Goal: Task Accomplishment & Management: Use online tool/utility

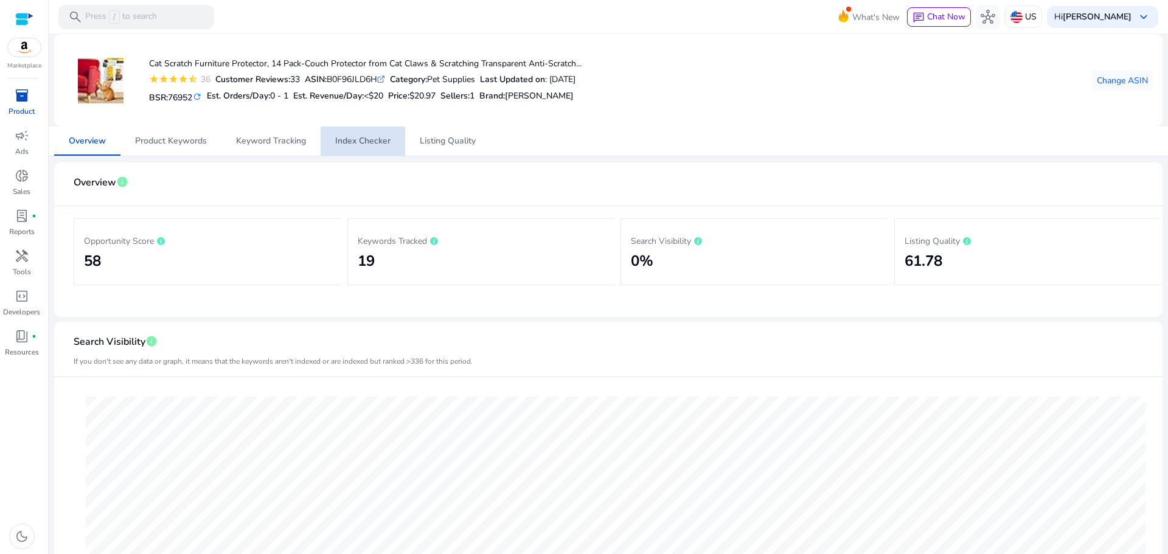
click at [359, 147] on span "Index Checker" at bounding box center [362, 140] width 55 height 29
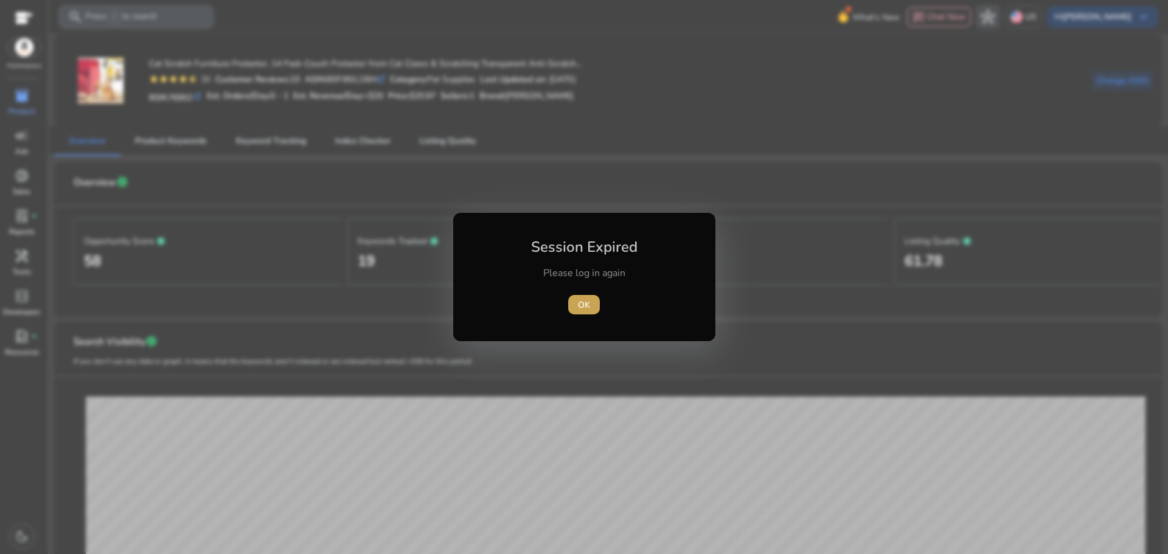
click at [580, 305] on span "OK" at bounding box center [584, 305] width 12 height 13
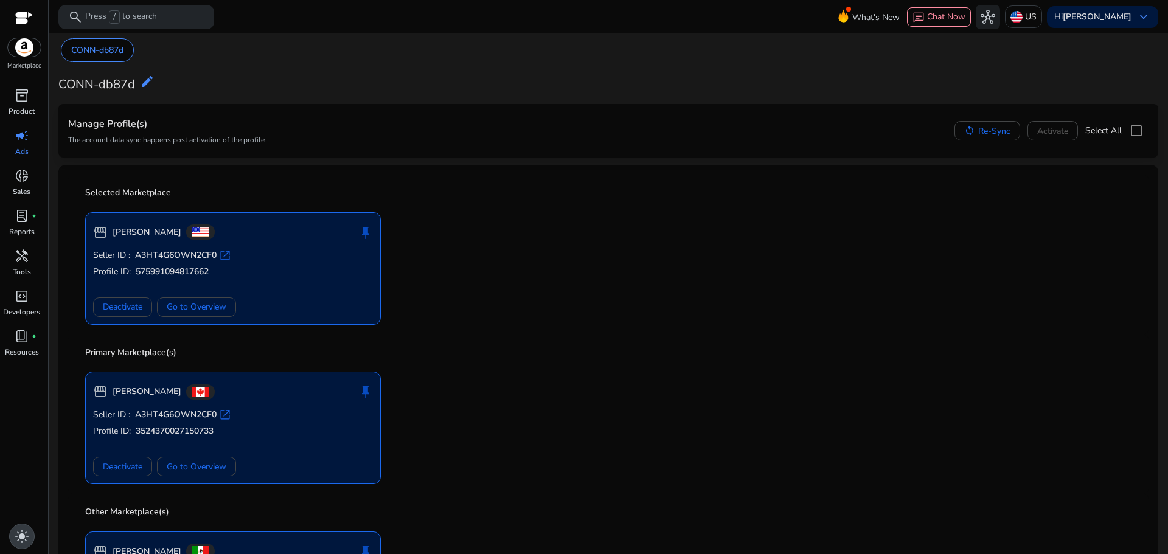
click at [24, 530] on span "light_mode" at bounding box center [22, 536] width 15 height 15
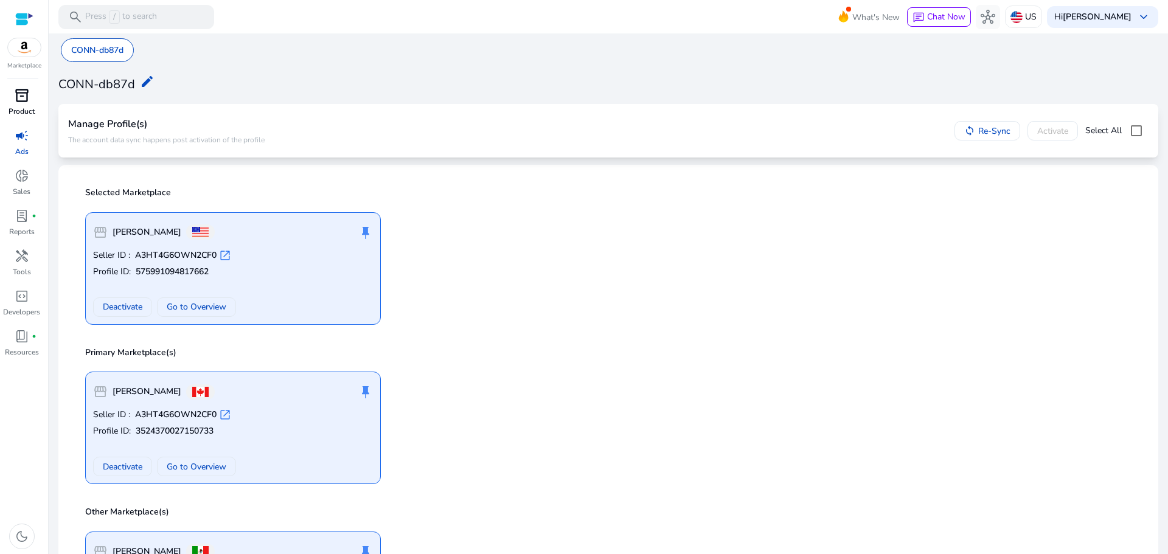
click at [19, 100] on span "inventory_2" at bounding box center [22, 95] width 15 height 15
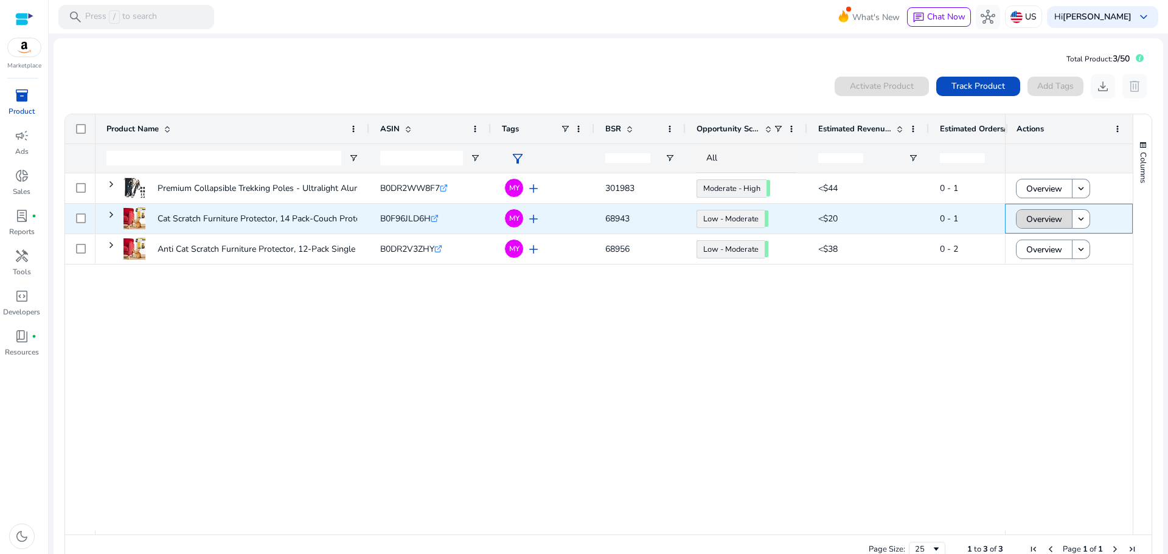
click at [1026, 217] on span "Overview" at bounding box center [1044, 219] width 36 height 25
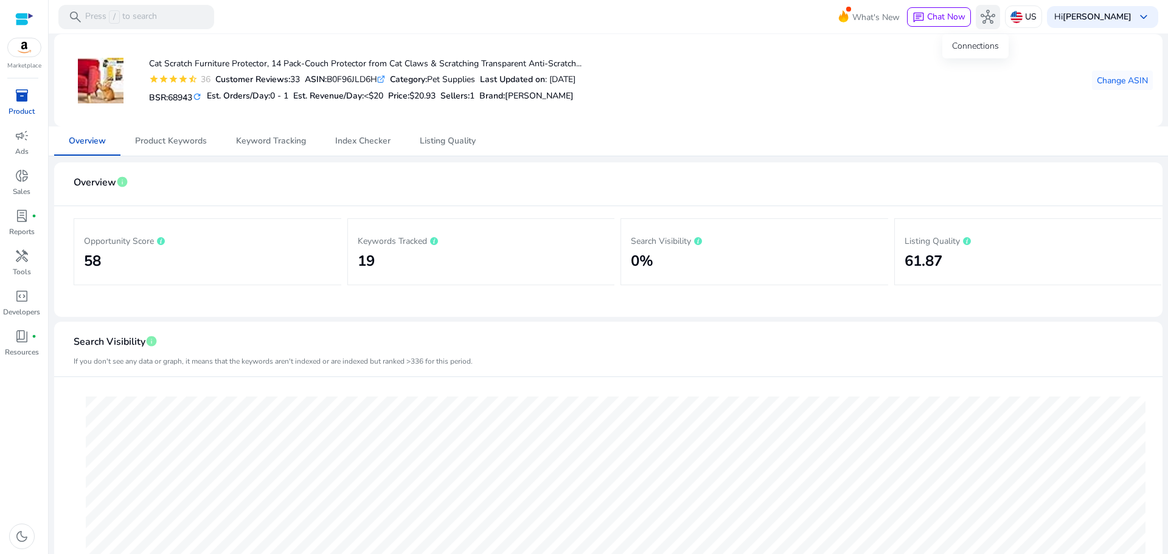
click at [983, 9] on button "hub" at bounding box center [987, 17] width 24 height 24
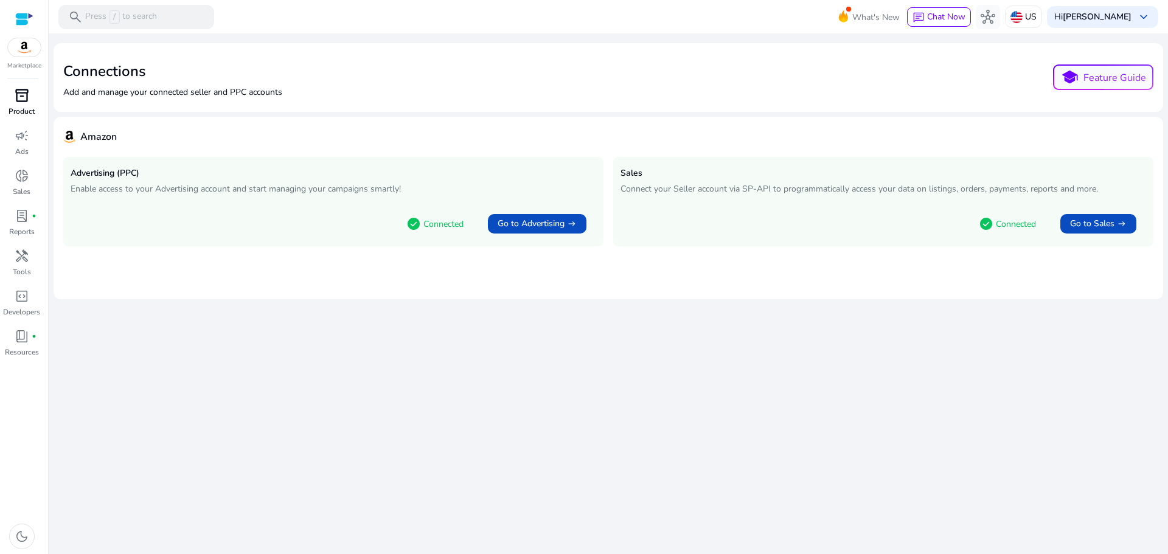
click at [13, 99] on div "inventory_2" at bounding box center [22, 95] width 34 height 19
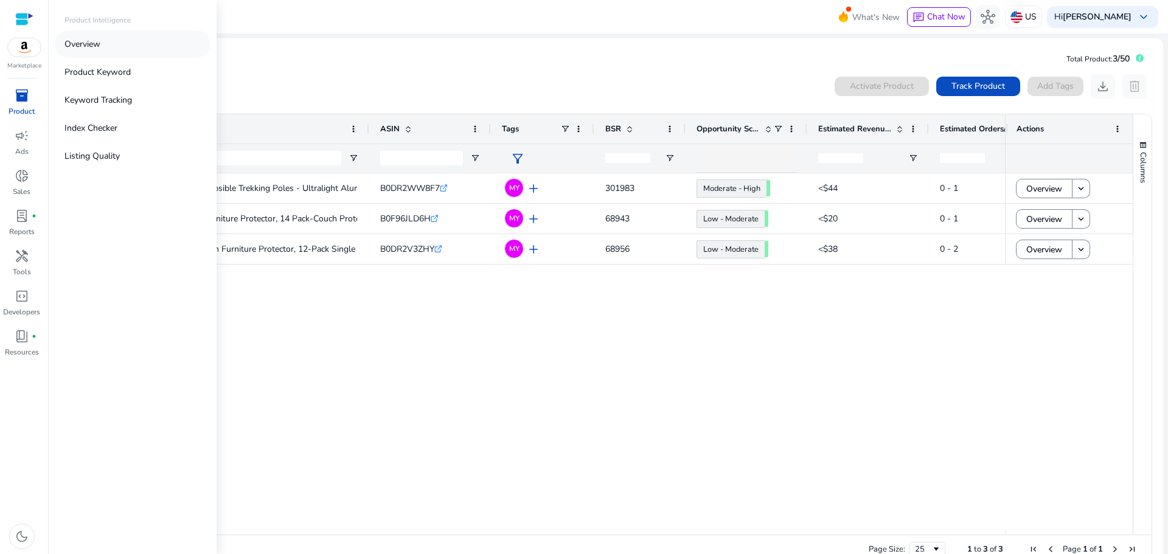
click at [115, 46] on link "Overview" at bounding box center [133, 43] width 156 height 27
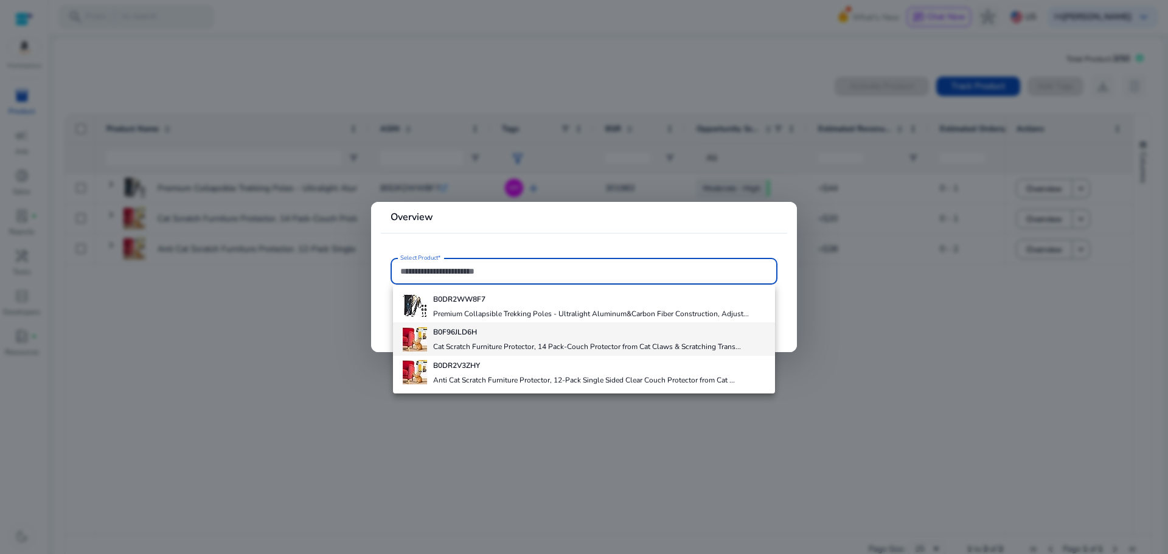
click at [444, 345] on h4 "Cat Scratch Furniture Protector, 14 Pack-Couch Protector from Cat Claws & Scrat…" at bounding box center [587, 347] width 308 height 10
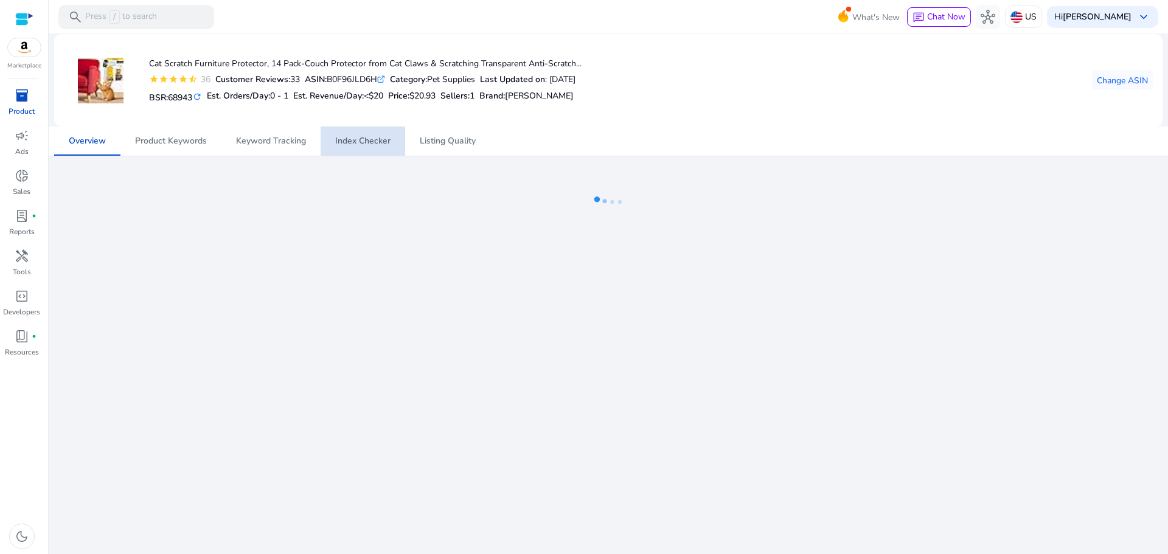
click at [357, 143] on span "Index Checker" at bounding box center [362, 141] width 55 height 9
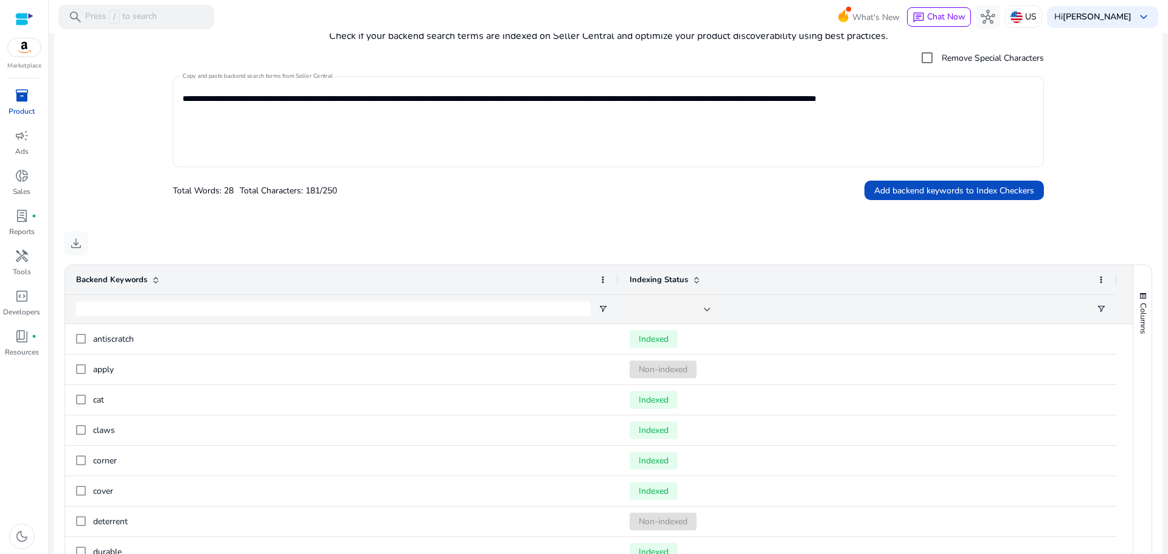
click at [357, 145] on div "Cat Scratch Furniture Protector, 14 Pack-Couch Protector from Cat Claws & Scrat…" at bounding box center [608, 242] width 1109 height 978
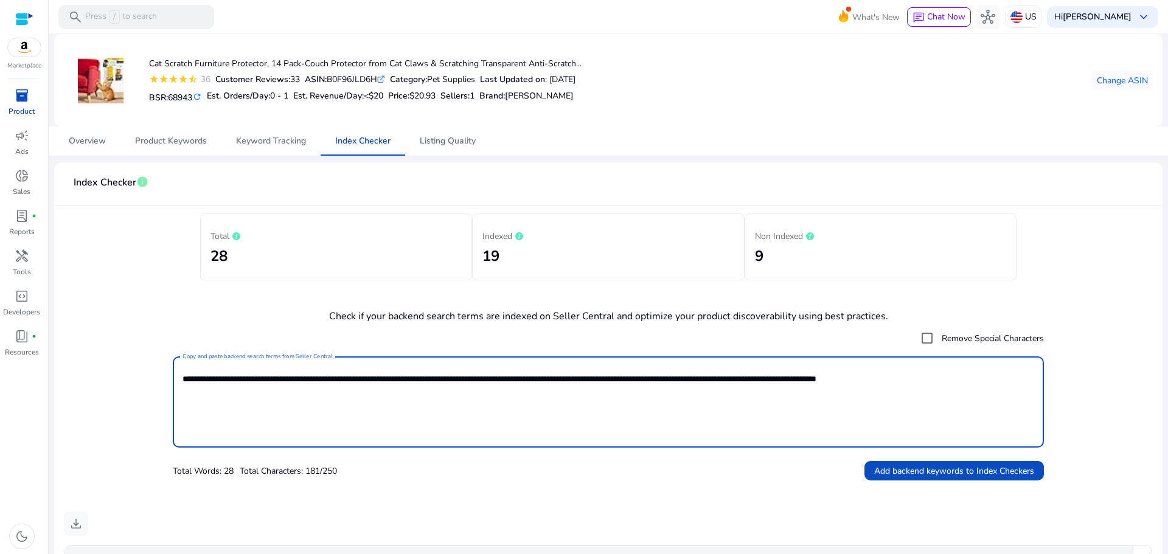
click at [285, 387] on textarea "**********" at bounding box center [607, 401] width 851 height 79
click at [284, 387] on textarea "**********" at bounding box center [607, 401] width 851 height 79
click at [284, 386] on textarea "**********" at bounding box center [607, 401] width 851 height 79
paste textarea "**********"
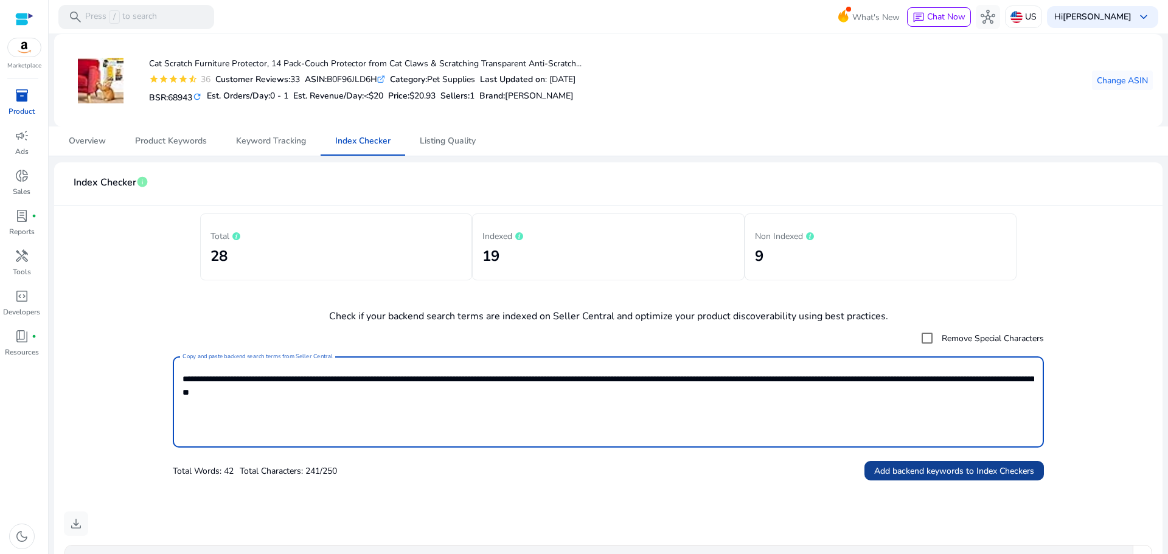
type textarea "**********"
click at [906, 480] on span at bounding box center [953, 470] width 179 height 29
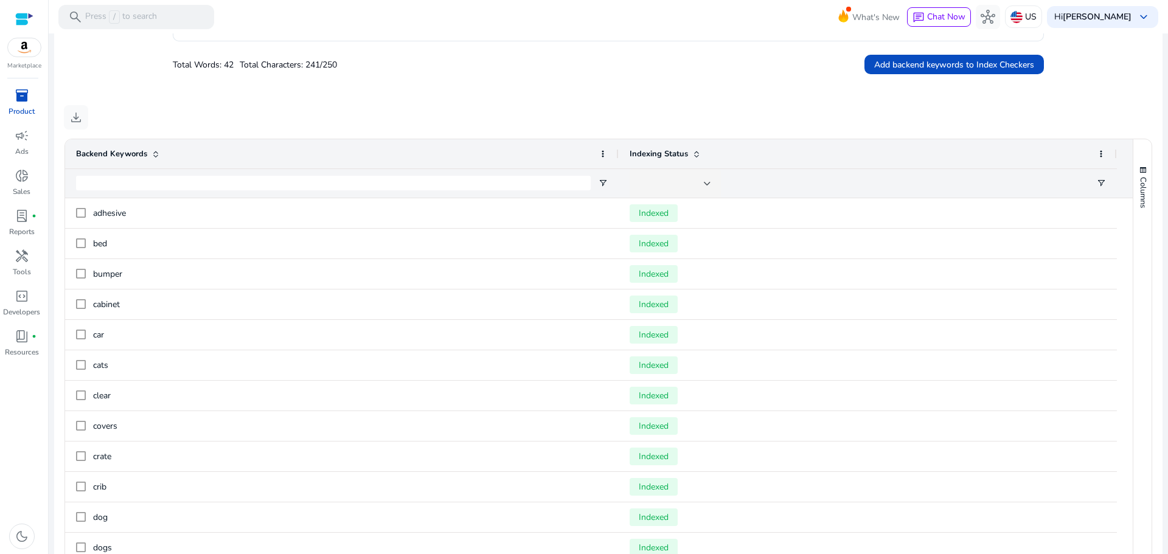
click at [459, 142] on mat-card "**********" at bounding box center [608, 180] width 1108 height 849
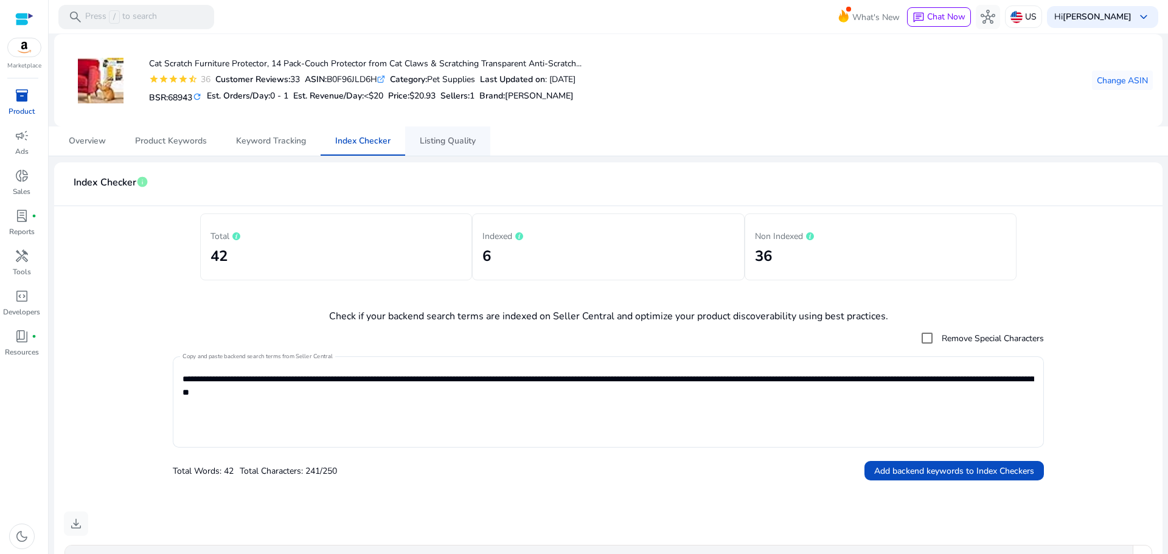
click at [454, 132] on span "Listing Quality" at bounding box center [448, 140] width 56 height 29
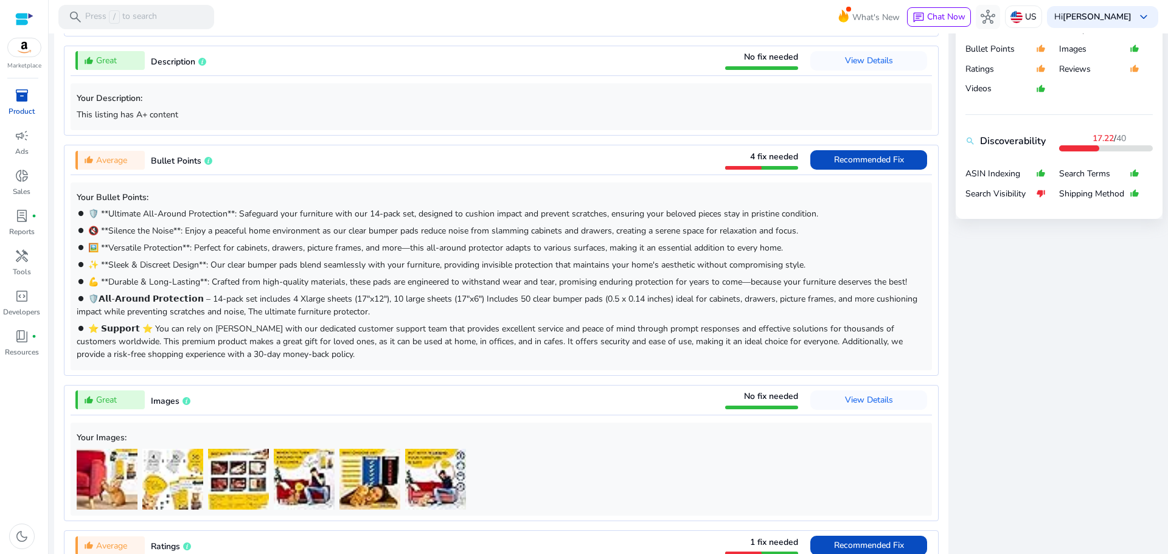
scroll to position [547, 0]
click at [847, 155] on span "Recommended Fix" at bounding box center [869, 160] width 70 height 19
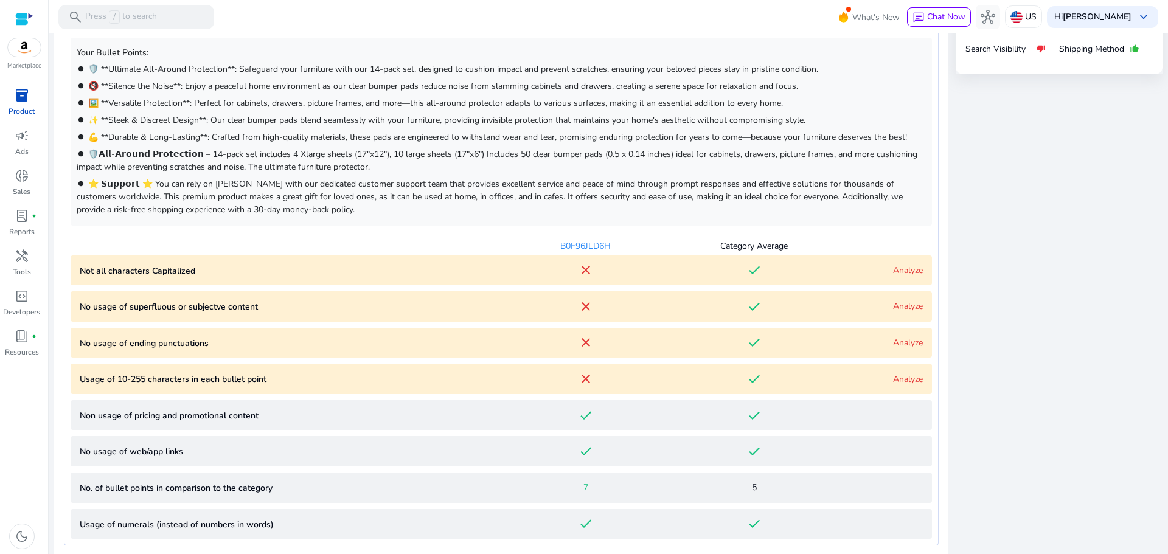
scroll to position [730, 0]
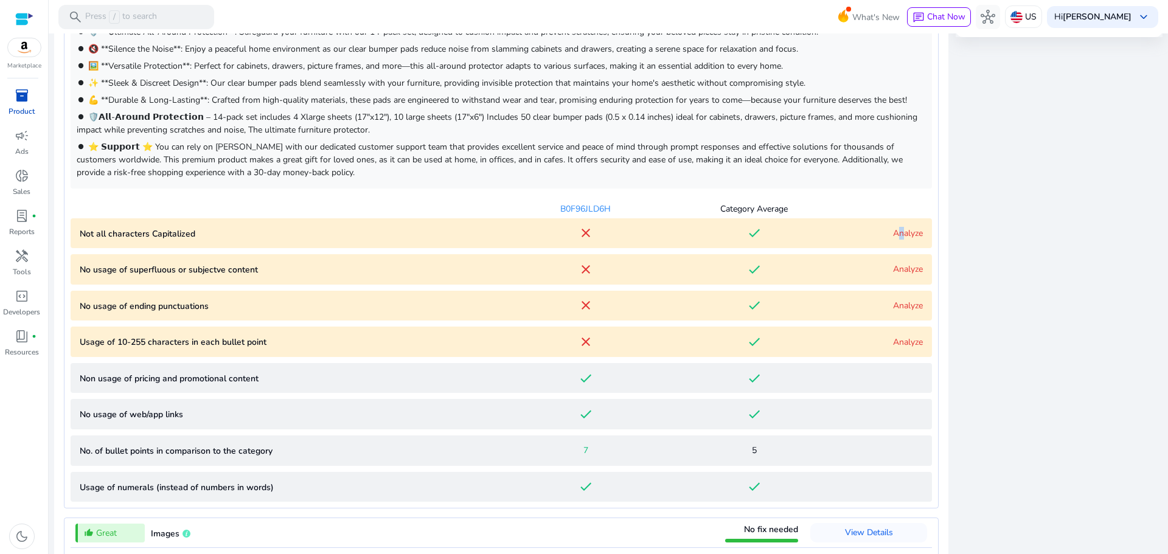
click at [896, 232] on link "Analyze" at bounding box center [908, 233] width 30 height 12
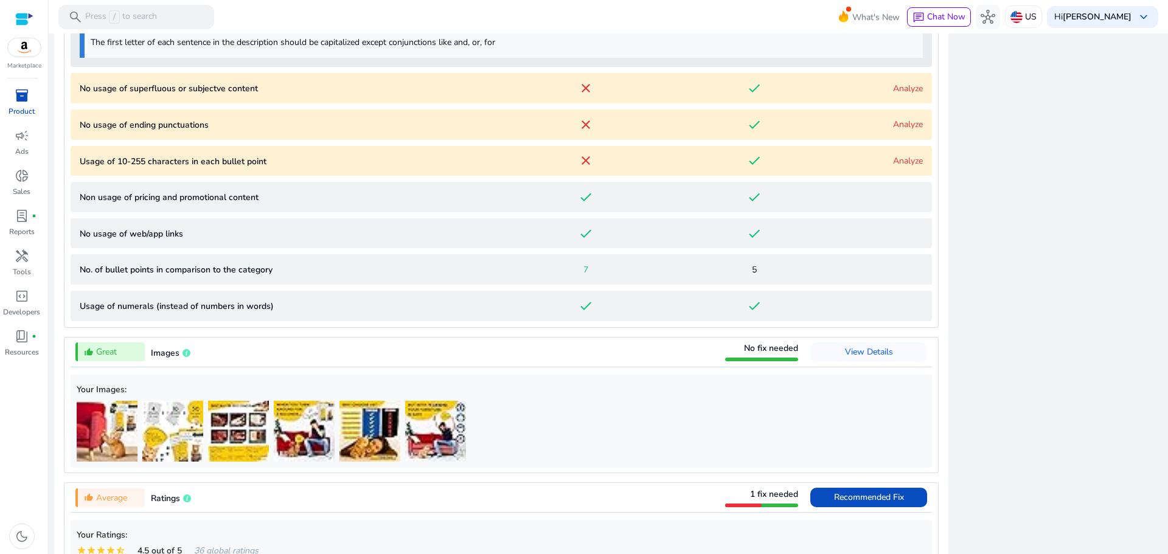
scroll to position [1191, 0]
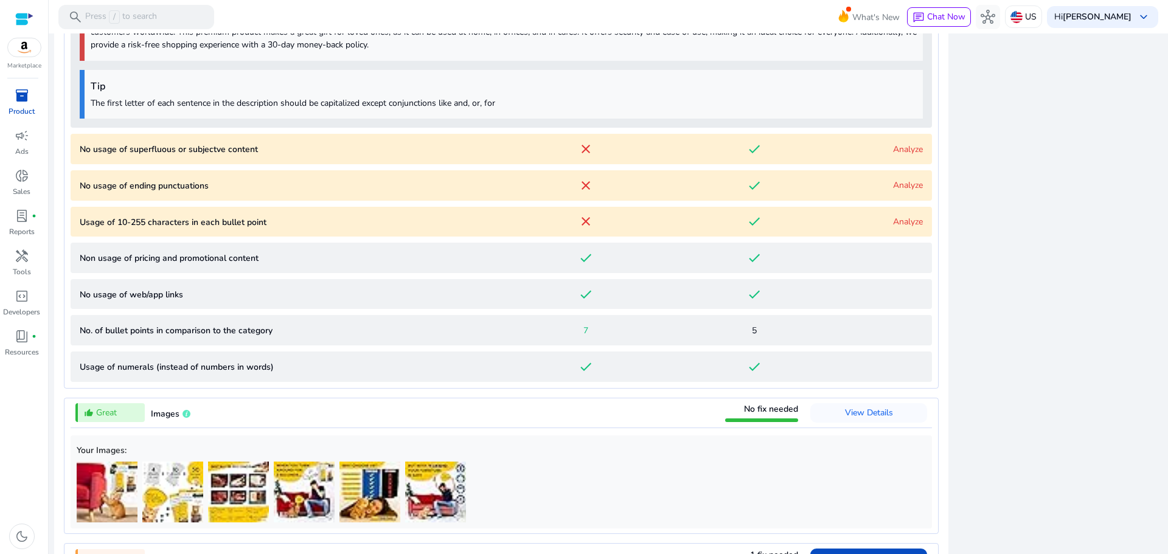
click at [893, 156] on div "Analyze" at bounding box center [880, 149] width 85 height 13
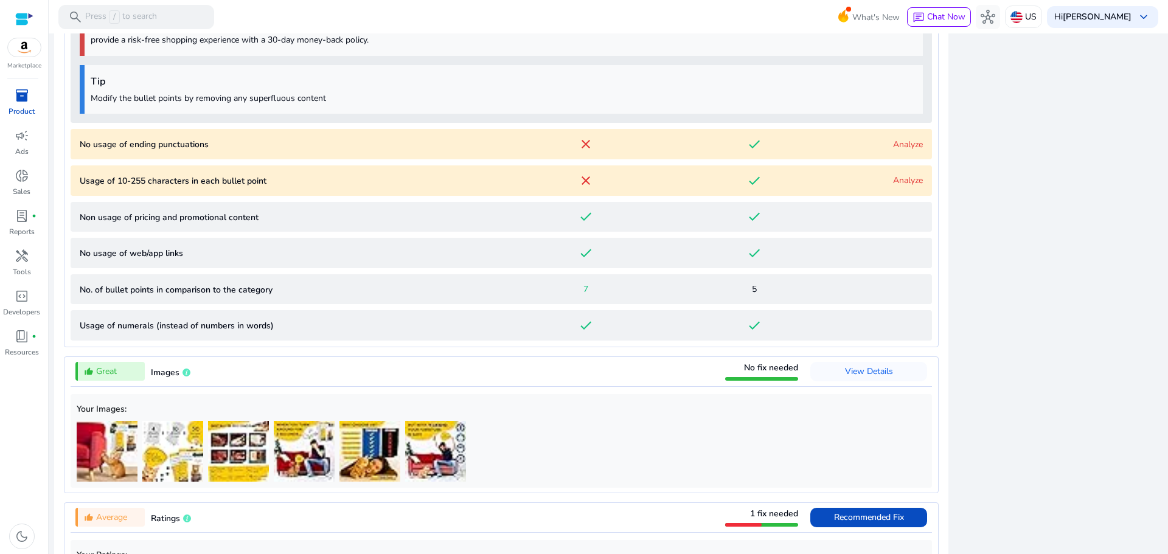
scroll to position [1581, 0]
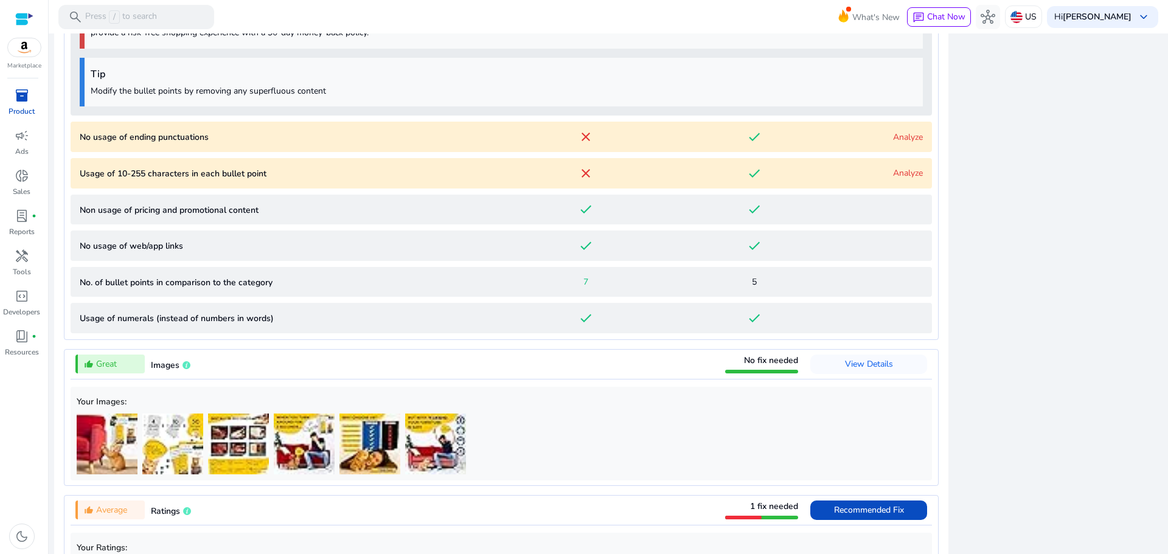
click at [893, 143] on link "Analyze" at bounding box center [908, 137] width 30 height 12
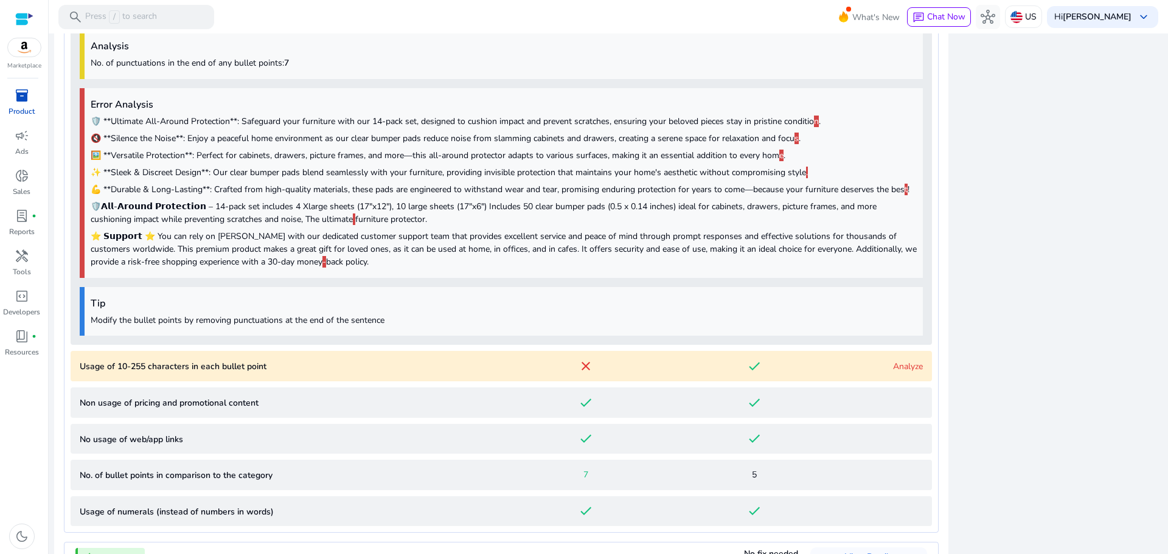
scroll to position [1728, 0]
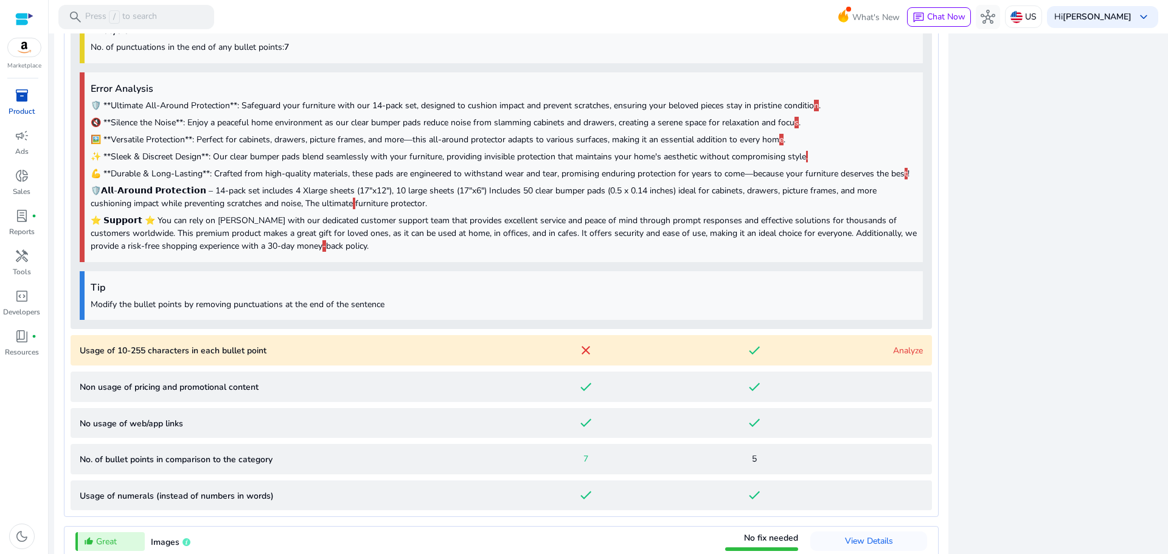
click at [237, 311] on p "Modify the bullet points by removing punctuations at the end of the sentence" at bounding box center [504, 304] width 826 height 13
click at [236, 311] on p "Modify the bullet points by removing punctuations at the end of the sentence" at bounding box center [504, 304] width 826 height 13
copy p "Modify the bullet points by removing punctuations at the end of the sentence"
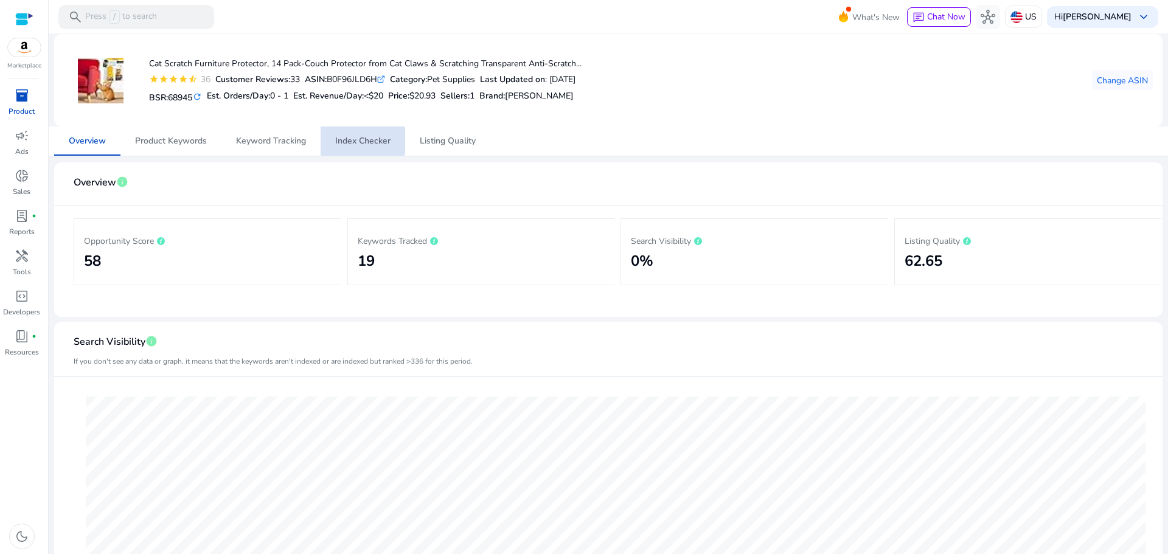
click at [345, 140] on span "Index Checker" at bounding box center [362, 141] width 55 height 9
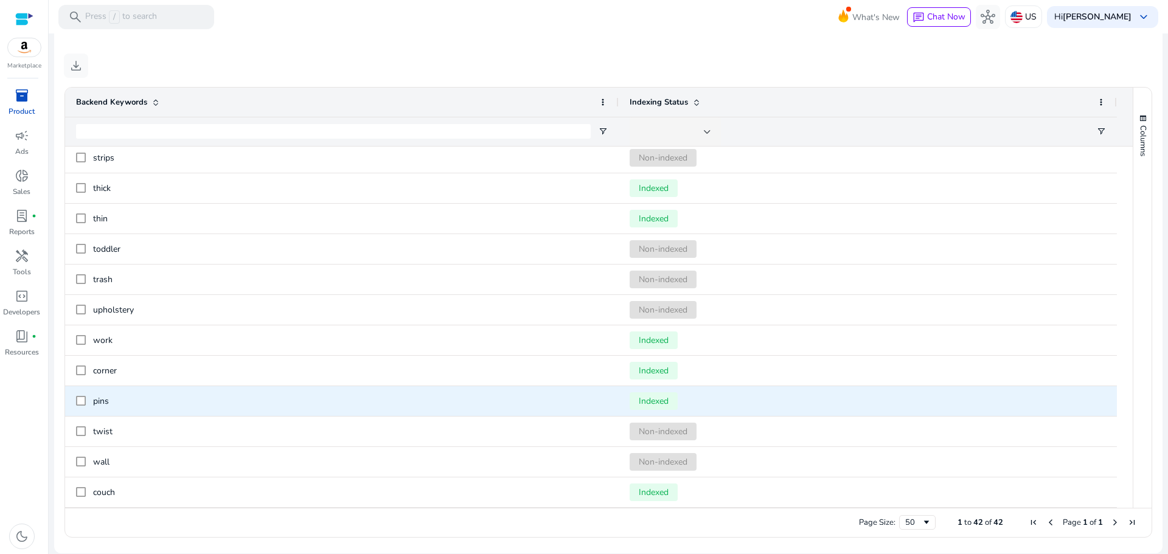
scroll to position [612, 0]
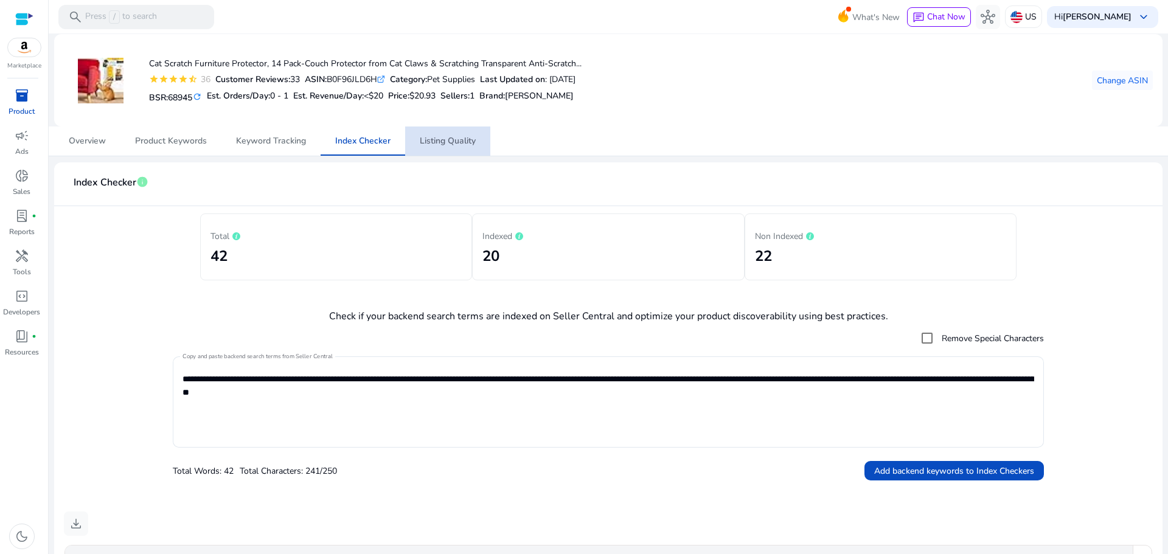
click at [444, 146] on span "Listing Quality" at bounding box center [448, 140] width 56 height 29
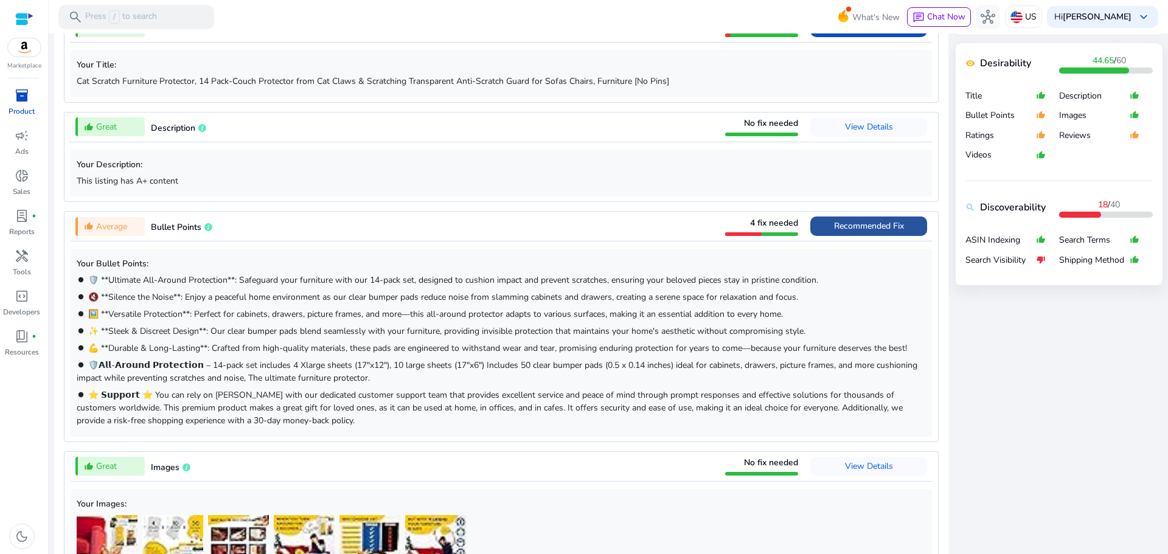
click at [845, 231] on span "Recommended Fix" at bounding box center [869, 226] width 70 height 12
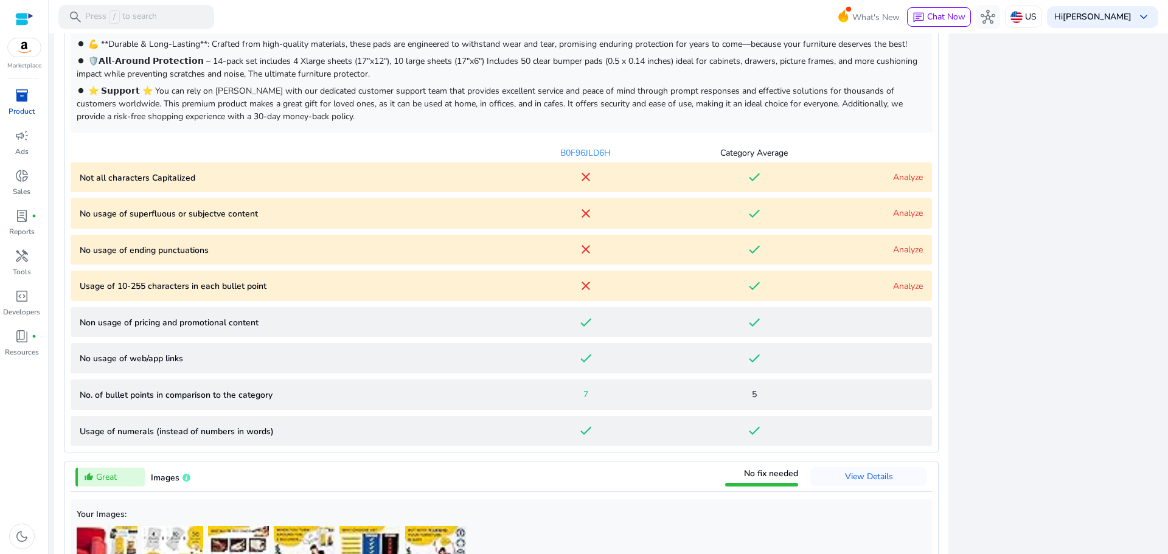
click at [895, 179] on link "Analyze" at bounding box center [908, 177] width 30 height 12
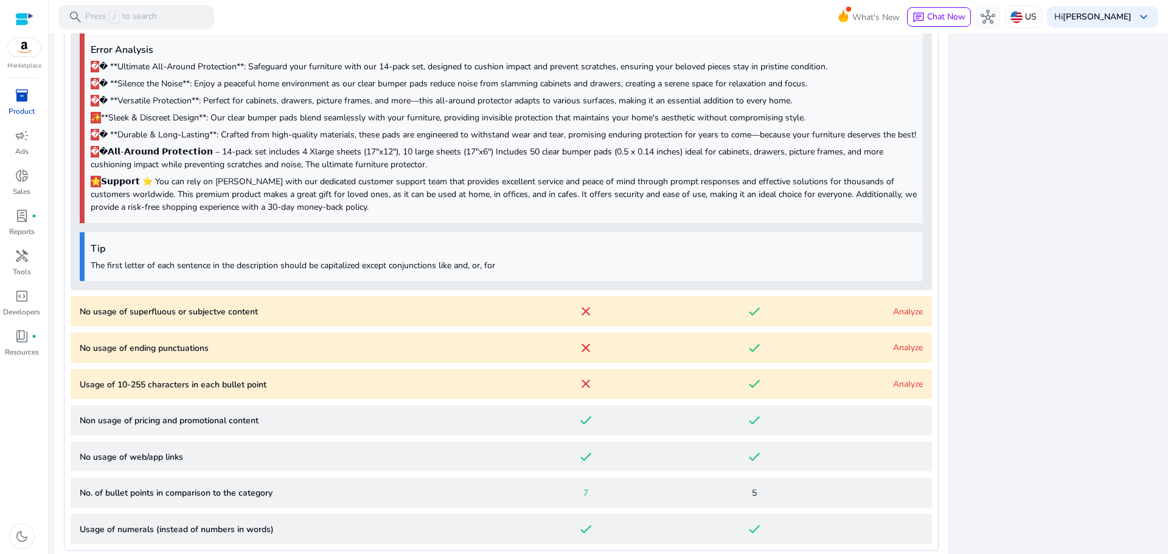
click at [898, 317] on link "Analyze" at bounding box center [908, 312] width 30 height 12
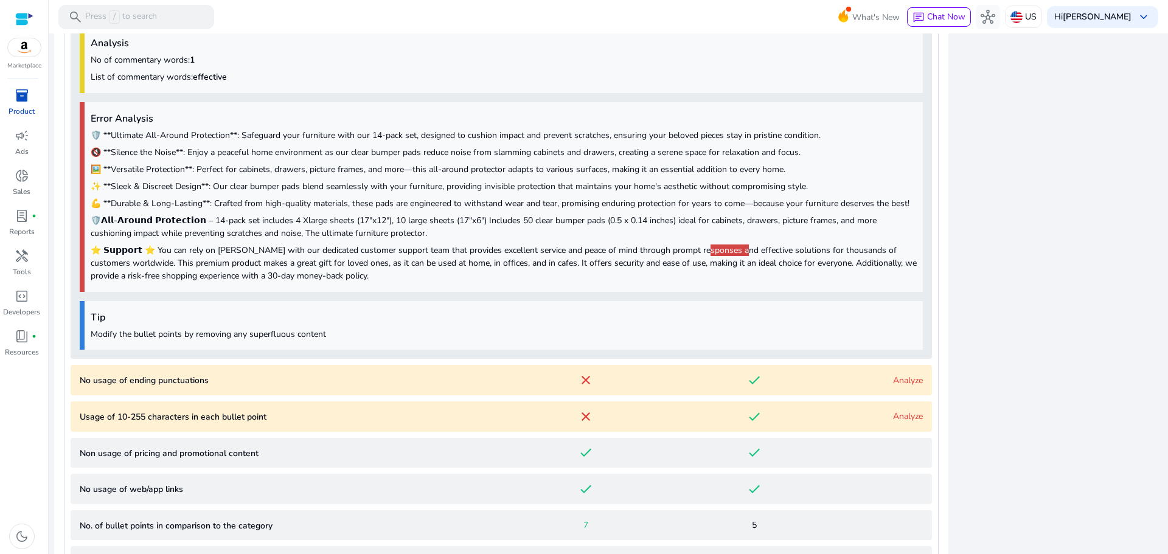
click at [903, 386] on link "Analyze" at bounding box center [908, 381] width 30 height 12
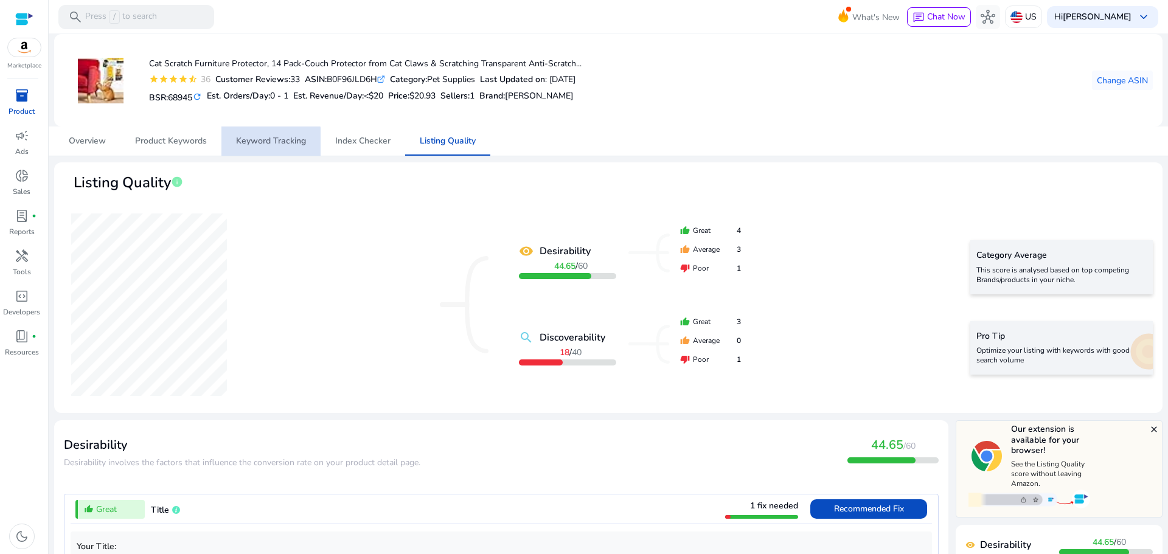
click at [261, 150] on span "Keyword Tracking" at bounding box center [271, 140] width 70 height 29
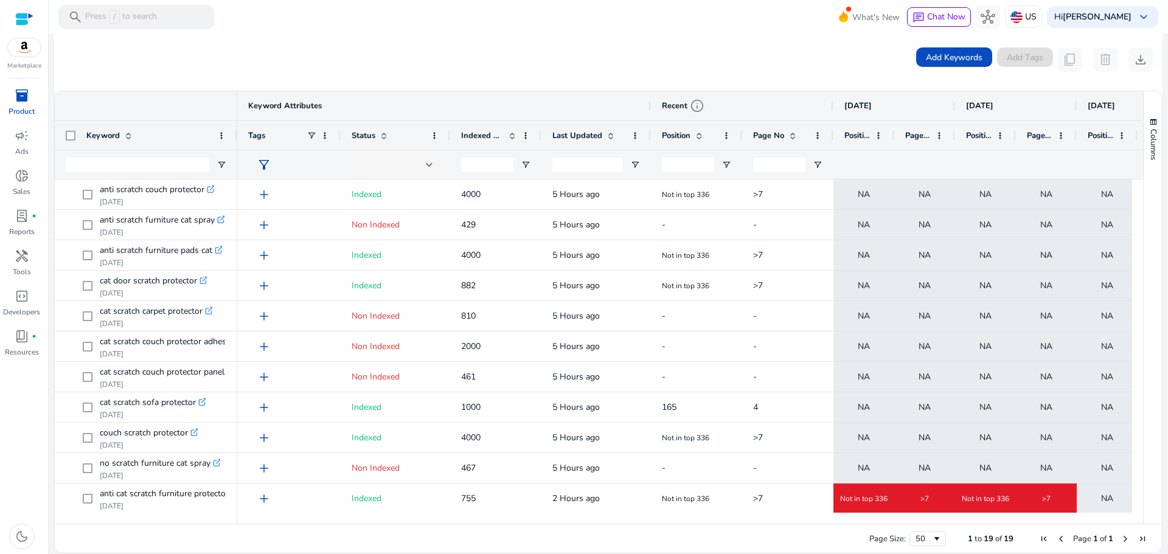
scroll to position [244, 0]
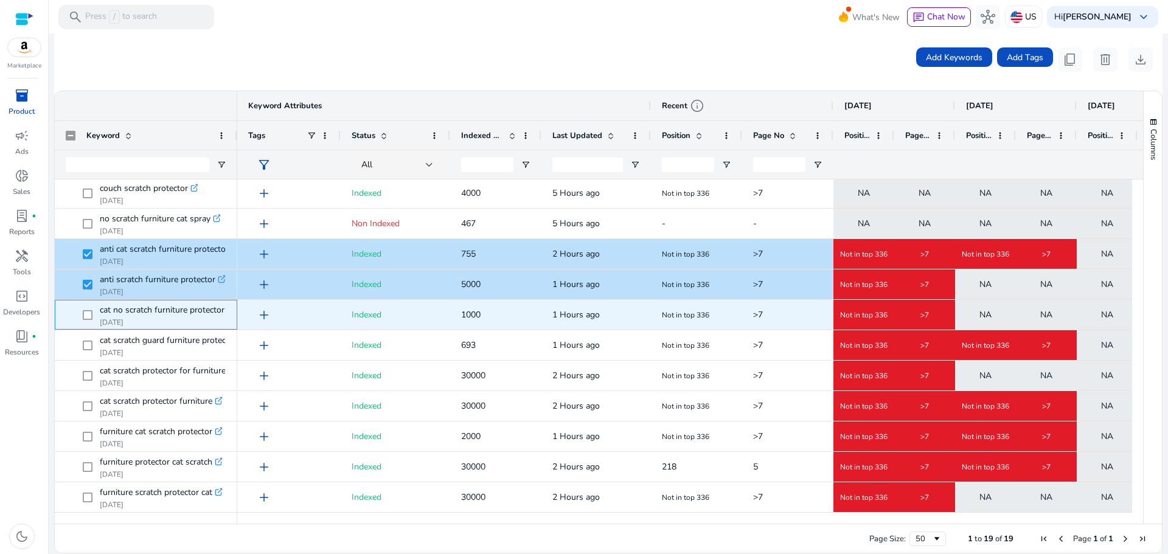
click at [81, 320] on span "cat no scratch furniture protector .st0{fill:#2c8af8} Aug 25, 2025" at bounding box center [146, 314] width 161 height 25
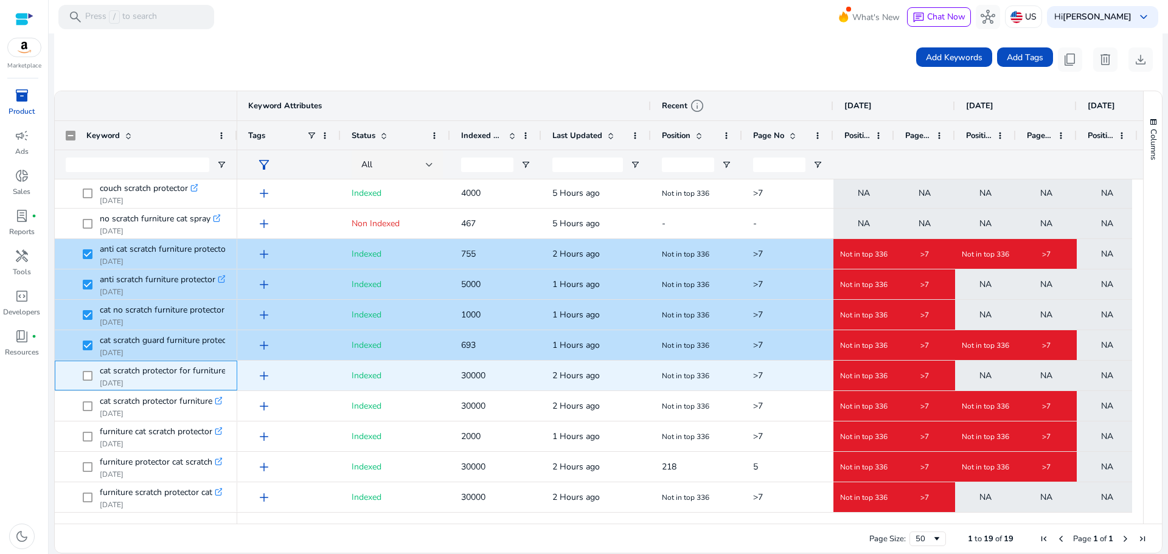
click at [86, 382] on span at bounding box center [91, 375] width 17 height 25
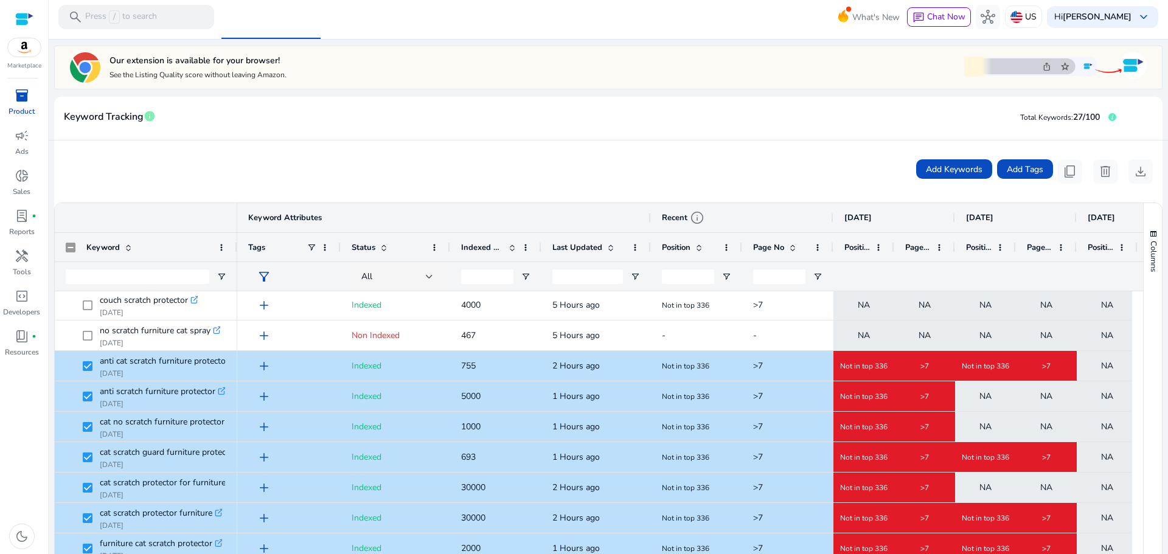
scroll to position [43, 0]
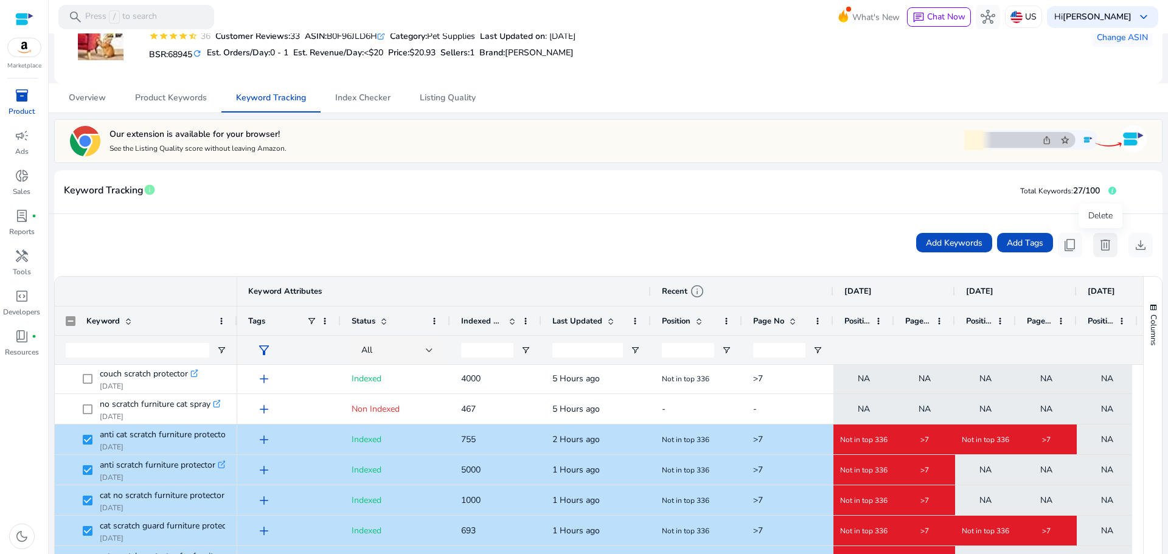
click at [1107, 244] on span "delete" at bounding box center [1105, 245] width 15 height 15
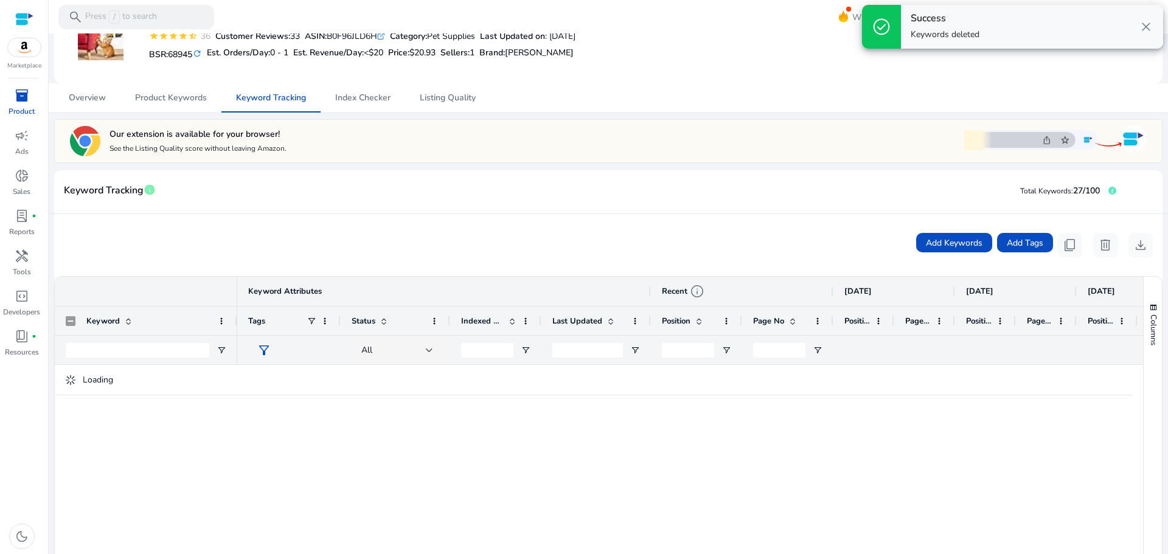
scroll to position [0, 0]
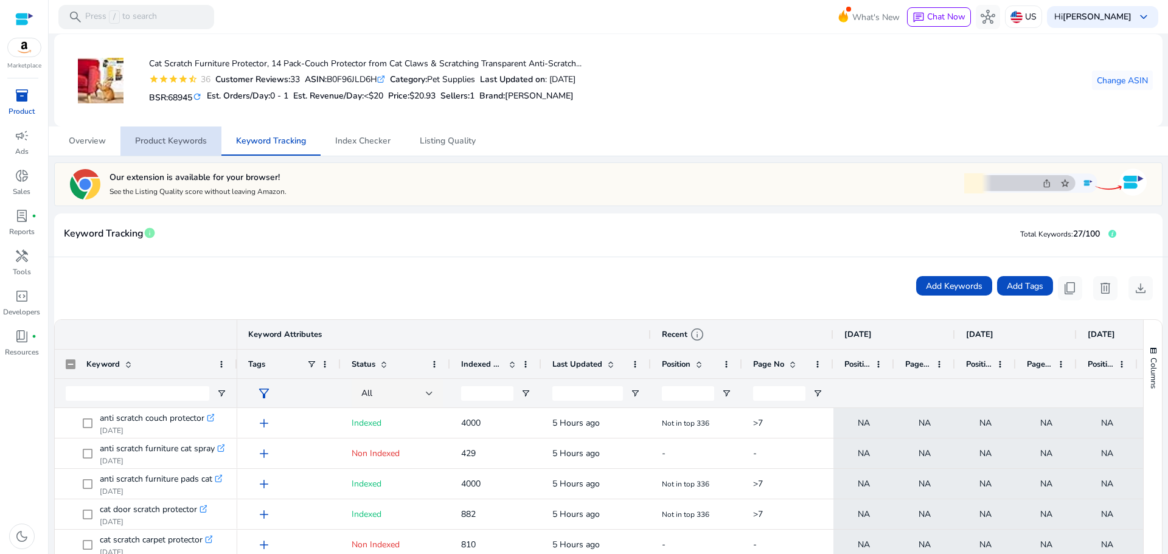
click at [187, 144] on span "Product Keywords" at bounding box center [171, 141] width 72 height 9
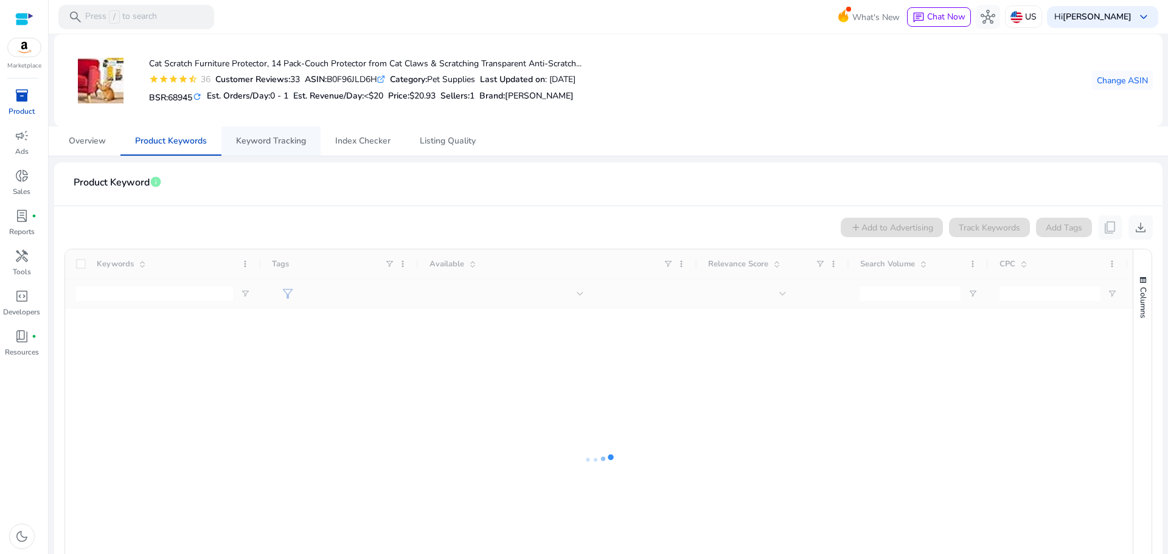
click at [265, 147] on span "Keyword Tracking" at bounding box center [271, 140] width 70 height 29
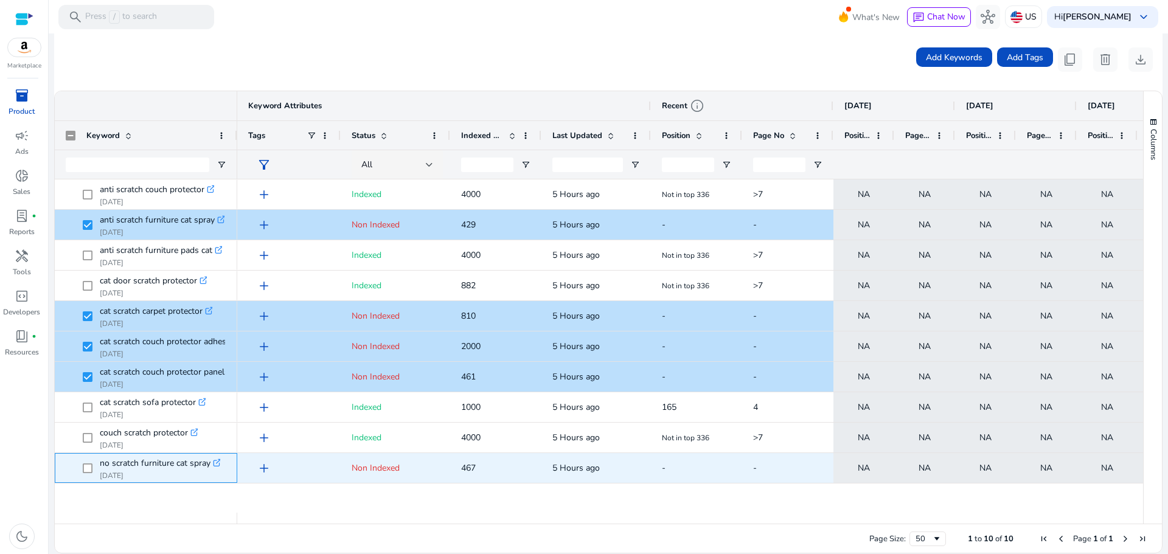
click at [92, 466] on span at bounding box center [91, 467] width 17 height 25
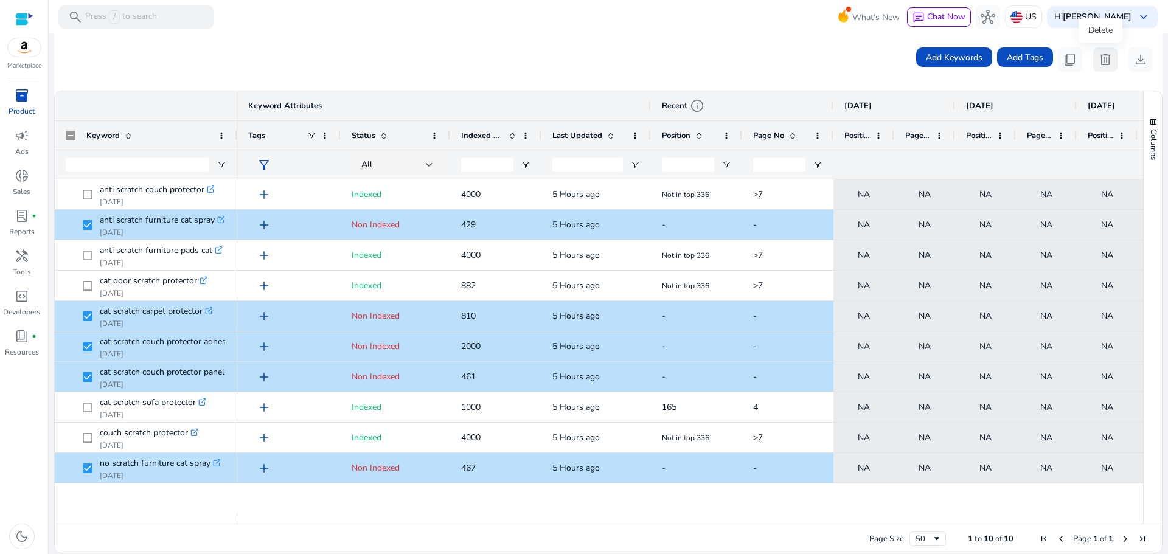
click at [1098, 60] on span "delete" at bounding box center [1105, 59] width 15 height 15
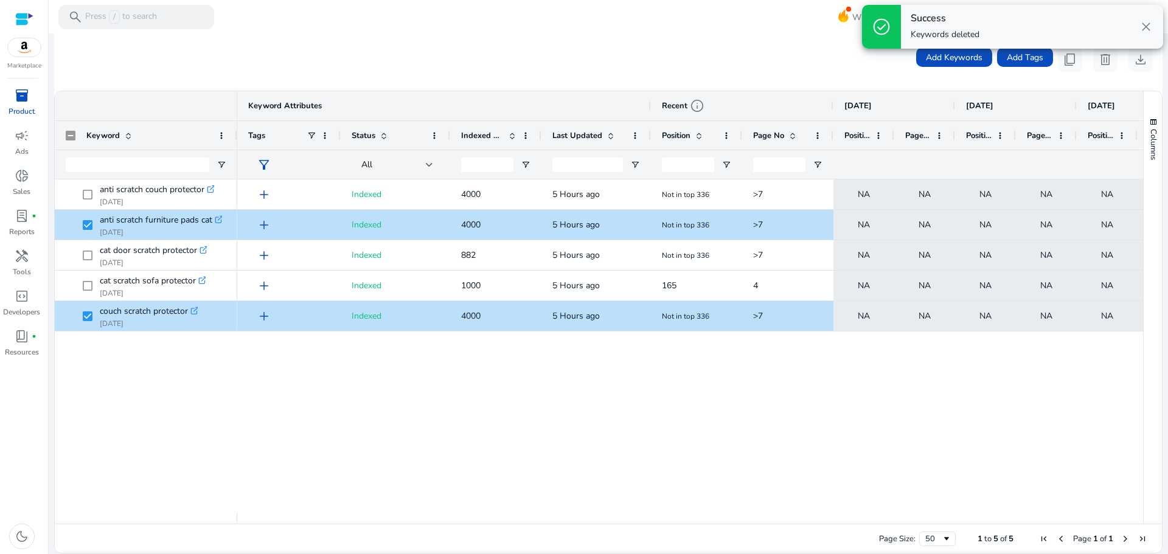
click at [688, 409] on div "add Indexed 4000 5 Hours ago Not in top 336 >7 NA NA NA NA NA NA NA NA add Inde…" at bounding box center [690, 345] width 906 height 333
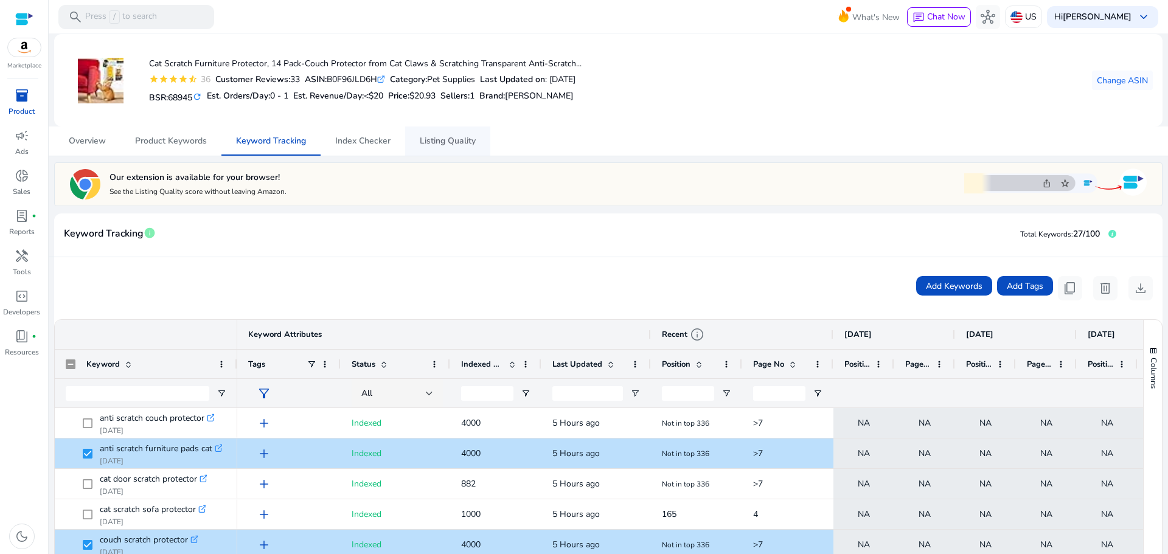
click at [457, 132] on span "Listing Quality" at bounding box center [448, 140] width 56 height 29
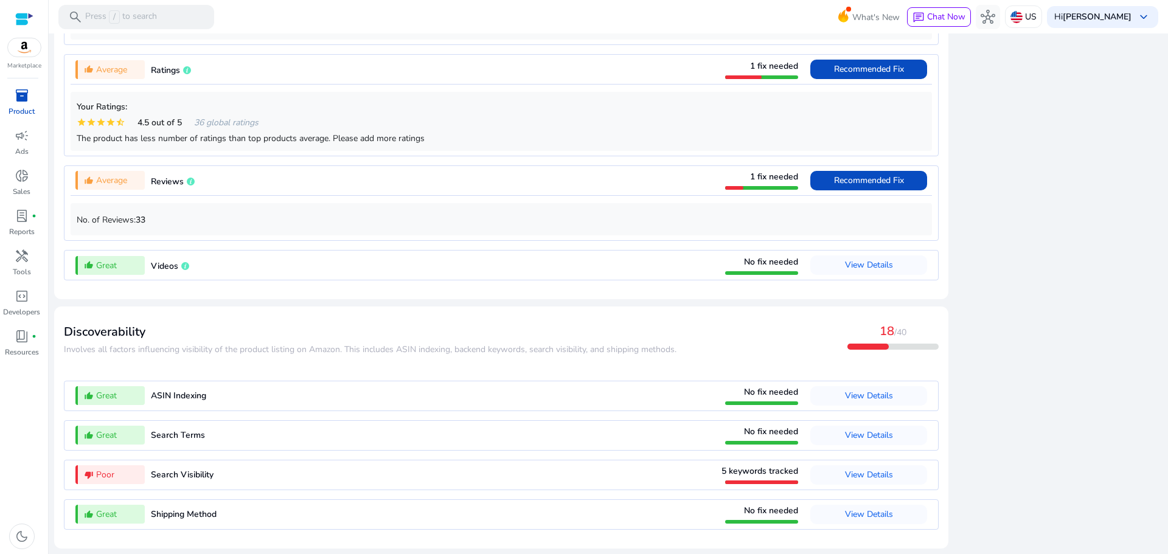
scroll to position [1029, 0]
click at [847, 474] on span "View Details" at bounding box center [869, 475] width 48 height 12
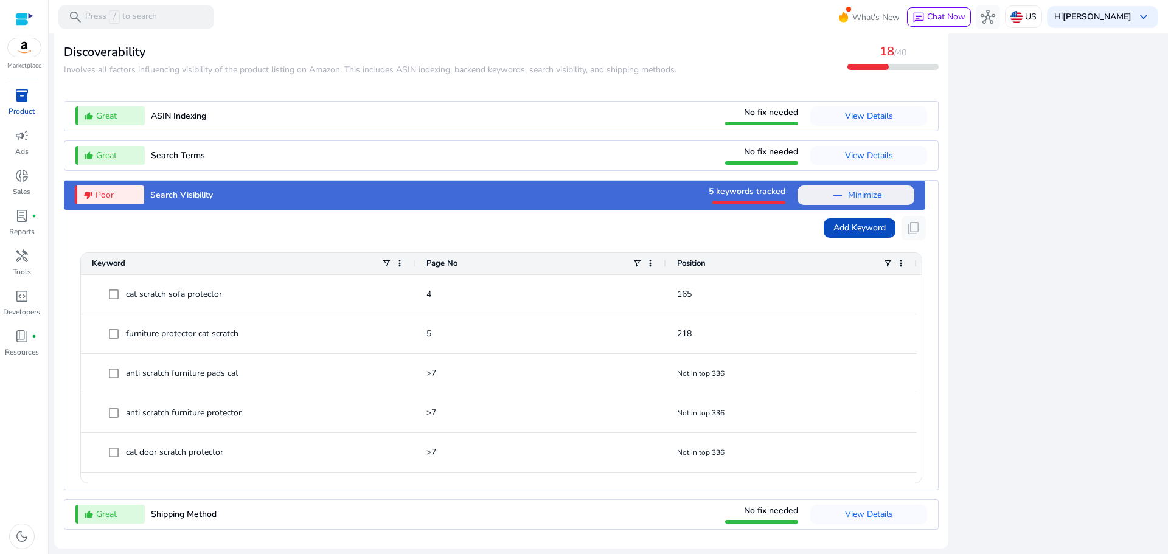
scroll to position [1309, 0]
click at [886, 514] on span "View Details" at bounding box center [869, 514] width 48 height 12
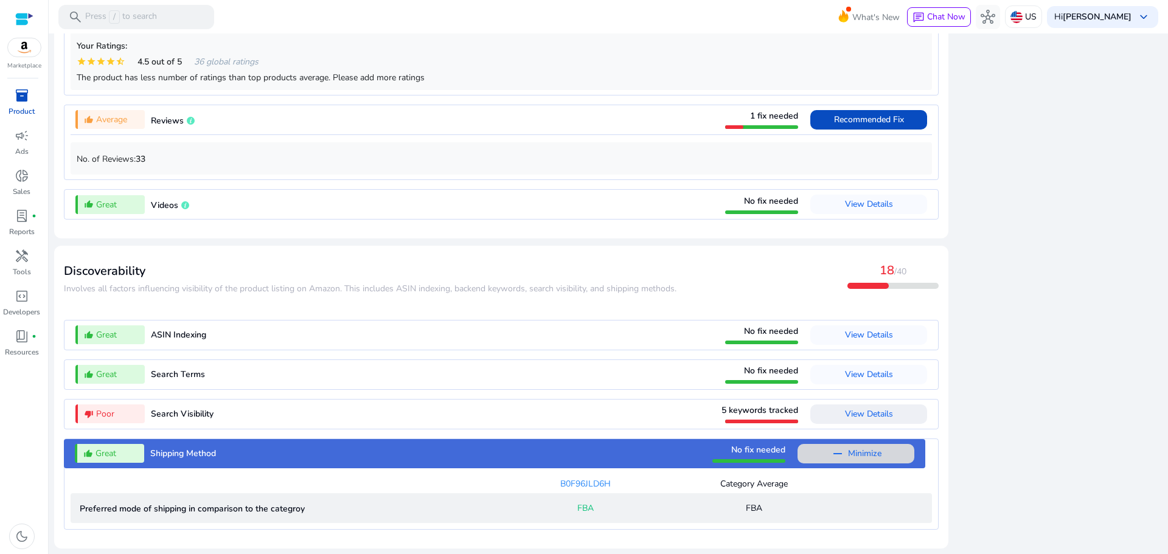
scroll to position [1090, 0]
click at [871, 414] on span "View Details" at bounding box center [869, 414] width 48 height 12
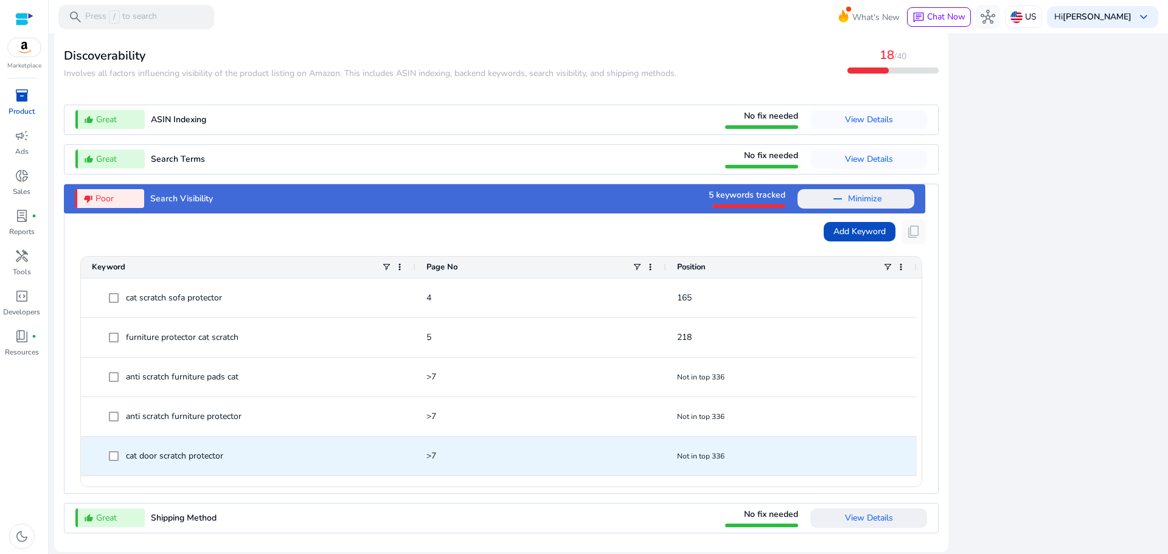
scroll to position [1309, 0]
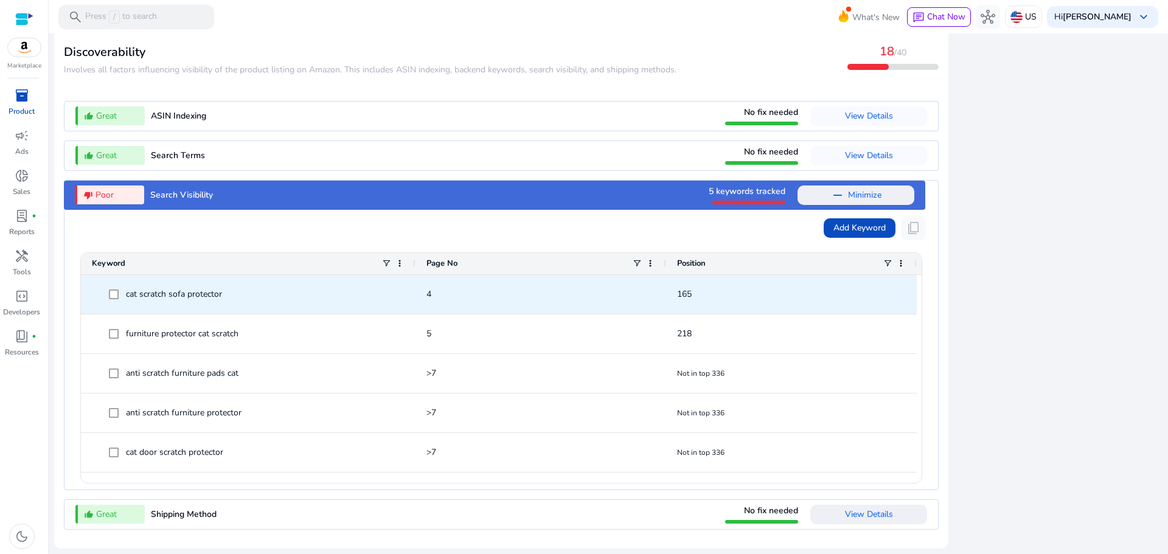
click at [691, 294] on span "165" at bounding box center [684, 294] width 15 height 12
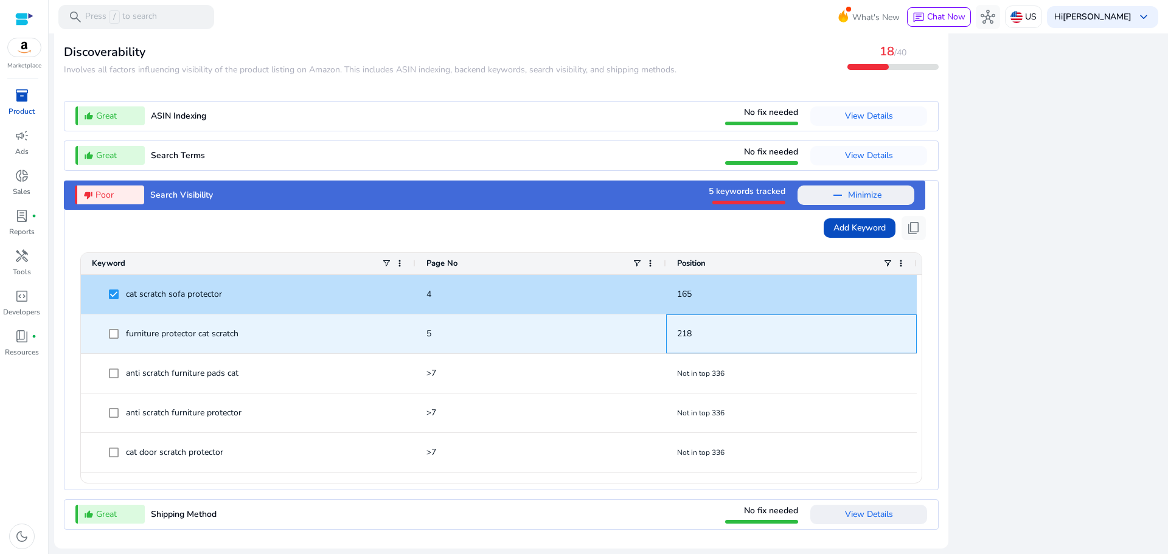
click at [690, 334] on span "218" at bounding box center [684, 334] width 15 height 12
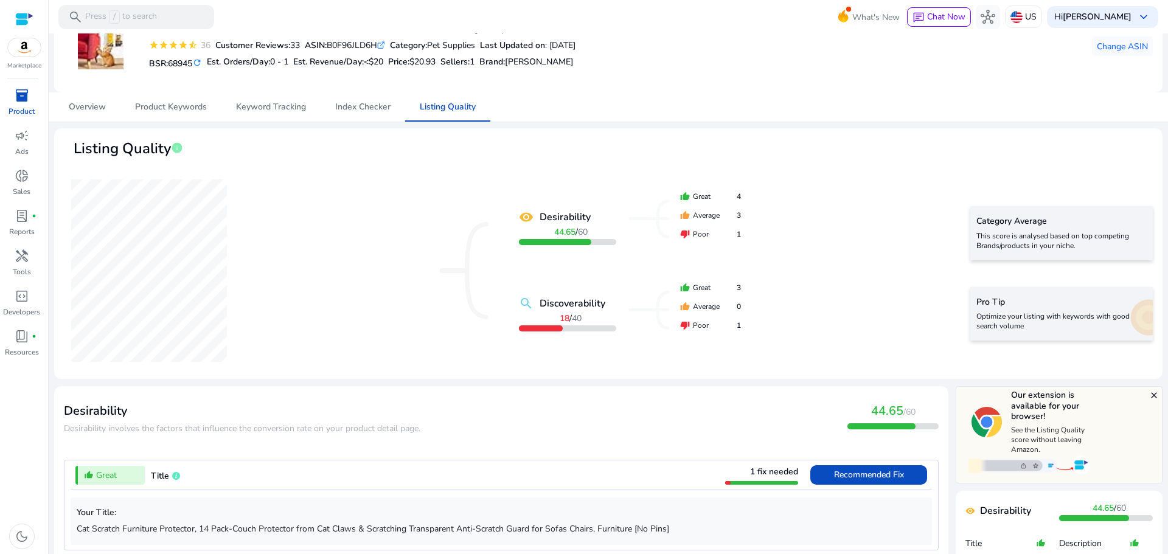
scroll to position [0, 0]
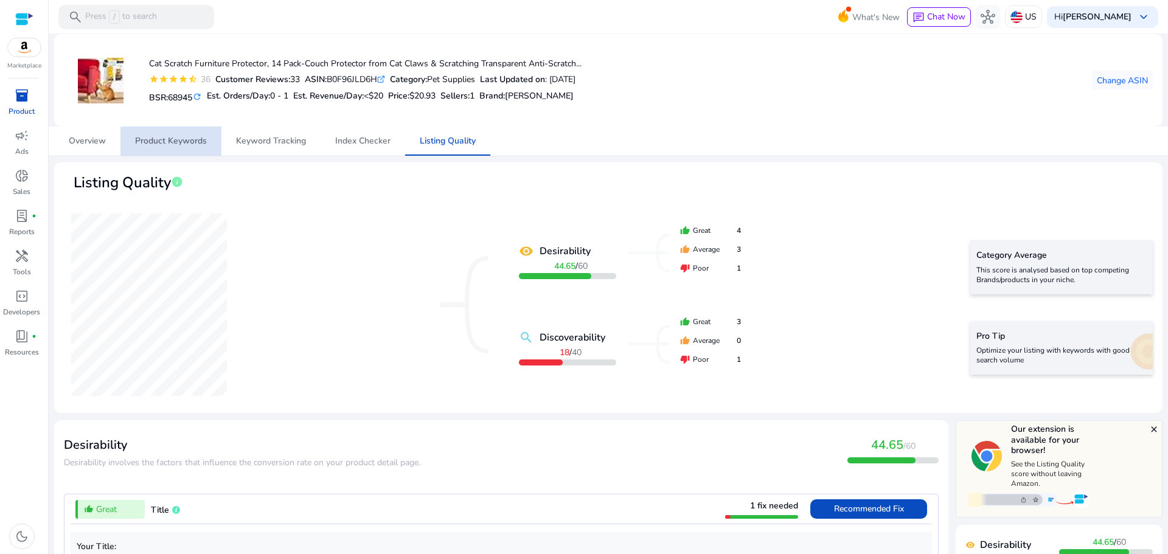
click at [183, 145] on span "Product Keywords" at bounding box center [171, 141] width 72 height 9
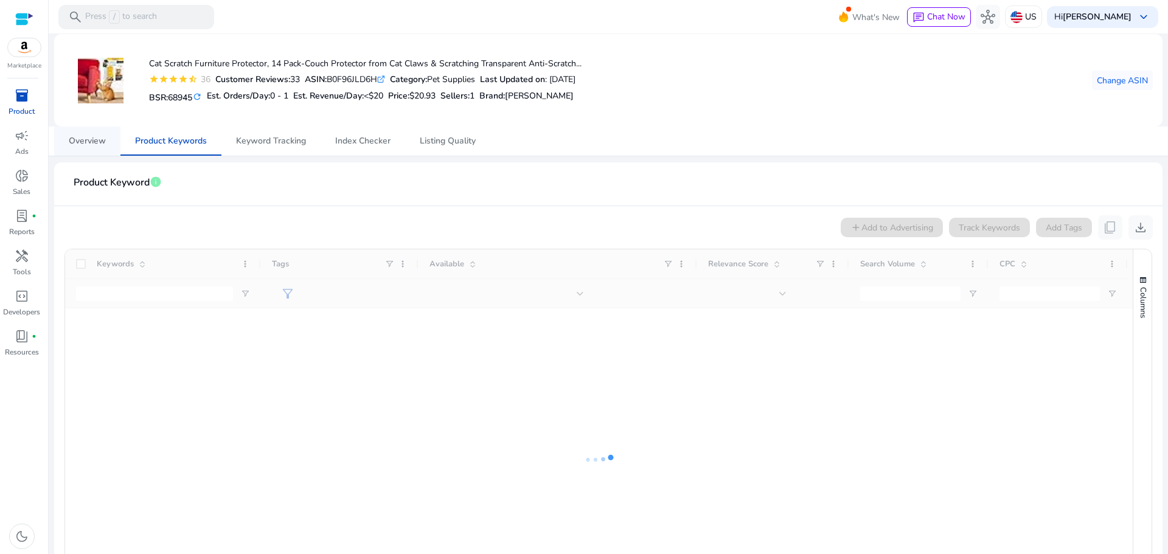
click at [94, 144] on span "Overview" at bounding box center [87, 141] width 37 height 9
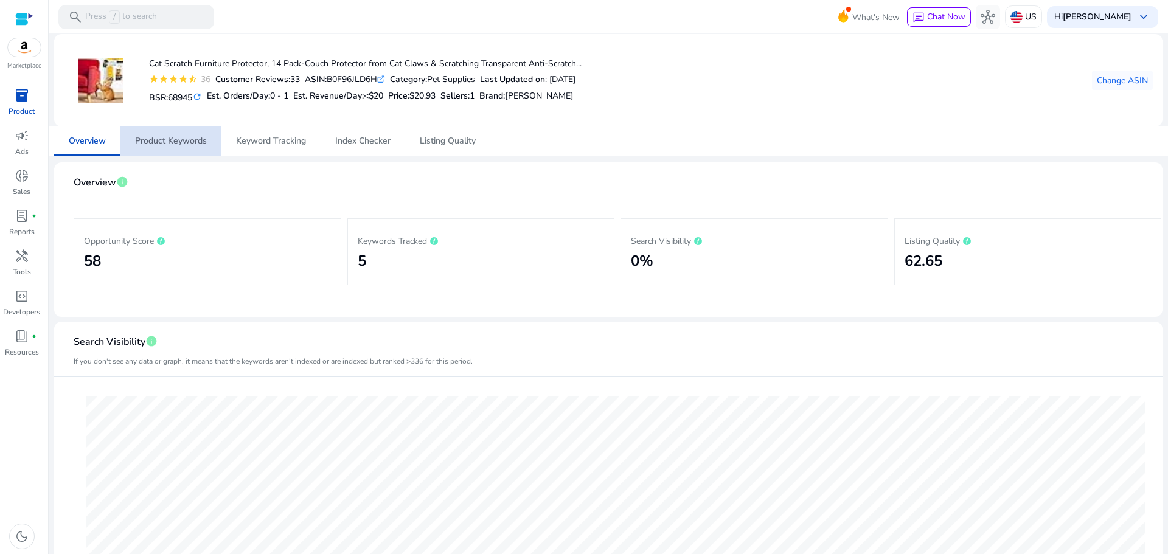
click at [180, 144] on span "Product Keywords" at bounding box center [171, 141] width 72 height 9
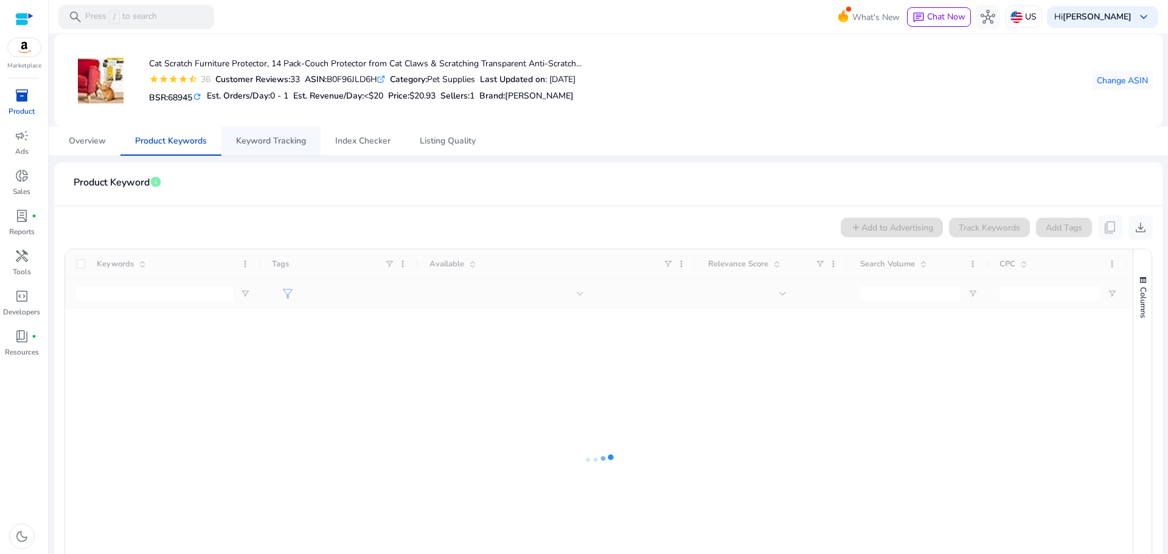
click at [279, 144] on span "Keyword Tracking" at bounding box center [271, 141] width 70 height 9
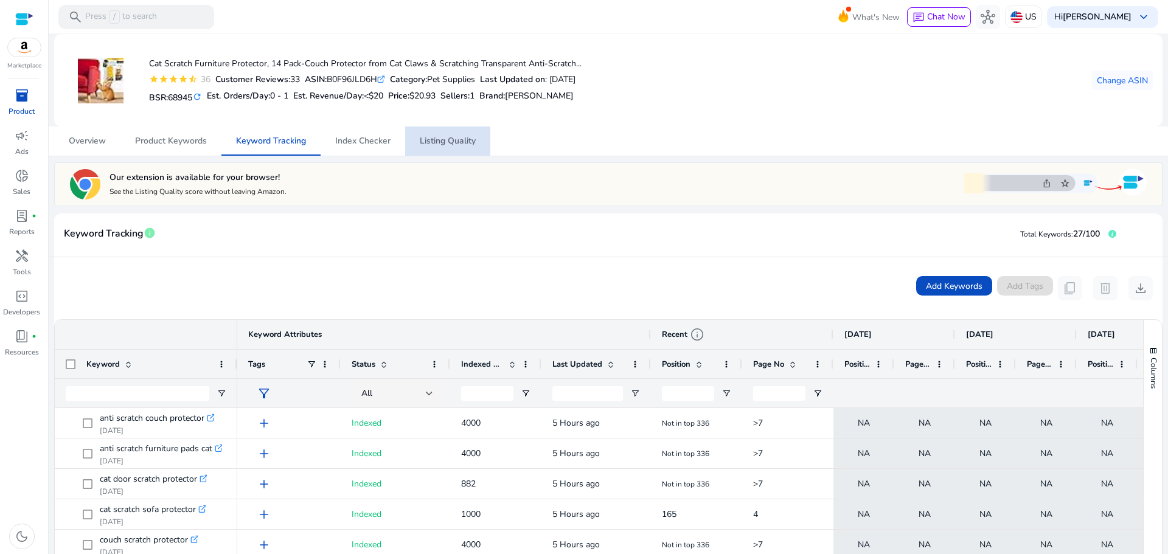
click at [436, 150] on span "Listing Quality" at bounding box center [448, 140] width 56 height 29
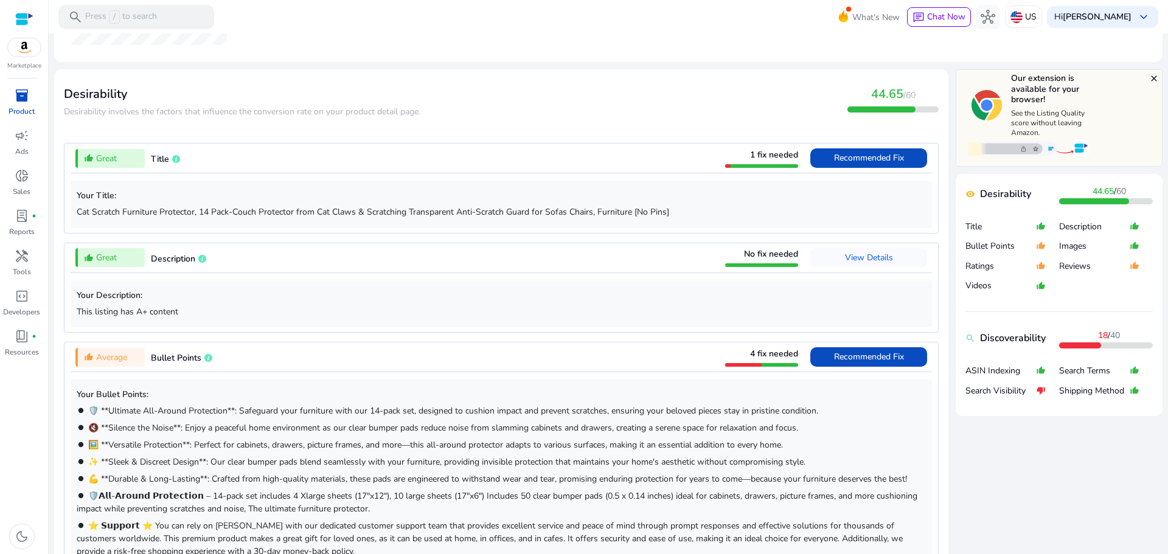
scroll to position [304, 0]
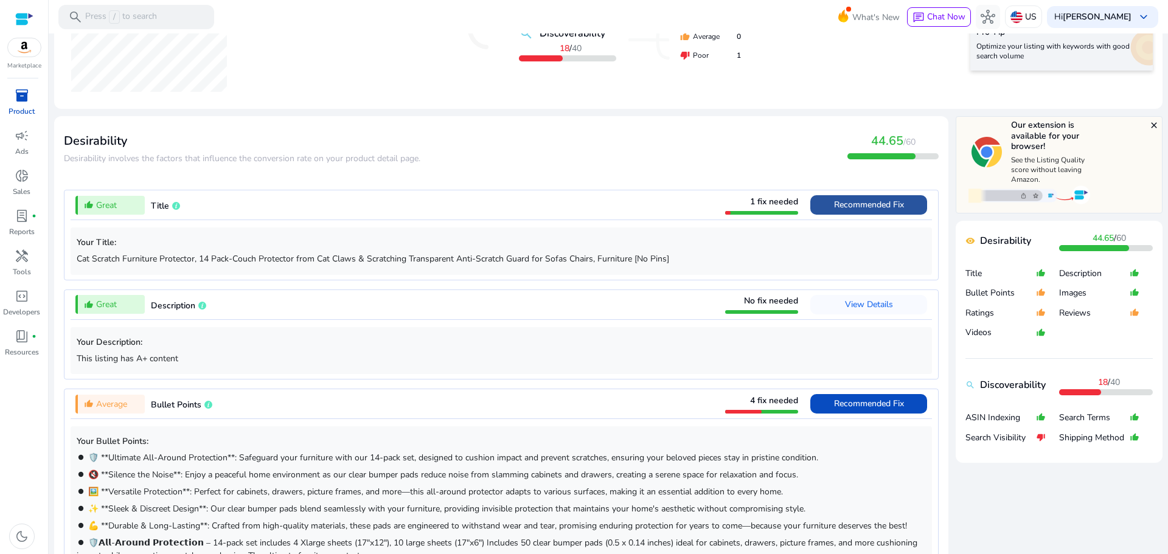
click at [834, 205] on span "Recommended Fix" at bounding box center [869, 205] width 70 height 12
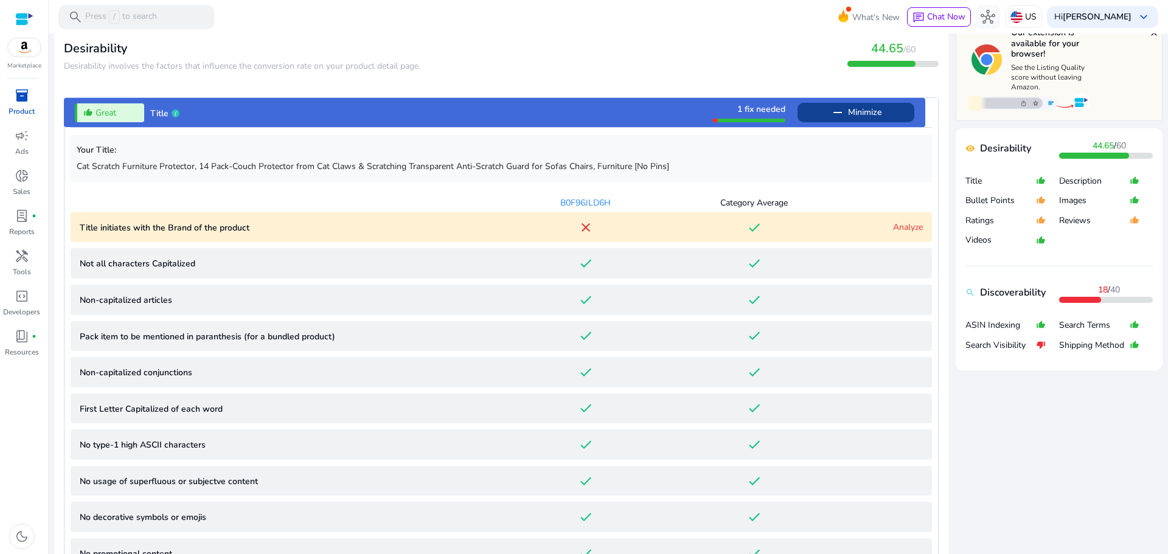
scroll to position [372, 0]
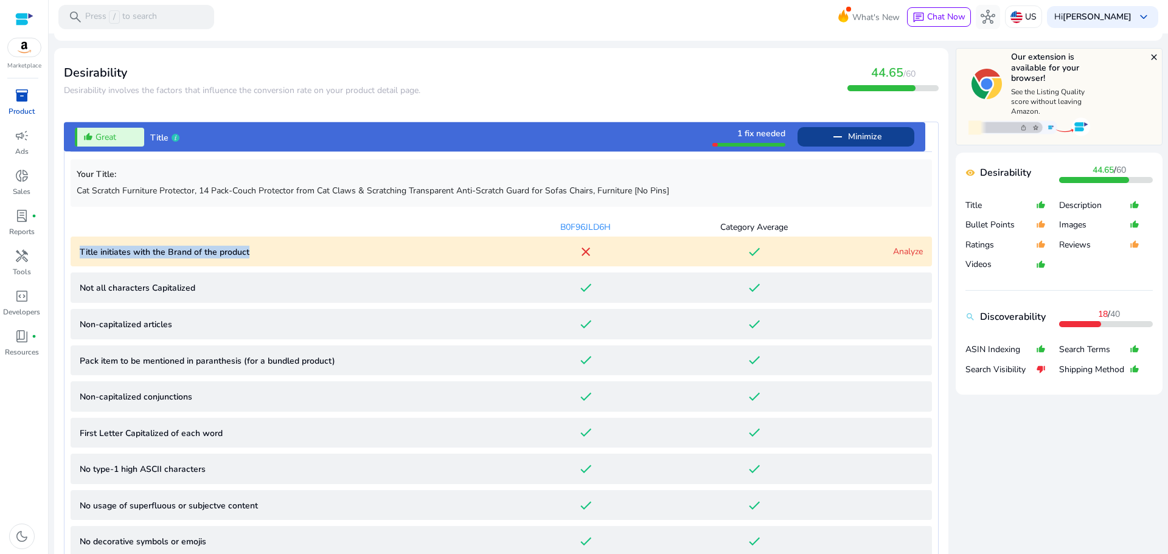
drag, startPoint x: 75, startPoint y: 248, endPoint x: 262, endPoint y: 261, distance: 187.7
click at [260, 263] on product "Title initiates with the Brand of the product close done Analyze" at bounding box center [501, 252] width 861 height 30
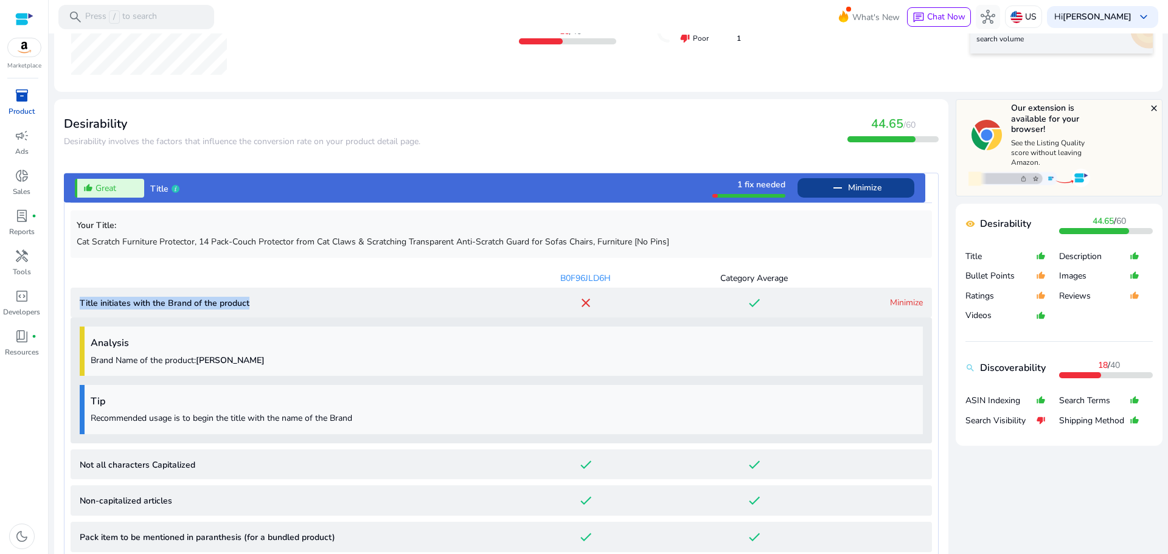
scroll to position [305, 0]
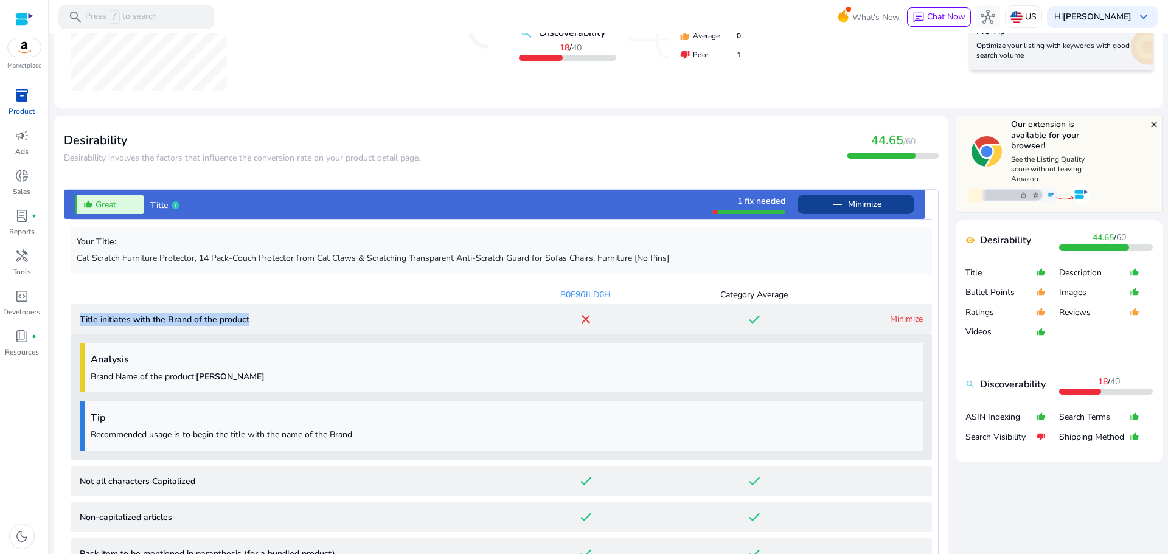
copy p "Title initiates with the Brand of the product"
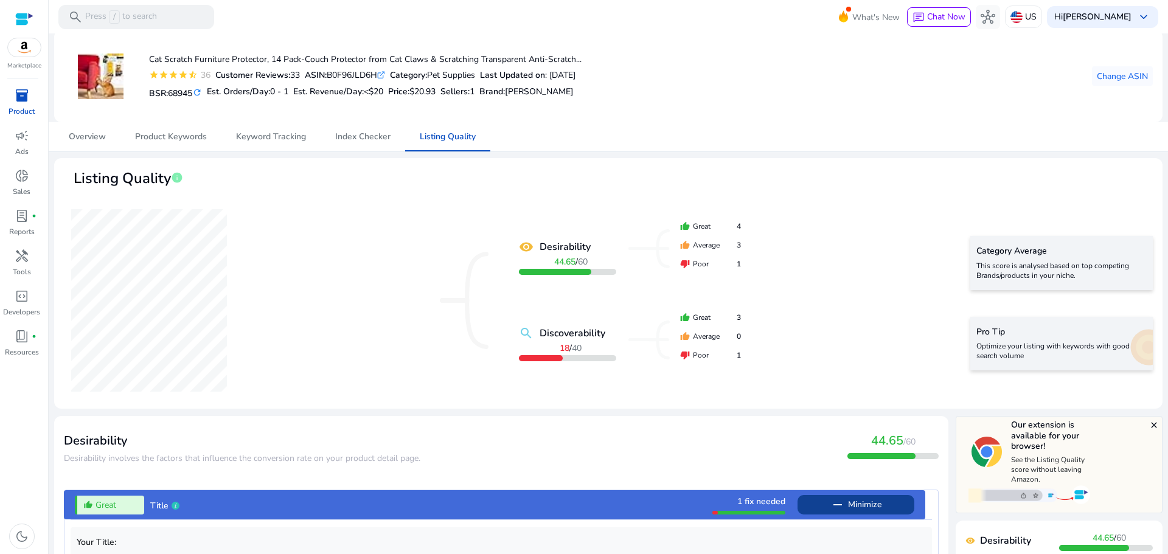
scroll to position [0, 0]
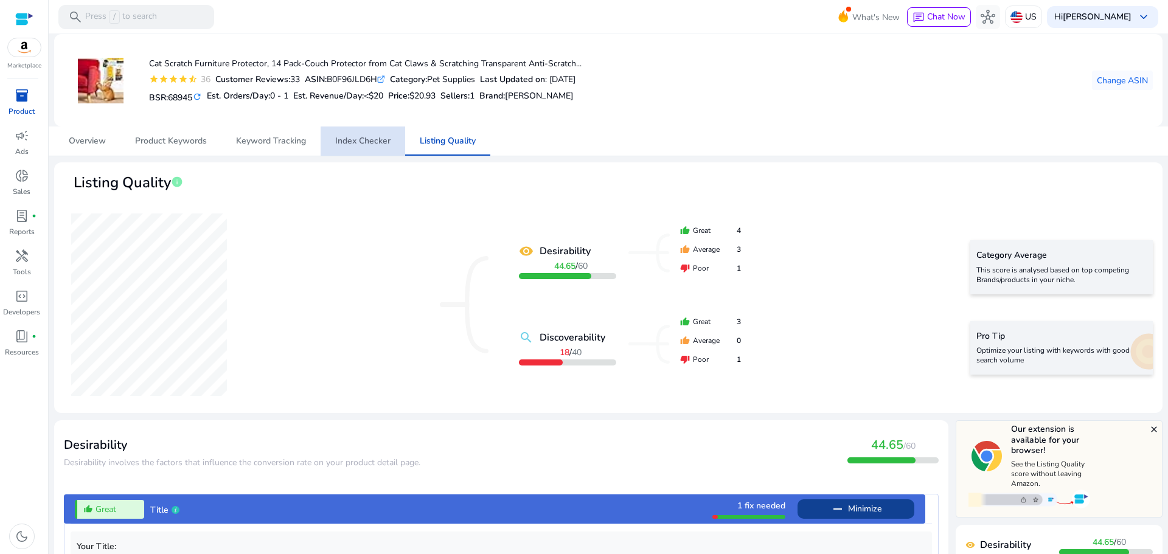
click at [386, 142] on span "Index Checker" at bounding box center [362, 141] width 55 height 9
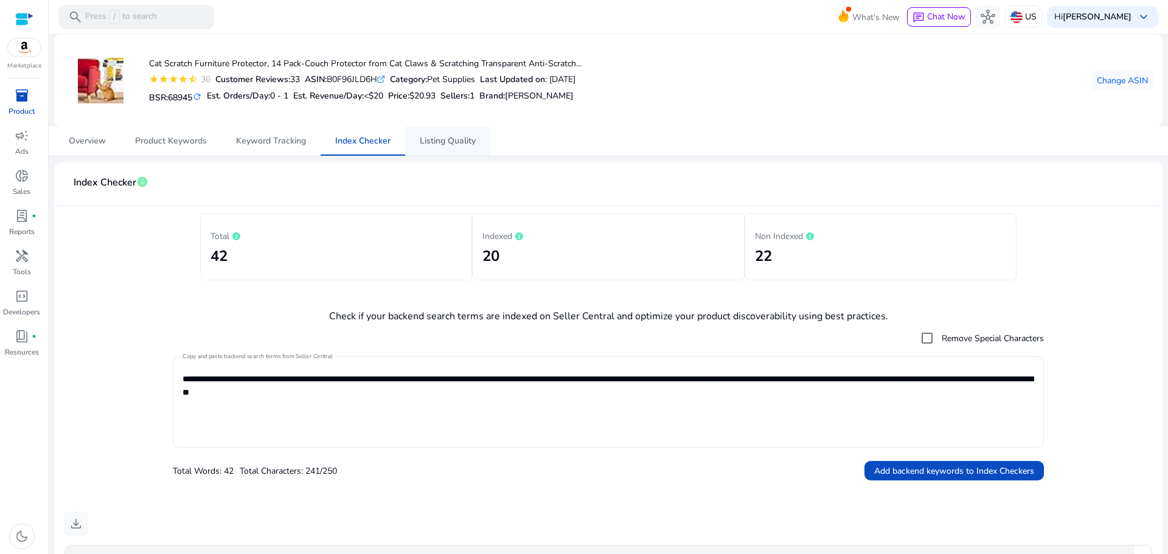
click at [440, 137] on span "Listing Quality" at bounding box center [448, 141] width 56 height 9
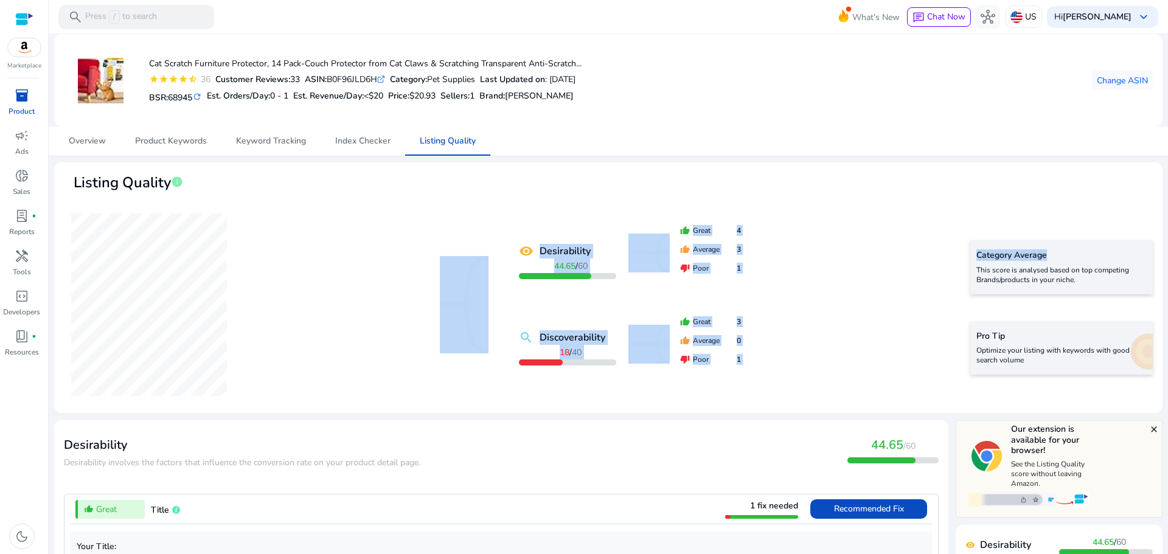
drag, startPoint x: 1162, startPoint y: 167, endPoint x: 1162, endPoint y: 223, distance: 56.0
click at [1167, 255] on mat-sidenav-content "search Press / to search What's New chat Chat Now hub US Hi Mohammad Abidat key…" at bounding box center [608, 277] width 1119 height 554
drag, startPoint x: 1051, startPoint y: 165, endPoint x: 1062, endPoint y: 162, distance: 10.8
click at [1050, 165] on mat-card "Listing Quality info remove_red_eye Desirability 44.65 / 60 search Discoverabil…" at bounding box center [608, 287] width 1108 height 251
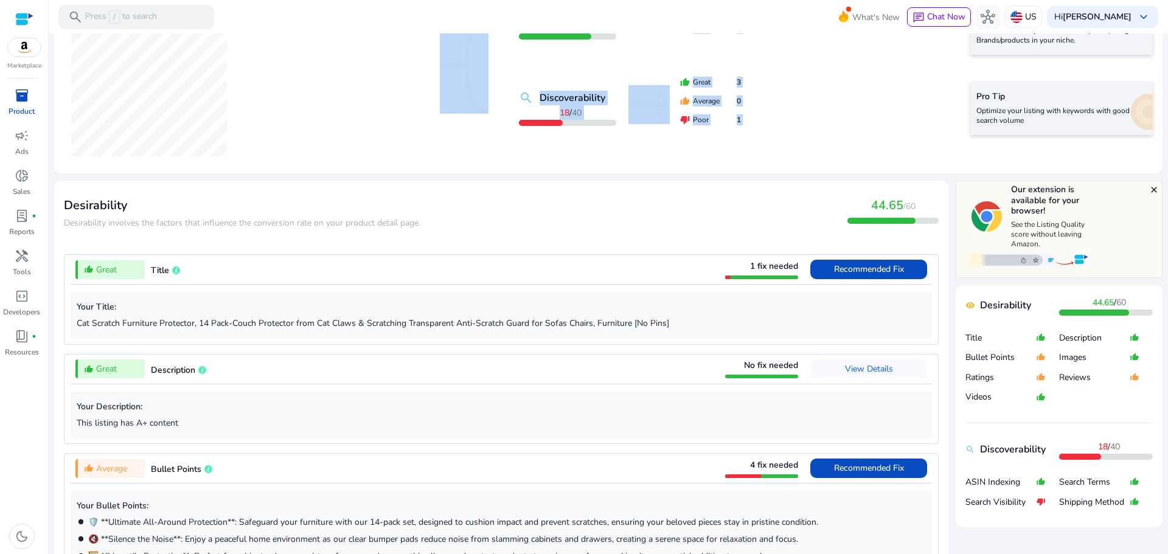
scroll to position [238, 0]
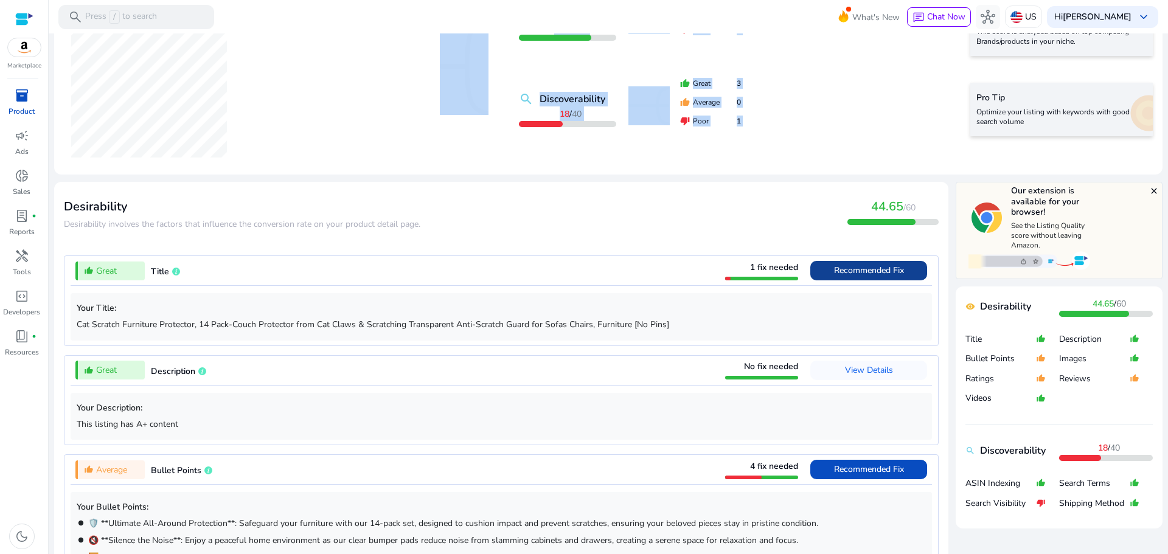
click at [880, 275] on span "Recommended Fix" at bounding box center [869, 271] width 70 height 12
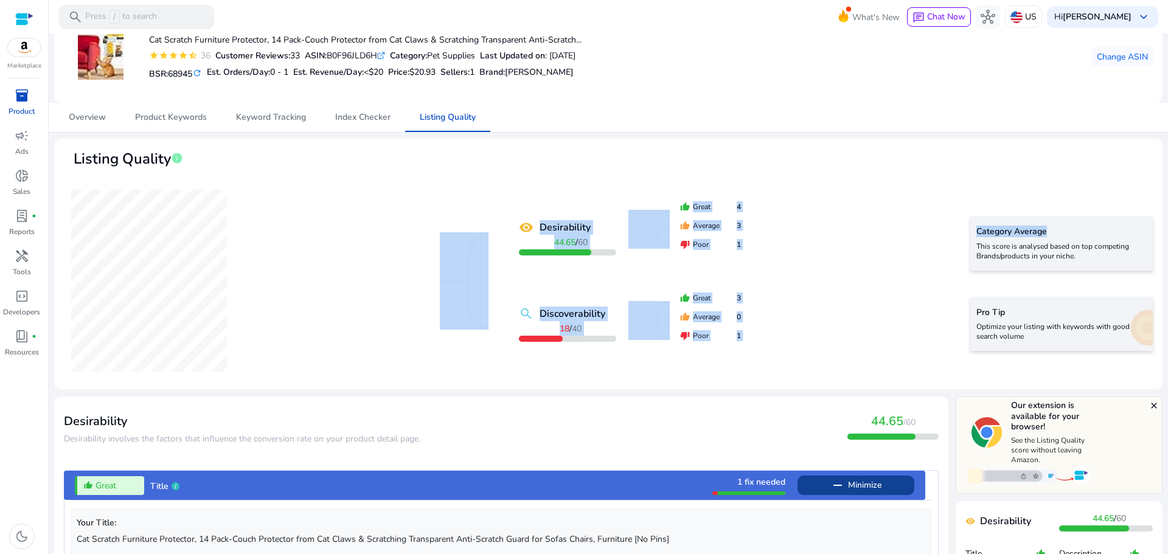
scroll to position [0, 0]
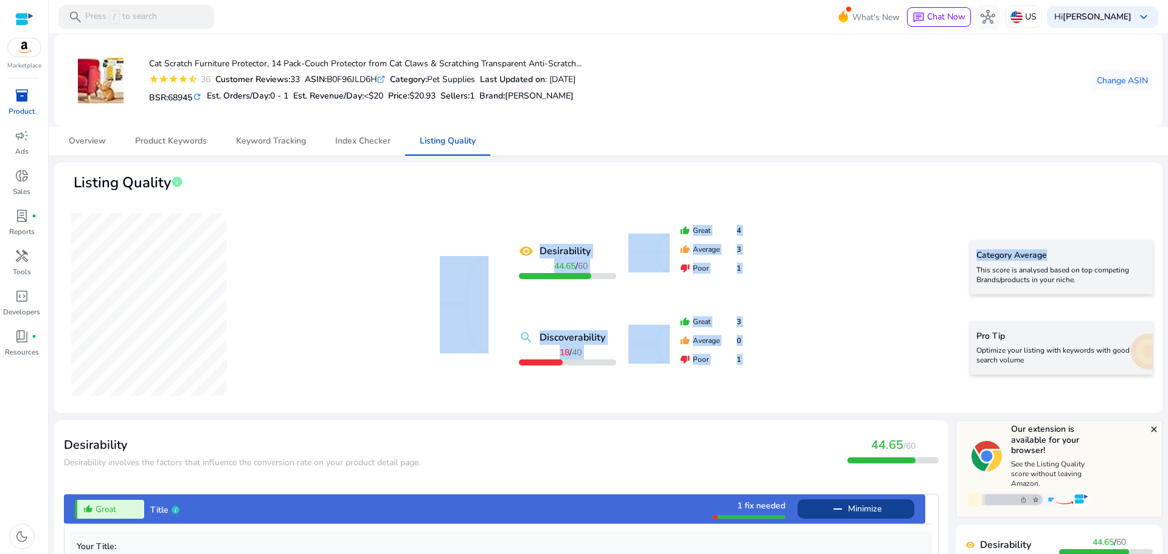
click at [802, 165] on mat-card "Listing Quality info remove_red_eye Desirability 44.65 / 60 search Discoverabil…" at bounding box center [608, 287] width 1108 height 251
click at [281, 145] on span "Keyword Tracking" at bounding box center [271, 141] width 70 height 9
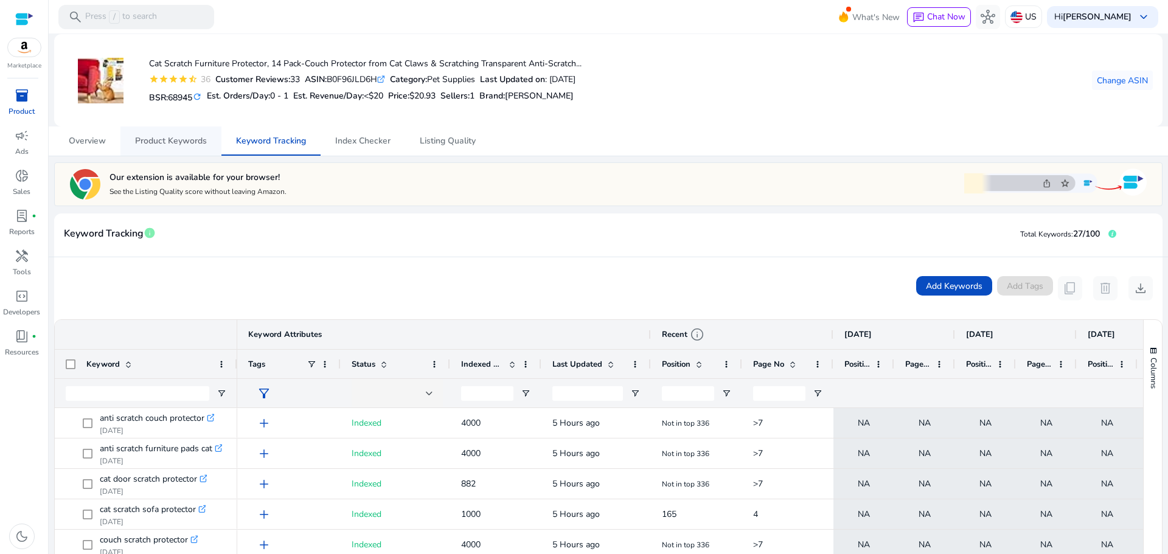
click at [181, 142] on span "Product Keywords" at bounding box center [171, 141] width 72 height 9
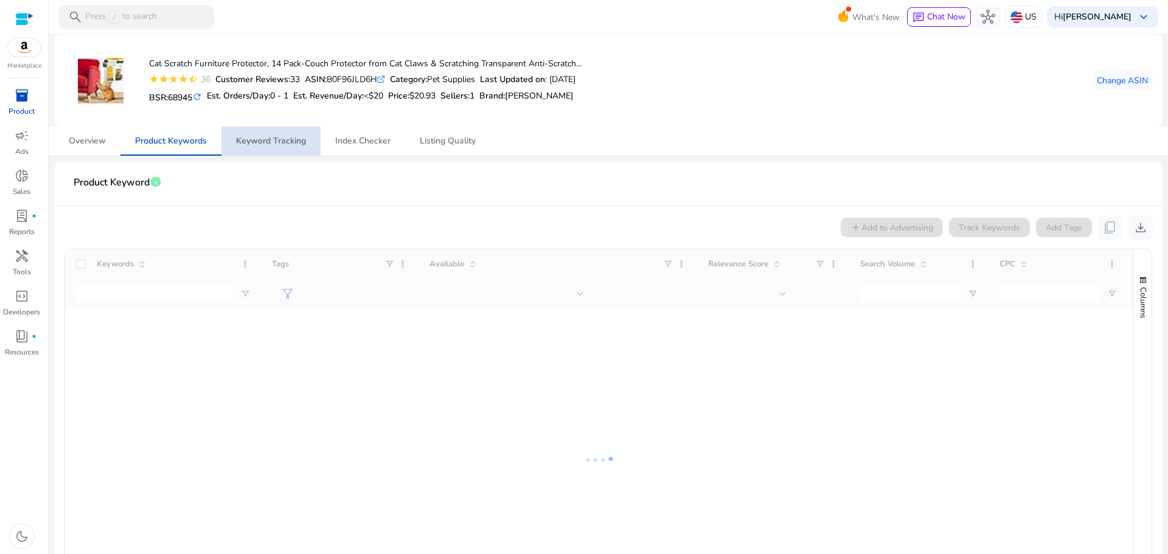
click at [246, 147] on span "Keyword Tracking" at bounding box center [271, 140] width 70 height 29
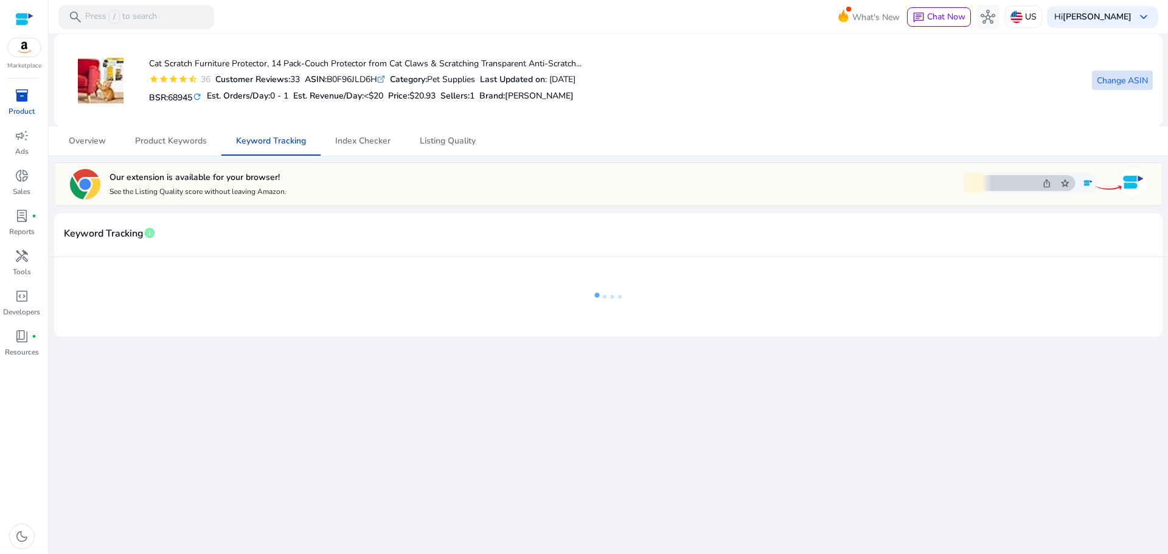
click at [1100, 78] on span "Change ASIN" at bounding box center [1121, 80] width 51 height 13
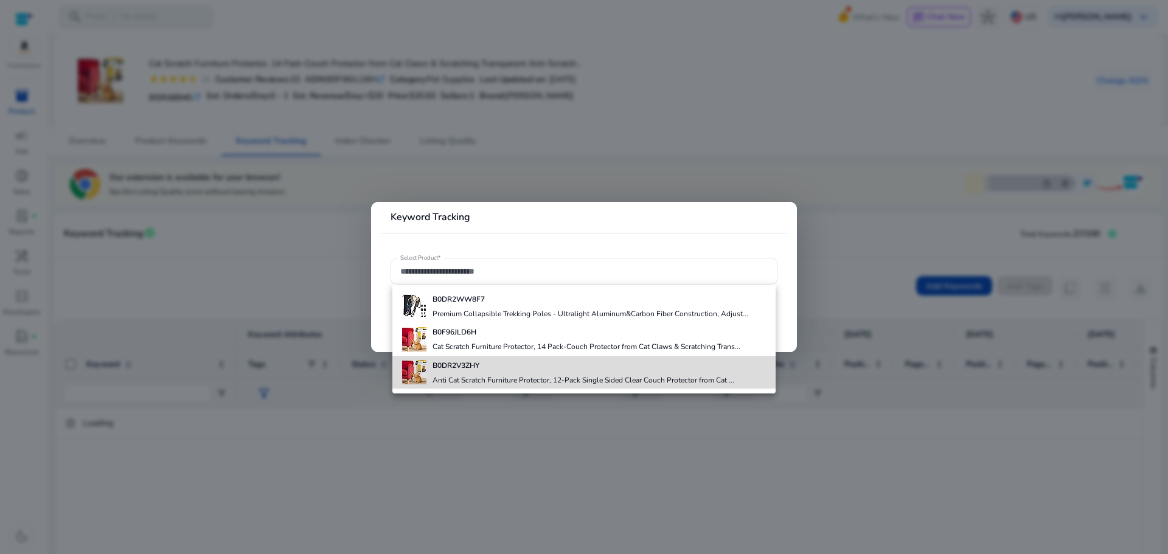
click at [460, 376] on h4 "Anti Cat Scratch Furniture Protector, 12-Pack Single Sided Clear Couch Protecto…" at bounding box center [583, 380] width 302 height 10
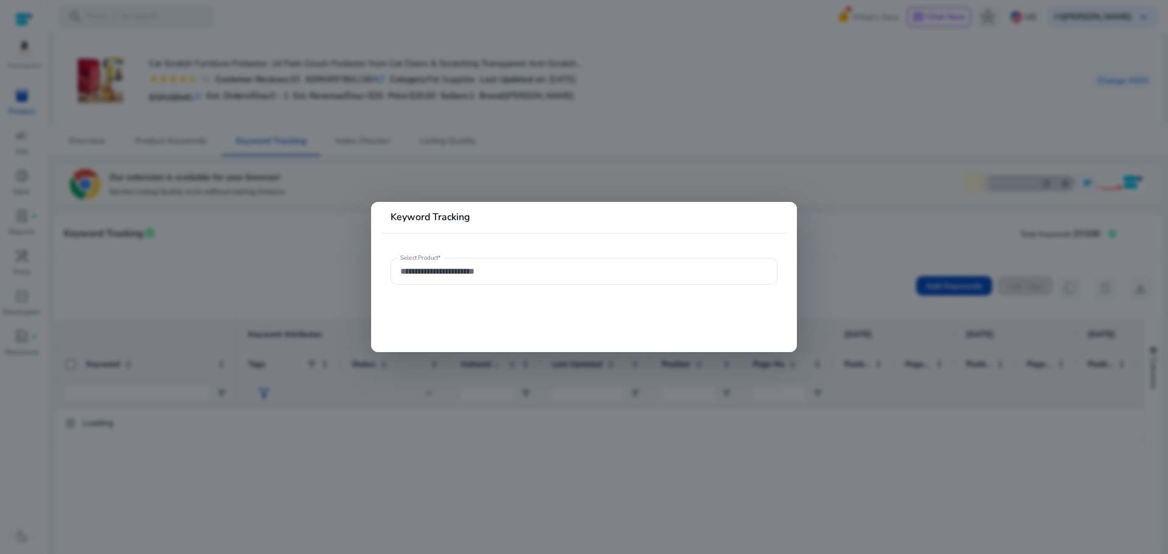
type input "**********"
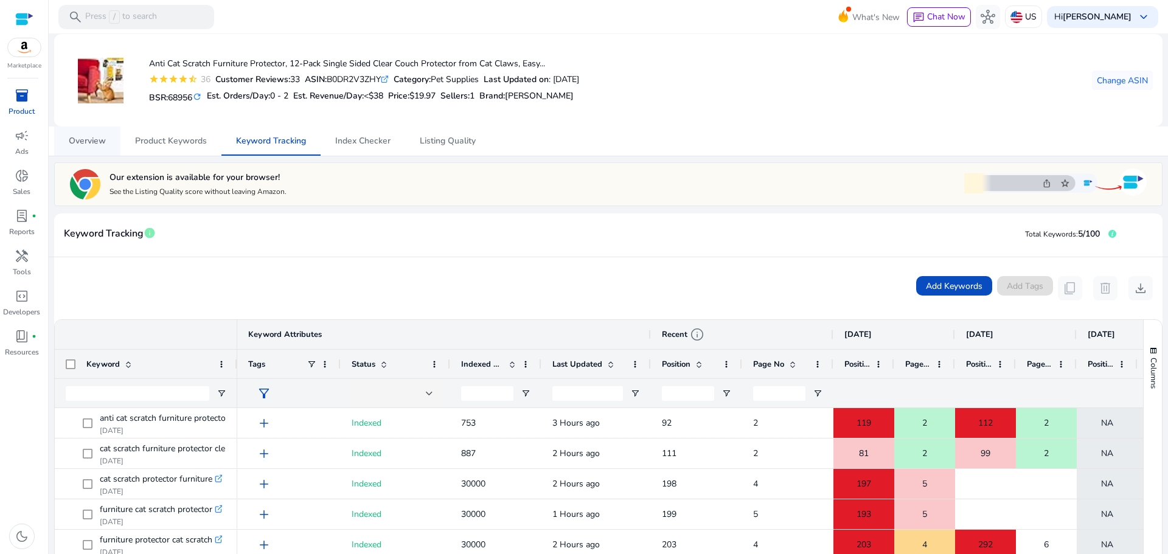
click at [82, 145] on span "Overview" at bounding box center [87, 141] width 37 height 9
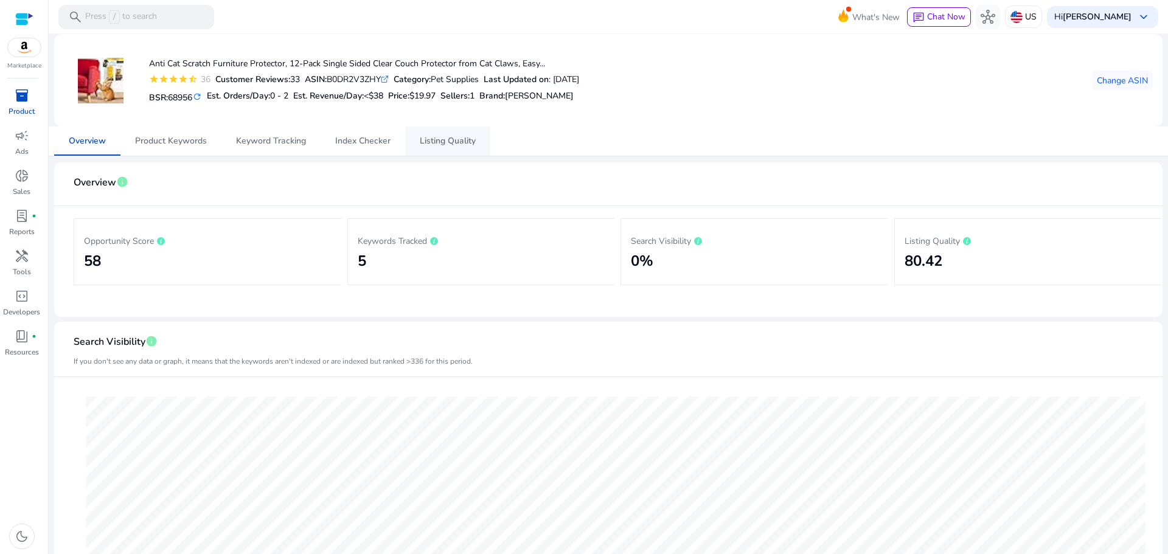
click at [429, 145] on span "Listing Quality" at bounding box center [448, 141] width 56 height 9
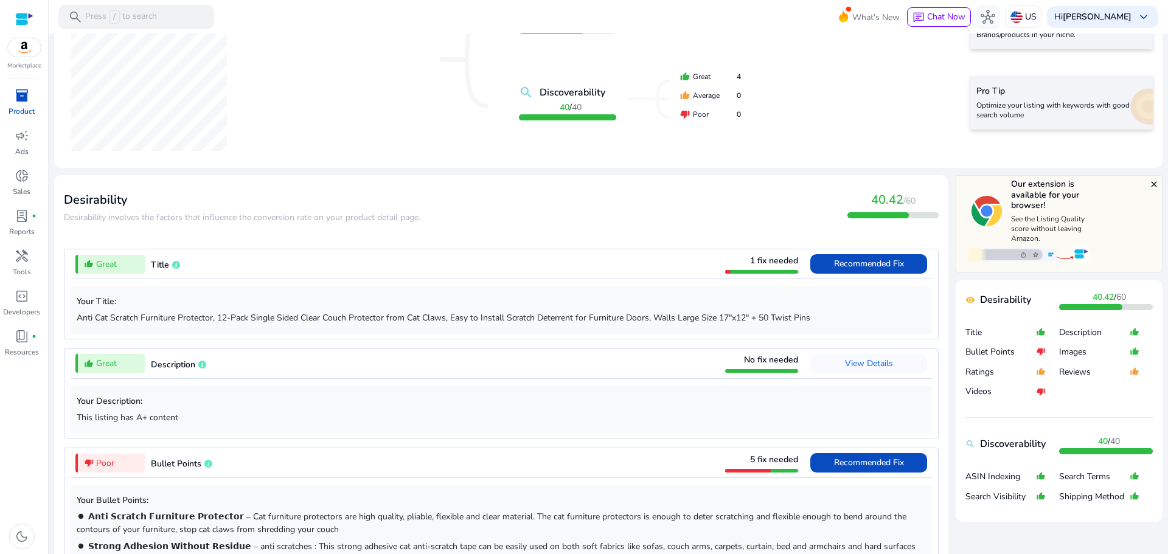
scroll to position [243, 0]
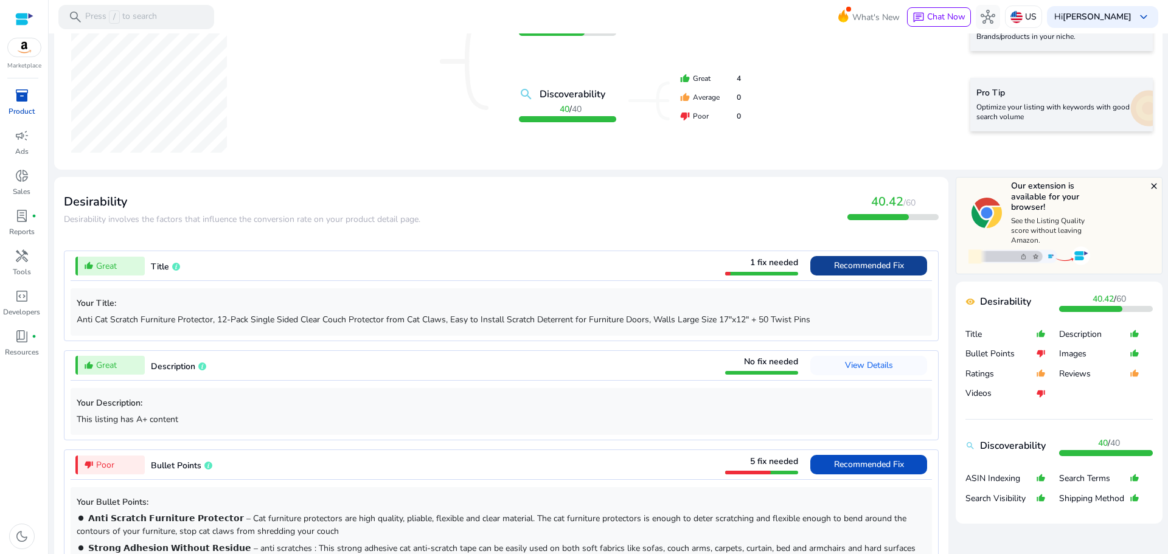
click at [834, 268] on span "Recommended Fix" at bounding box center [869, 266] width 70 height 12
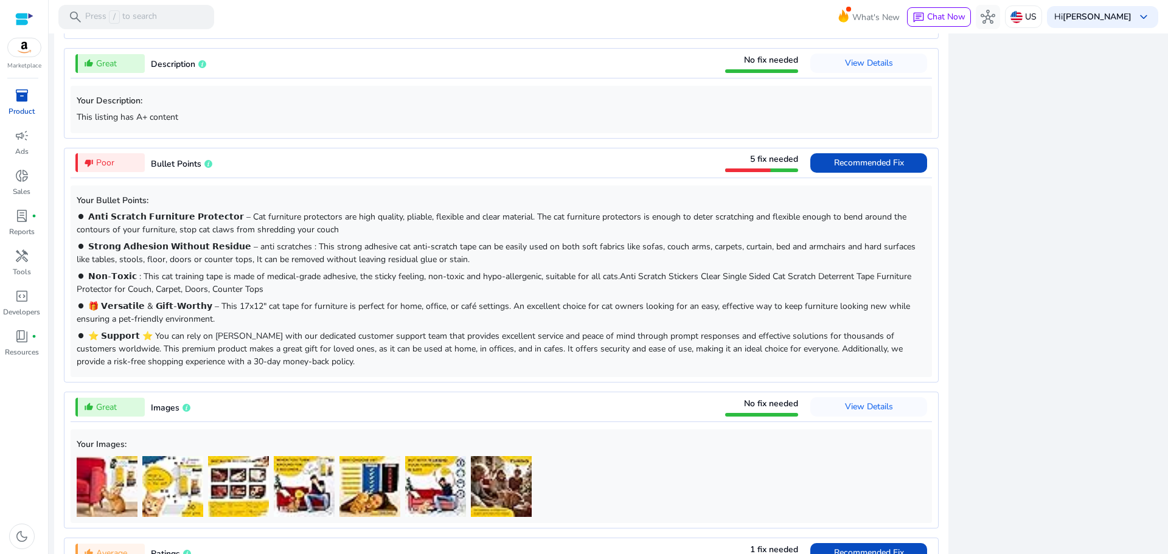
scroll to position [1102, 0]
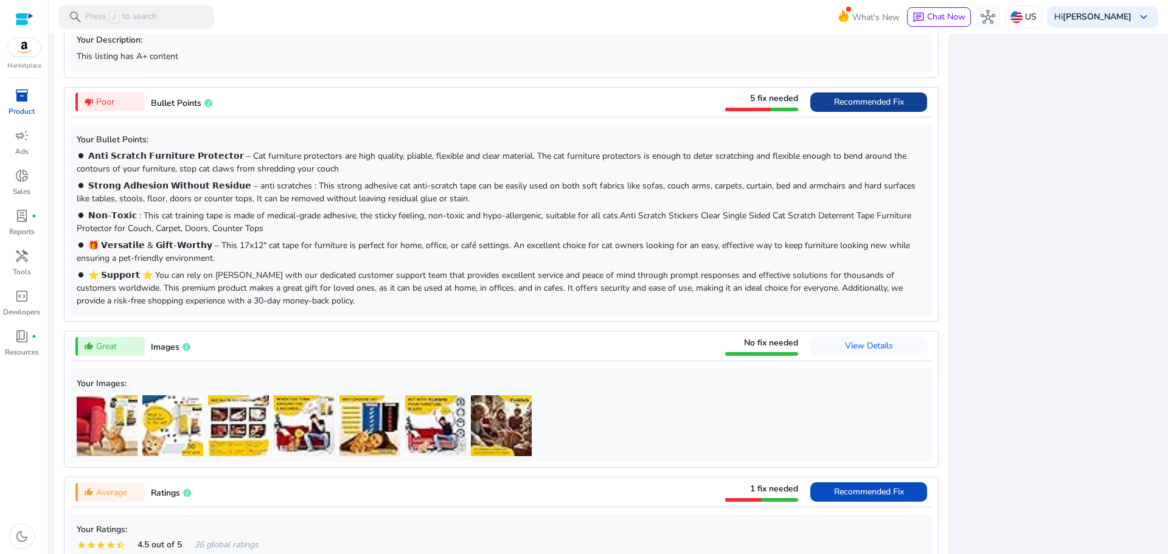
click at [834, 100] on span "Recommended Fix" at bounding box center [869, 102] width 70 height 12
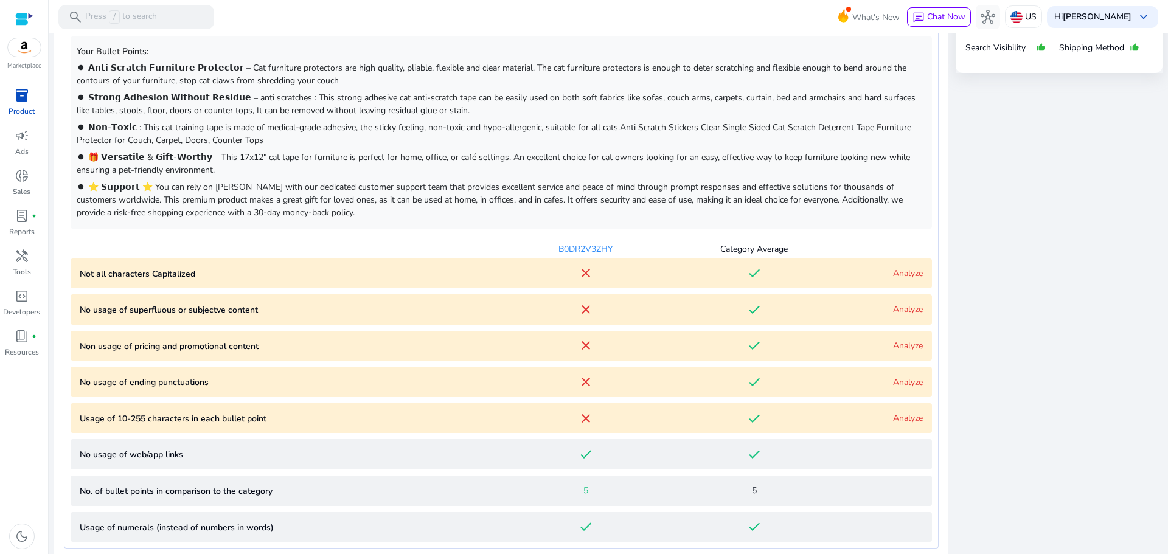
scroll to position [693, 0]
click at [894, 271] on link "Analyze" at bounding box center [908, 275] width 30 height 12
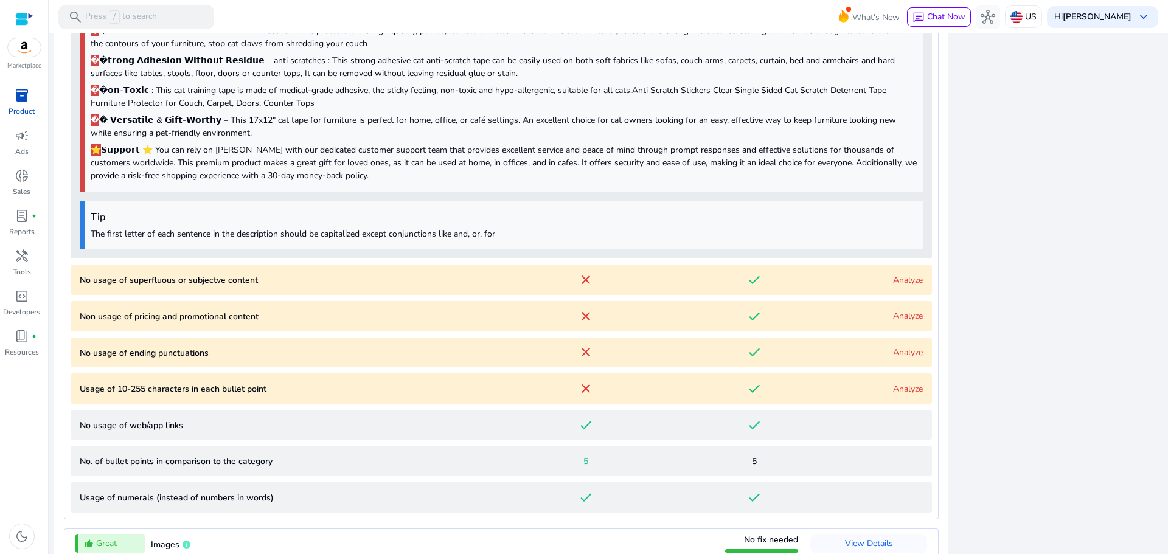
scroll to position [1074, 0]
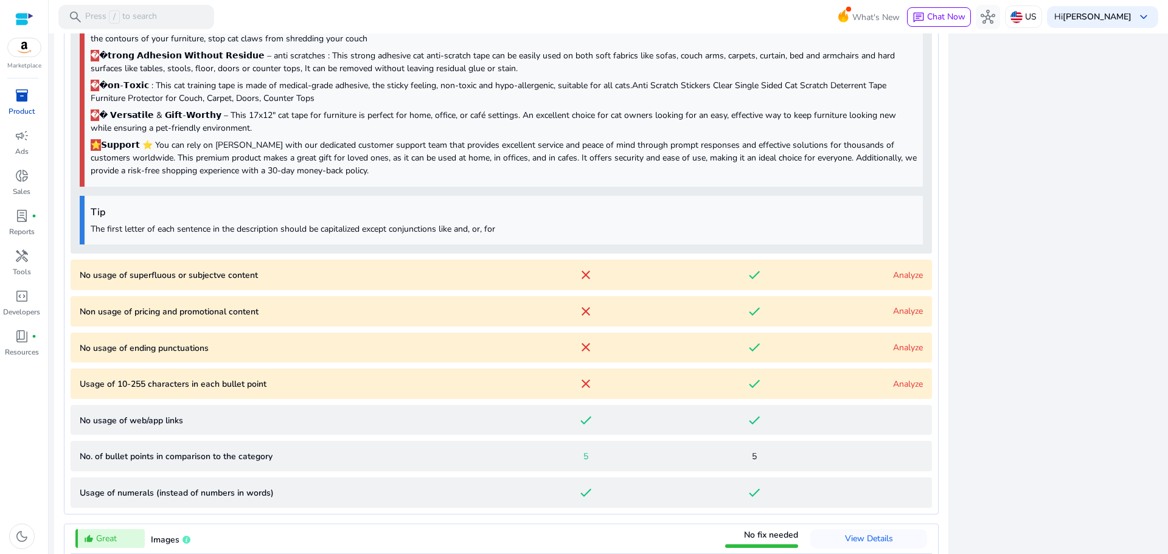
click at [906, 272] on link "Analyze" at bounding box center [908, 275] width 30 height 12
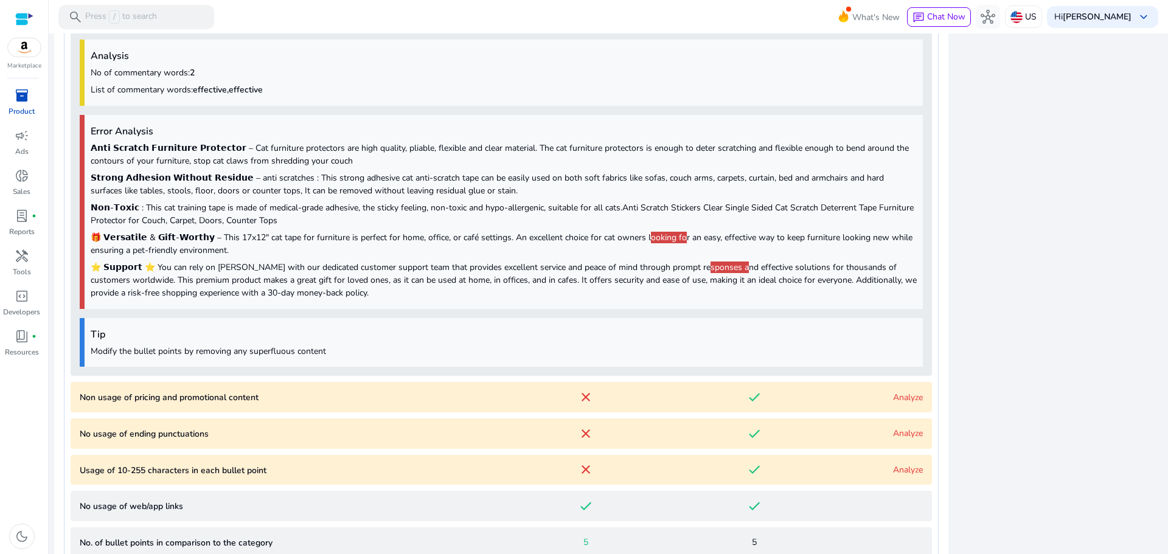
scroll to position [1394, 0]
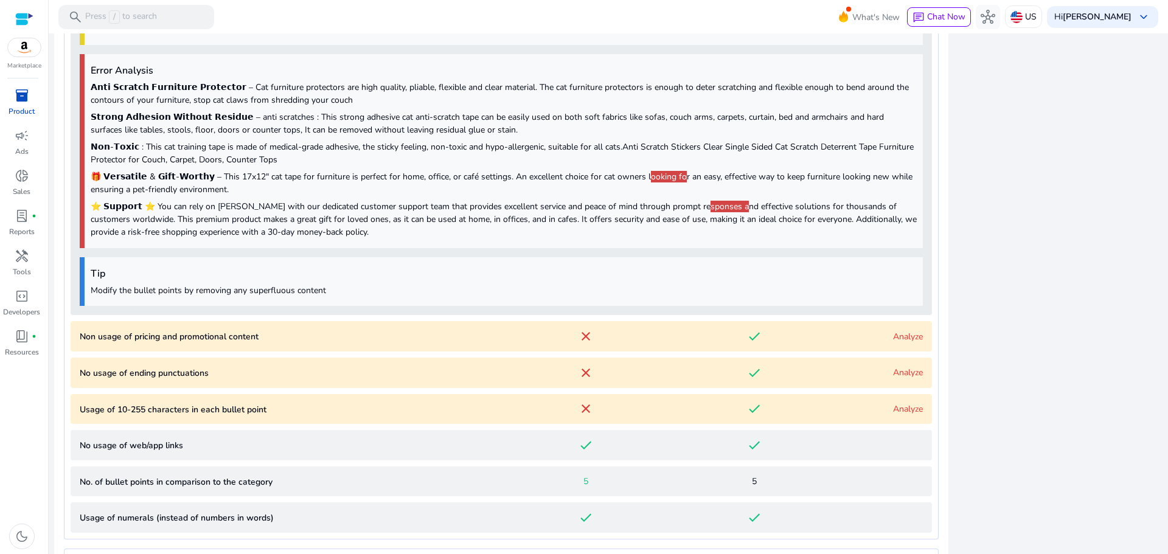
click at [893, 334] on link "Analyze" at bounding box center [908, 337] width 30 height 12
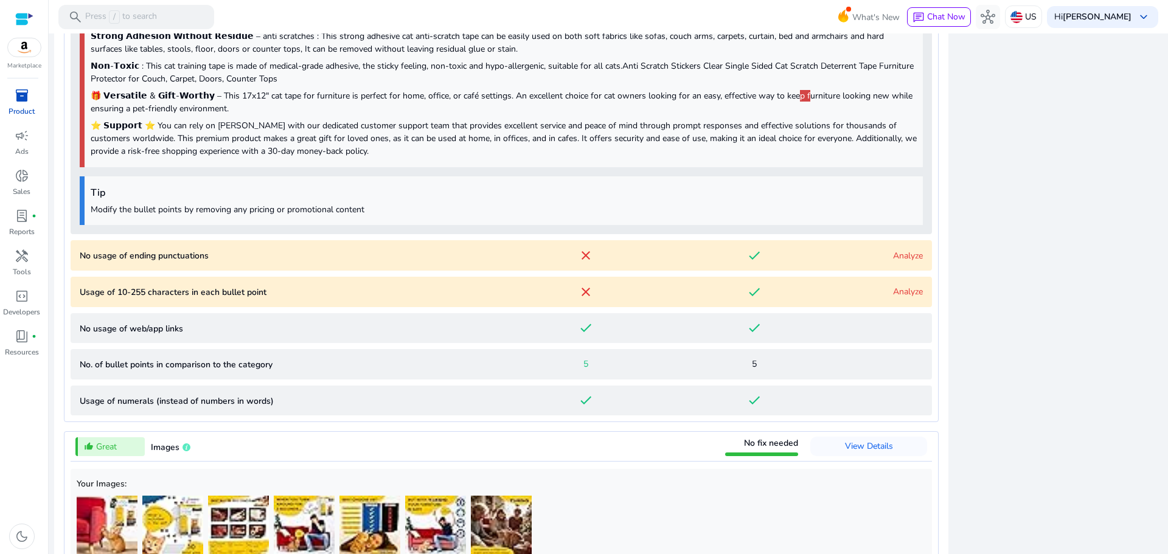
scroll to position [1898, 0]
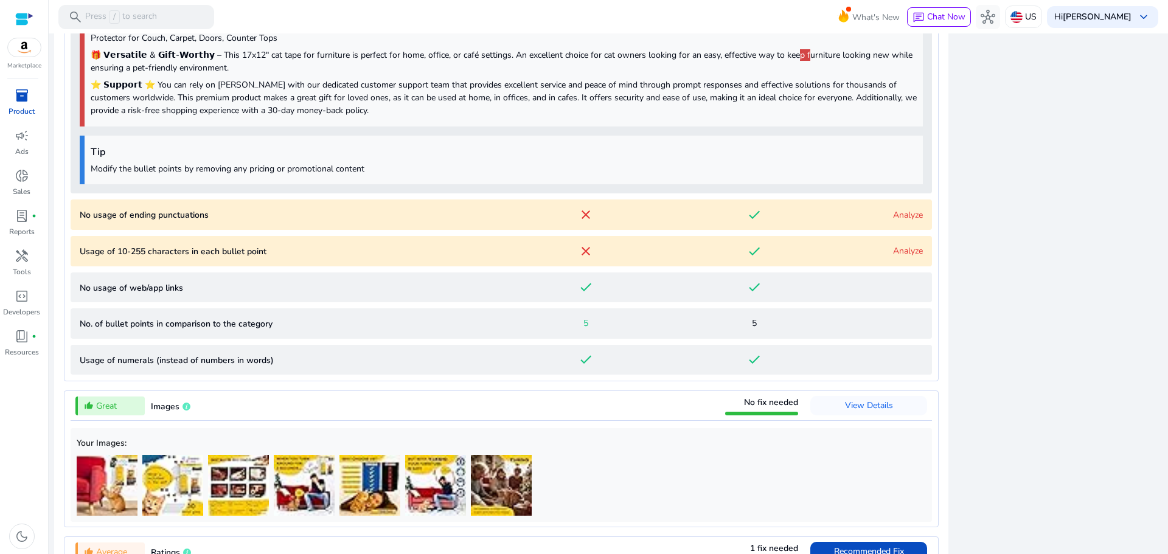
click at [895, 213] on link "Analyze" at bounding box center [908, 215] width 30 height 12
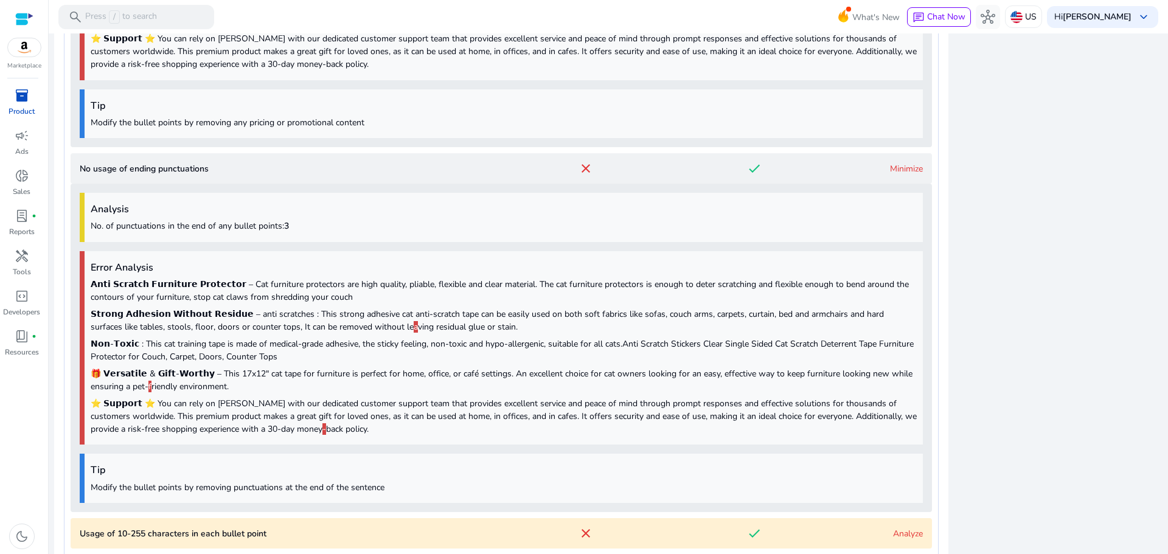
scroll to position [1976, 0]
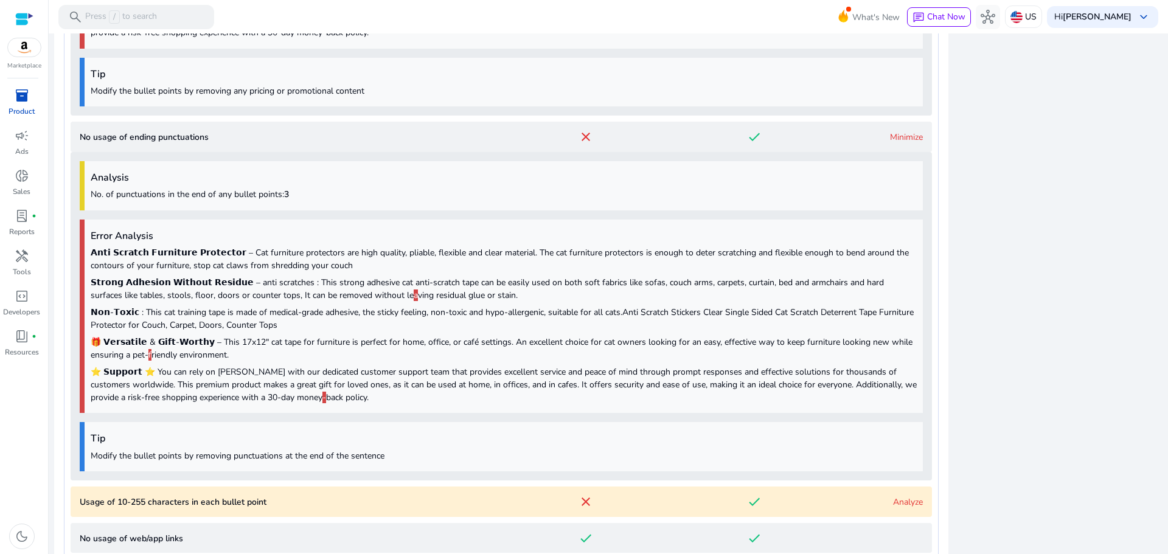
click at [476, 296] on p "𝗦𝘁𝗿𝗼𝗻𝗴 𝗔𝗱𝗵𝗲𝘀𝗶𝗼𝗻 𝗪𝗶𝘁𝗵𝗼𝘂𝘁 𝗥𝗲𝘀𝗶𝗱𝘂𝗲 – anti scratches : This strong adhesive cat ant…" at bounding box center [504, 289] width 826 height 26
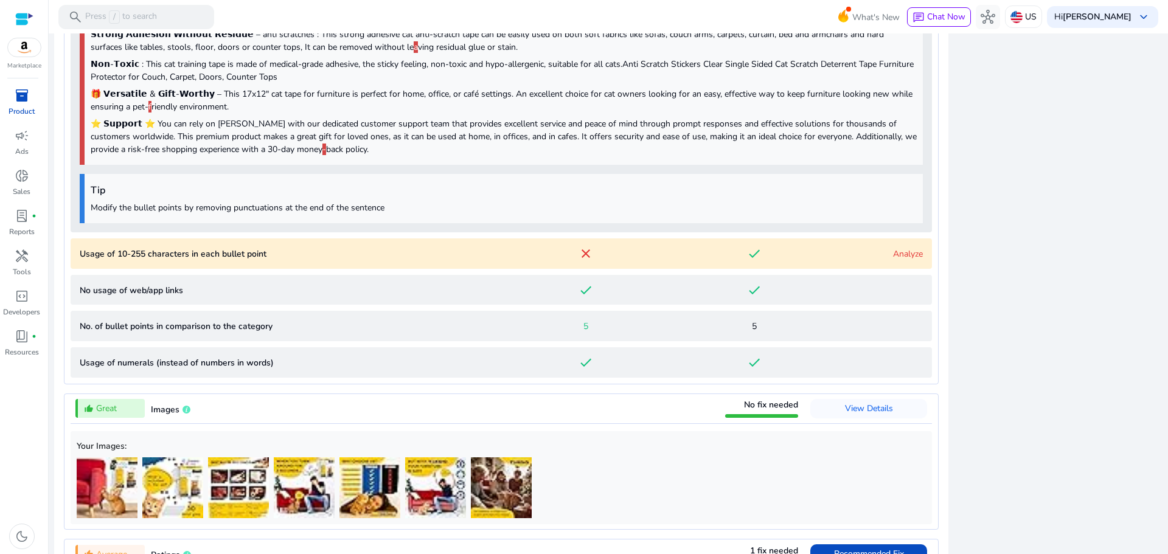
scroll to position [2280, 0]
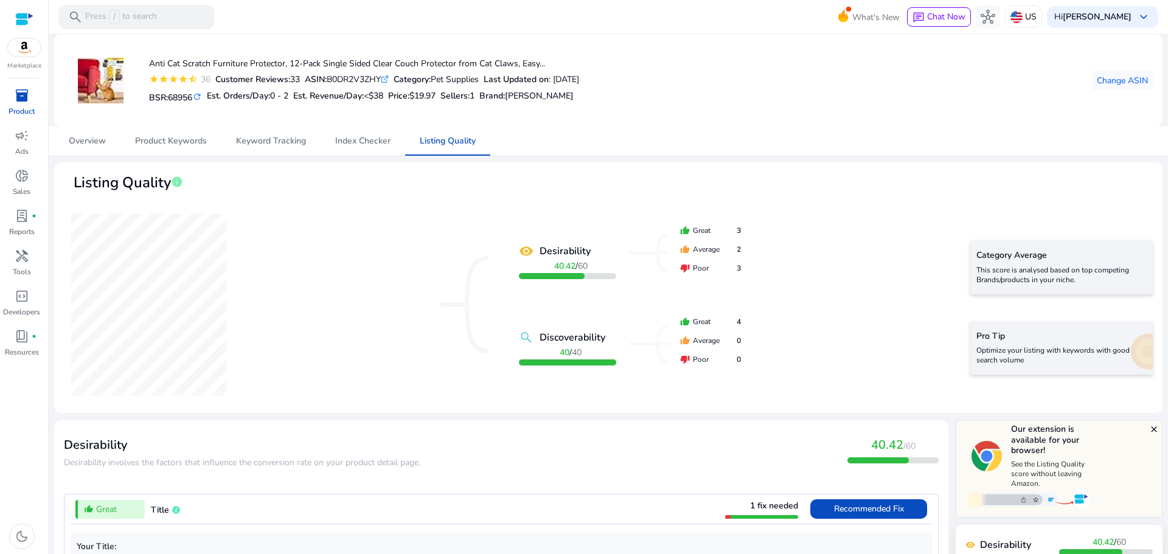
scroll to position [2280, 0]
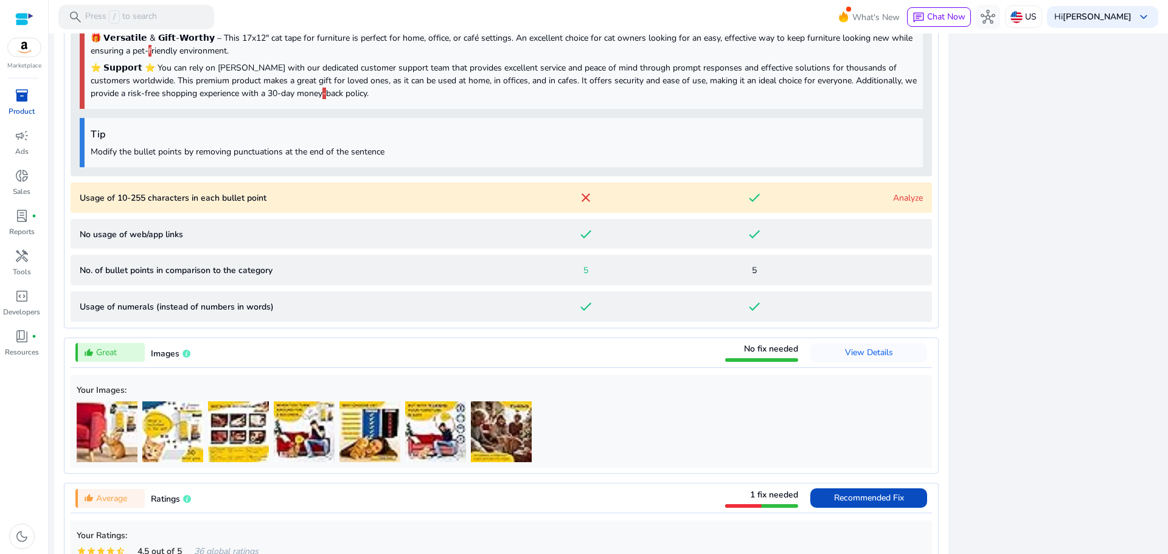
click at [895, 199] on link "Analyze" at bounding box center [908, 198] width 30 height 12
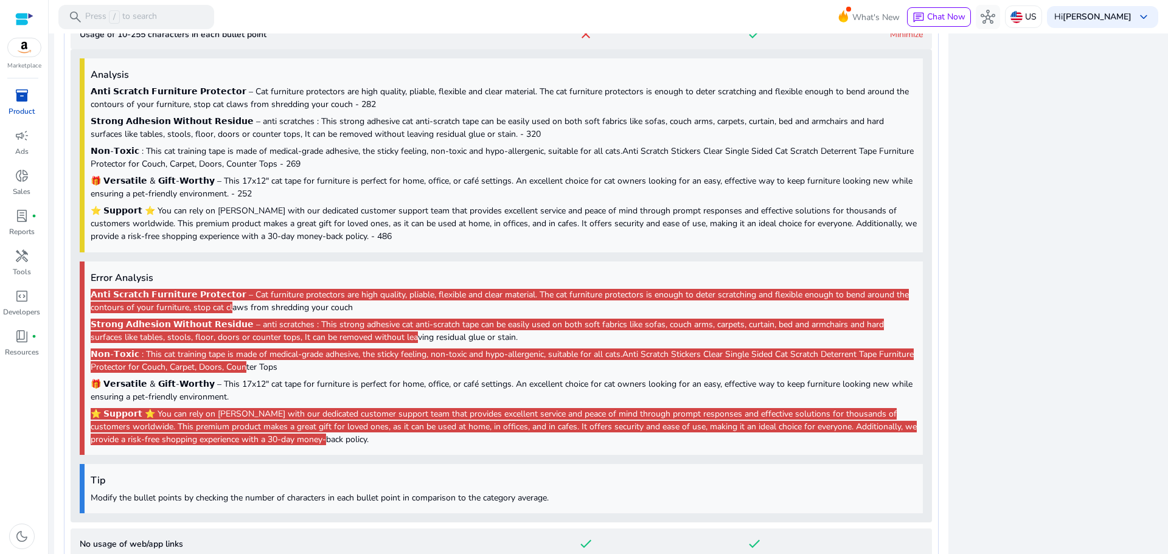
scroll to position [2523, 0]
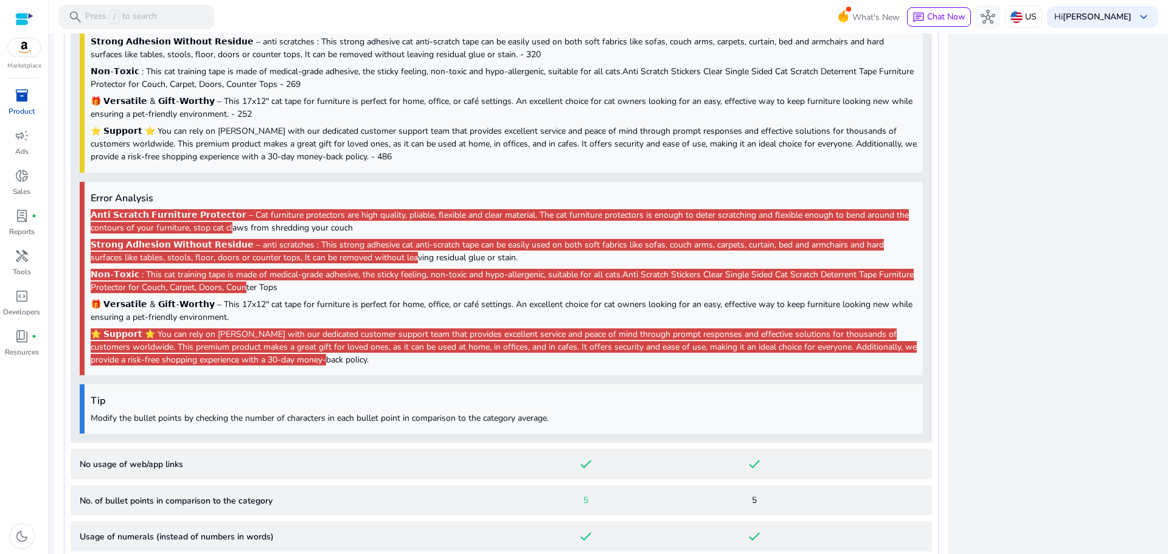
click at [338, 291] on p "𝗡𝗼𝗻-𝗧𝗼𝘅𝗶𝗰 : This cat training tape is made of medical-grade adhesive, the stick…" at bounding box center [504, 281] width 826 height 26
click at [326, 350] on span "⭐ 𝗦𝘂𝗽𝗽𝗼𝗿𝘁 ⭐ You can rely on 𝗧𝗥𝗘𝗗𝗢 with our dedicated customer support team that…" at bounding box center [504, 346] width 826 height 37
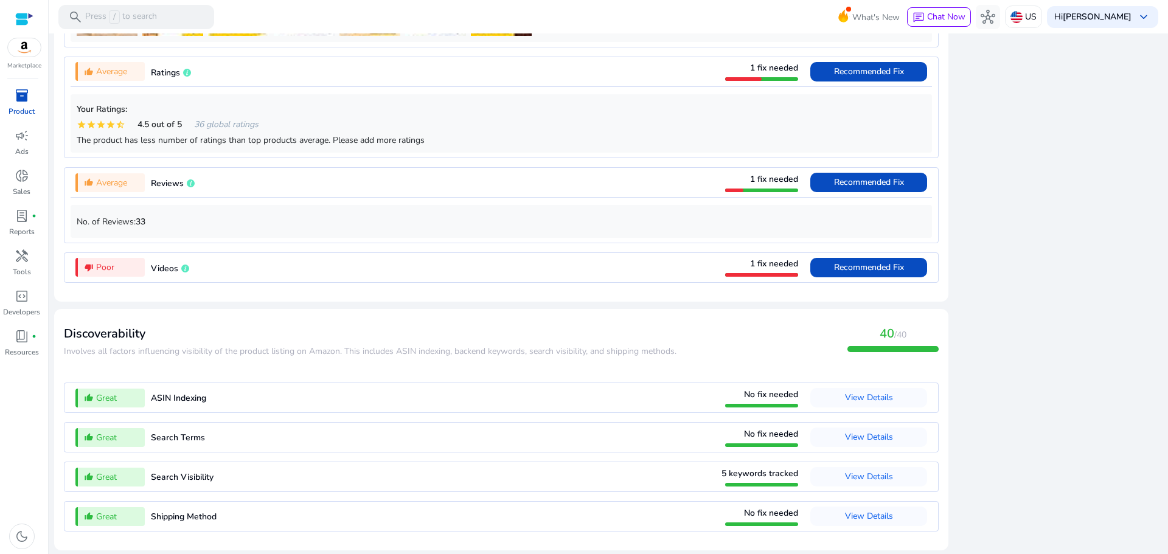
scroll to position [3187, 0]
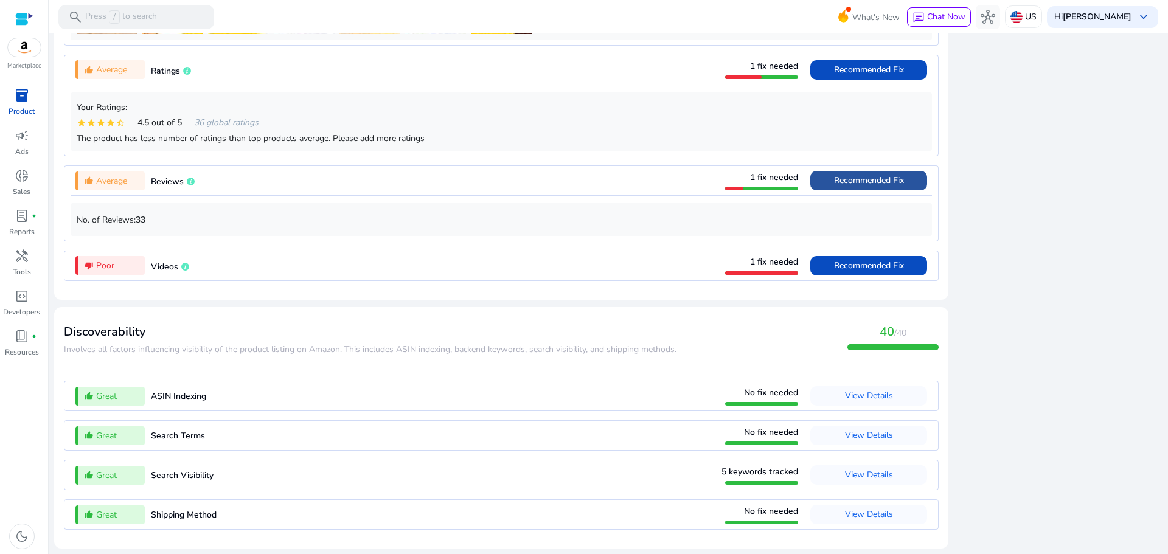
click at [851, 187] on span "Recommended Fix" at bounding box center [869, 180] width 70 height 19
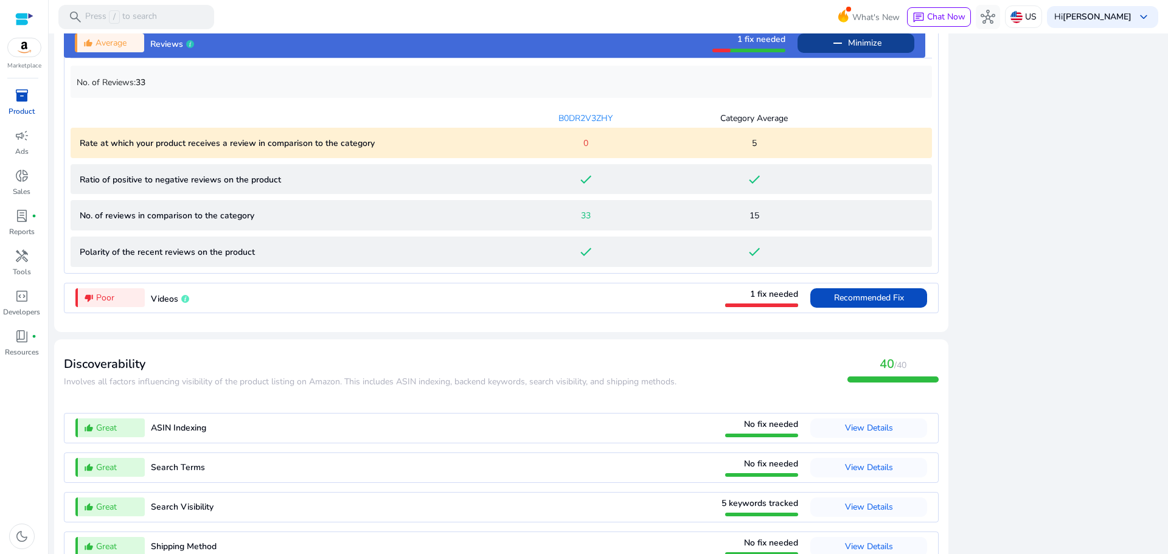
scroll to position [1138, 0]
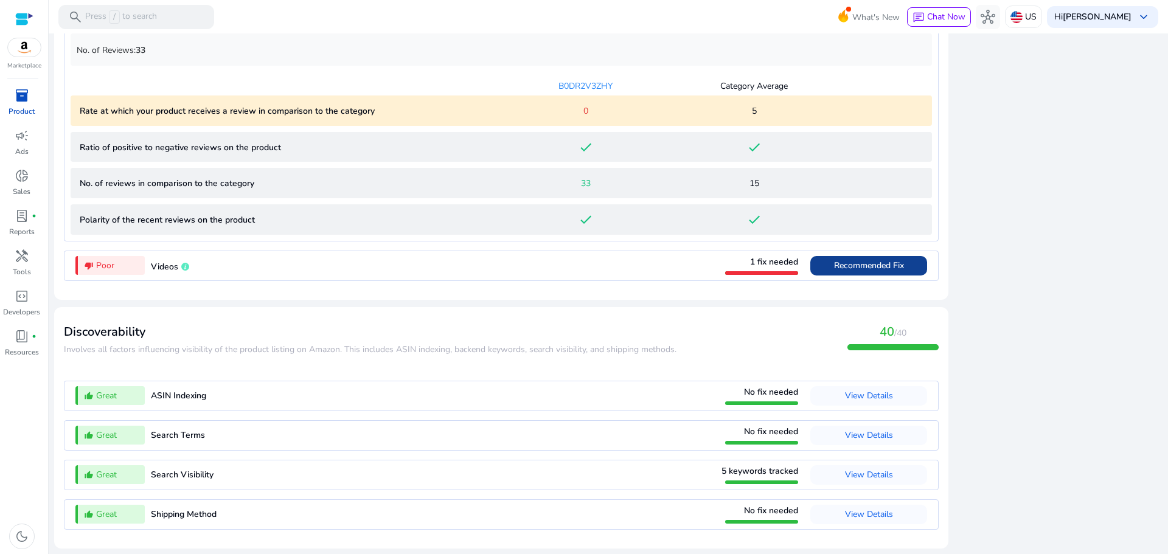
click at [837, 266] on span "Recommended Fix" at bounding box center [869, 266] width 70 height 12
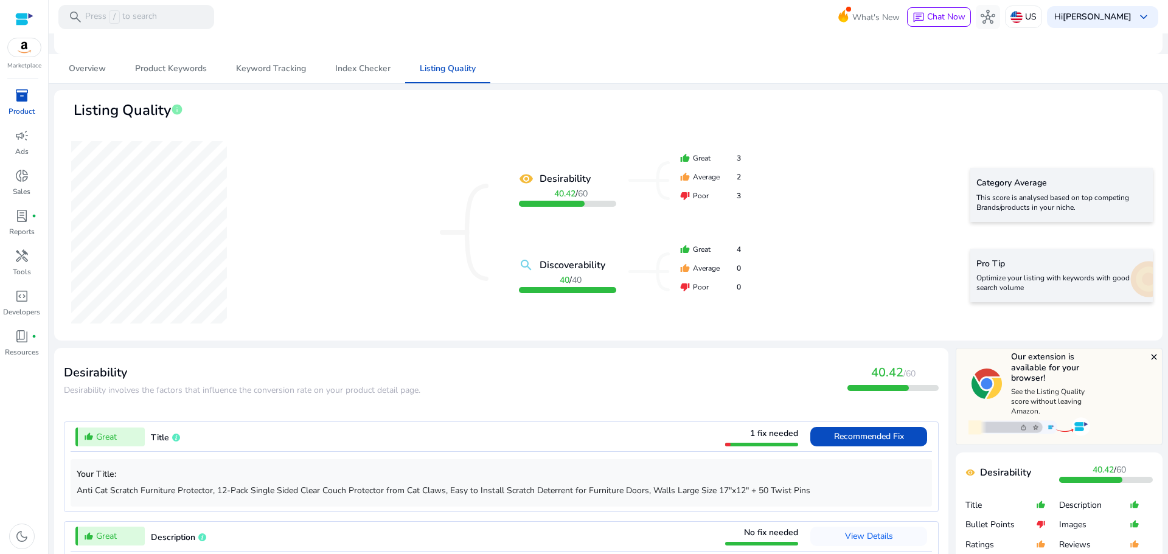
scroll to position [0, 0]
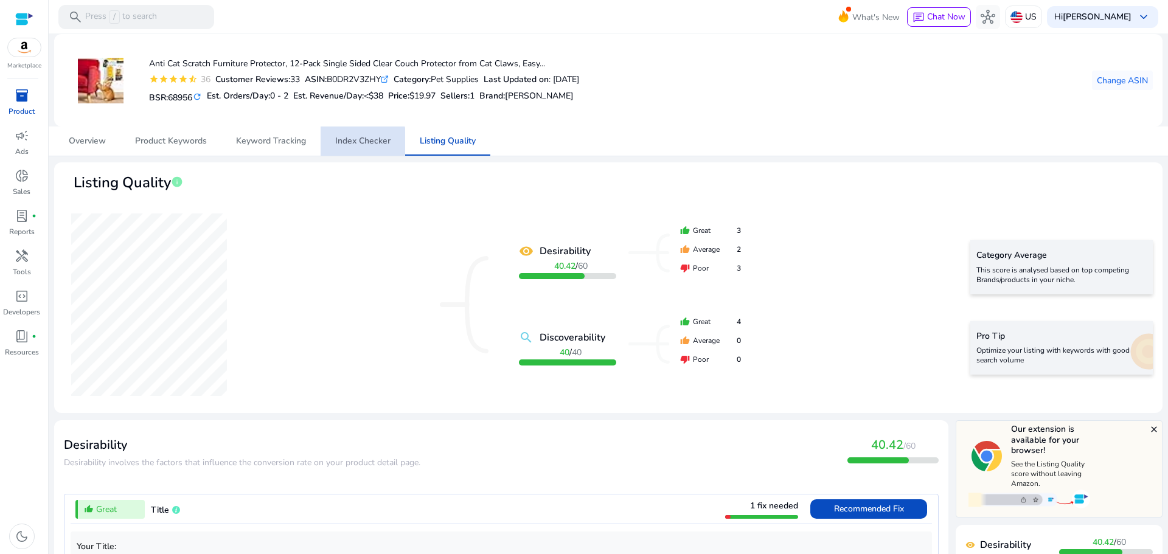
click at [361, 141] on span "Index Checker" at bounding box center [362, 141] width 55 height 9
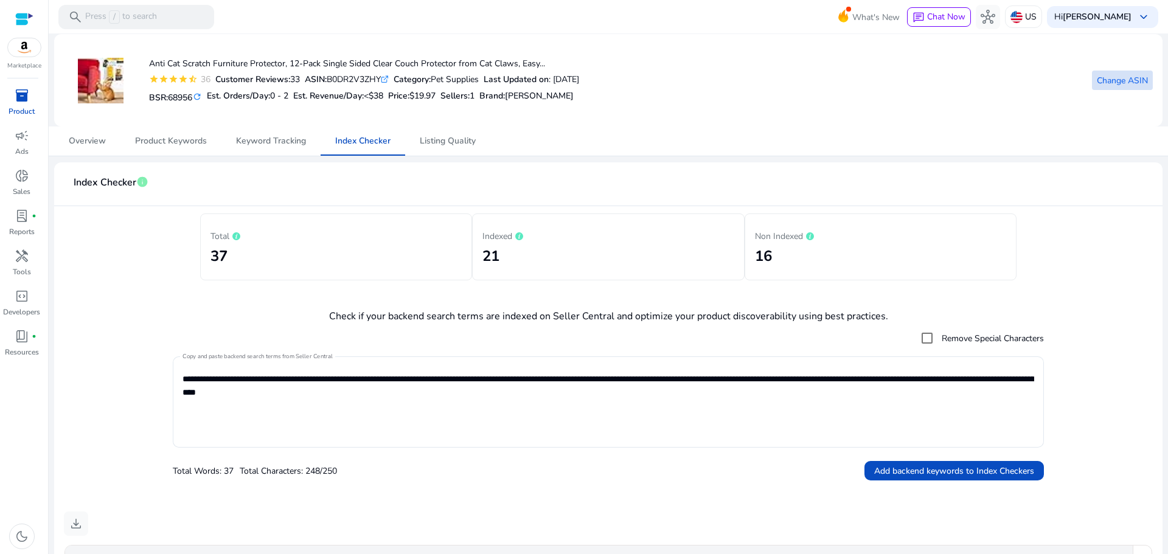
click at [1135, 76] on span "Change ASIN" at bounding box center [1121, 80] width 51 height 13
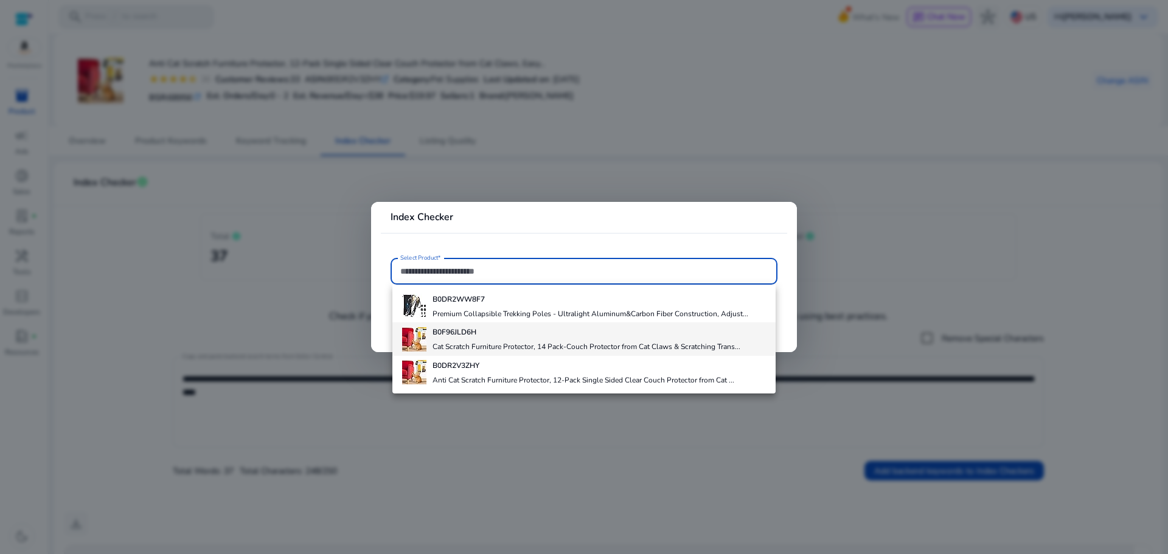
click at [465, 345] on h4 "Cat Scratch Furniture Protector, 14 Pack-Couch Protector from Cat Claws & Scrat…" at bounding box center [586, 347] width 308 height 10
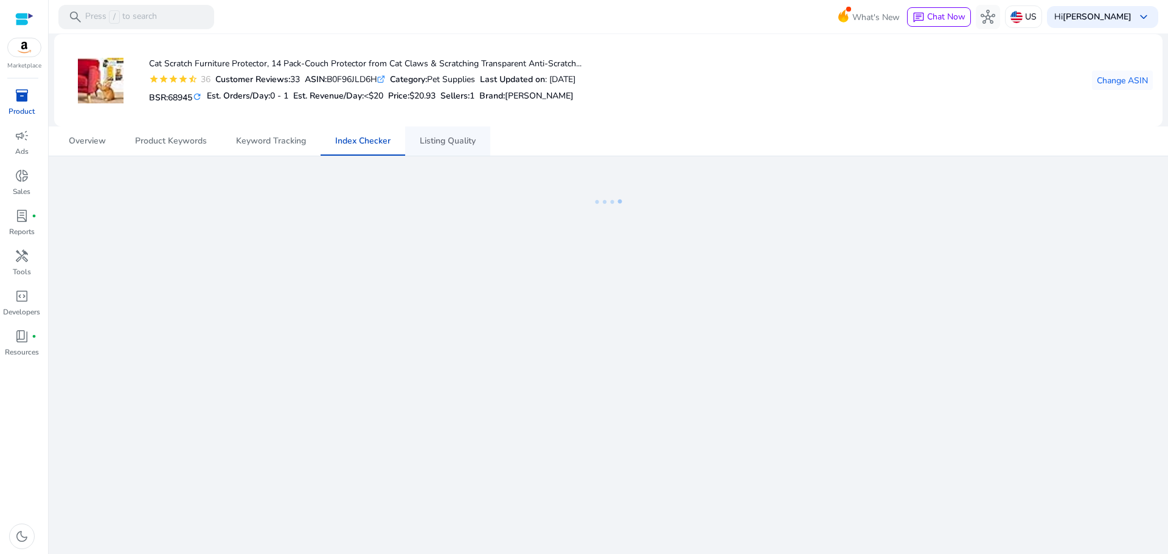
click at [455, 137] on span "Listing Quality" at bounding box center [448, 141] width 56 height 9
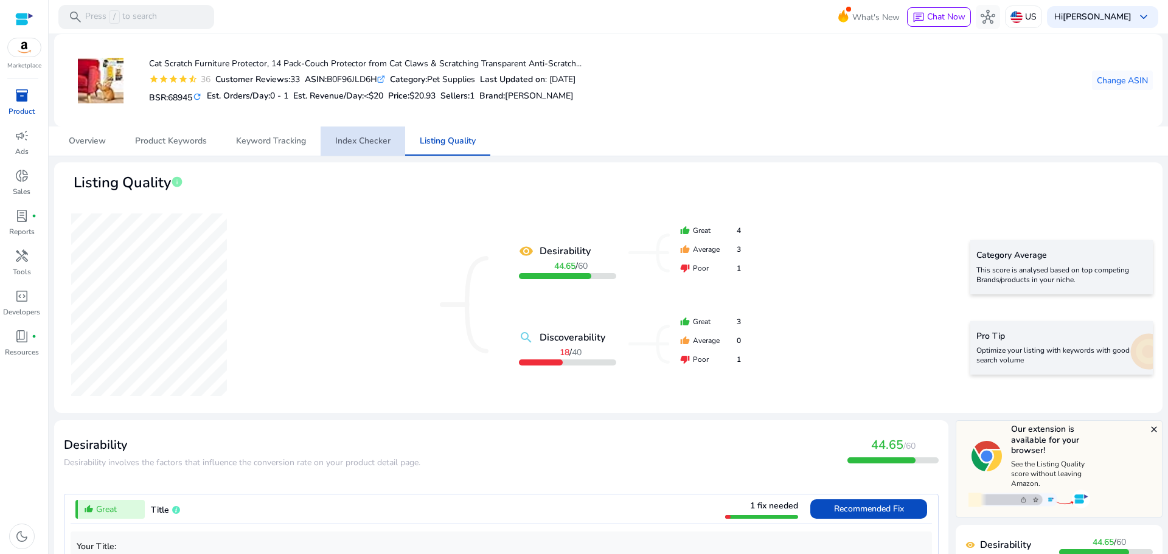
click at [375, 145] on span "Index Checker" at bounding box center [362, 141] width 55 height 9
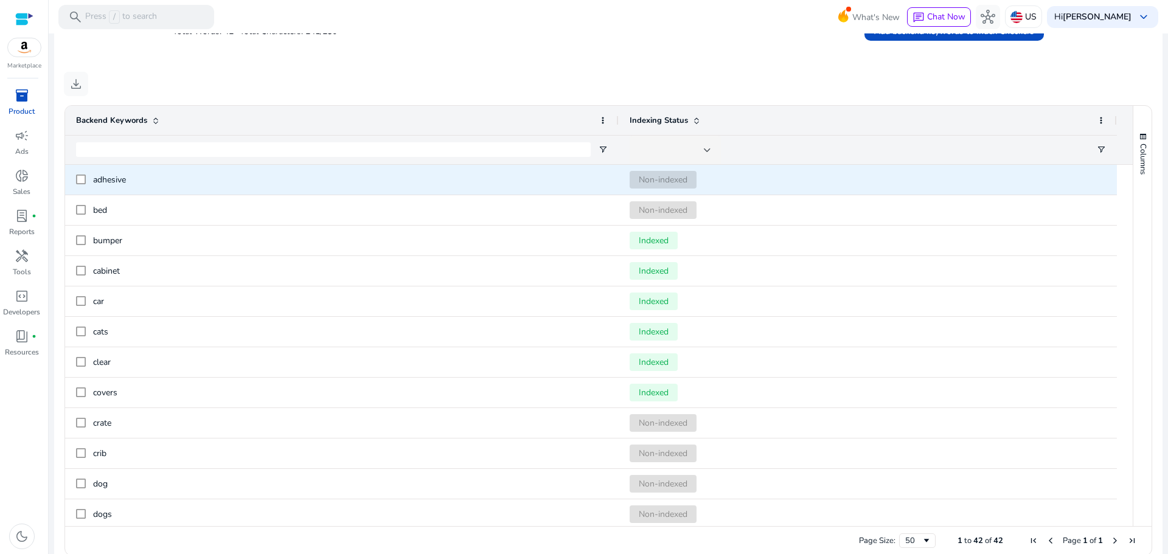
scroll to position [448, 0]
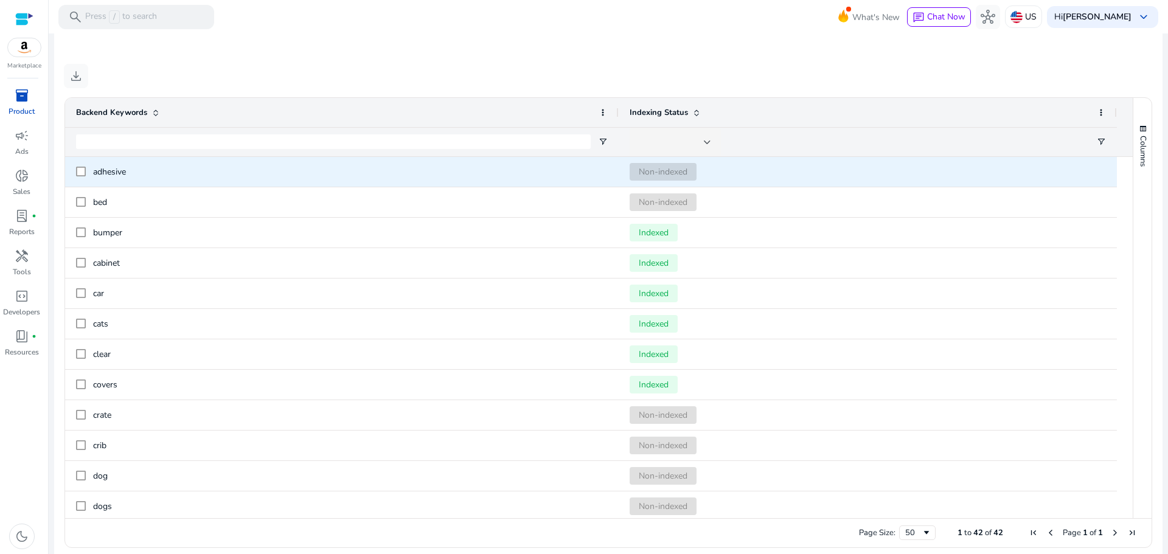
click at [671, 179] on span "Non-indexed" at bounding box center [662, 172] width 67 height 18
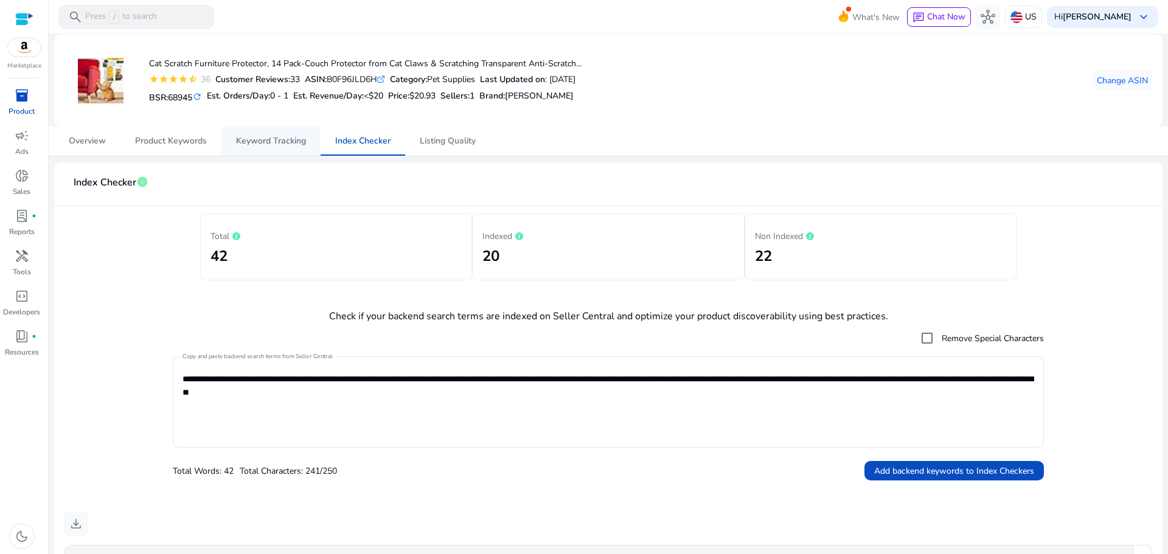
click at [241, 145] on span "Keyword Tracking" at bounding box center [271, 141] width 70 height 9
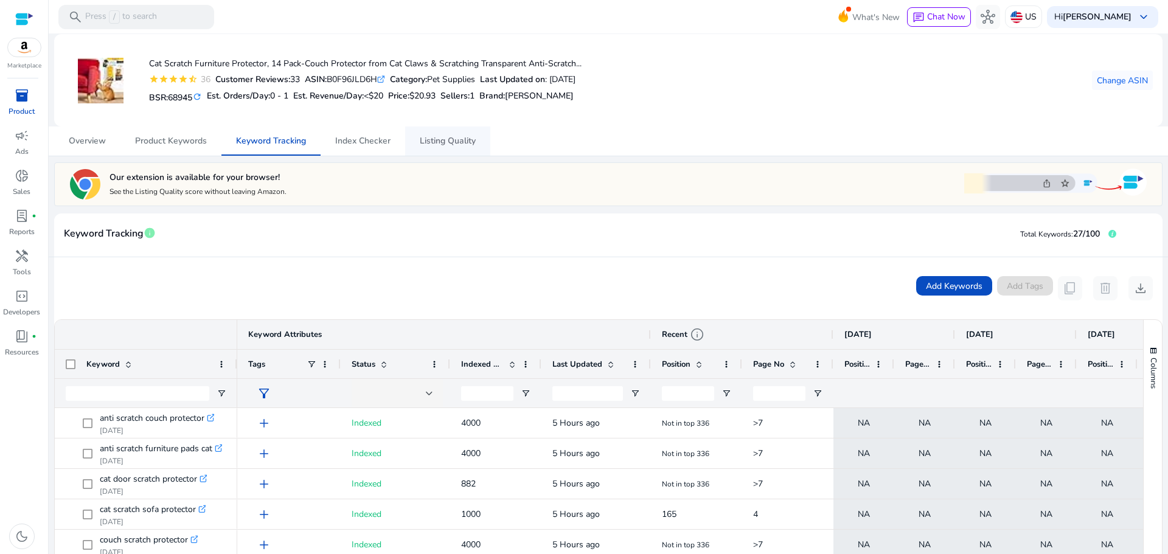
click at [430, 140] on span "Listing Quality" at bounding box center [448, 141] width 56 height 9
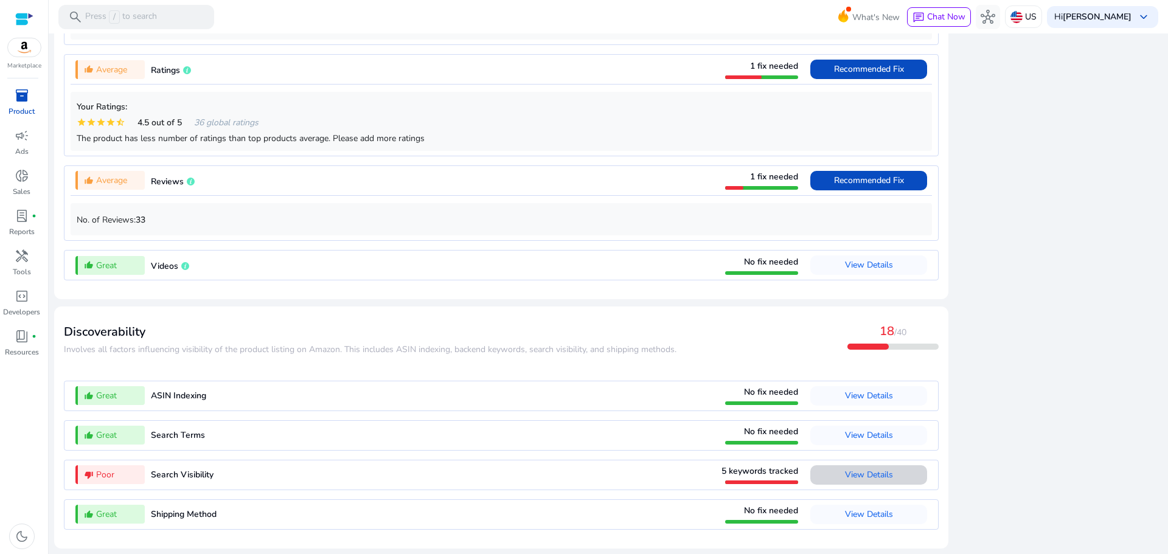
click at [870, 471] on span "View Details" at bounding box center [869, 475] width 48 height 12
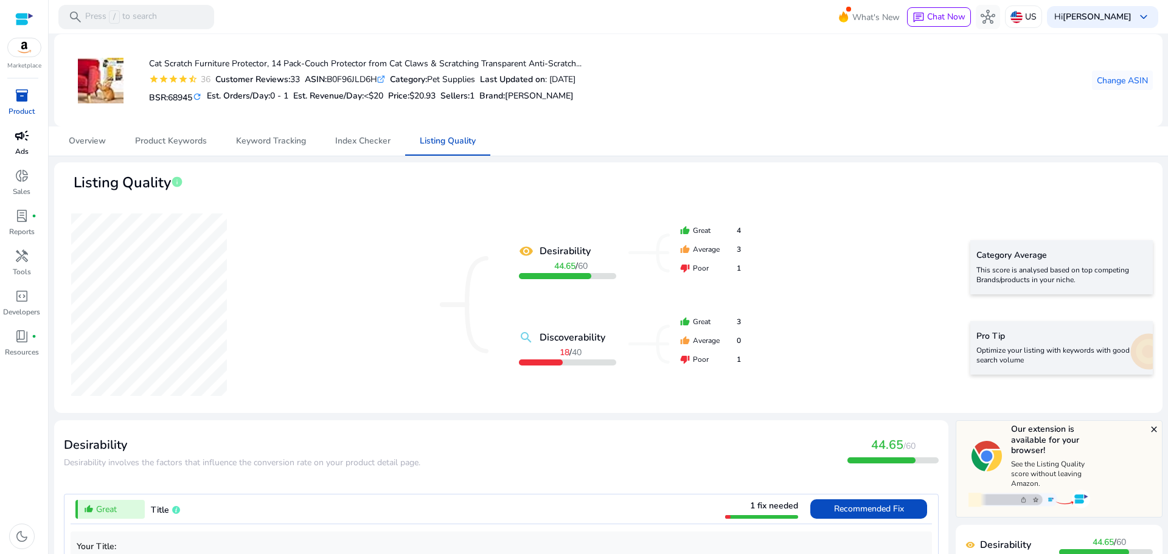
click at [15, 139] on span "campaign" at bounding box center [22, 135] width 15 height 15
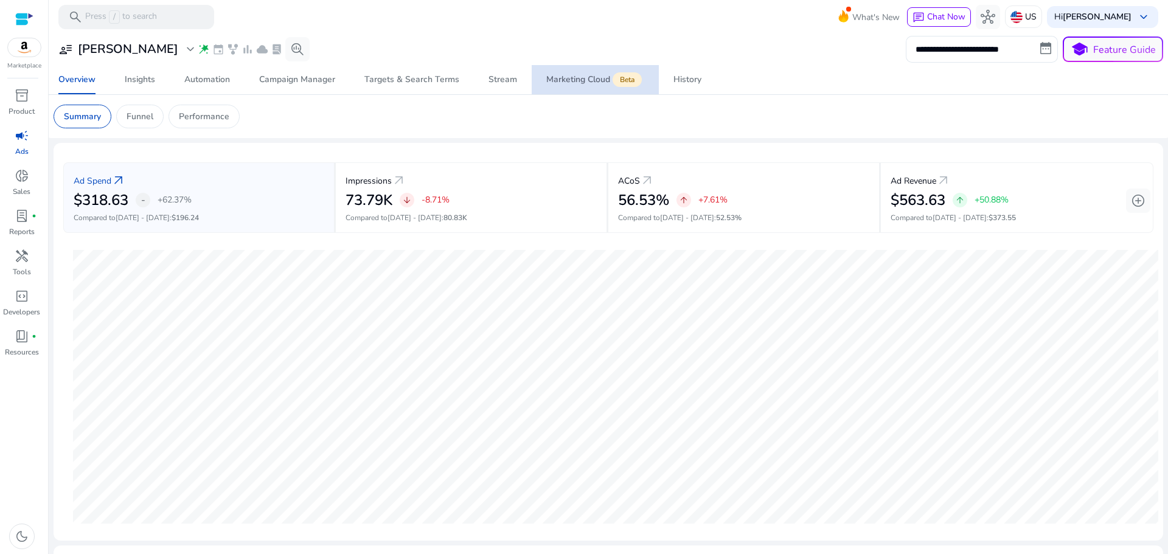
click at [597, 88] on span "Marketing Cloud Beta" at bounding box center [595, 79] width 98 height 29
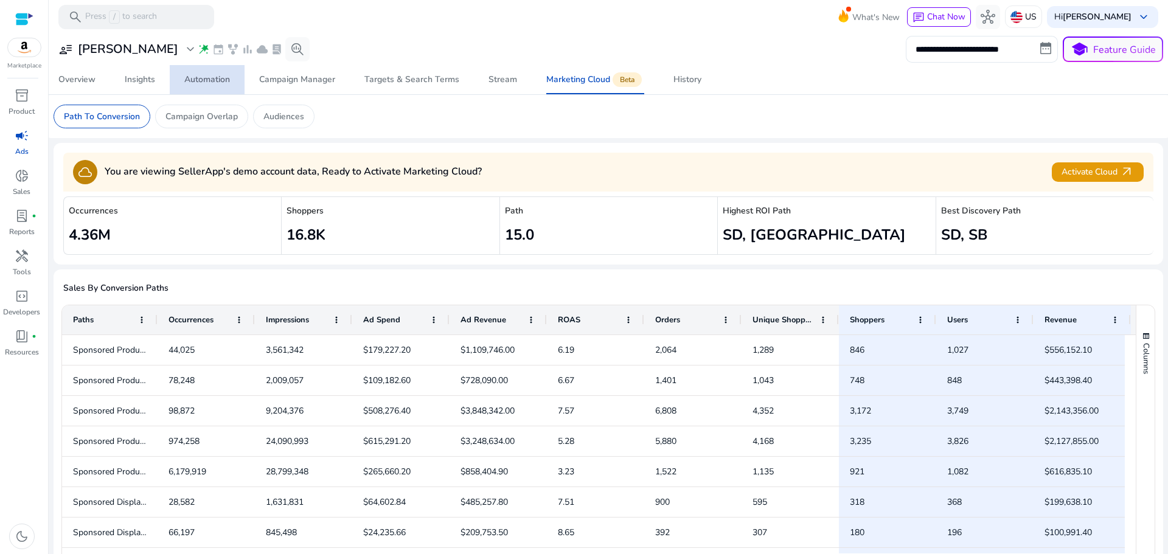
click at [189, 76] on div "Automation" at bounding box center [207, 79] width 46 height 9
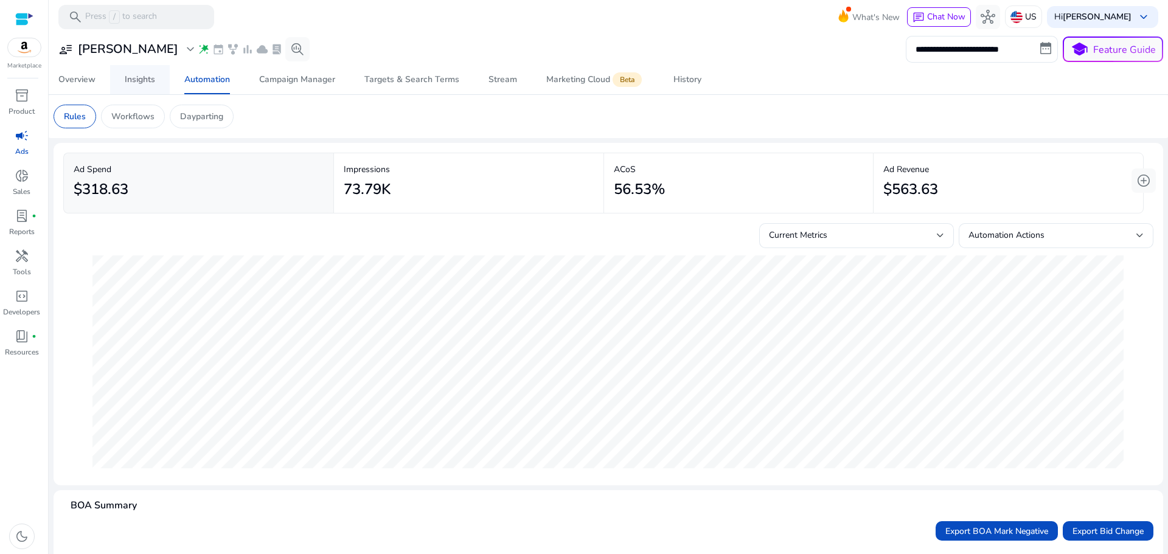
click at [129, 83] on div "Insights" at bounding box center [140, 79] width 30 height 9
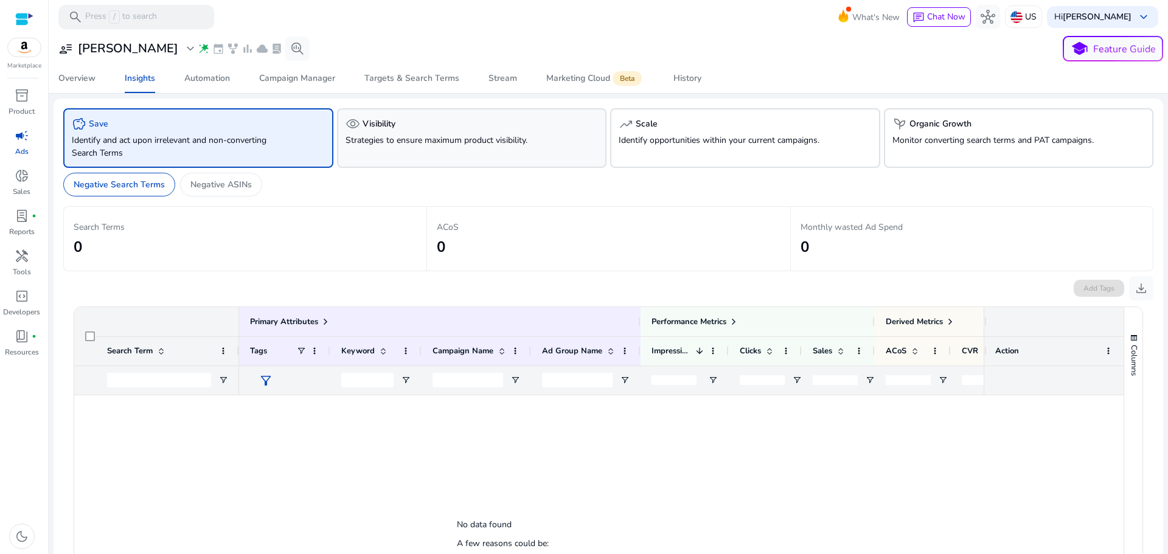
click at [374, 136] on p "Strategies to ensure maximum product visibility." at bounding box center [450, 140] width 210 height 13
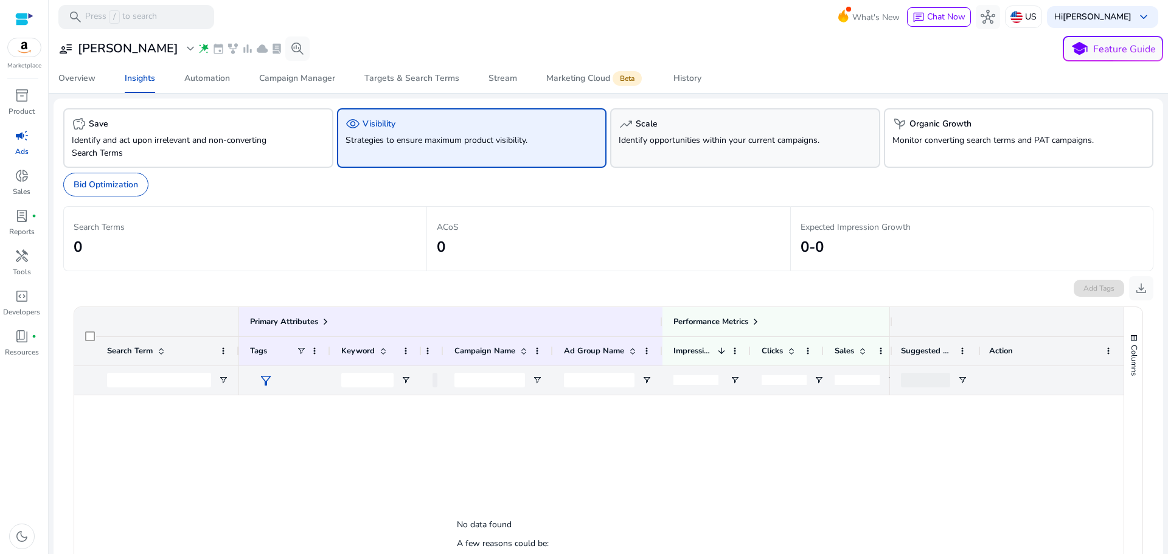
click at [672, 148] on div "trending_up Scale Identify opportunities within your current campaigns." at bounding box center [745, 138] width 270 height 60
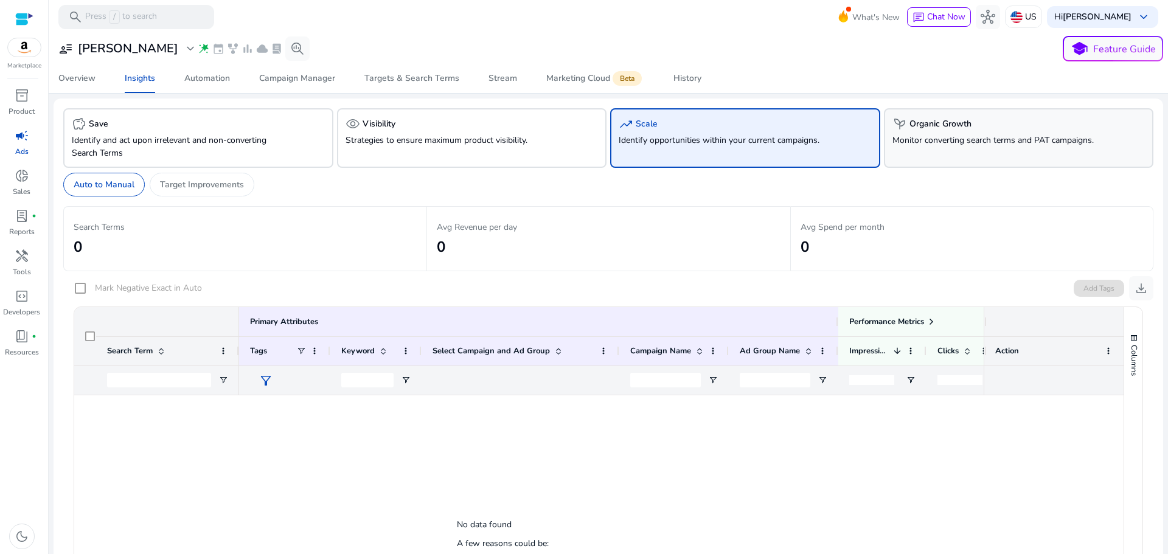
click at [940, 149] on div "psychiatry Organic Growth Monitor converting search terms and PAT campaigns." at bounding box center [1019, 138] width 270 height 60
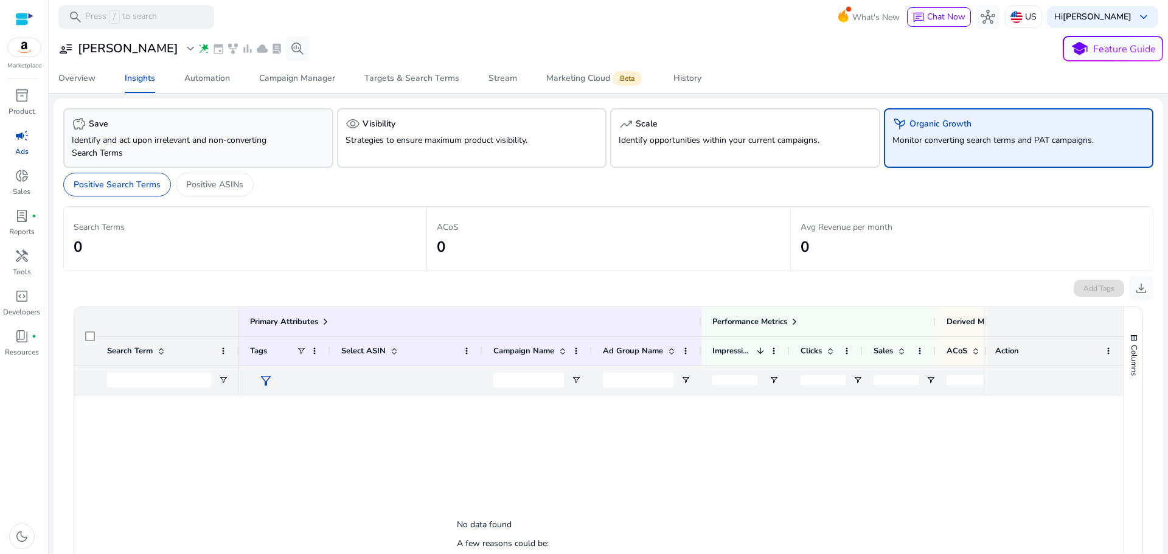
click at [176, 123] on div "savings Save" at bounding box center [198, 124] width 253 height 15
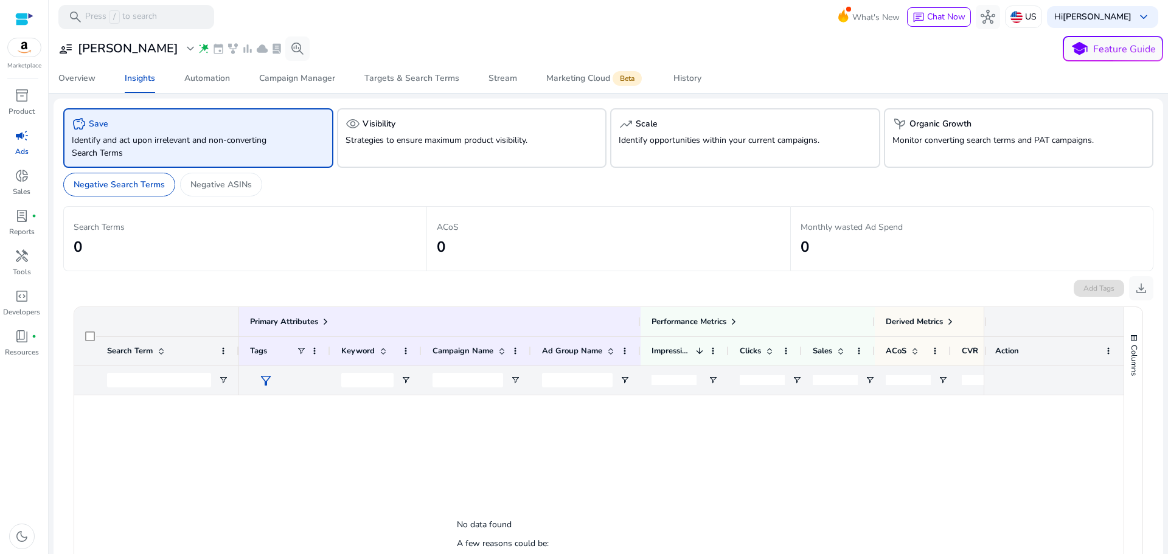
click at [212, 50] on span "event" at bounding box center [218, 49] width 12 height 12
click at [563, 86] on span "Marketing Cloud Beta" at bounding box center [595, 78] width 98 height 29
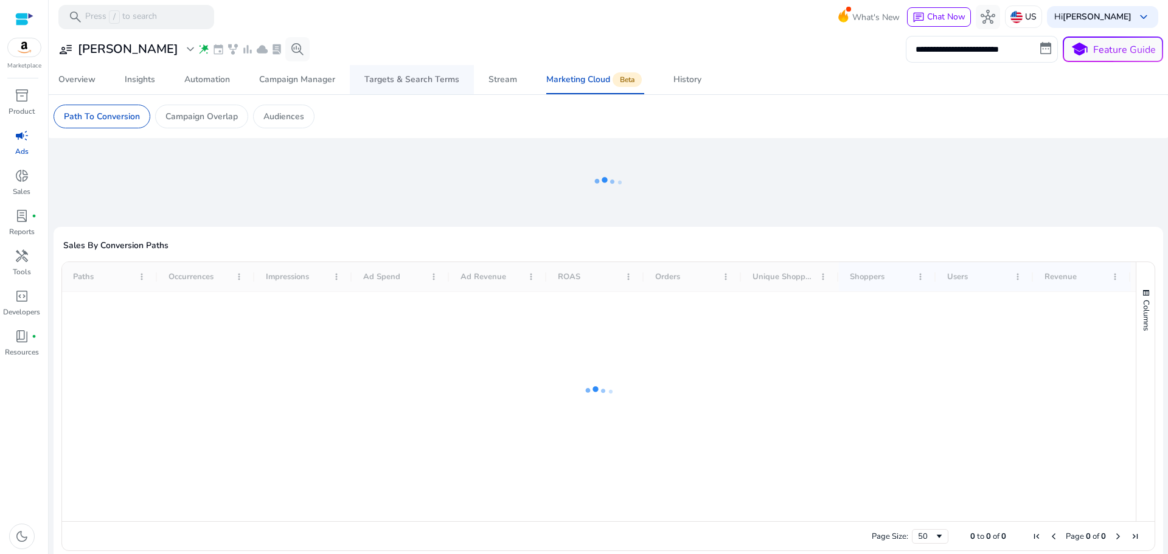
click at [422, 86] on span "Targets & Search Terms" at bounding box center [411, 79] width 95 height 29
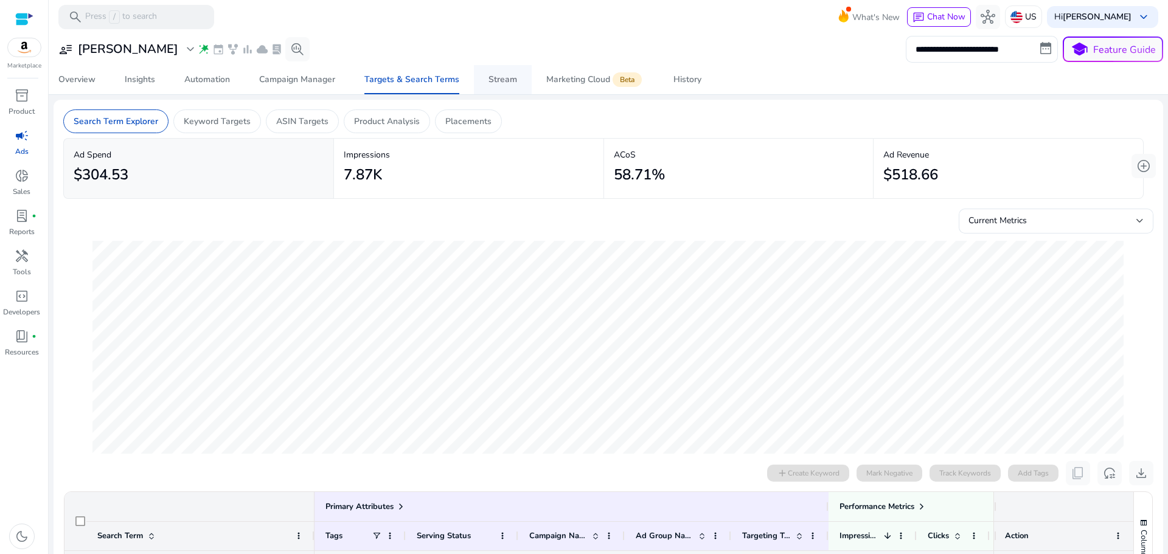
click at [483, 80] on link "Stream" at bounding box center [503, 79] width 58 height 29
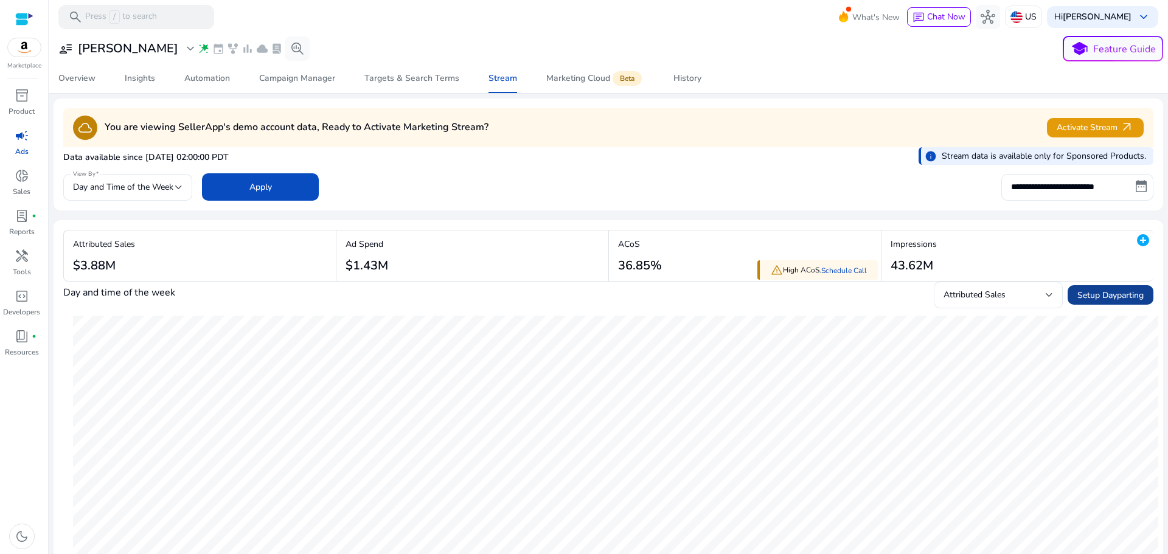
click at [1100, 293] on span "Setup Dayparting" at bounding box center [1110, 295] width 66 height 13
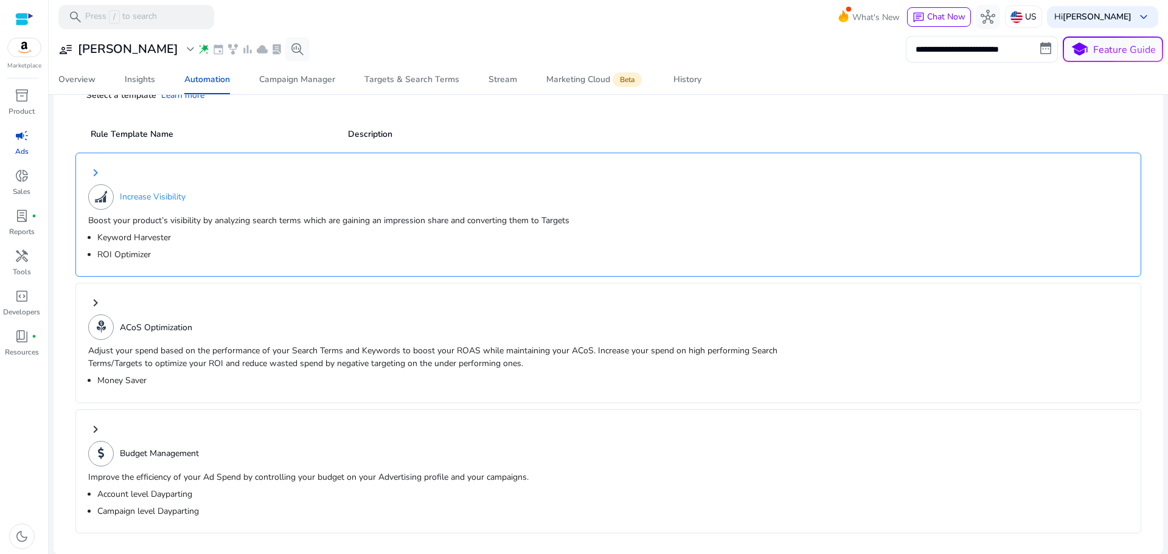
scroll to position [74, 0]
click at [174, 220] on p "Boost your product’s visibility by analyzing search terms which are gaining an …" at bounding box center [452, 219] width 728 height 13
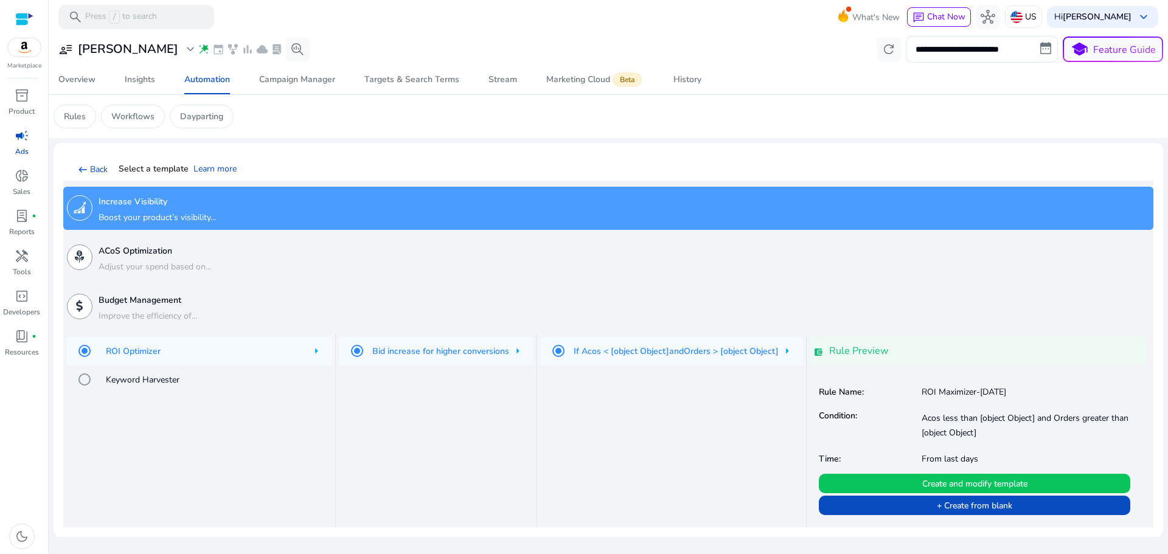
click at [189, 251] on h3 "ACoS Optimization" at bounding box center [155, 251] width 113 height 10
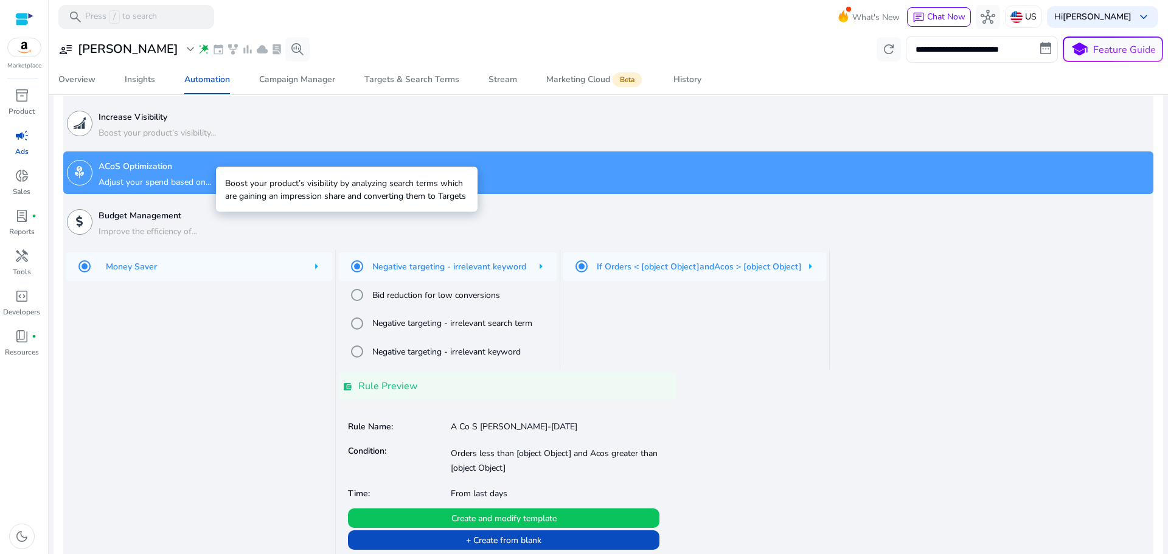
scroll to position [102, 0]
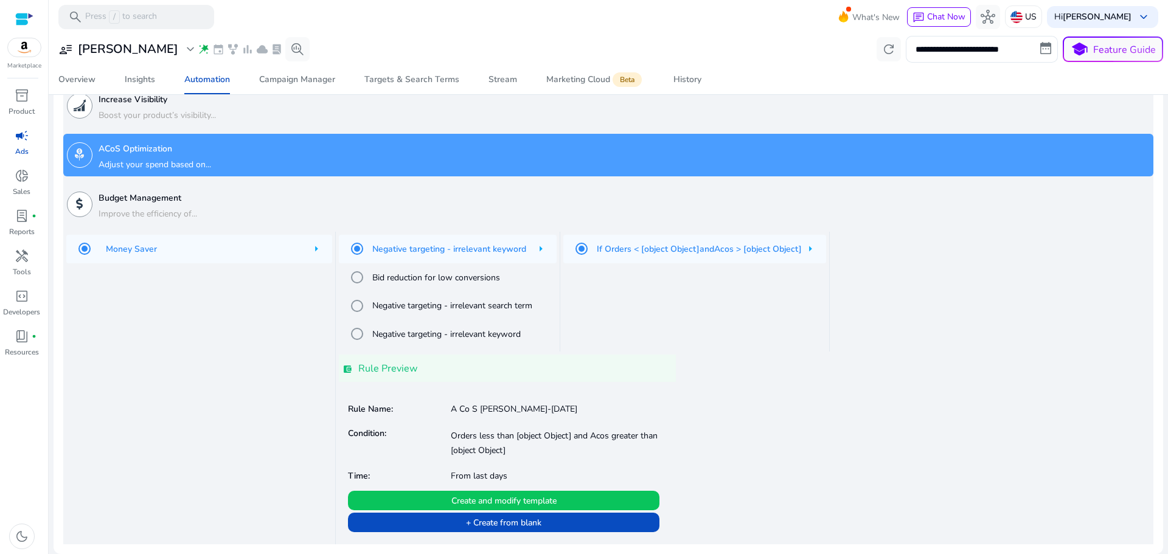
click at [808, 252] on div "If Orders < [object Object] and Acos > [object Object]" at bounding box center [694, 249] width 263 height 29
click at [812, 250] on div "If Orders < [object Object] and Acos > [object Object]" at bounding box center [694, 249] width 263 height 29
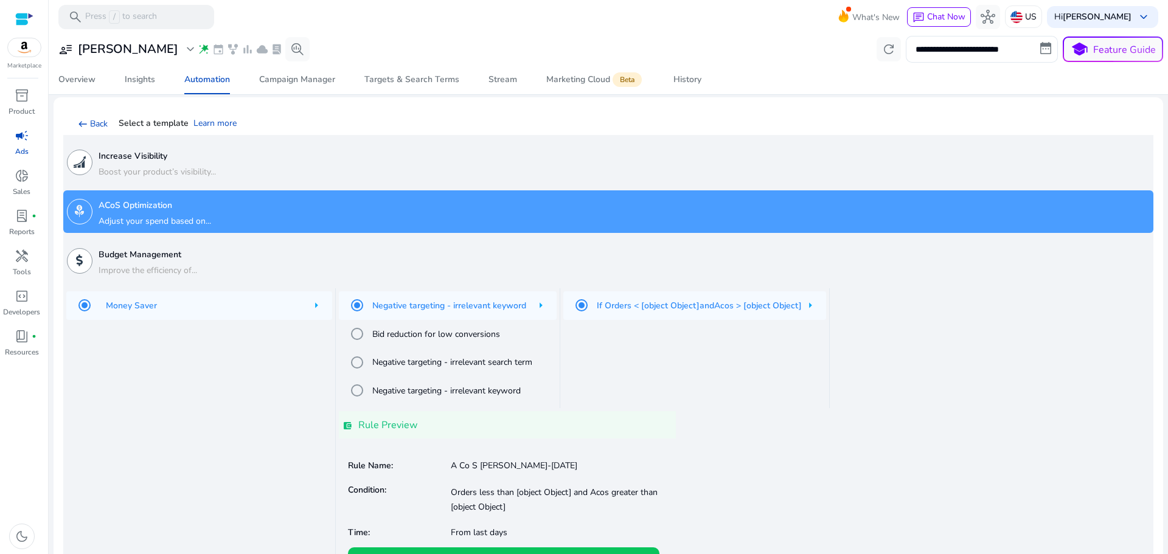
scroll to position [41, 0]
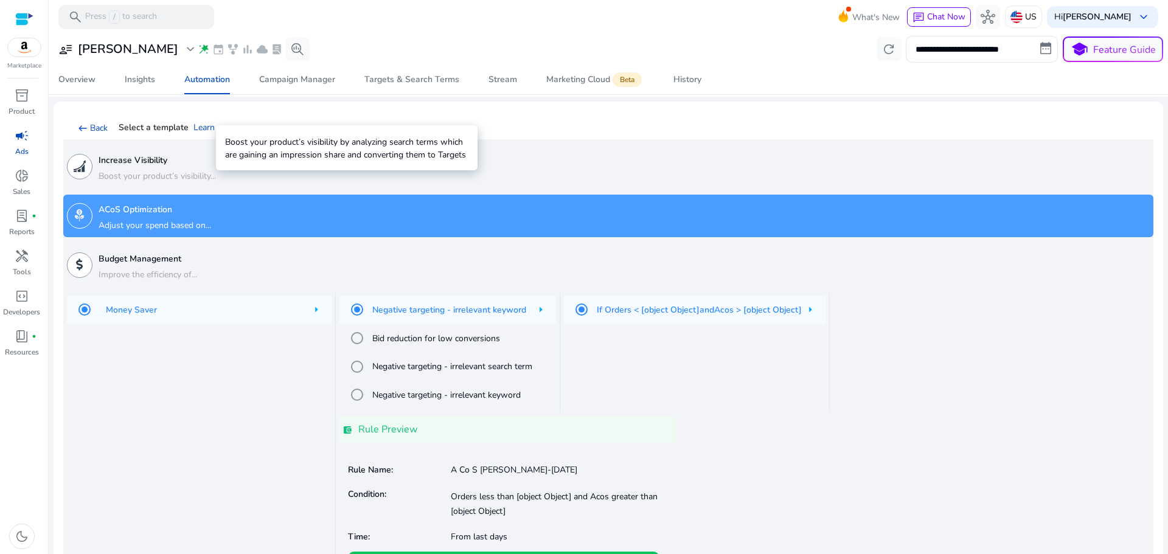
click at [128, 158] on h3 "Increase Visibility" at bounding box center [157, 161] width 117 height 10
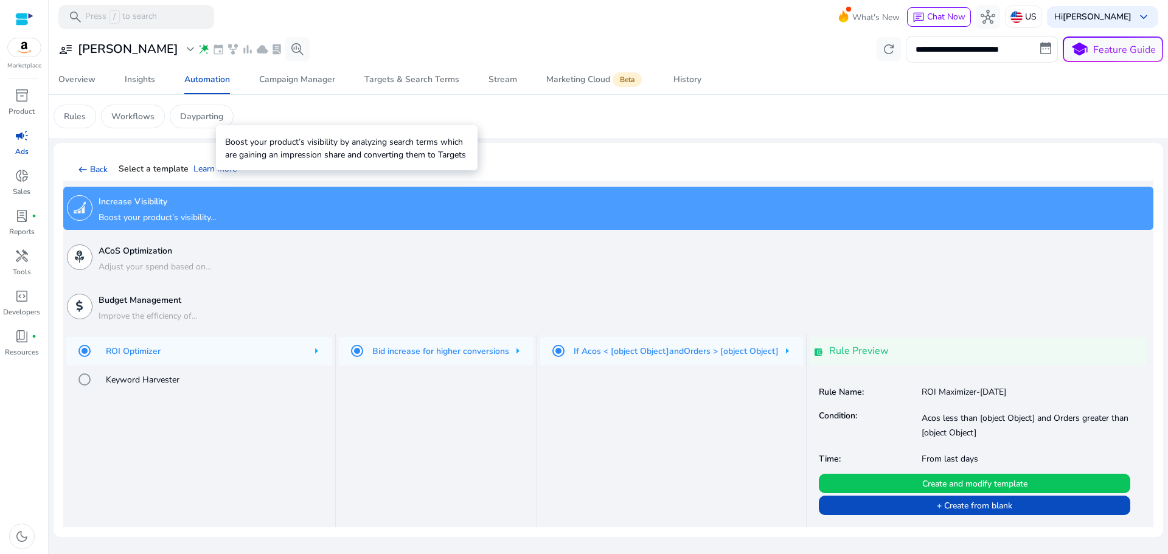
scroll to position [0, 0]
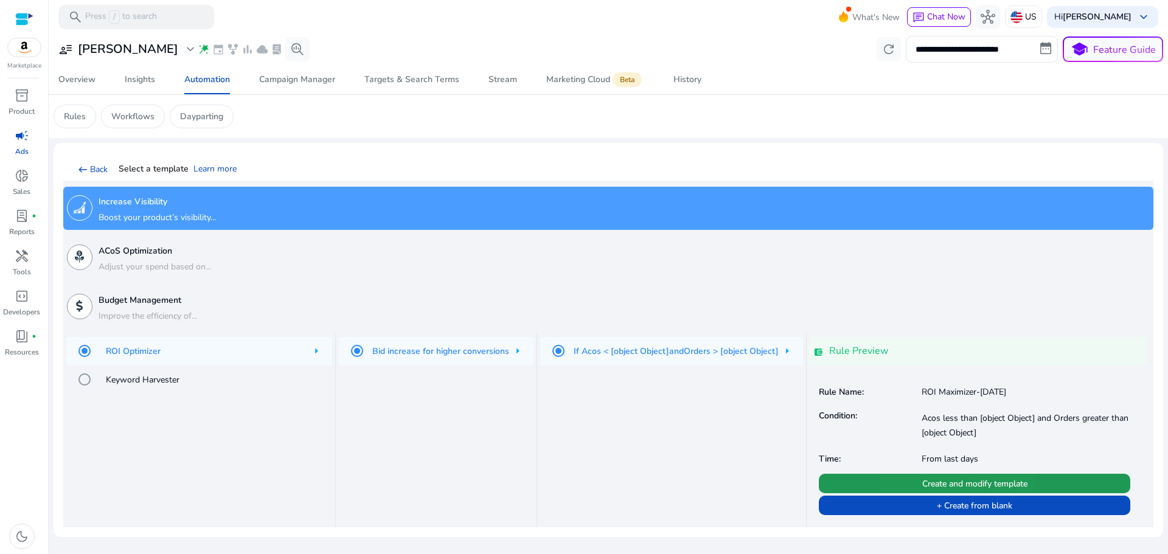
click at [929, 480] on span "Create and modify template" at bounding box center [974, 483] width 105 height 13
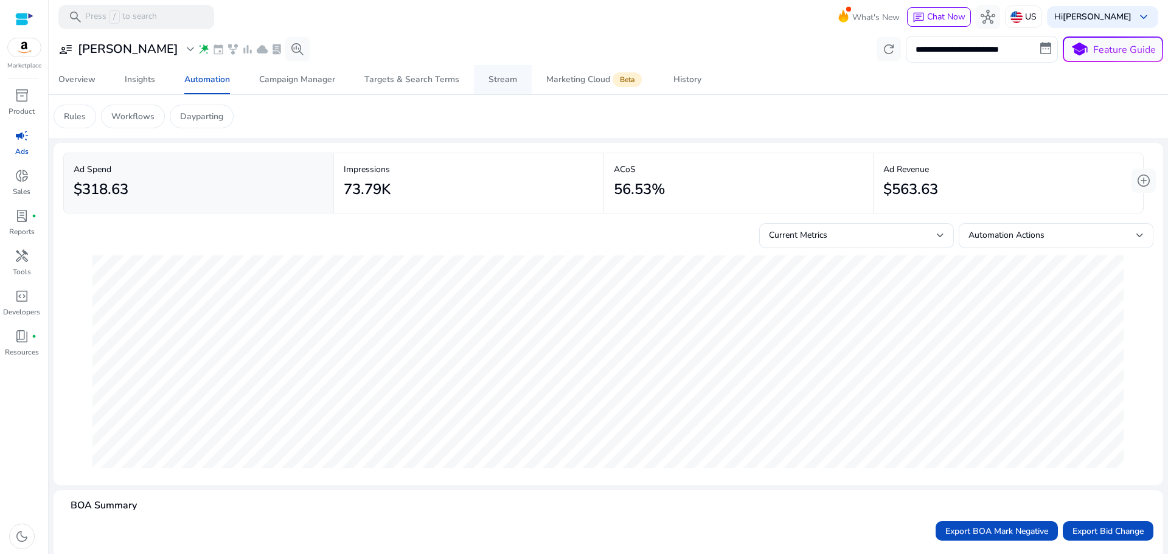
click at [508, 81] on div "Stream" at bounding box center [502, 79] width 29 height 9
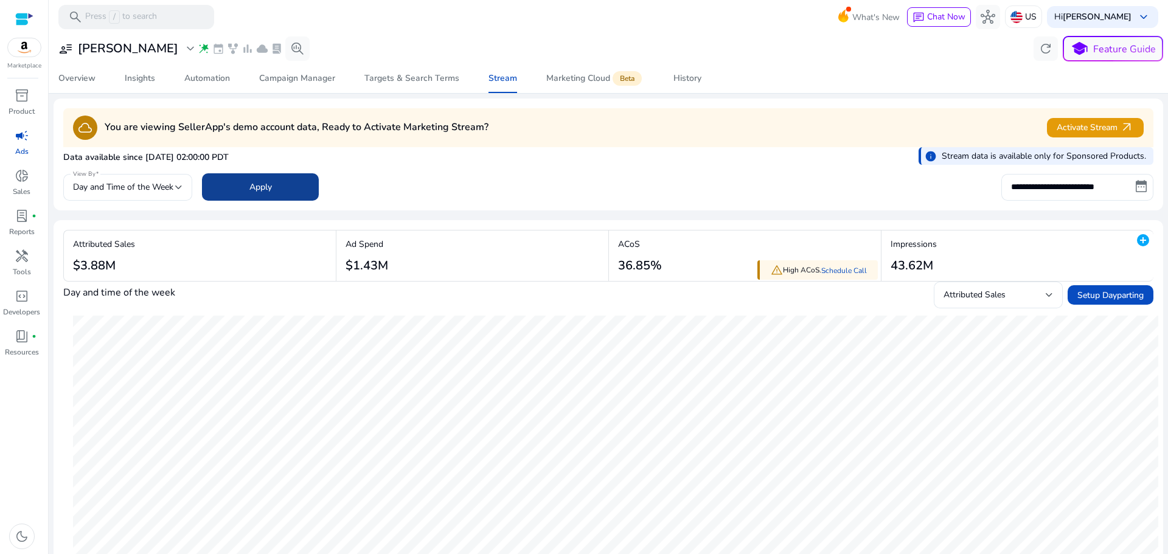
click at [274, 189] on span at bounding box center [260, 187] width 117 height 29
click at [1072, 131] on span "Activate Stream arrow_outward" at bounding box center [1094, 127] width 77 height 14
click at [435, 75] on div "Targets & Search Terms" at bounding box center [411, 78] width 95 height 9
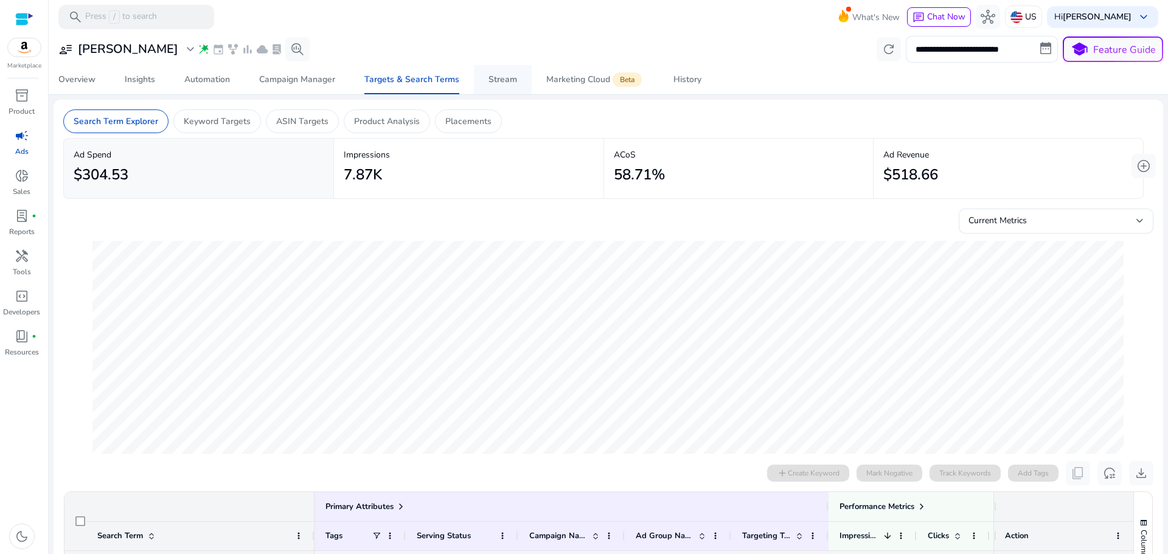
click at [500, 77] on div "Stream" at bounding box center [502, 79] width 29 height 9
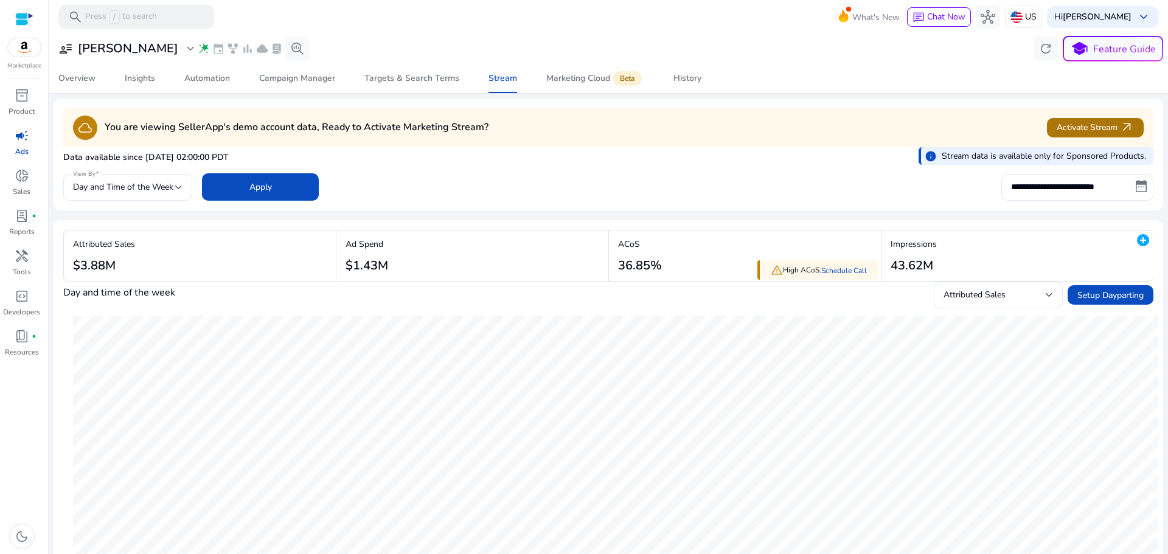
click at [1095, 134] on span "Activate Stream arrow_outward" at bounding box center [1094, 127] width 77 height 14
click at [555, 80] on div "Marketing Cloud Beta" at bounding box center [595, 79] width 98 height 10
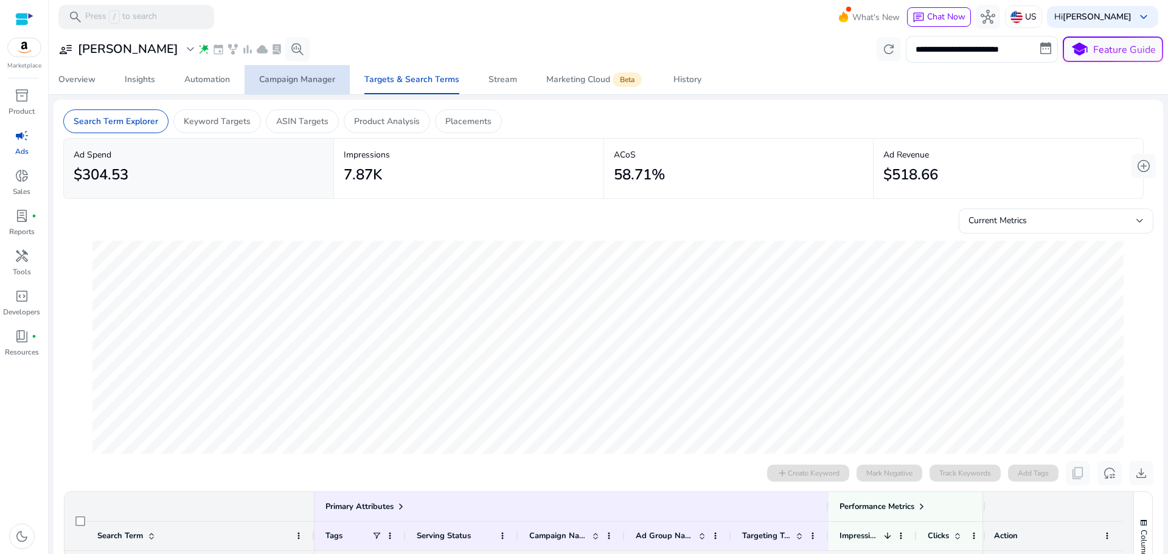
click at [308, 71] on span "Campaign Manager" at bounding box center [297, 79] width 76 height 29
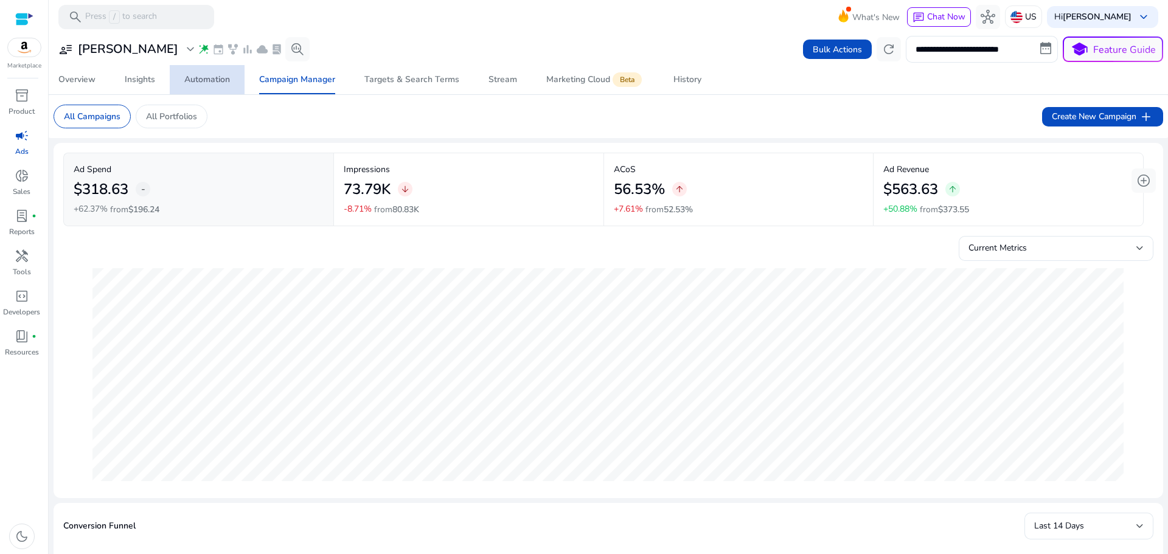
click at [207, 71] on span "Automation" at bounding box center [207, 79] width 46 height 29
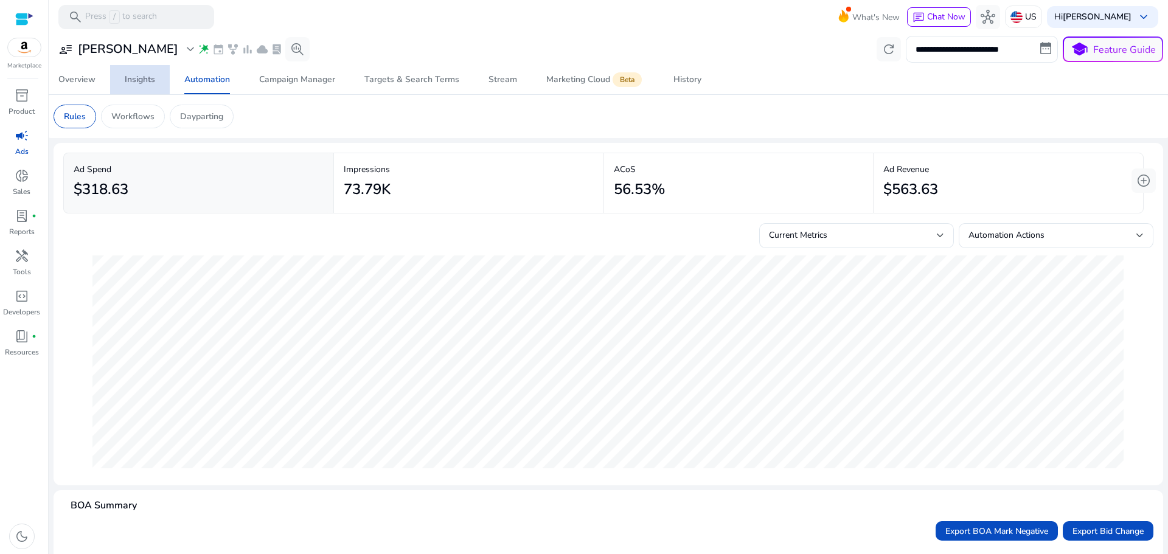
click at [138, 80] on div "Insights" at bounding box center [140, 79] width 30 height 9
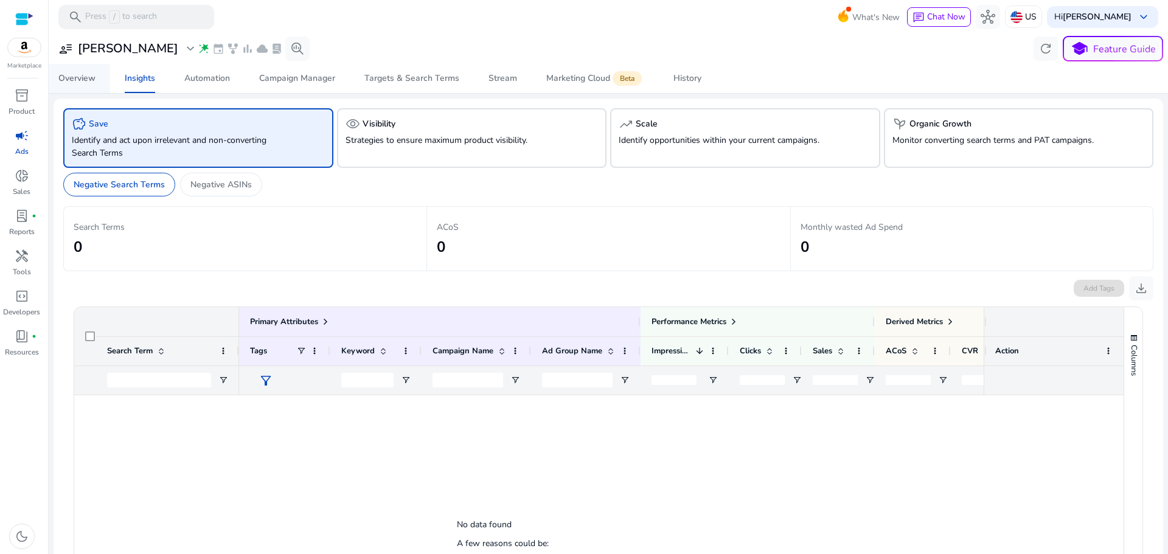
click at [83, 85] on span "Overview" at bounding box center [76, 78] width 37 height 29
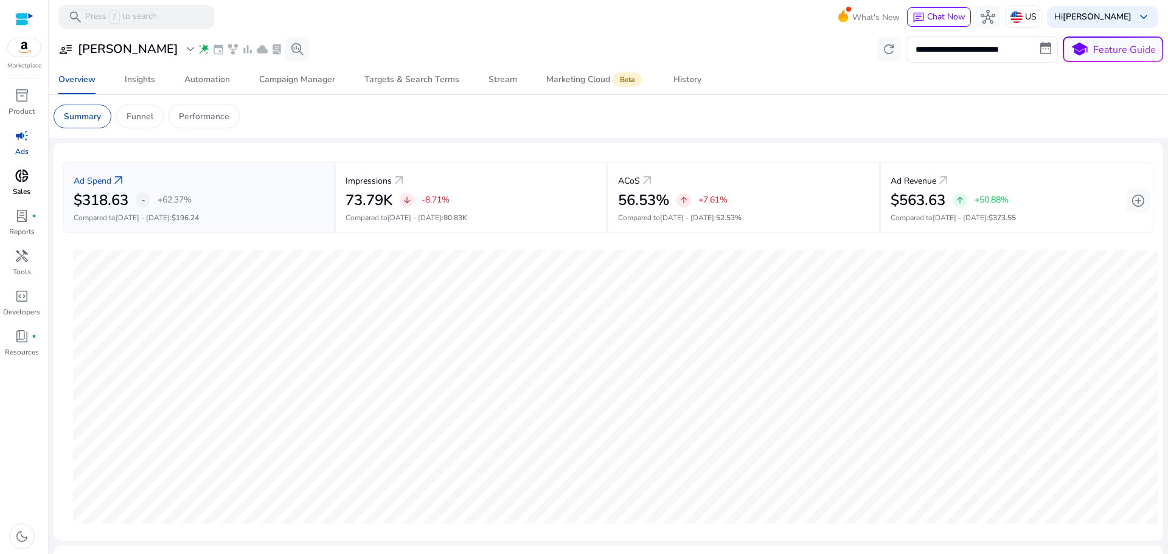
click at [27, 179] on span "donut_small" at bounding box center [22, 175] width 15 height 15
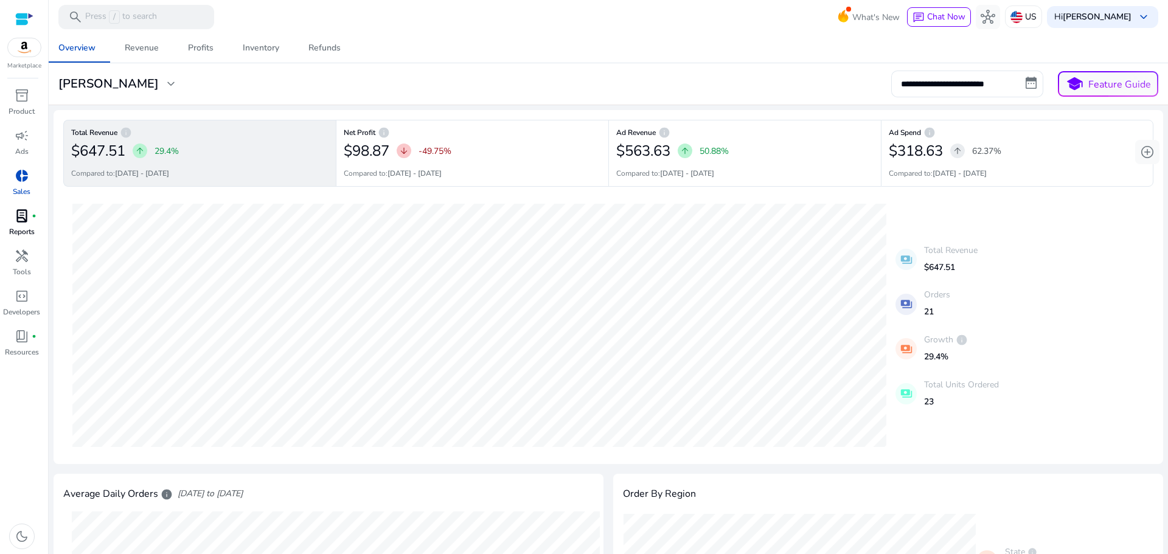
click at [27, 214] on span "lab_profile" at bounding box center [22, 216] width 15 height 15
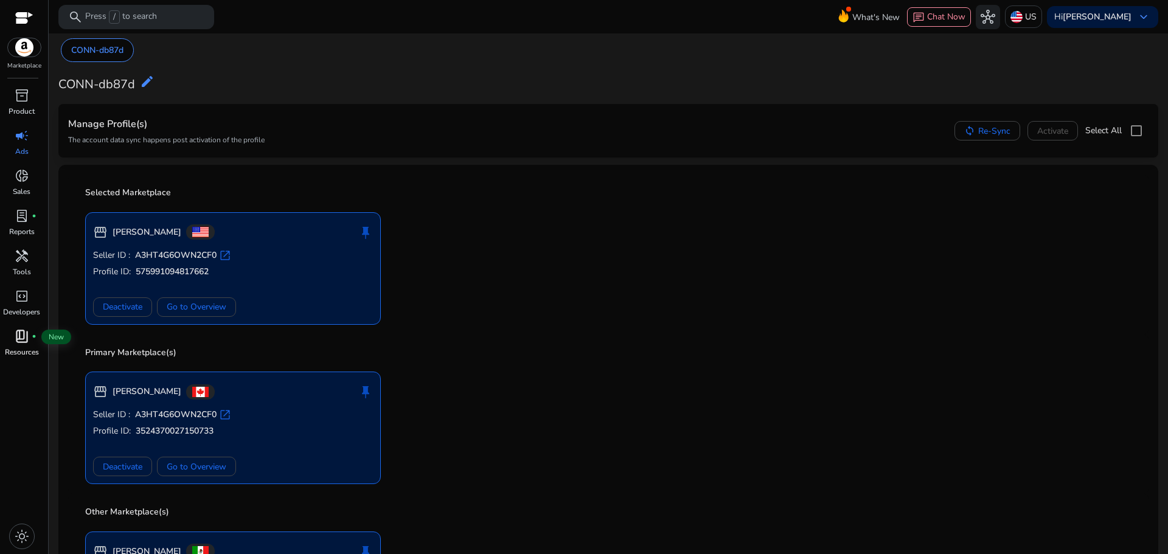
click at [33, 339] on div "book_4 fiber_manual_record" at bounding box center [22, 336] width 34 height 19
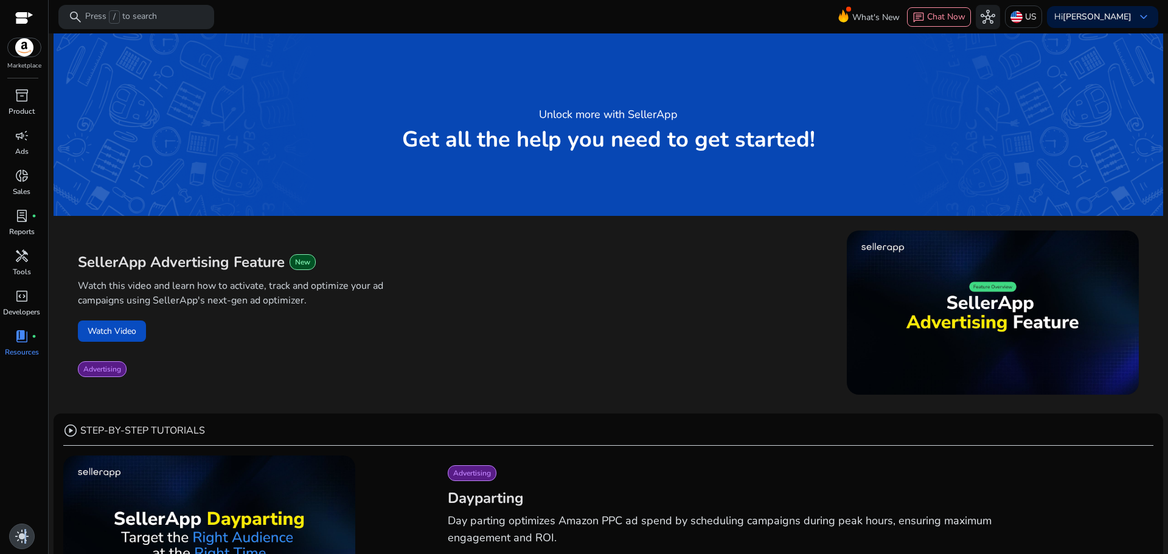
click at [25, 536] on span "light_mode" at bounding box center [22, 536] width 15 height 15
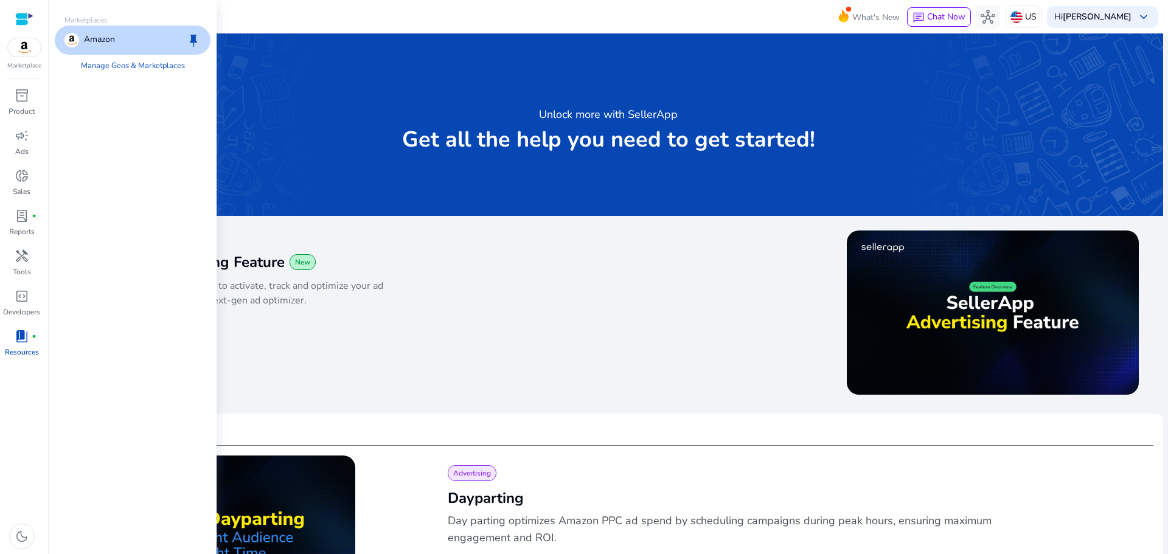
click at [19, 50] on img at bounding box center [24, 47] width 33 height 18
click at [17, 97] on span "inventory_2" at bounding box center [22, 95] width 15 height 15
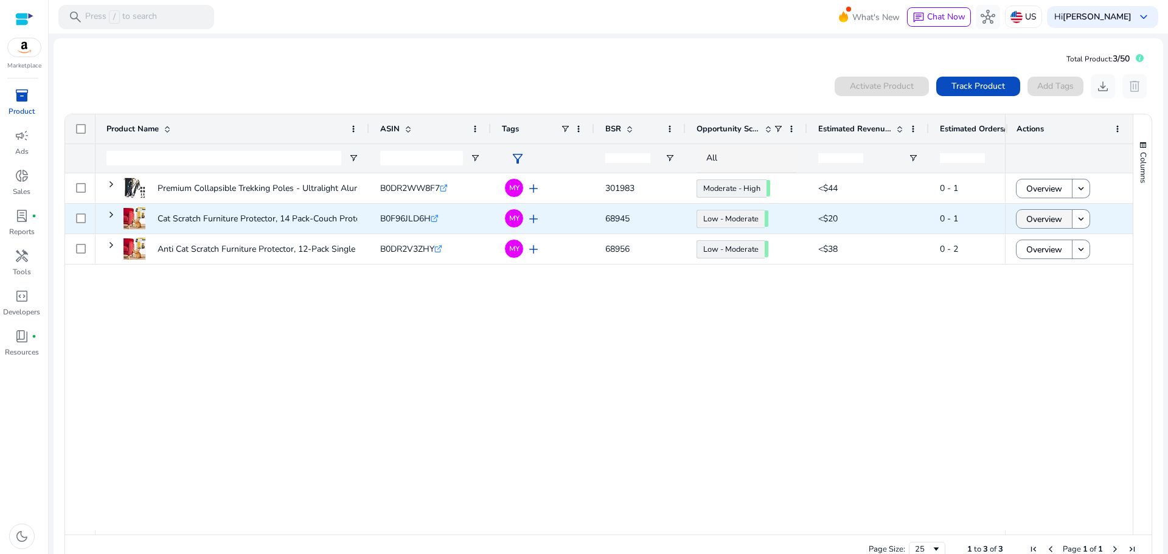
click at [1051, 216] on span "Overview" at bounding box center [1044, 219] width 36 height 25
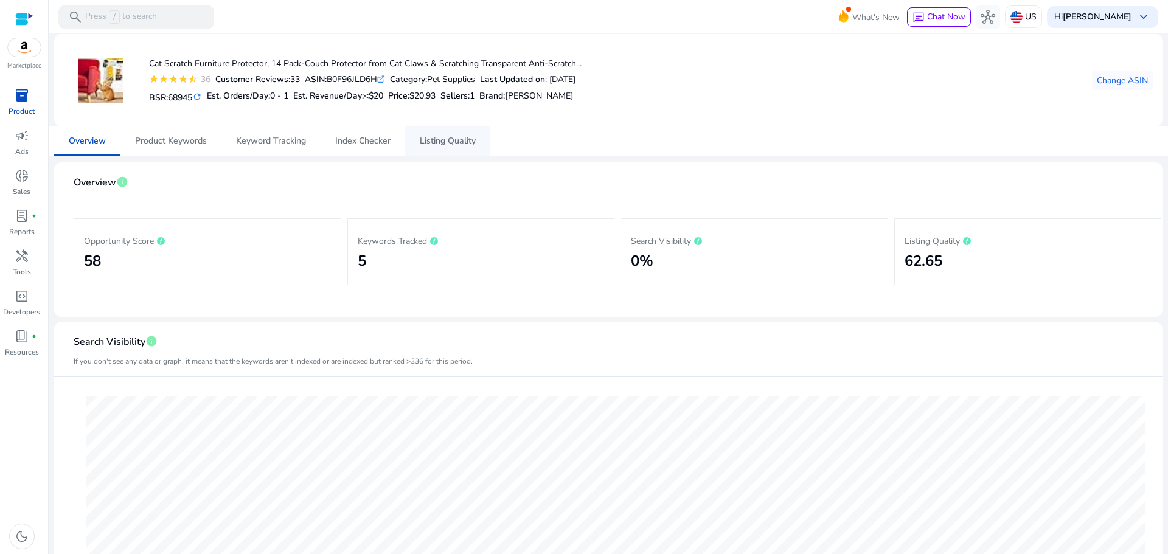
click at [436, 137] on span "Listing Quality" at bounding box center [448, 141] width 56 height 9
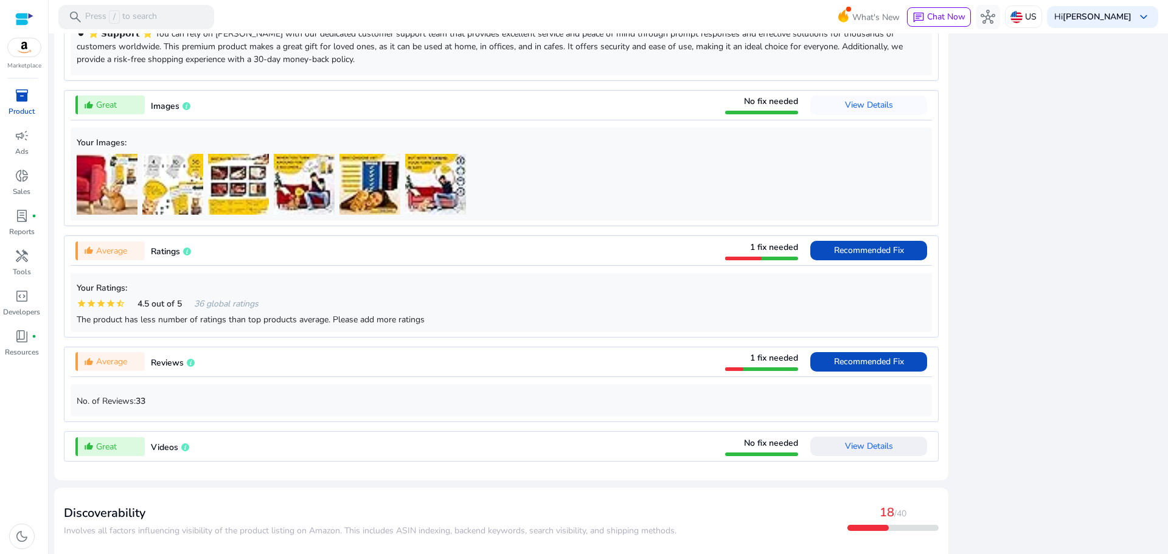
scroll to position [1029, 0]
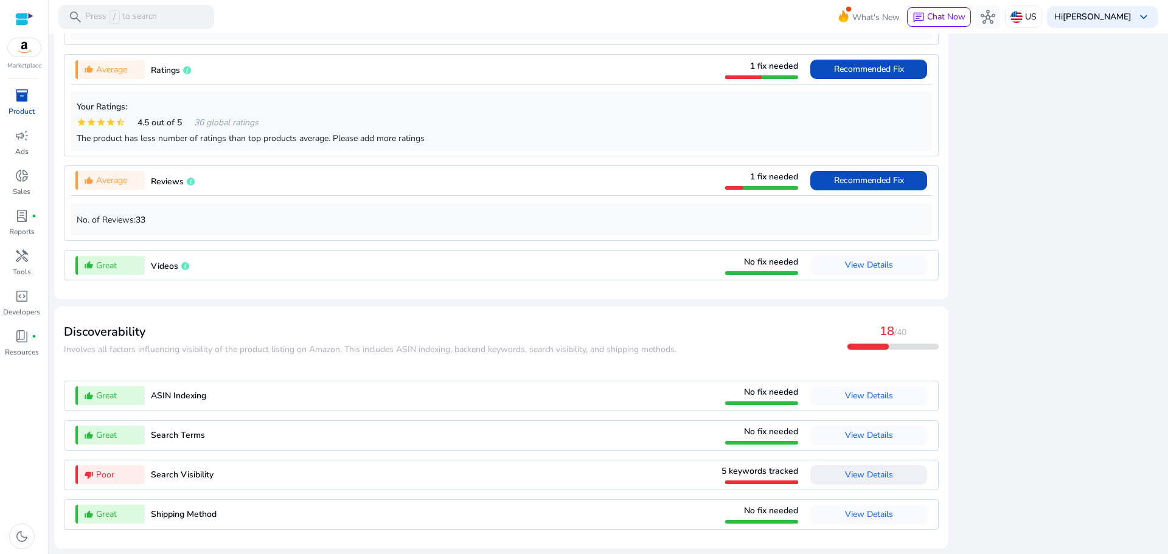
click at [861, 469] on span "View Details" at bounding box center [869, 475] width 48 height 12
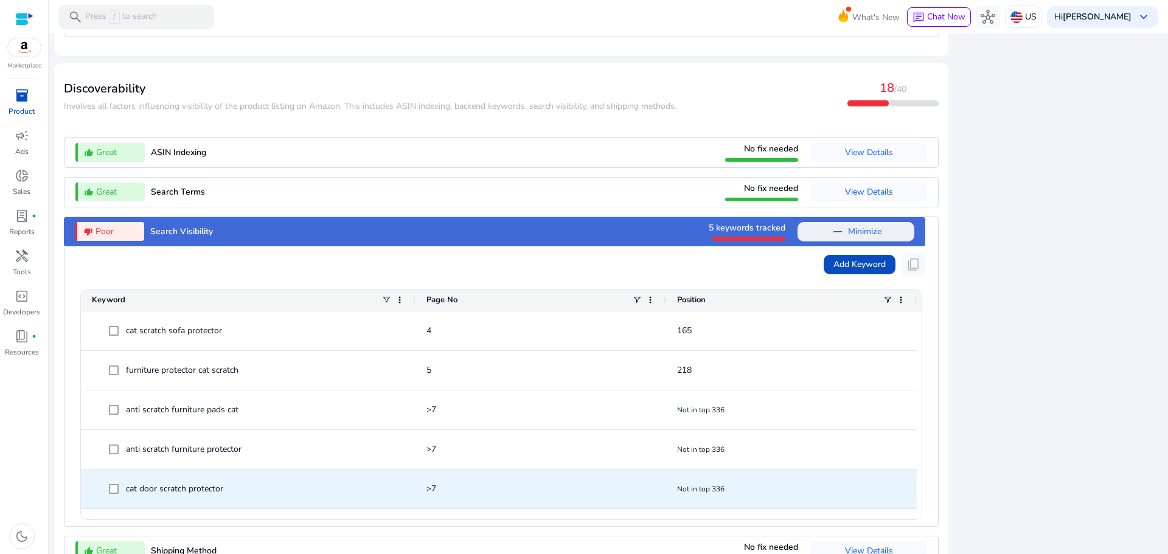
scroll to position [1309, 0]
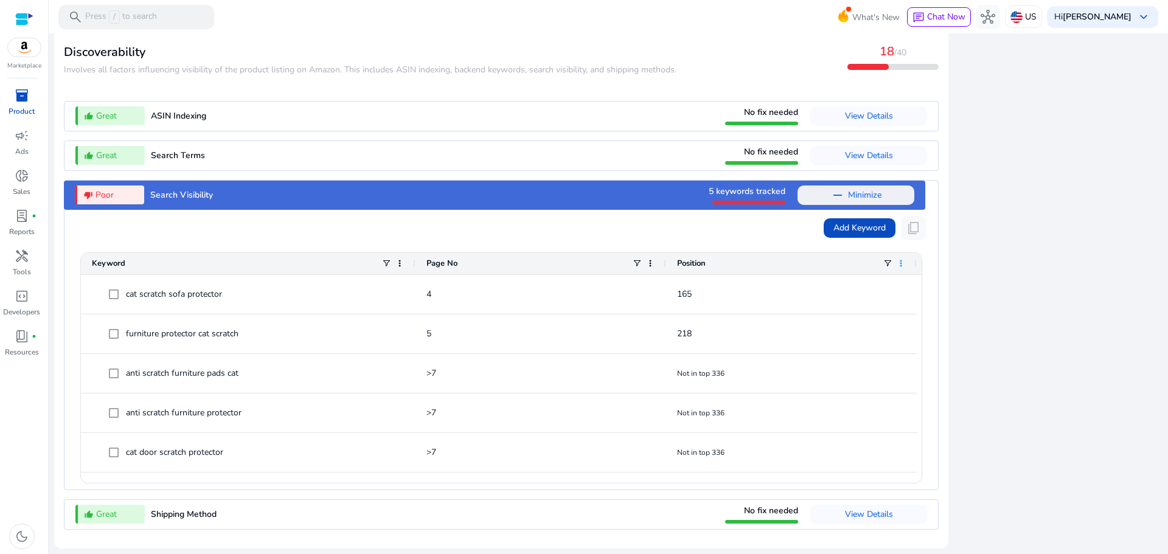
click at [902, 266] on span at bounding box center [901, 263] width 10 height 10
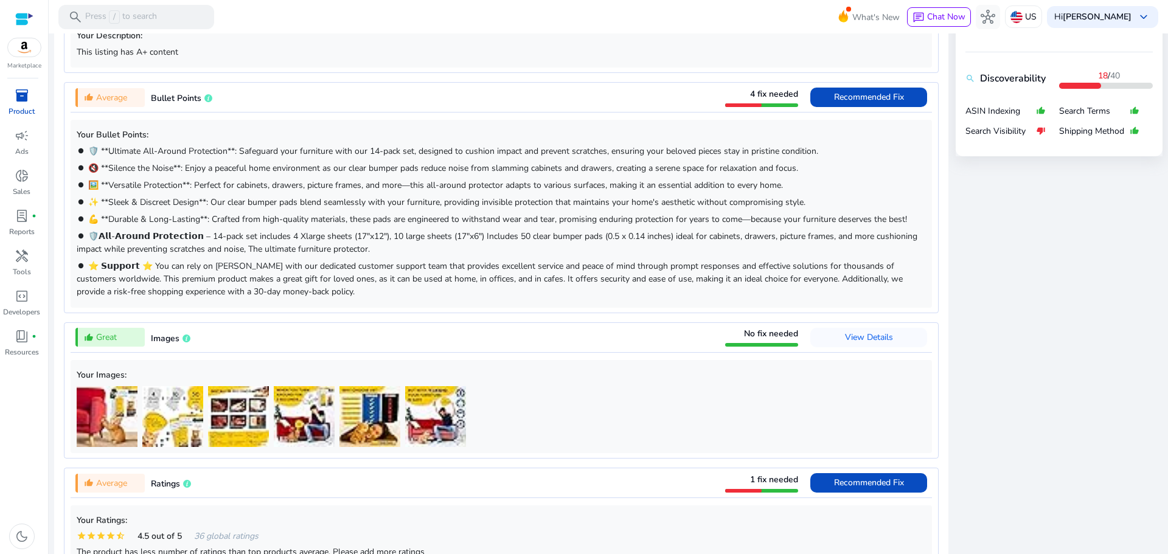
scroll to position [547, 0]
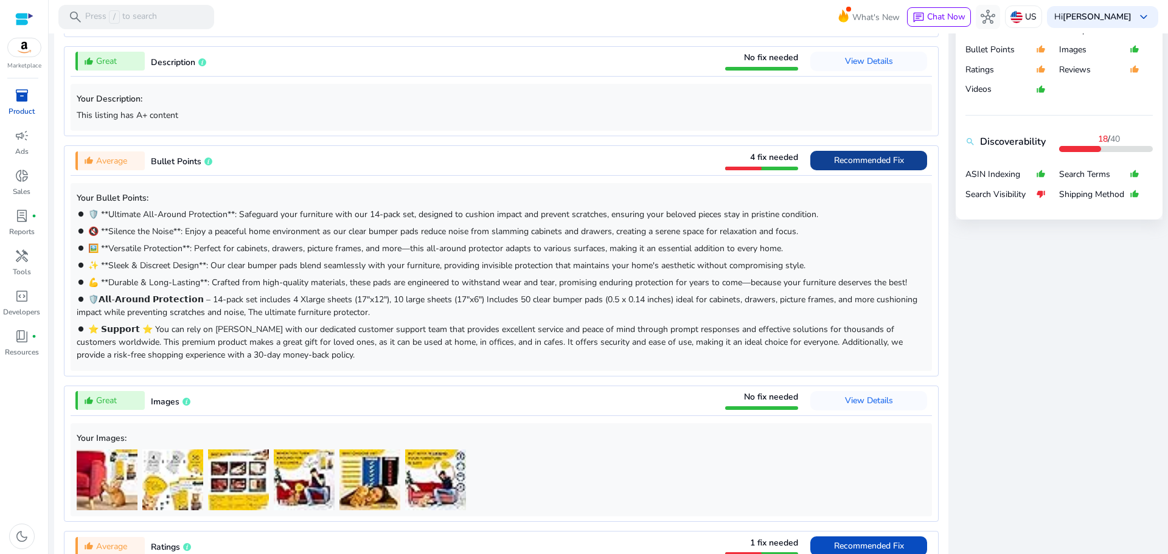
click at [853, 165] on span "Recommended Fix" at bounding box center [869, 160] width 70 height 12
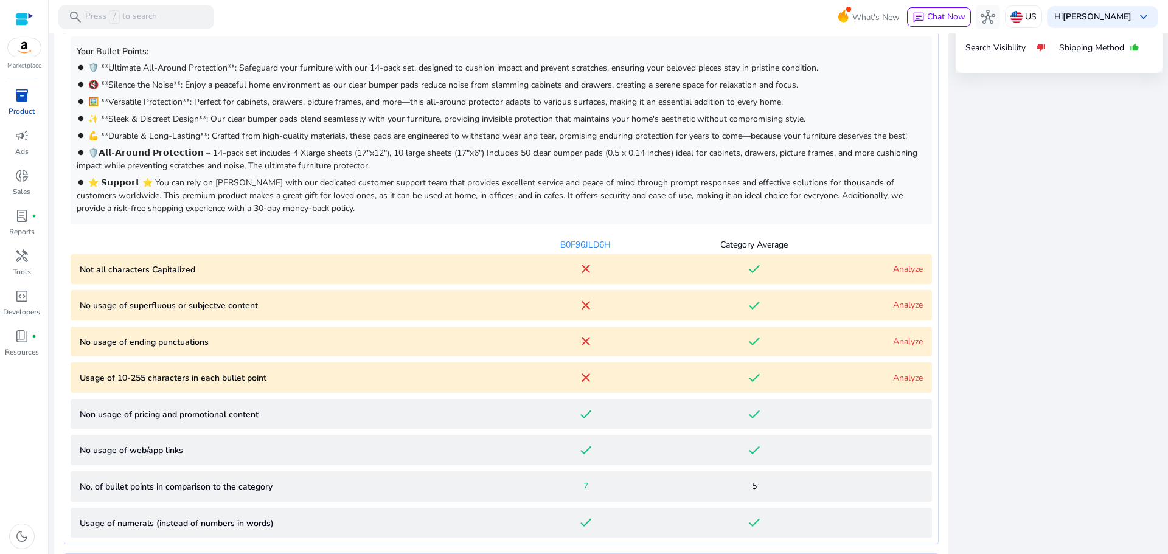
scroll to position [693, 0]
click at [901, 275] on link "Analyze" at bounding box center [908, 271] width 30 height 12
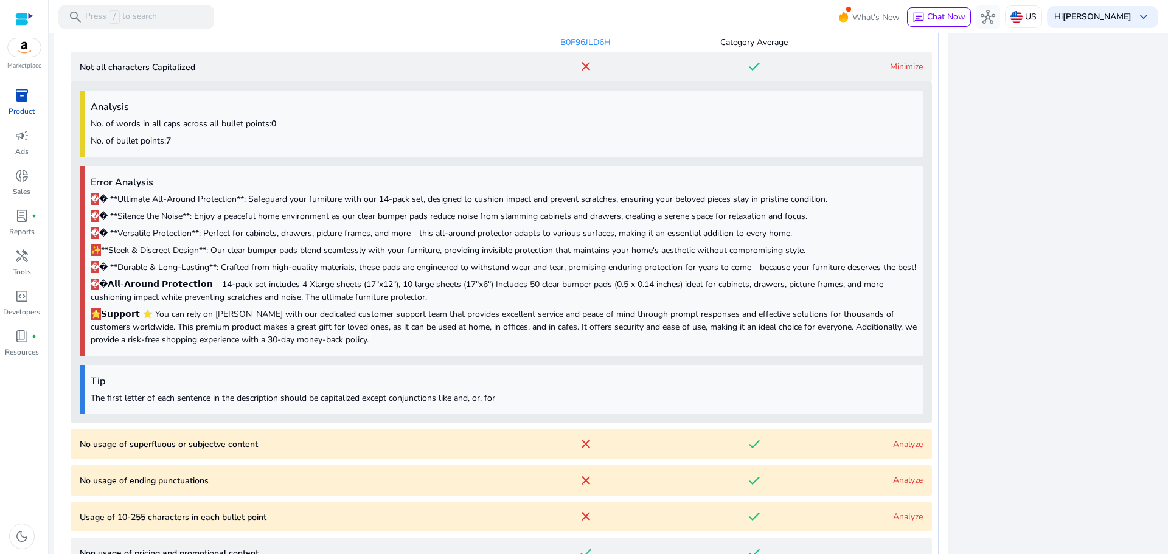
scroll to position [948, 0]
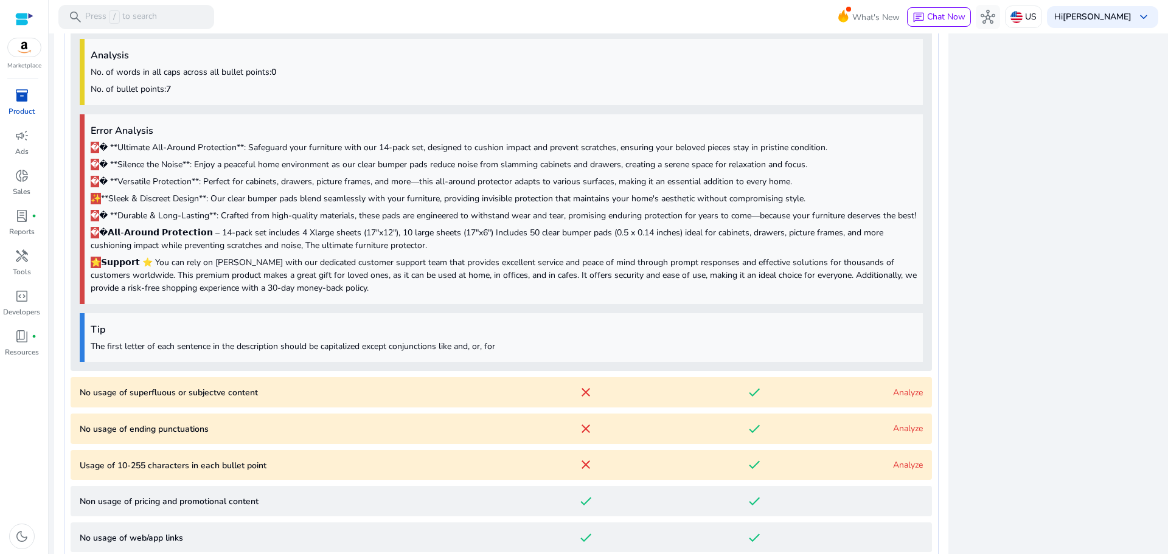
click at [896, 398] on link "Analyze" at bounding box center [908, 393] width 30 height 12
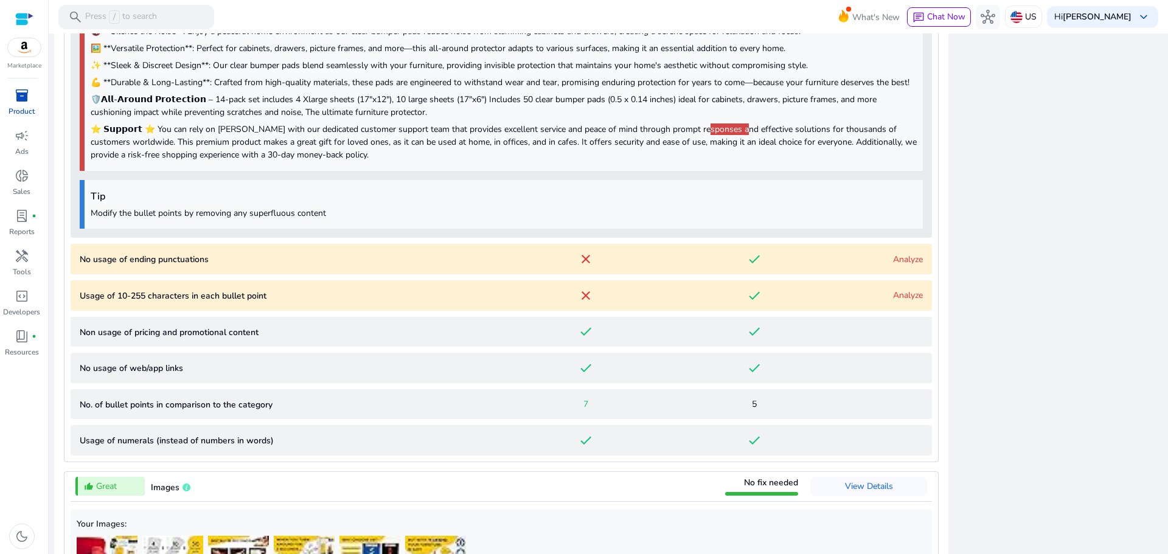
scroll to position [1460, 0]
click at [899, 265] on link "Analyze" at bounding box center [908, 259] width 30 height 12
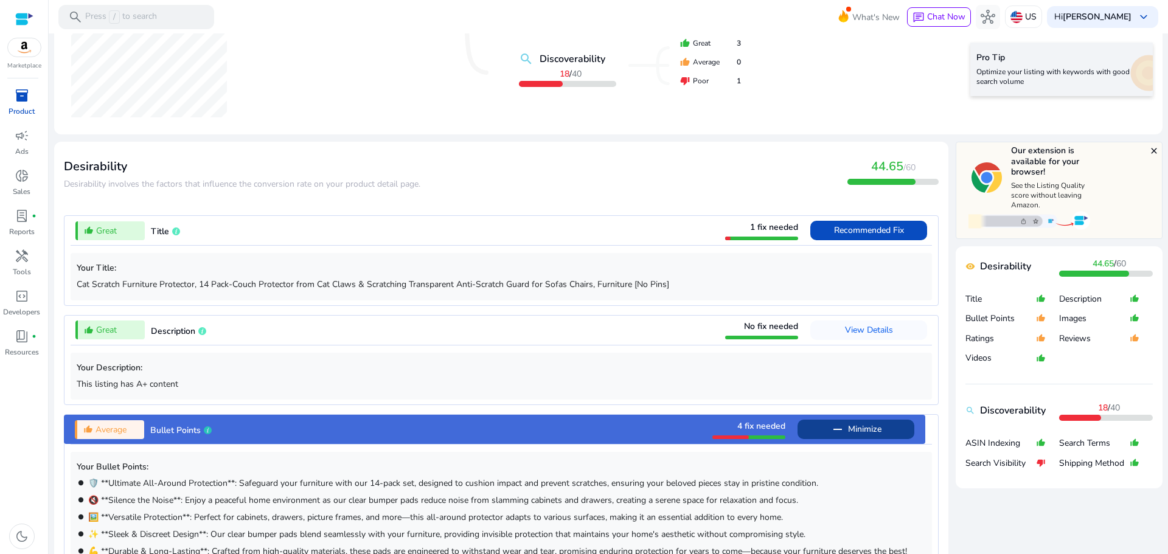
scroll to position [0, 0]
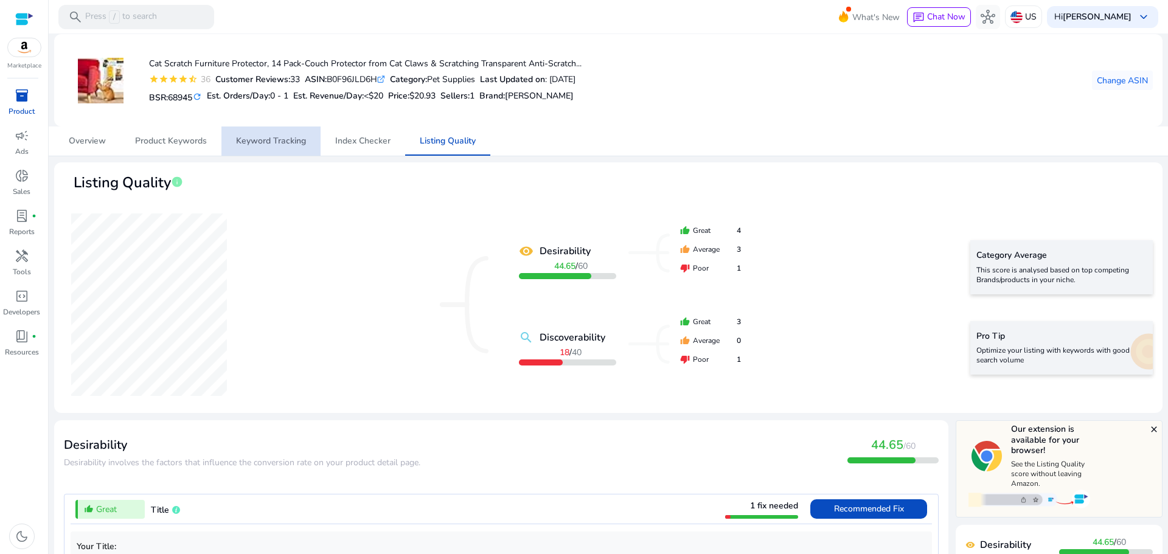
click at [268, 134] on span "Keyword Tracking" at bounding box center [271, 140] width 70 height 29
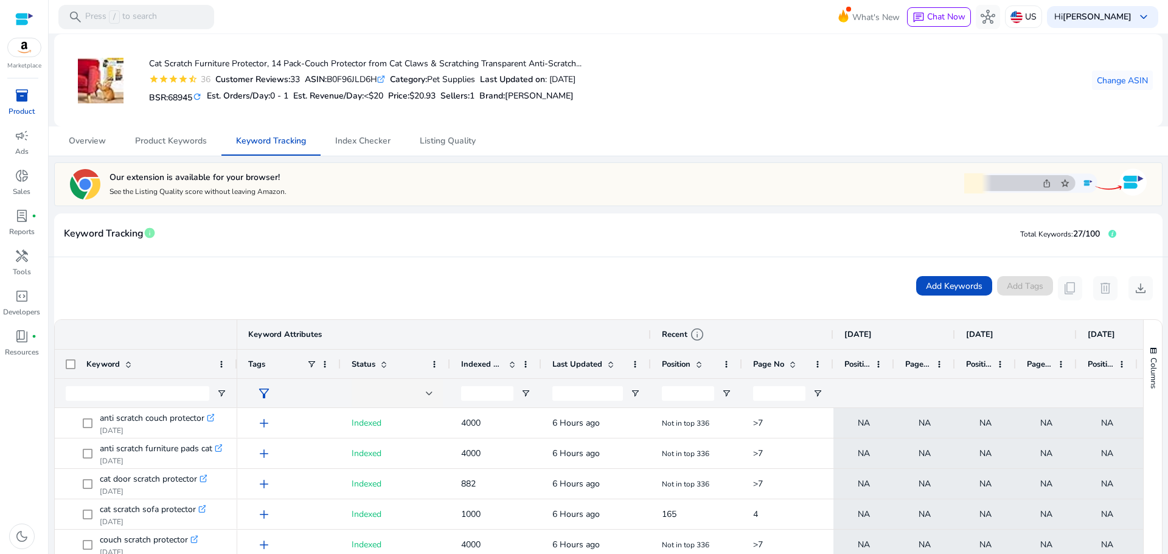
click at [28, 23] on div at bounding box center [24, 19] width 18 height 14
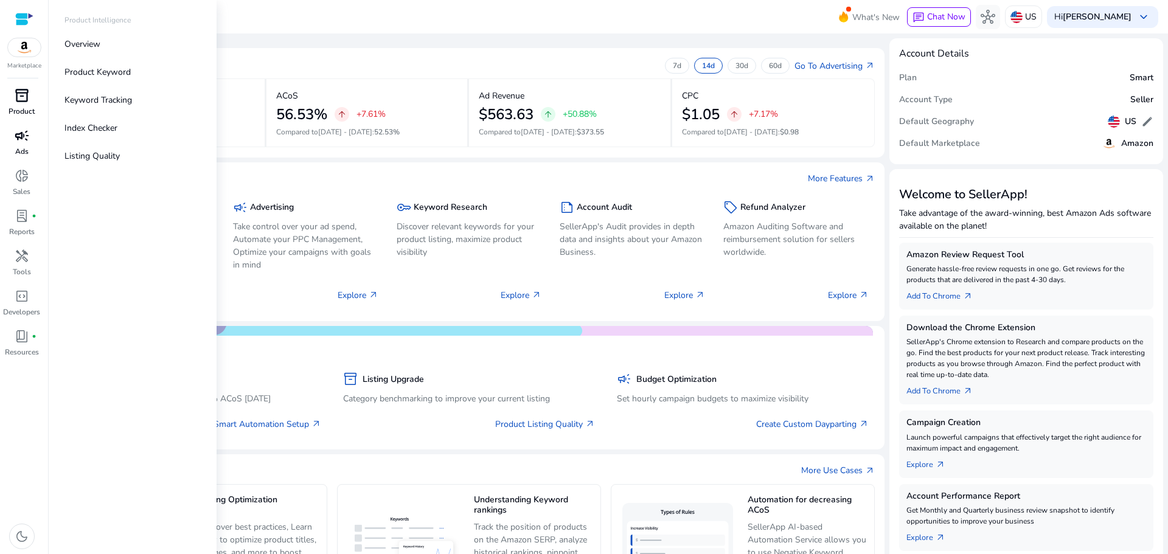
click at [18, 143] on span "campaign" at bounding box center [22, 135] width 15 height 15
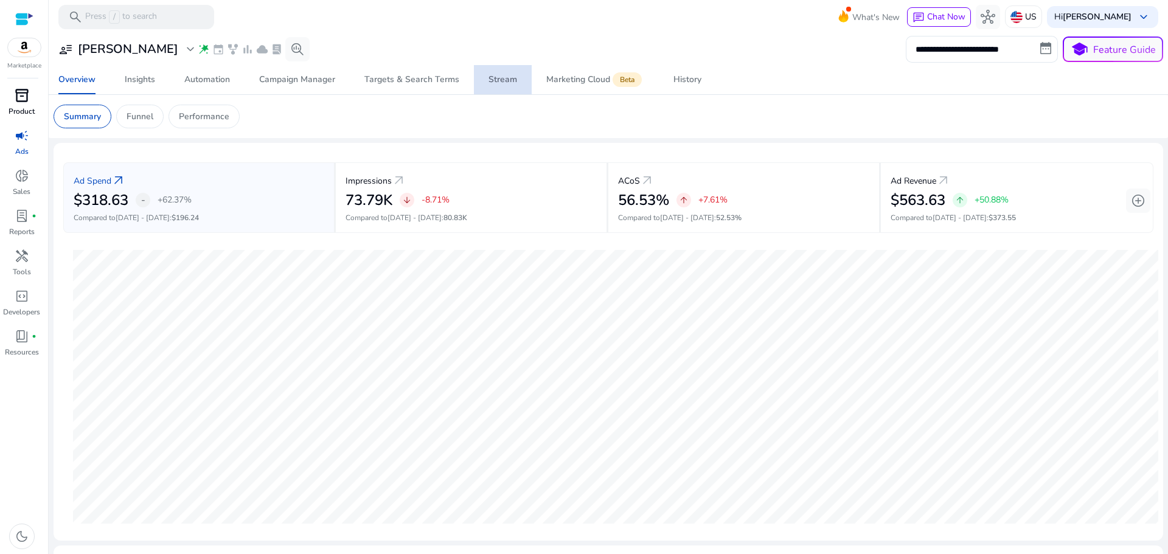
click at [503, 78] on div "Stream" at bounding box center [502, 79] width 29 height 9
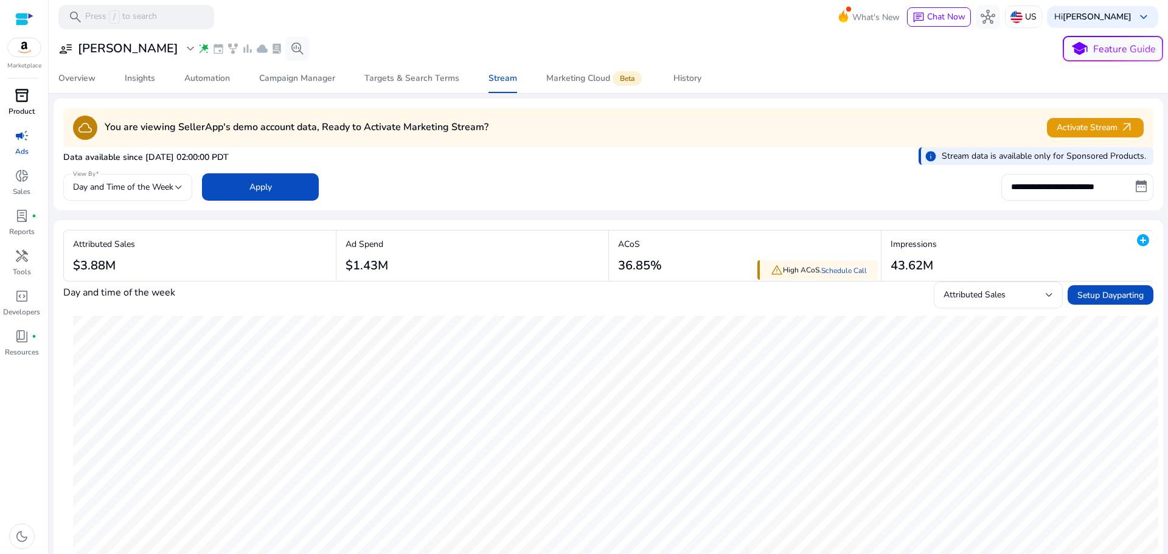
click at [106, 186] on span "Day and Time of the Week" at bounding box center [123, 187] width 100 height 12
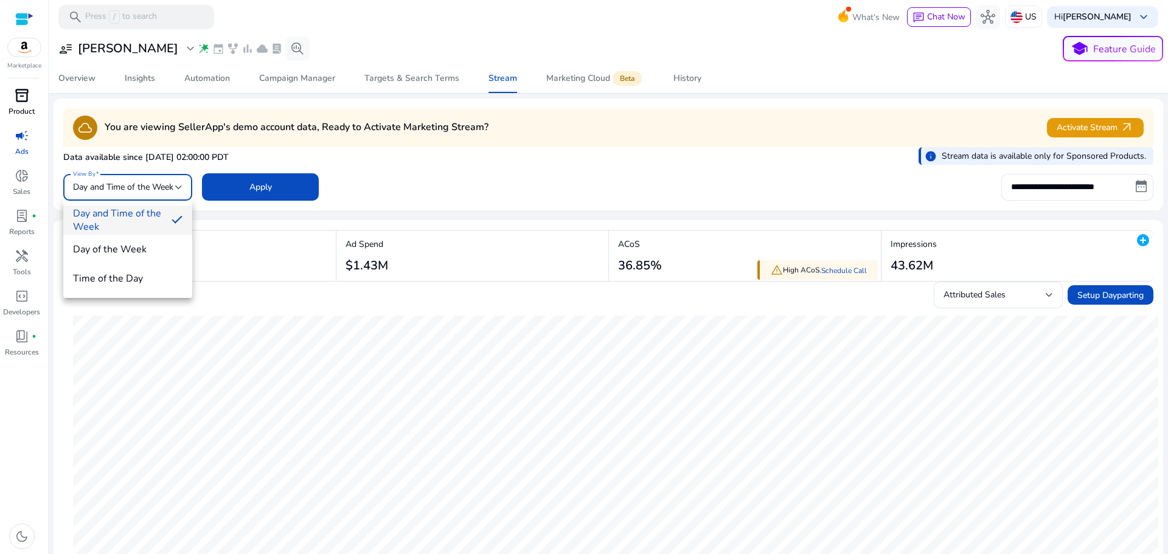
click at [106, 186] on div at bounding box center [584, 277] width 1168 height 554
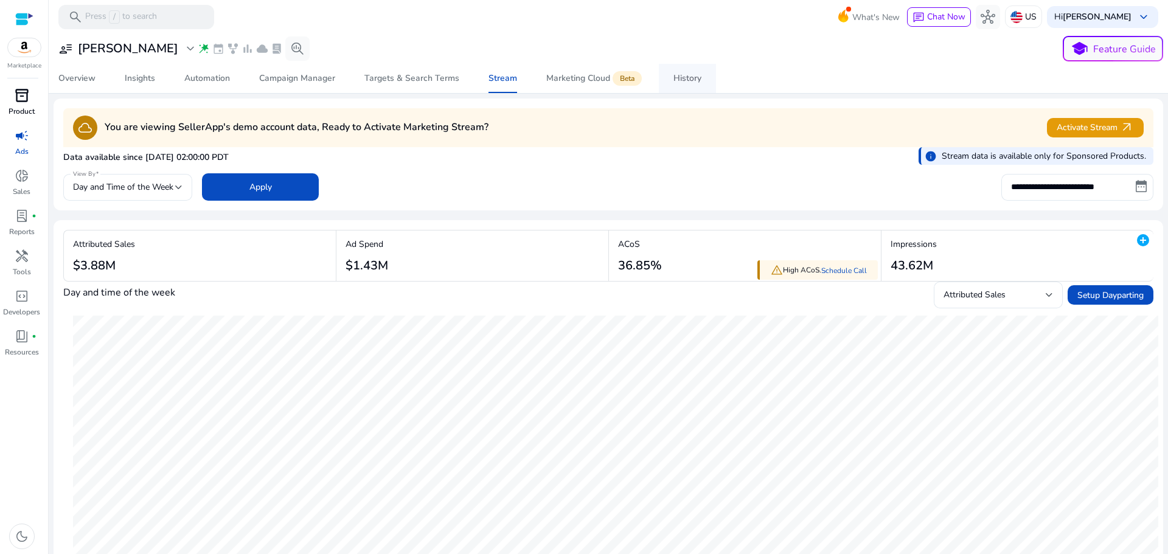
click at [688, 80] on div "History" at bounding box center [687, 78] width 28 height 9
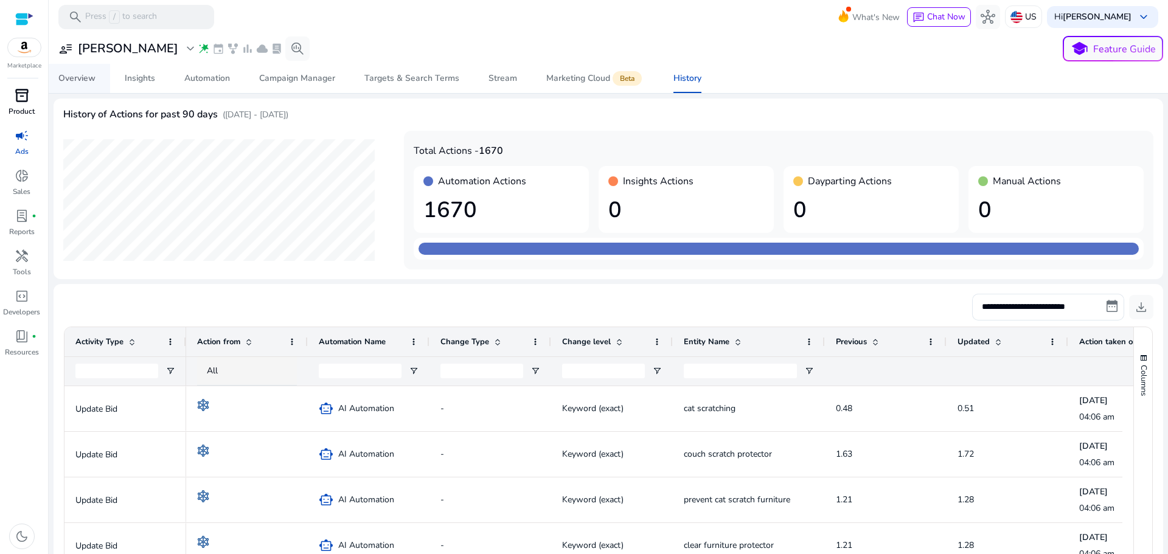
click at [72, 85] on span "Overview" at bounding box center [76, 78] width 37 height 29
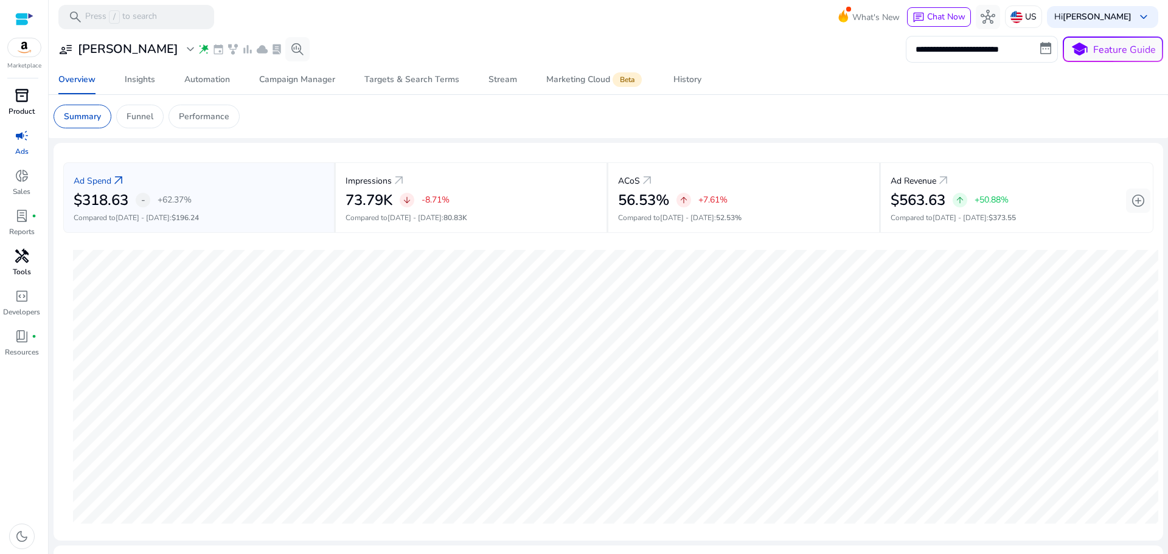
click at [26, 260] on span "handyman" at bounding box center [22, 256] width 15 height 15
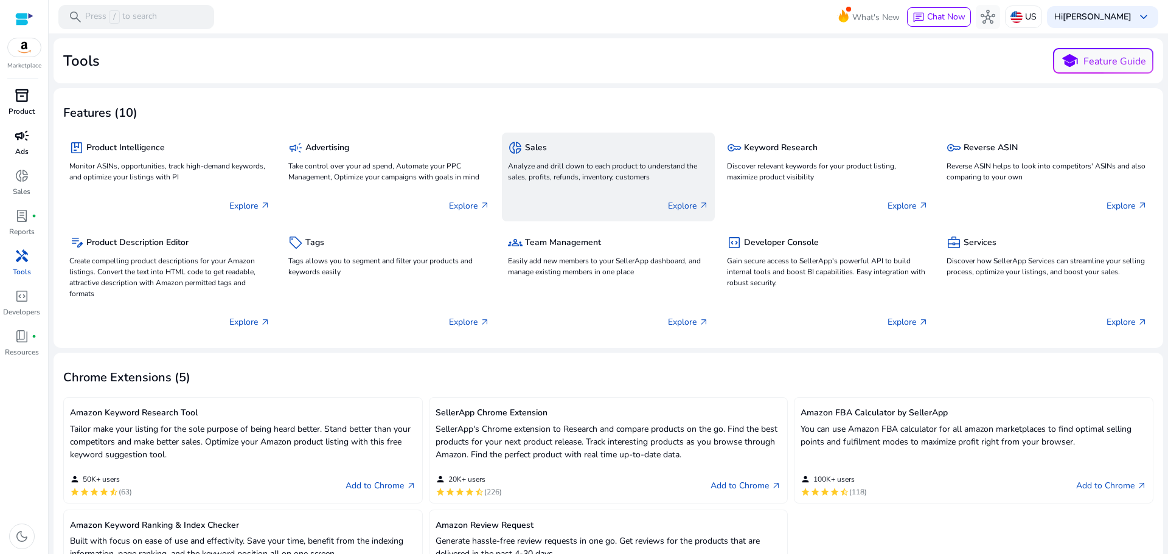
click at [581, 176] on p "Analyze and drill down to each product to understand the sales, profits, refund…" at bounding box center [608, 172] width 201 height 22
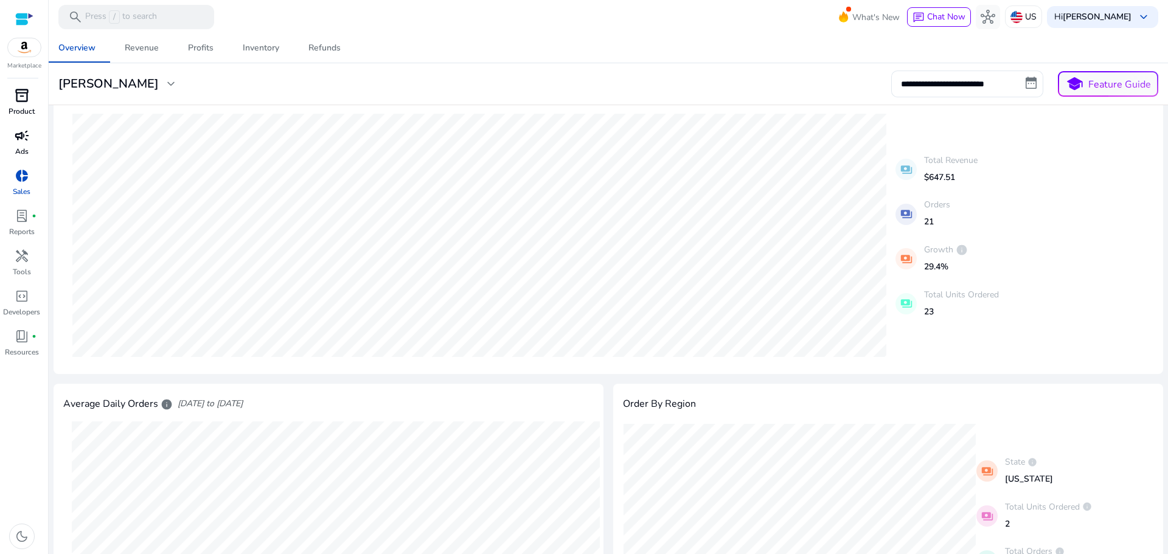
scroll to position [122, 0]
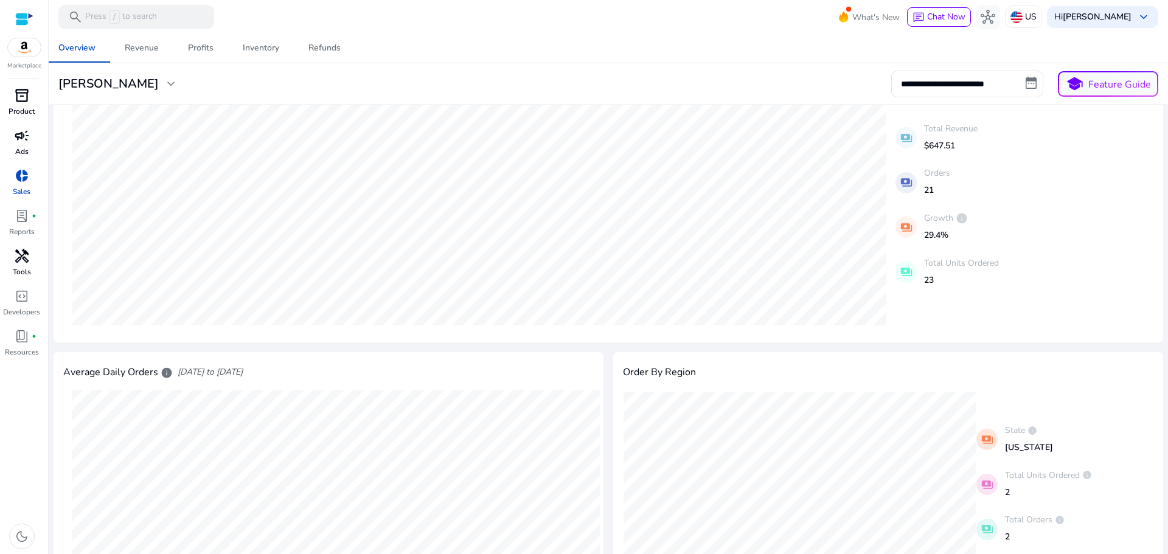
click at [27, 260] on span "handyman" at bounding box center [22, 256] width 15 height 15
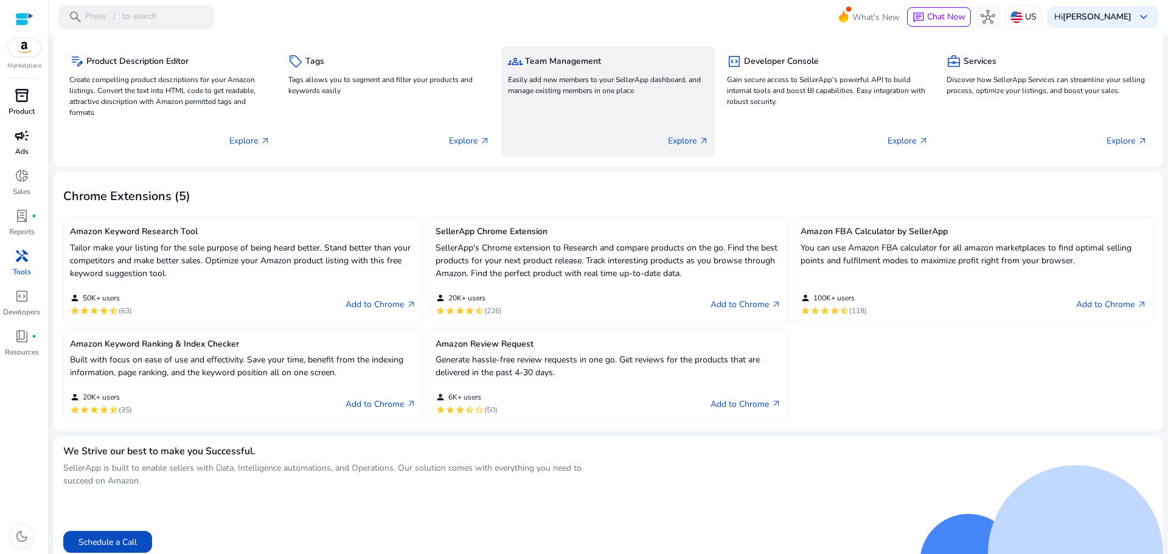
scroll to position [190, 0]
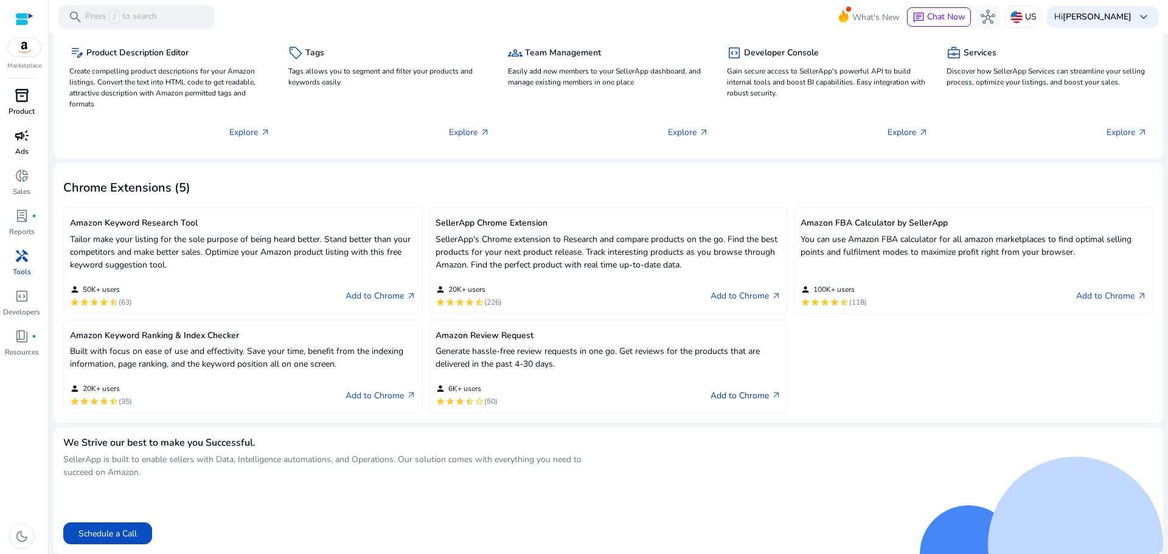
click at [729, 392] on link "Add to Chrome arrow_outward" at bounding box center [745, 395] width 71 height 15
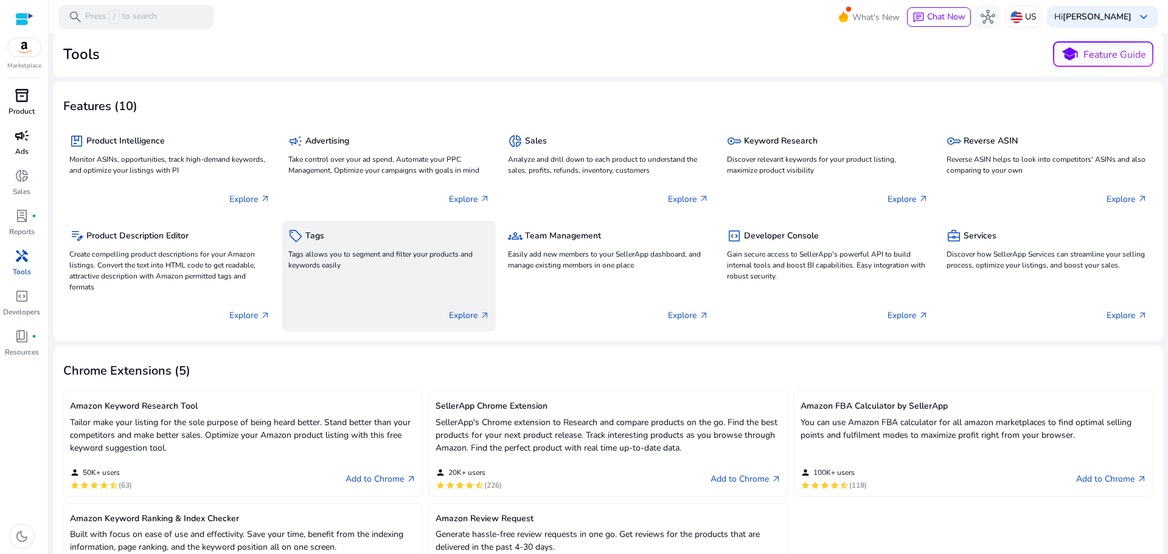
scroll to position [0, 0]
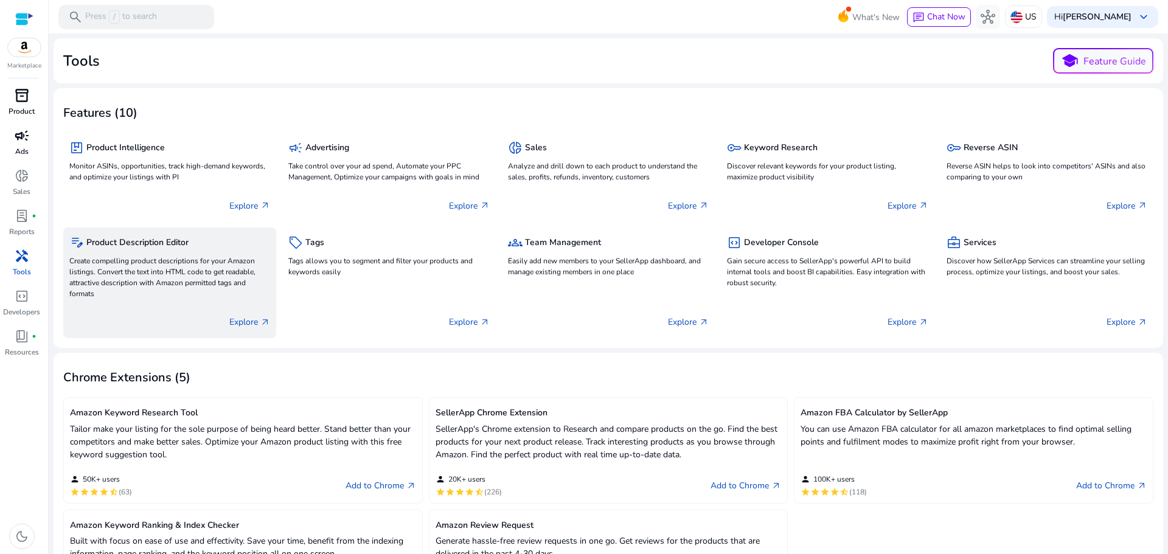
click at [184, 274] on p "Create compelling product descriptions for your Amazon listings. Convert the te…" at bounding box center [169, 277] width 201 height 44
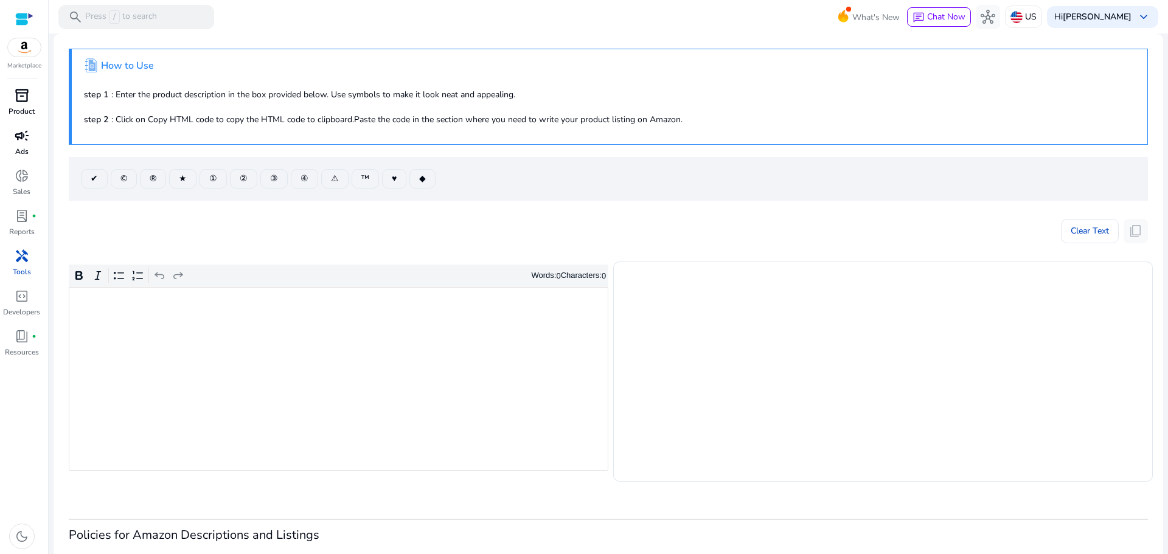
click at [21, 101] on span "inventory_2" at bounding box center [22, 95] width 15 height 15
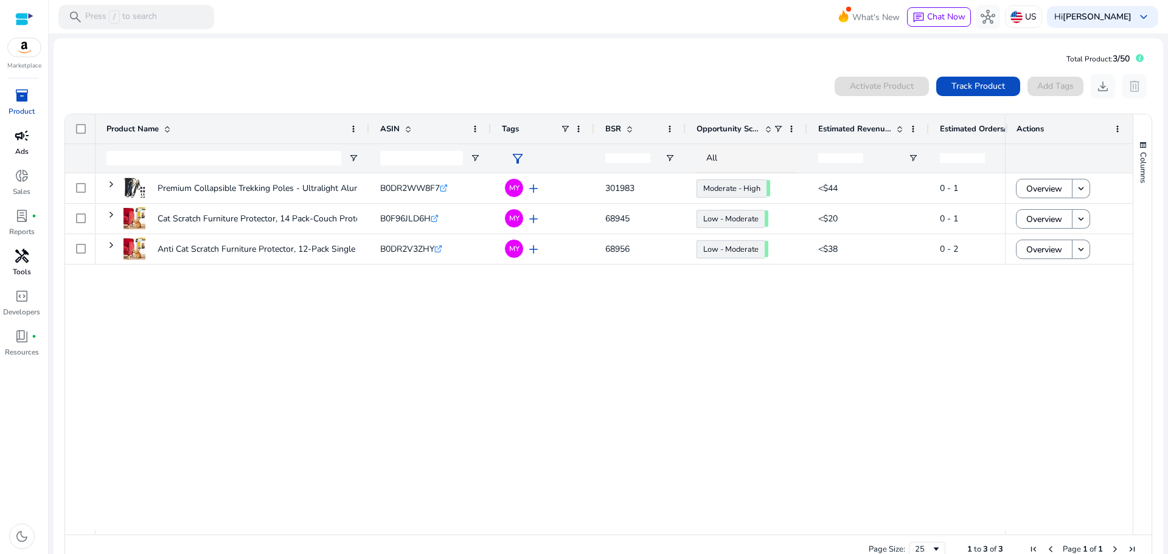
click at [602, 305] on div "Premium Collapsible Trekking Poles - Ultralight Aluminum&Carbon... B0DR2WW8F7 .…" at bounding box center [549, 351] width 909 height 357
click at [678, 371] on div "Premium Collapsible Trekking Poles - Ultralight Aluminum&Carbon... B0DR2WW8F7 .…" at bounding box center [549, 351] width 909 height 357
click at [972, 89] on span "Track Product" at bounding box center [978, 86] width 54 height 13
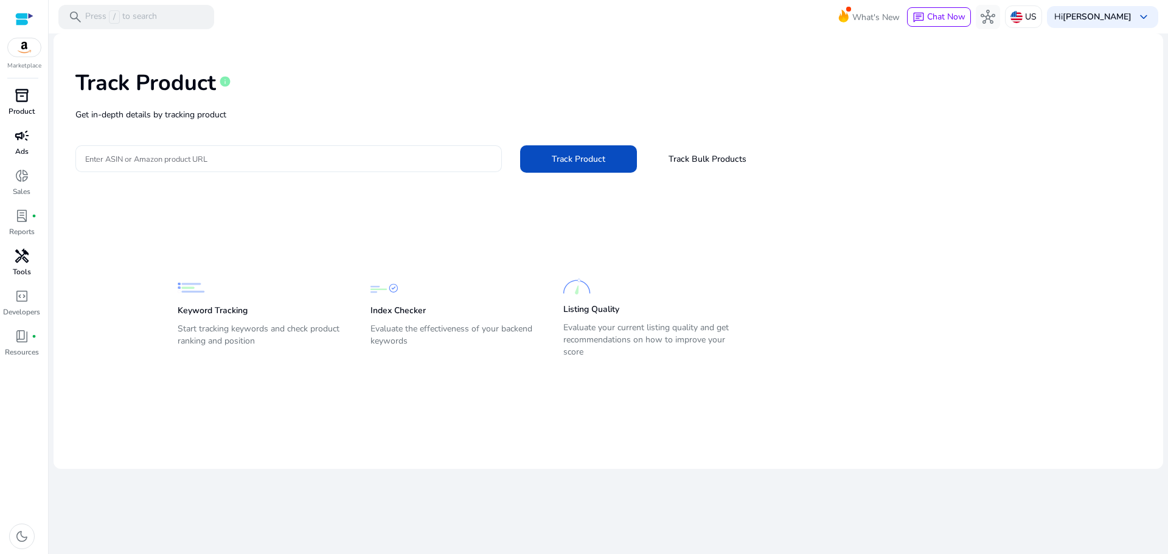
click at [288, 162] on input "Enter ASIN or Amazon product URL" at bounding box center [288, 158] width 407 height 13
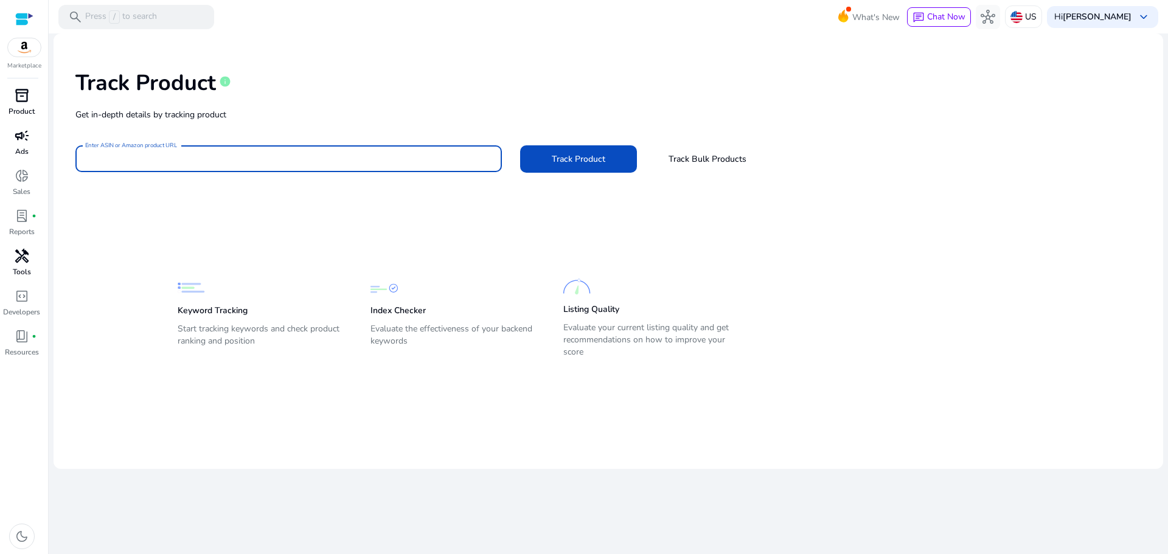
paste input "**********"
type input "**********"
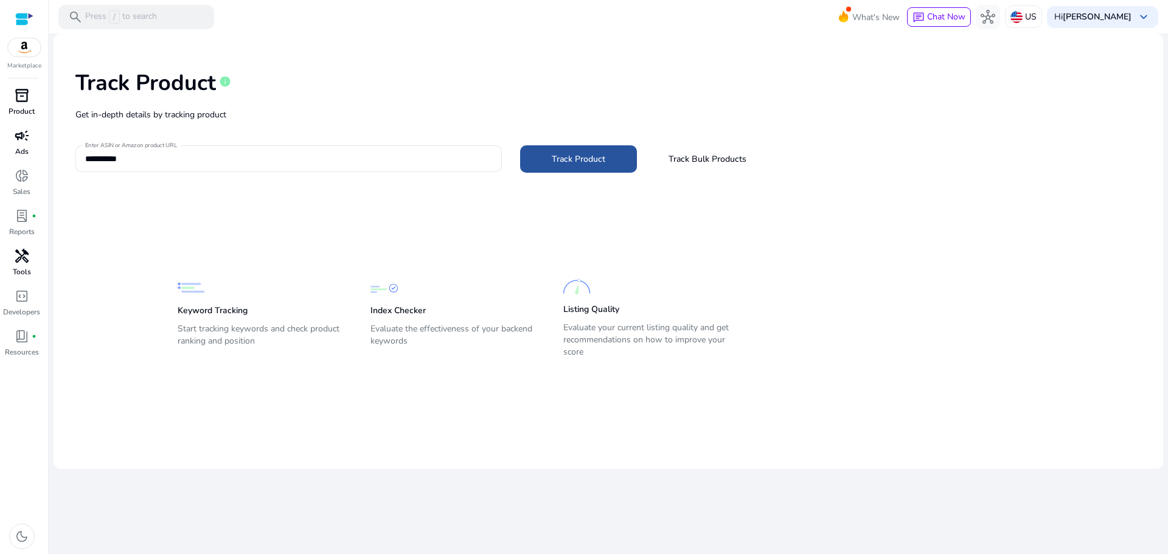
click at [582, 161] on span "Track Product" at bounding box center [579, 159] width 54 height 13
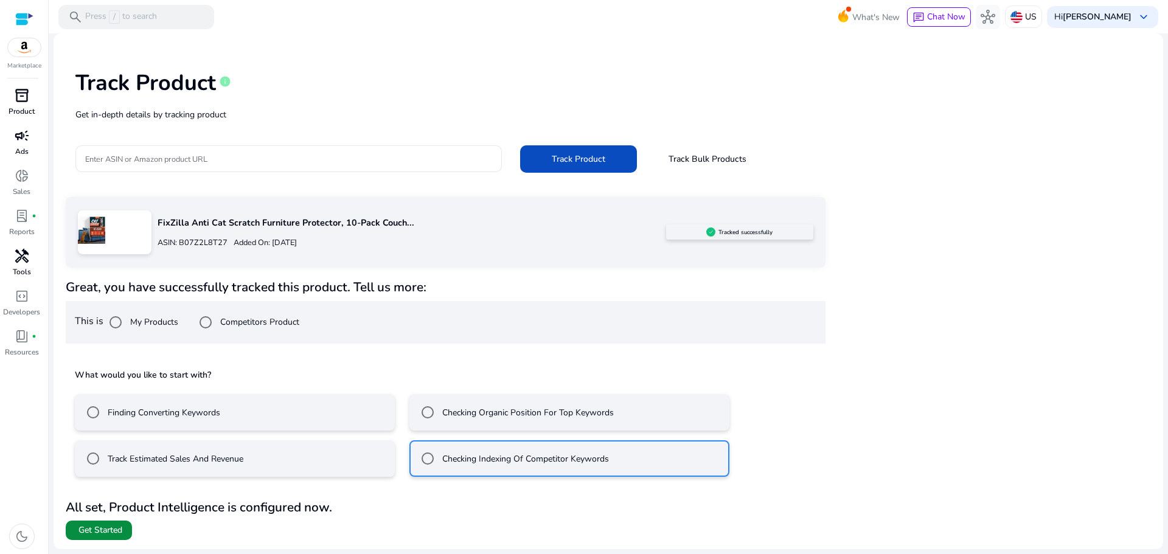
click at [92, 532] on span "Get Started" at bounding box center [100, 530] width 44 height 12
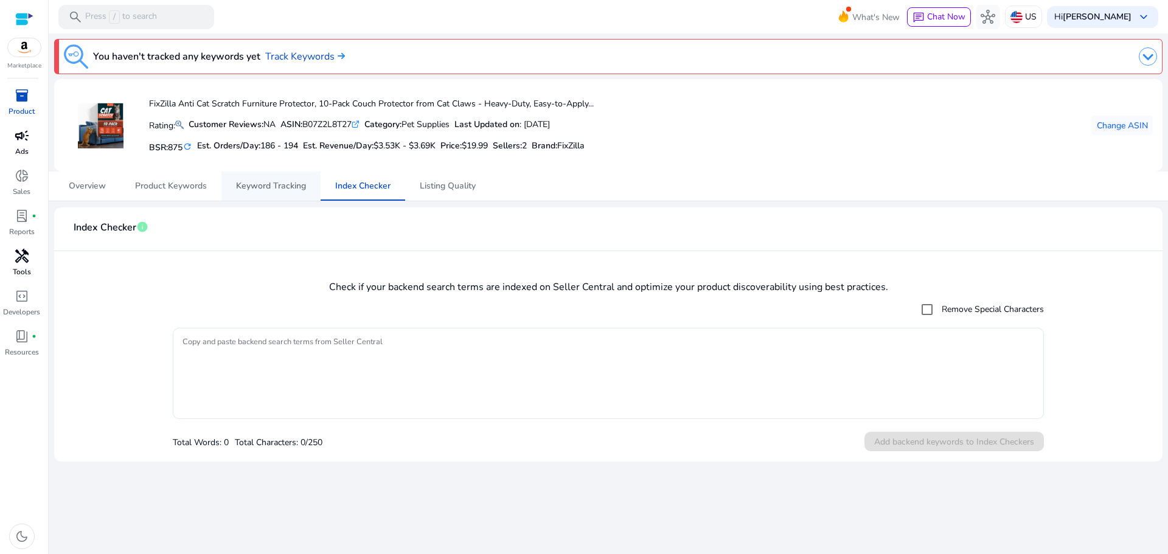
click at [258, 182] on span "Keyword Tracking" at bounding box center [271, 186] width 70 height 9
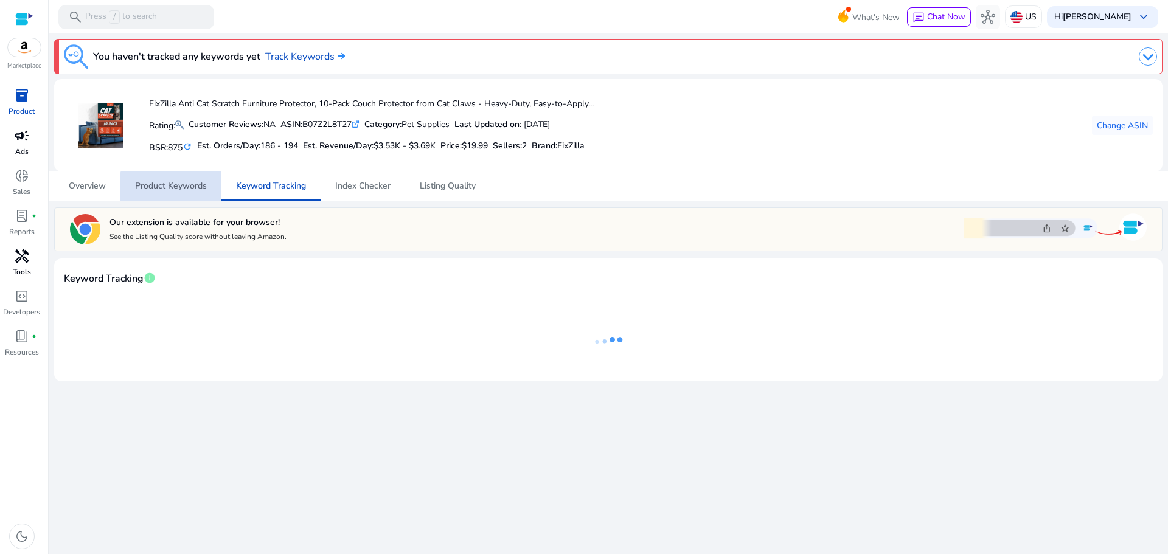
click at [175, 187] on span "Product Keywords" at bounding box center [171, 186] width 72 height 9
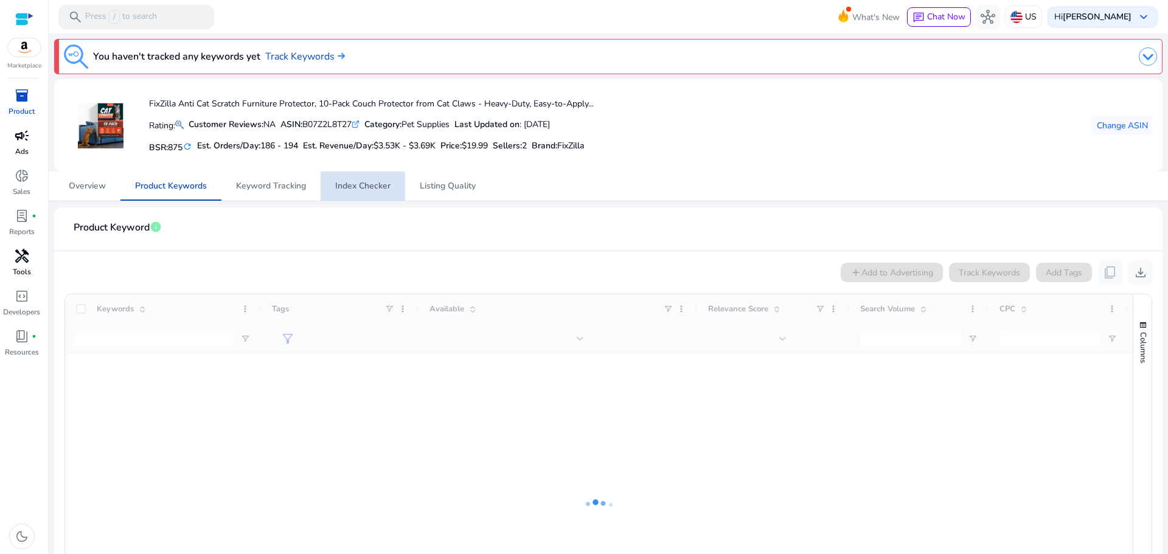
click at [353, 190] on span "Index Checker" at bounding box center [362, 186] width 55 height 9
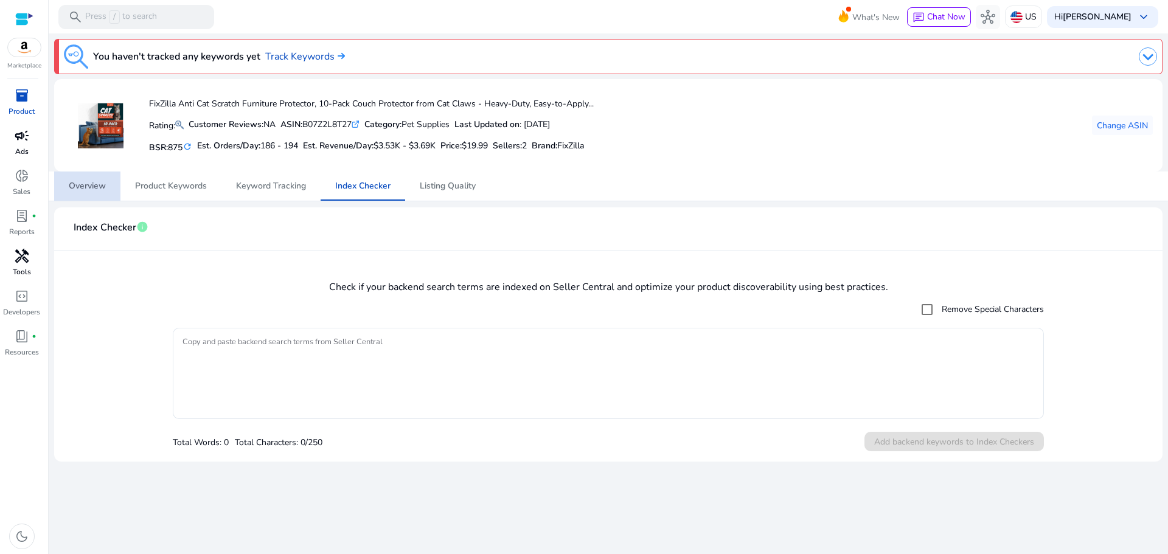
click at [79, 192] on span "Overview" at bounding box center [87, 185] width 37 height 29
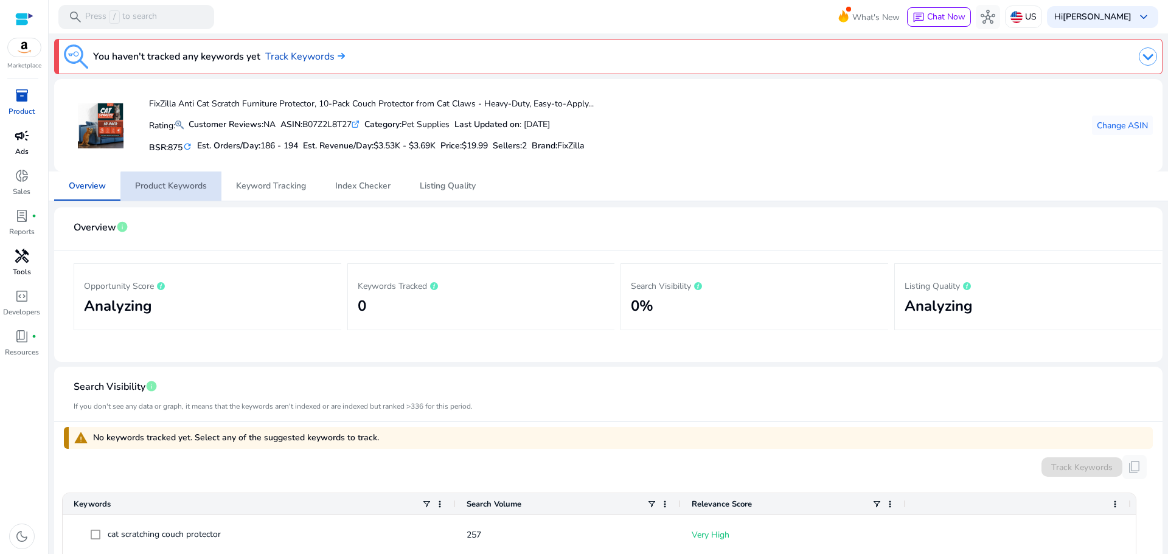
click at [193, 189] on span "Product Keywords" at bounding box center [171, 186] width 72 height 9
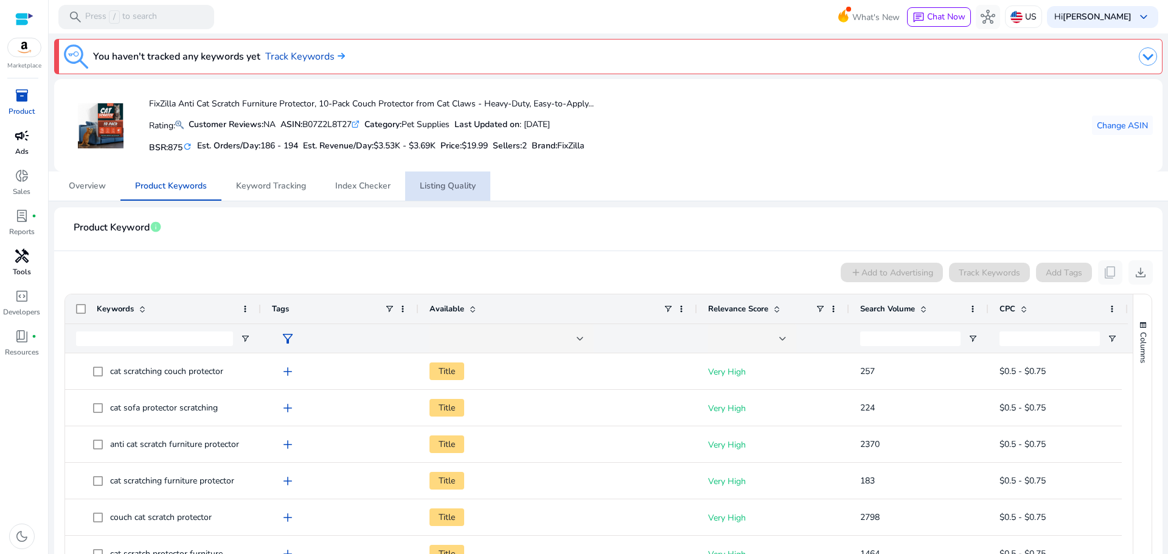
click at [430, 179] on span "Listing Quality" at bounding box center [448, 185] width 56 height 29
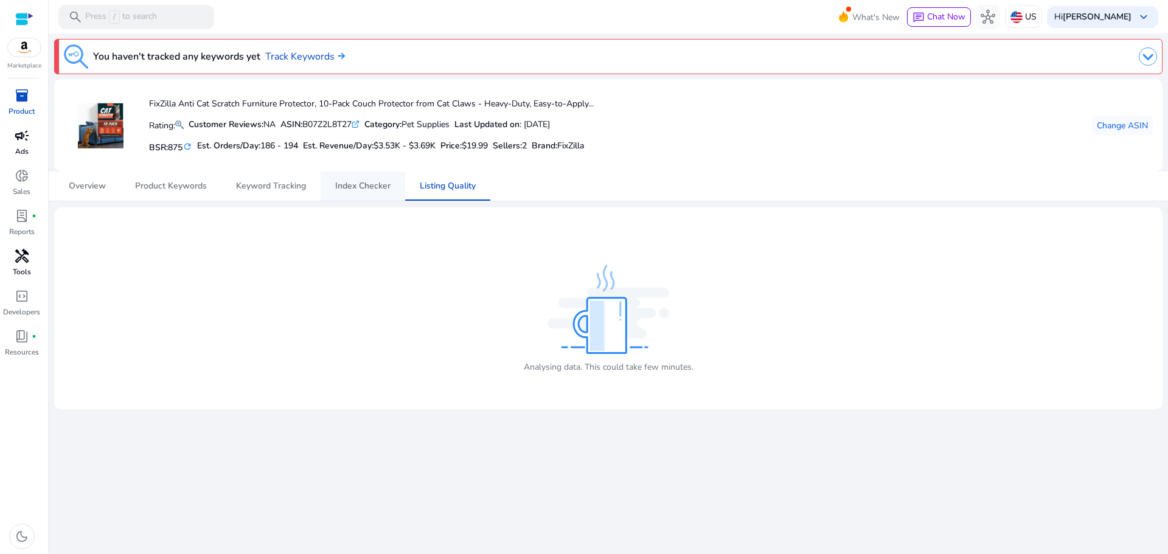
click at [372, 182] on span "Index Checker" at bounding box center [362, 186] width 55 height 9
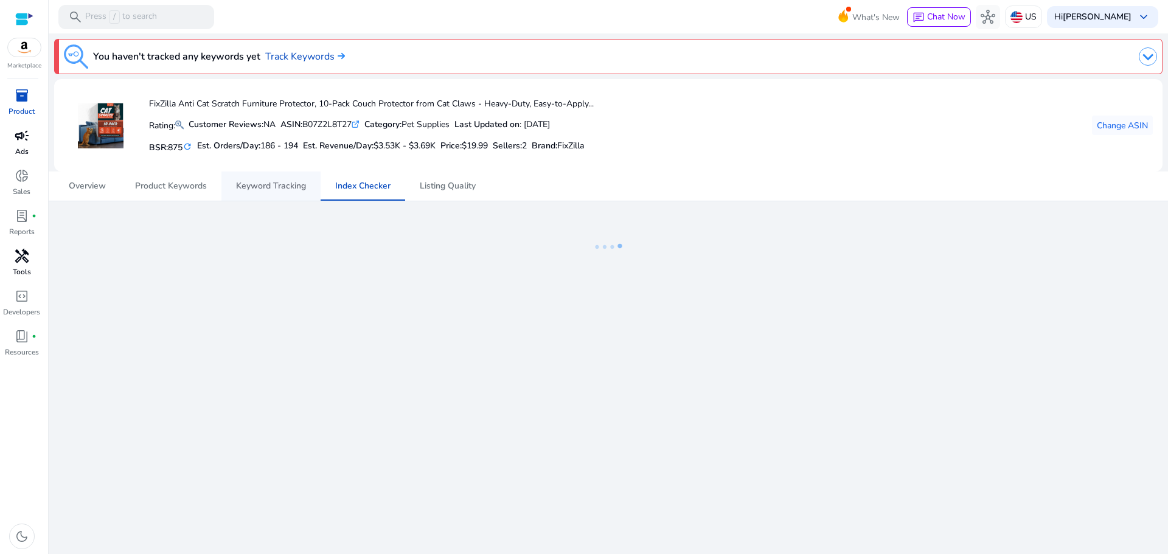
click at [285, 190] on span "Keyword Tracking" at bounding box center [271, 186] width 70 height 9
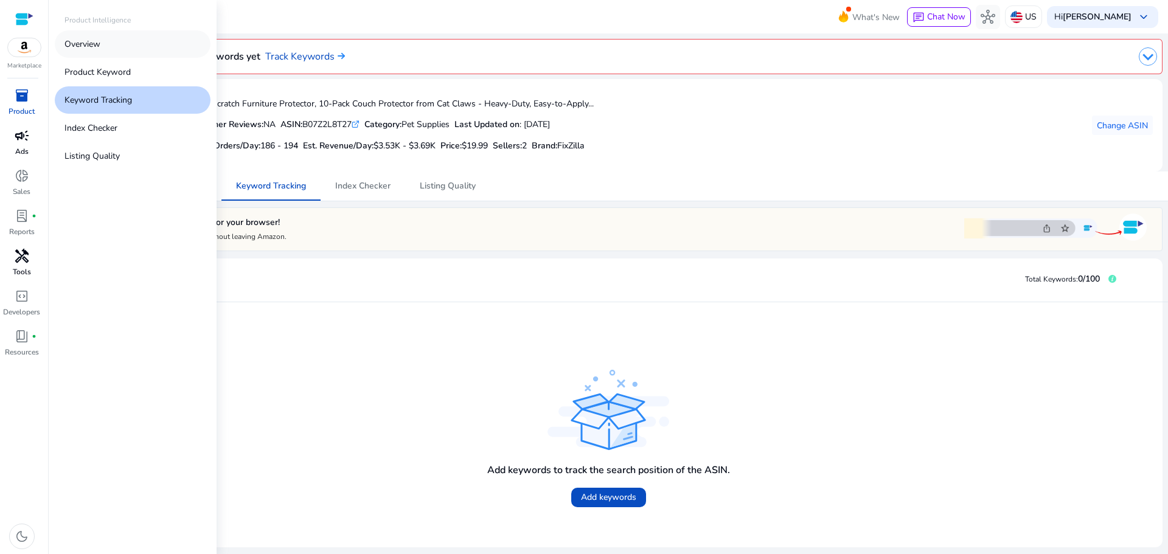
click at [91, 39] on p "Overview" at bounding box center [82, 44] width 36 height 13
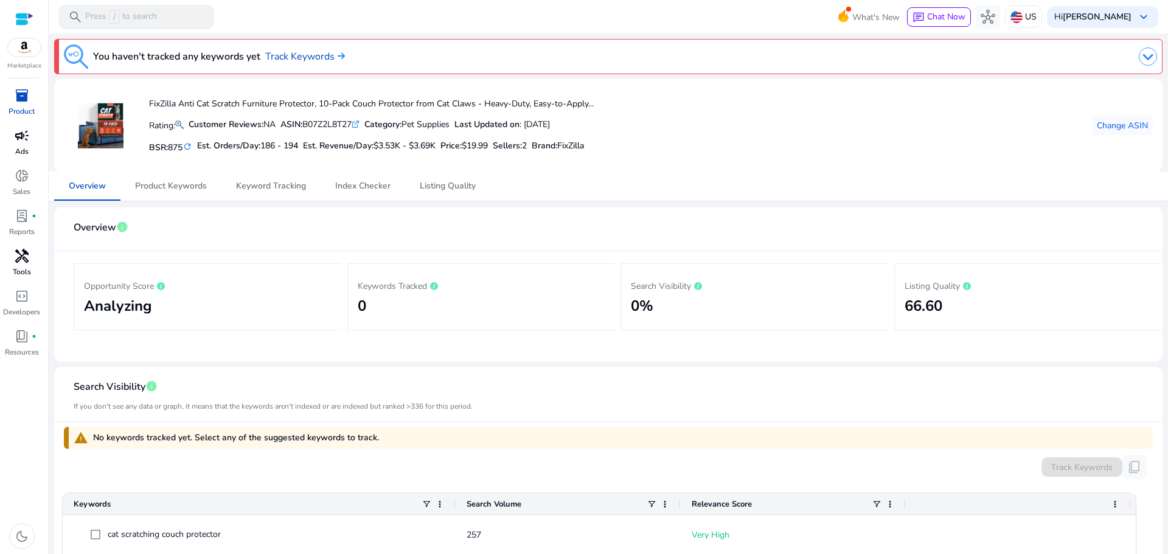
click at [18, 94] on span "inventory_2" at bounding box center [22, 95] width 15 height 15
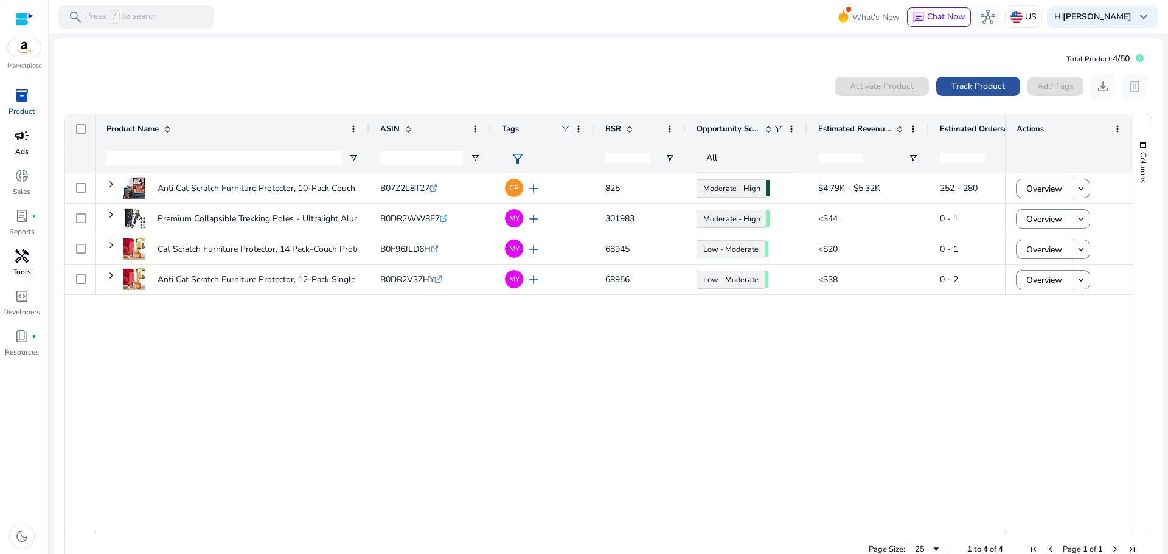
click at [973, 85] on span "Track Product" at bounding box center [978, 86] width 54 height 13
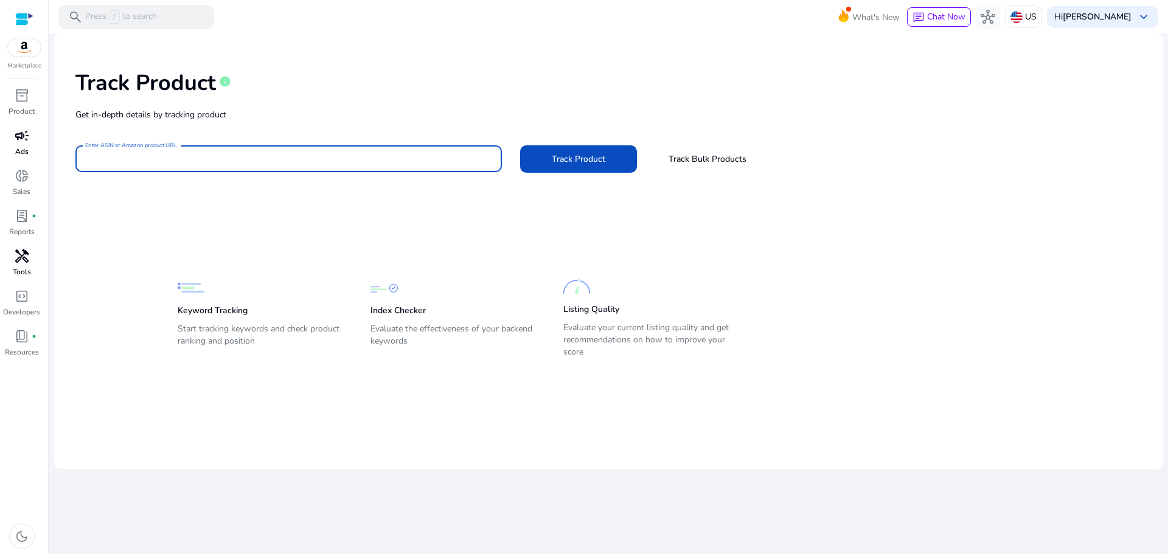
click at [365, 158] on input "Enter ASIN or Amazon product URL" at bounding box center [288, 158] width 407 height 13
paste input "**********"
type input "**********"
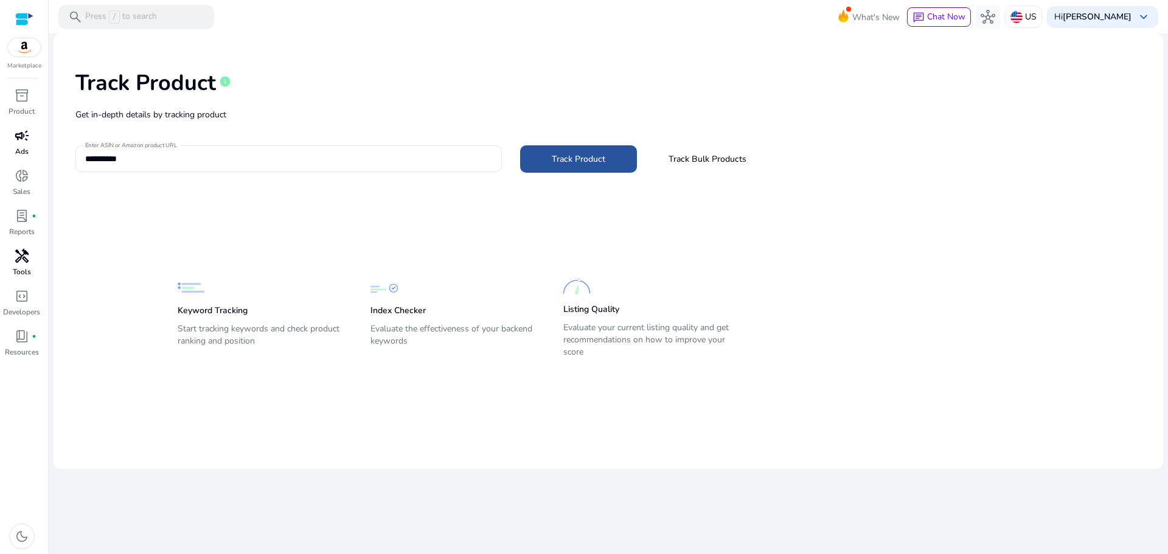
click at [585, 163] on span "Track Product" at bounding box center [579, 159] width 54 height 13
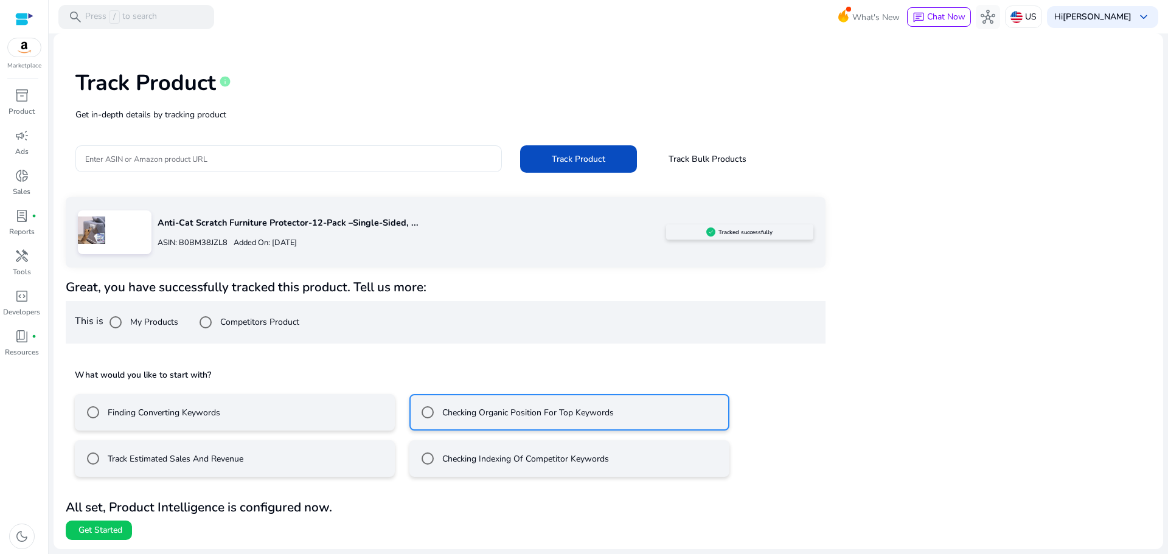
click at [1003, 303] on div "Anti-Cat Scratch Furniture Protector-12-Pack –Single-Sided, ... ASIN: B0BM38JZL…" at bounding box center [608, 368] width 1085 height 343
click at [573, 167] on span at bounding box center [578, 158] width 117 height 29
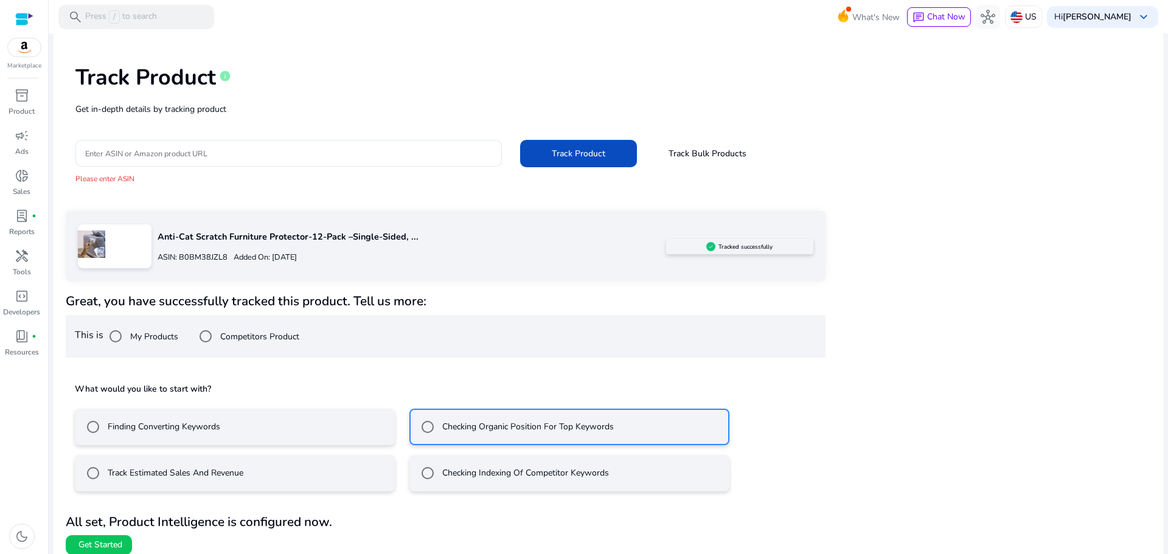
scroll to position [15, 0]
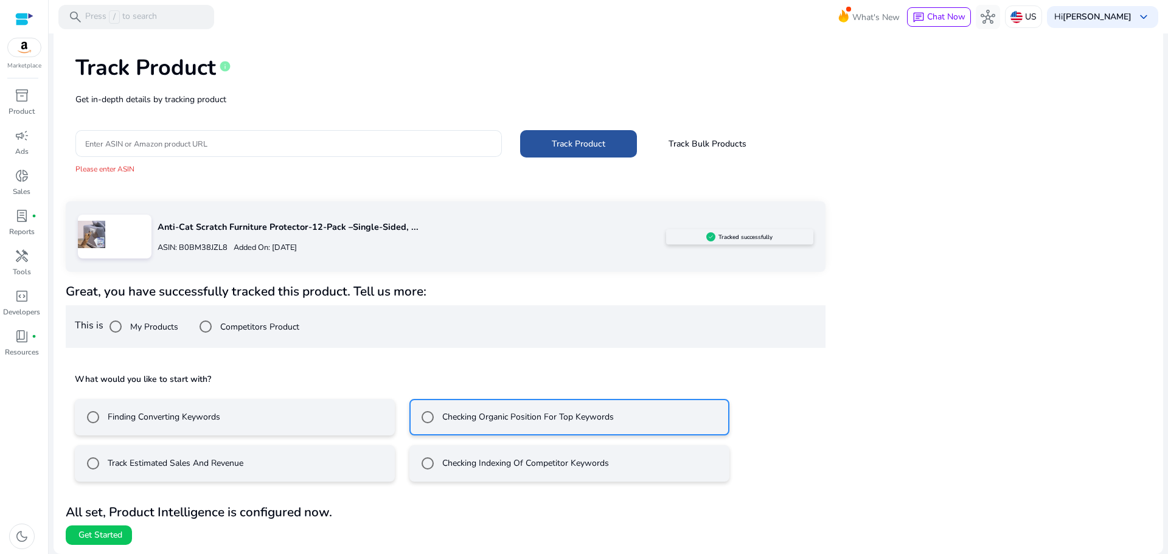
click at [566, 147] on span "Track Product" at bounding box center [579, 143] width 54 height 13
click at [188, 140] on input "Enter ASIN or Amazon product URL" at bounding box center [288, 143] width 407 height 13
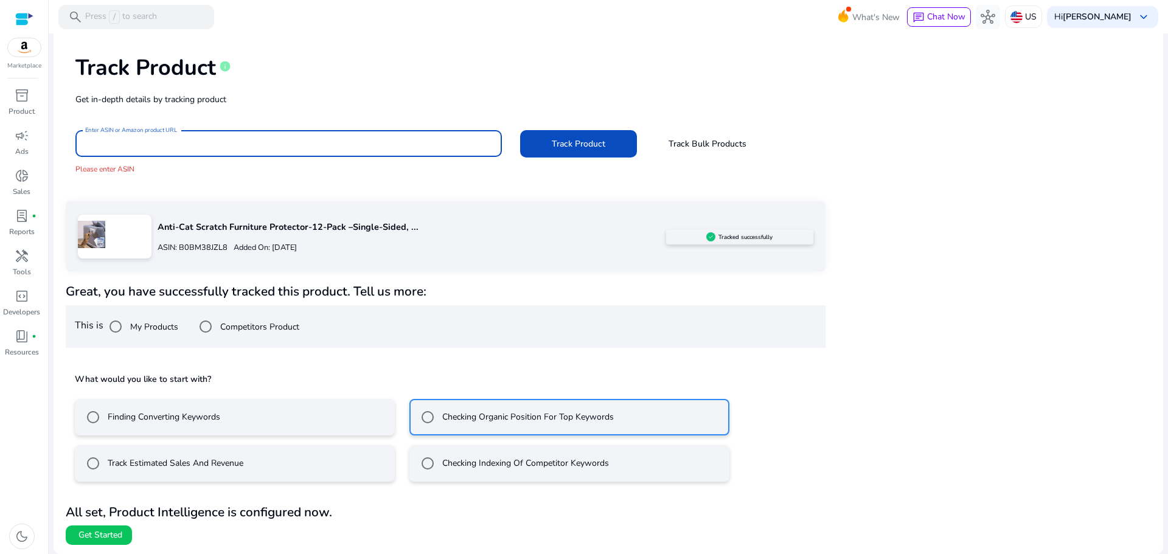
click at [1071, 339] on div "Anti-Cat Scratch Furniture Protector-12-Pack –Single-Sided, ... ASIN: B0BM38JZL…" at bounding box center [608, 372] width 1085 height 343
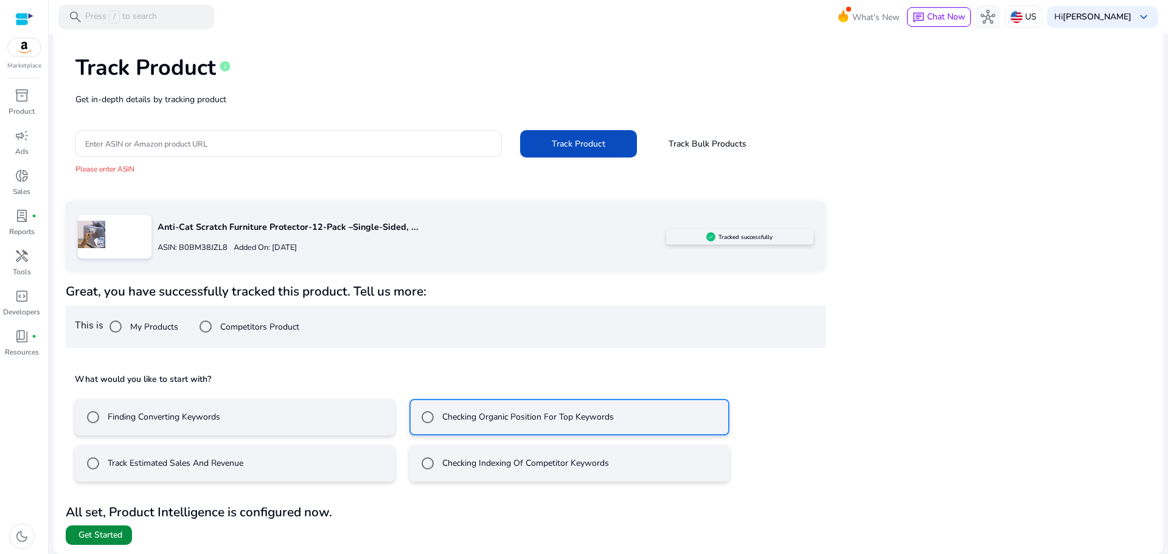
click at [100, 533] on span "Get Started" at bounding box center [100, 535] width 44 height 12
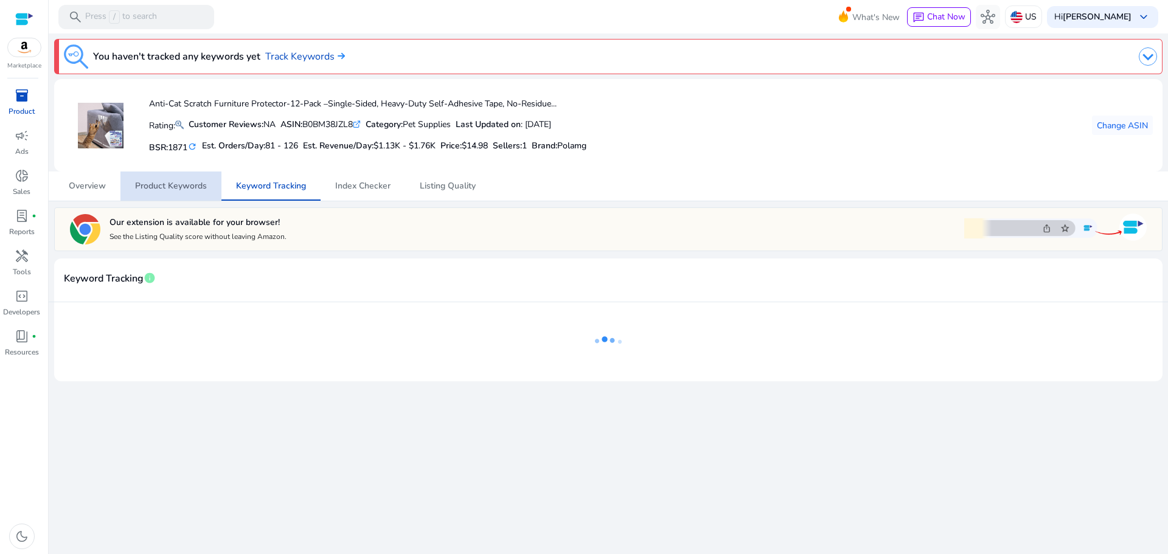
click at [183, 190] on span "Product Keywords" at bounding box center [171, 186] width 72 height 9
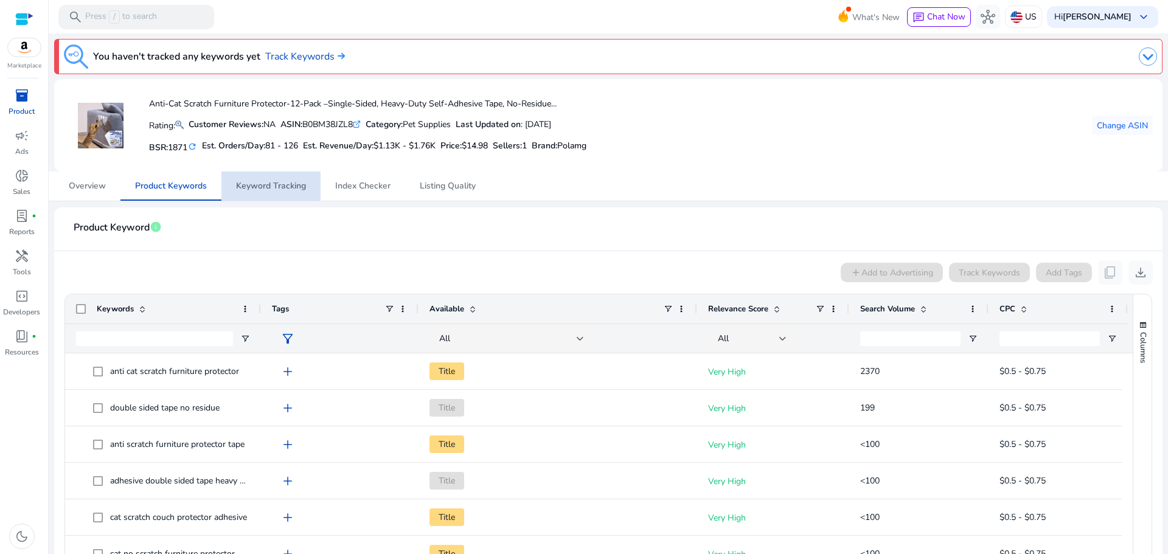
click at [243, 182] on span "Keyword Tracking" at bounding box center [271, 186] width 70 height 9
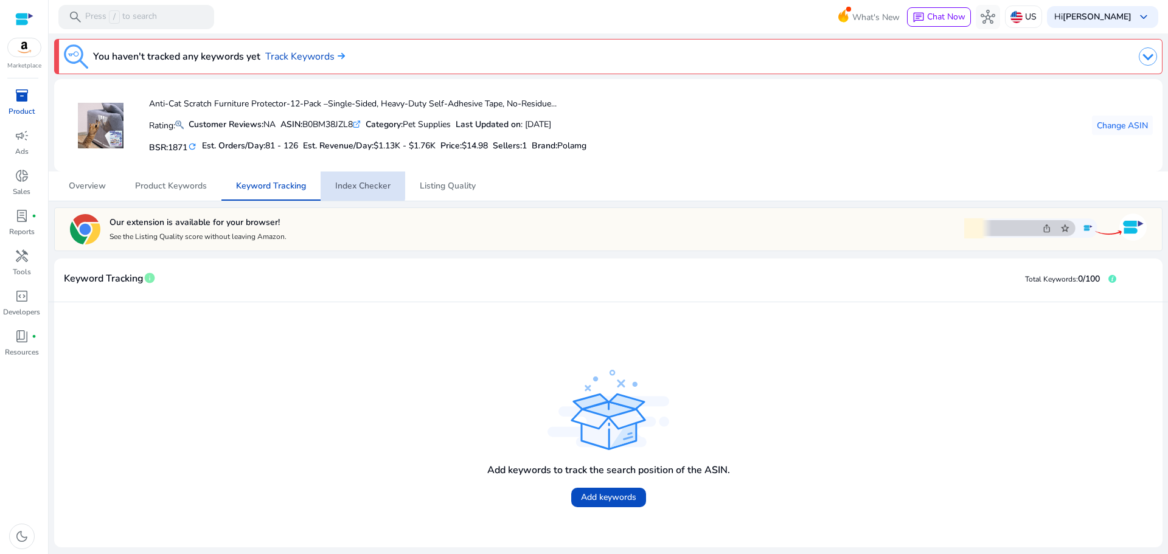
click at [354, 185] on span "Index Checker" at bounding box center [362, 186] width 55 height 9
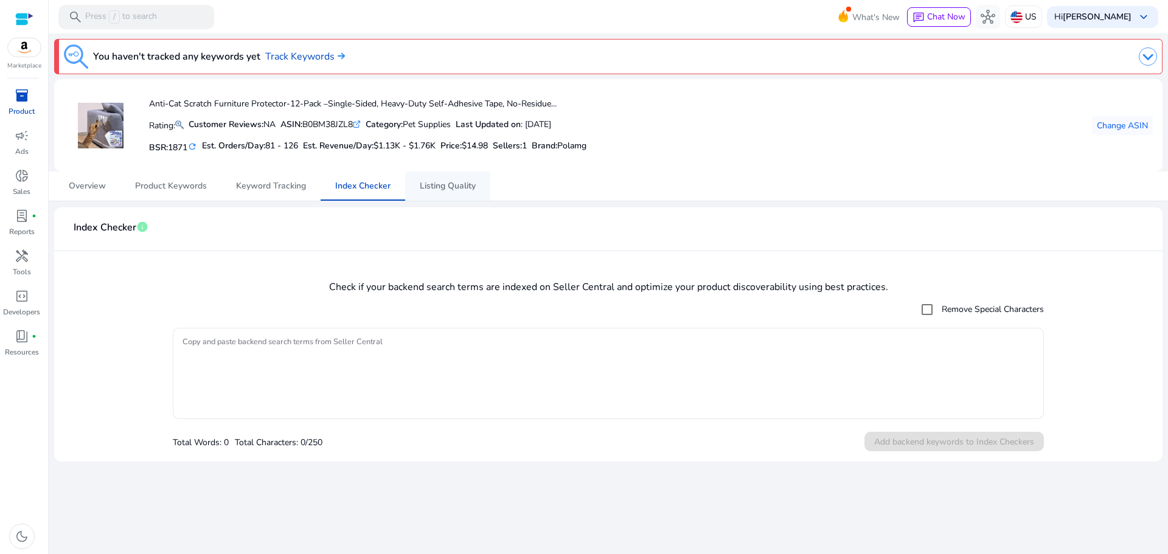
click at [441, 186] on span "Listing Quality" at bounding box center [448, 186] width 56 height 9
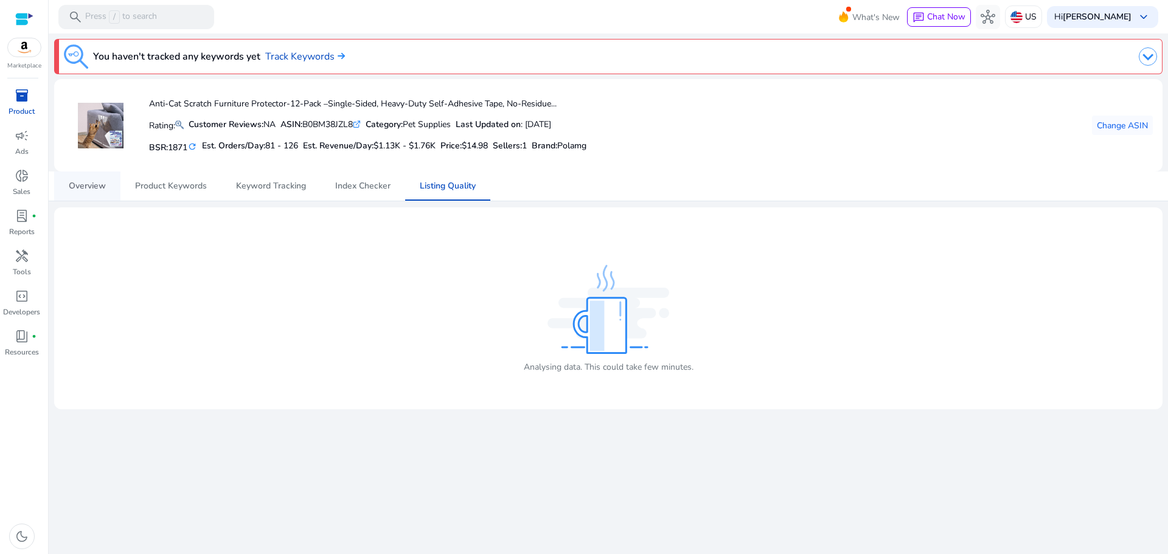
click at [81, 182] on span "Overview" at bounding box center [87, 186] width 37 height 9
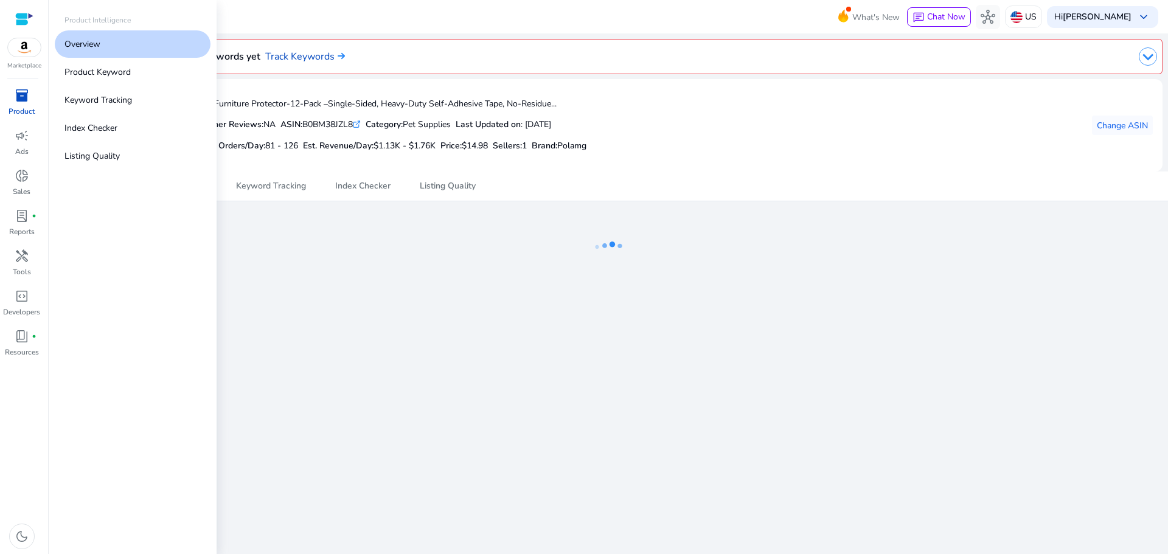
click at [26, 99] on span "inventory_2" at bounding box center [22, 95] width 15 height 15
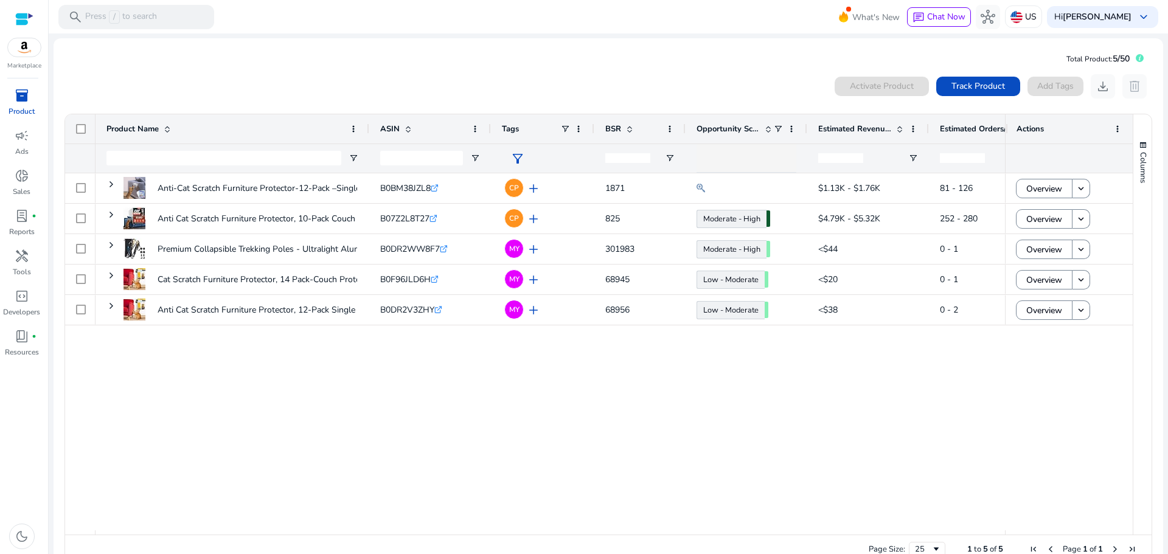
click at [403, 389] on div "Anti-Cat Scratch Furniture Protector-12-Pack –Single-Sided, Heavy-Duty... B0BM3…" at bounding box center [549, 351] width 909 height 357
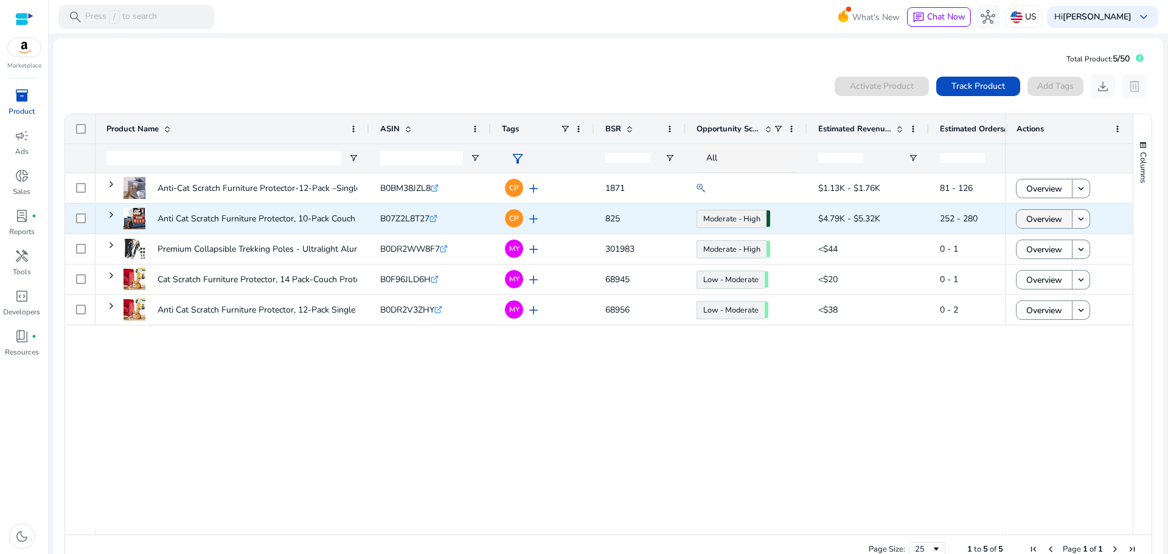
click at [1027, 218] on span "Overview" at bounding box center [1044, 219] width 36 height 25
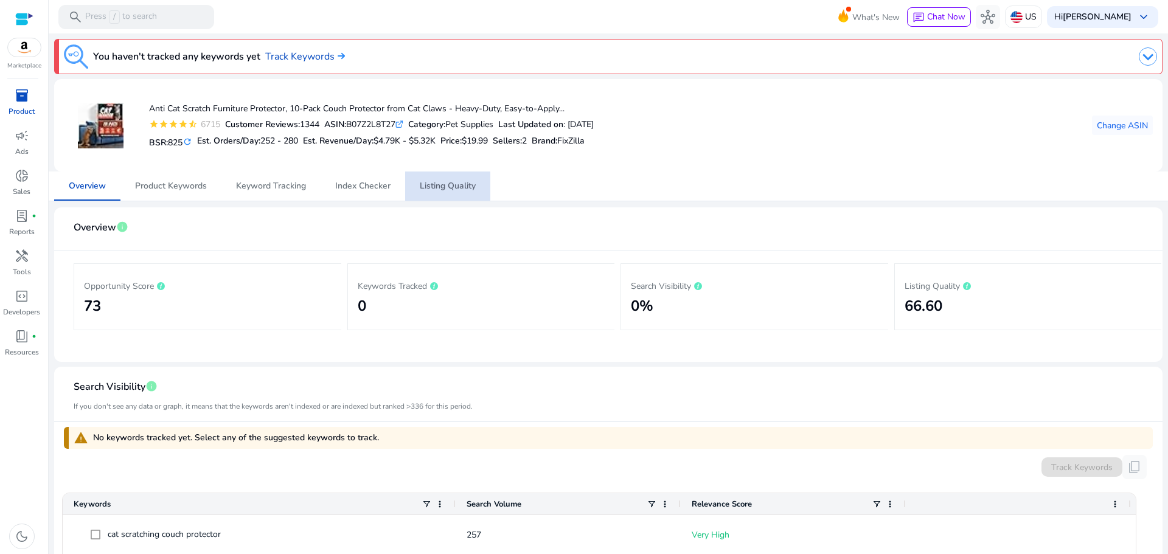
click at [452, 183] on span "Listing Quality" at bounding box center [448, 186] width 56 height 9
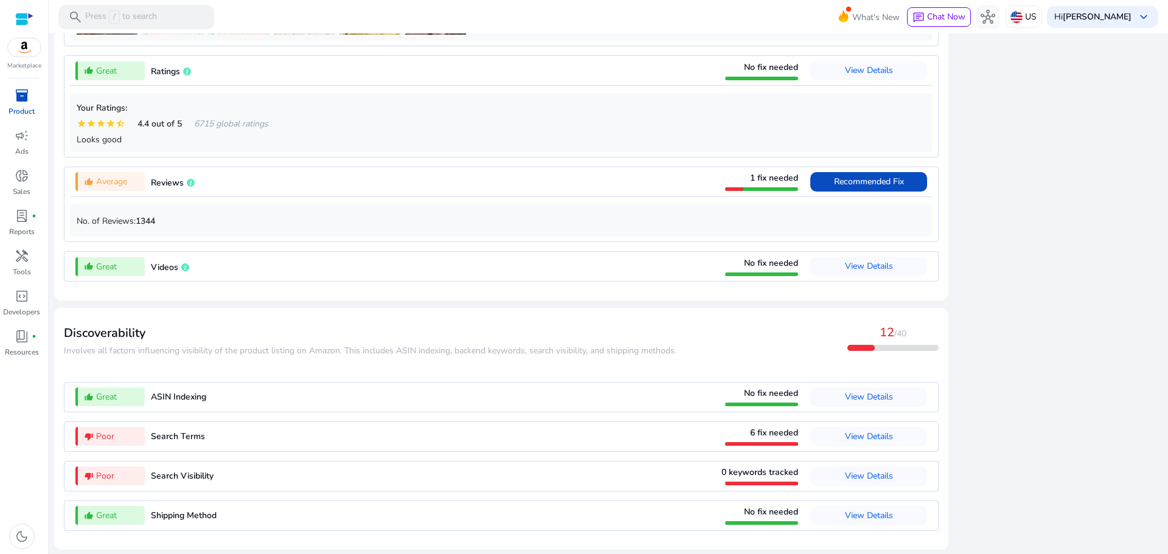
scroll to position [1040, 0]
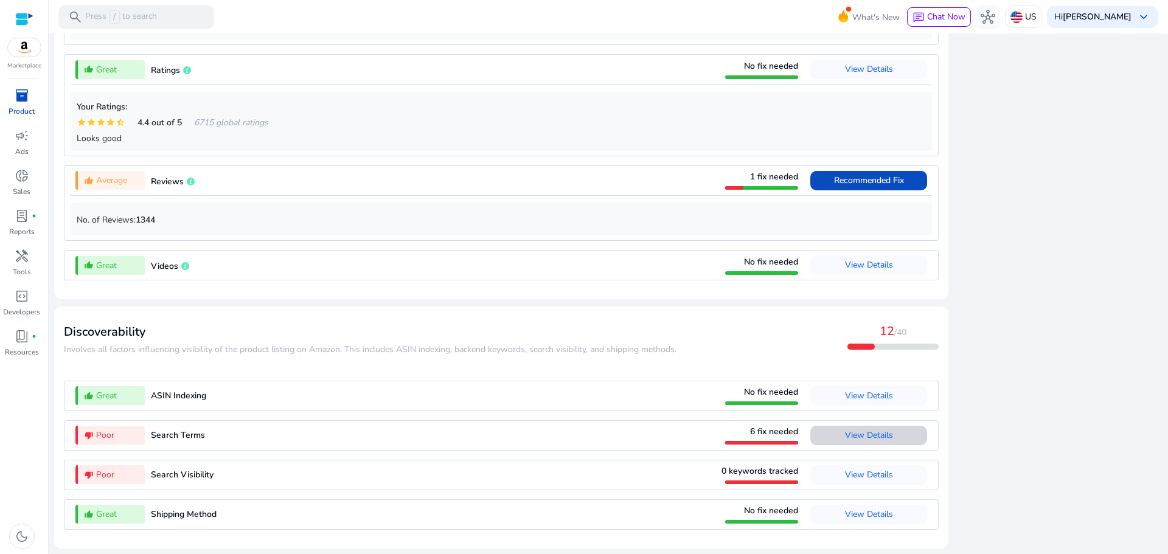
click at [845, 434] on span "View Details" at bounding box center [869, 435] width 48 height 12
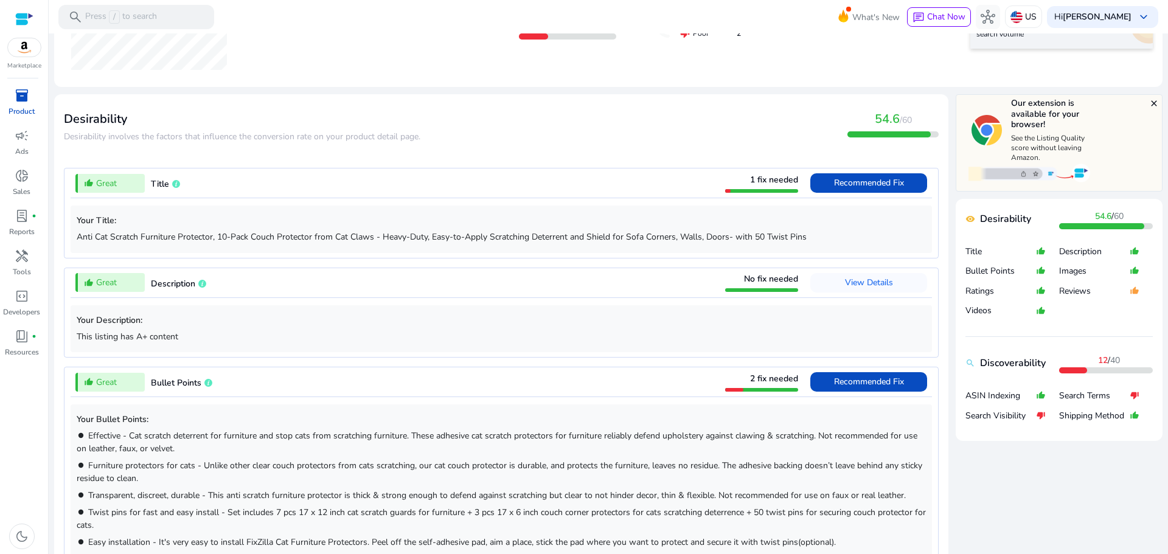
scroll to position [309, 0]
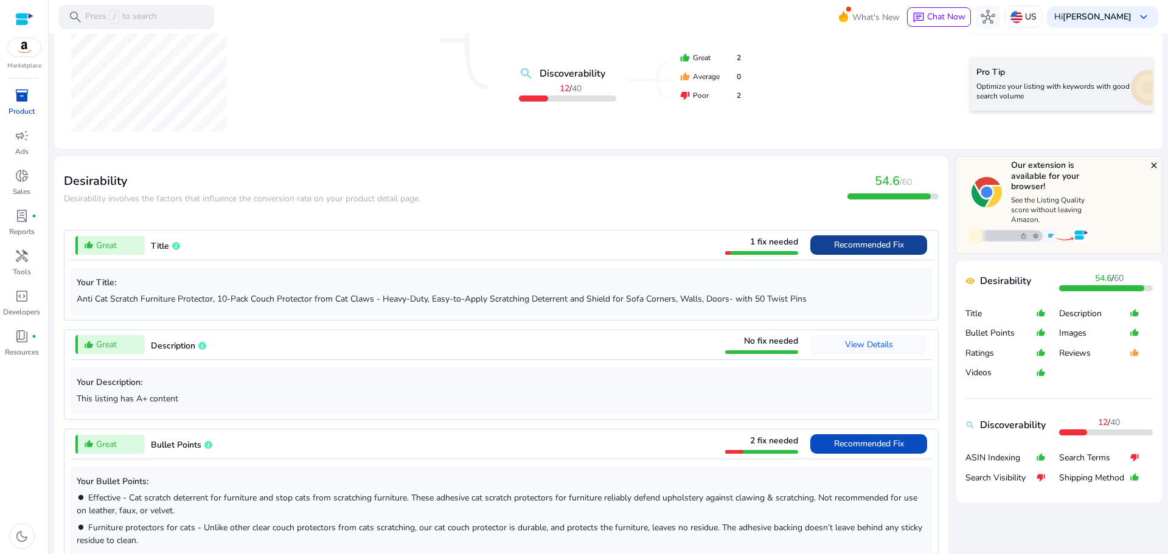
click at [834, 248] on span "Recommended Fix" at bounding box center [869, 245] width 70 height 12
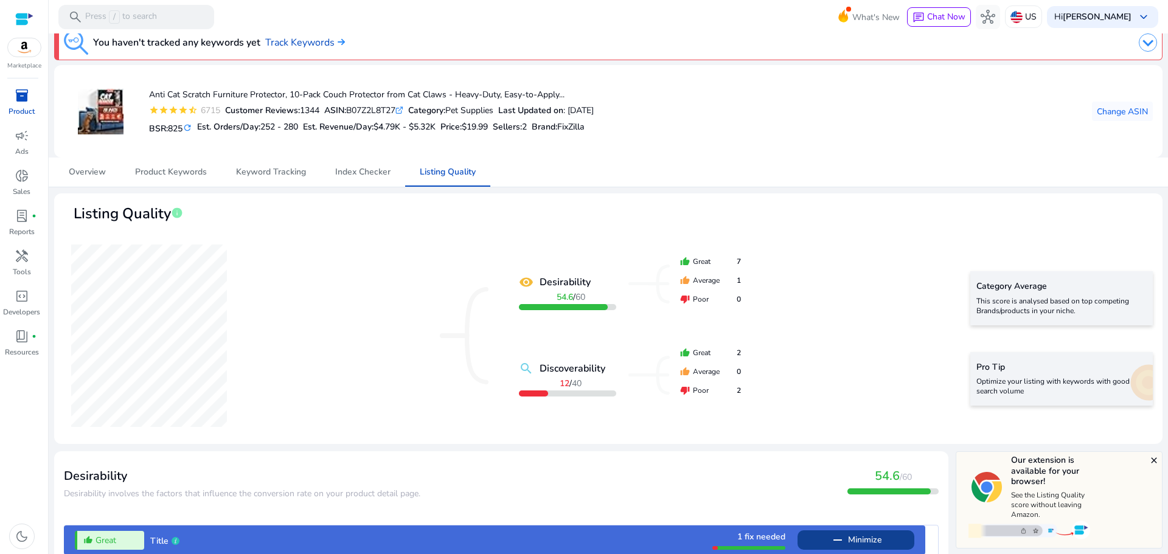
scroll to position [0, 0]
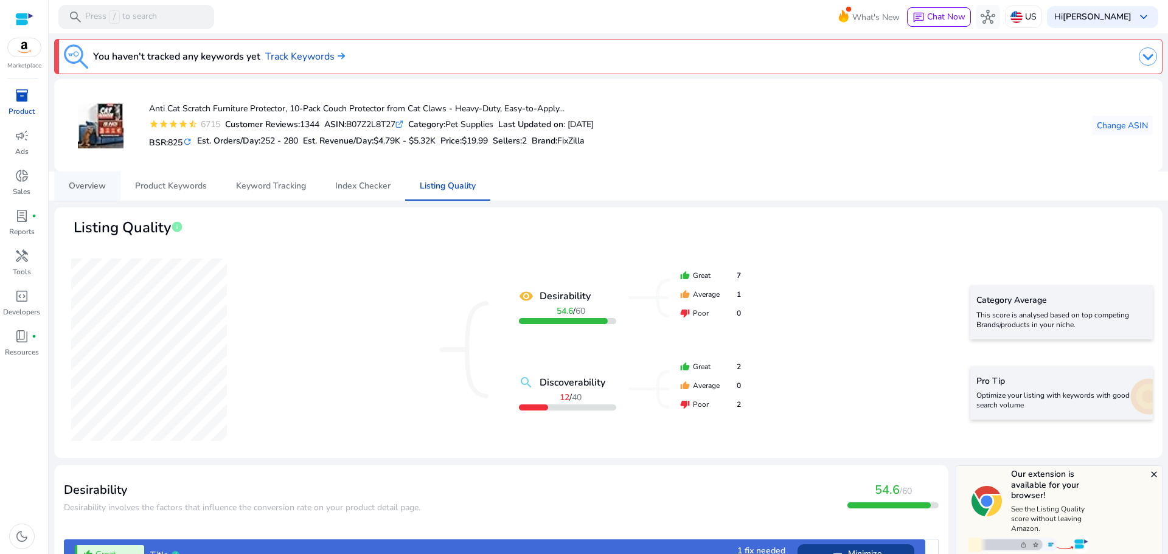
click at [80, 188] on span "Overview" at bounding box center [87, 186] width 37 height 9
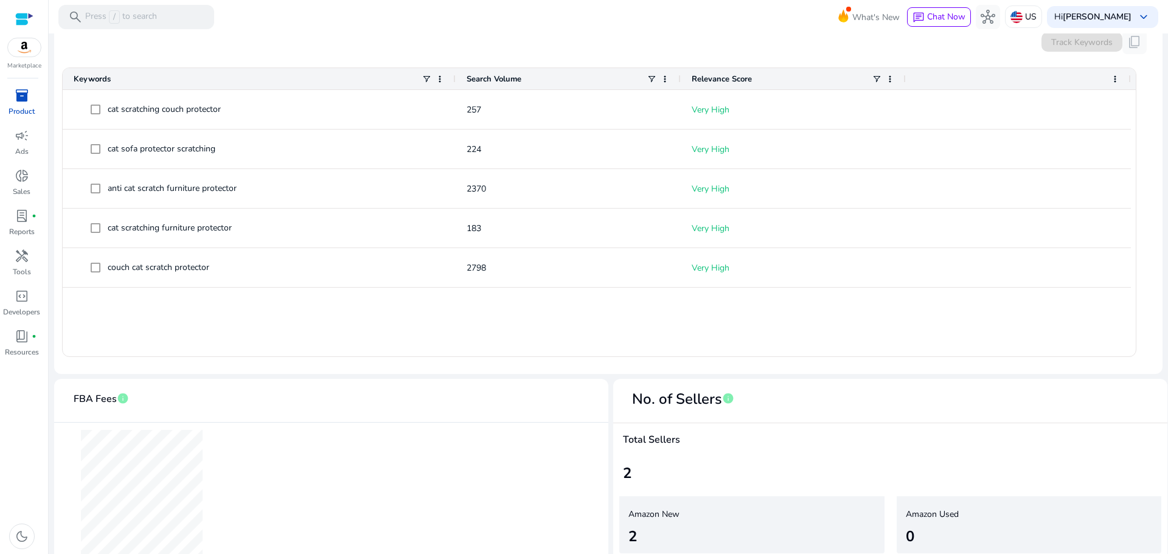
scroll to position [426, 0]
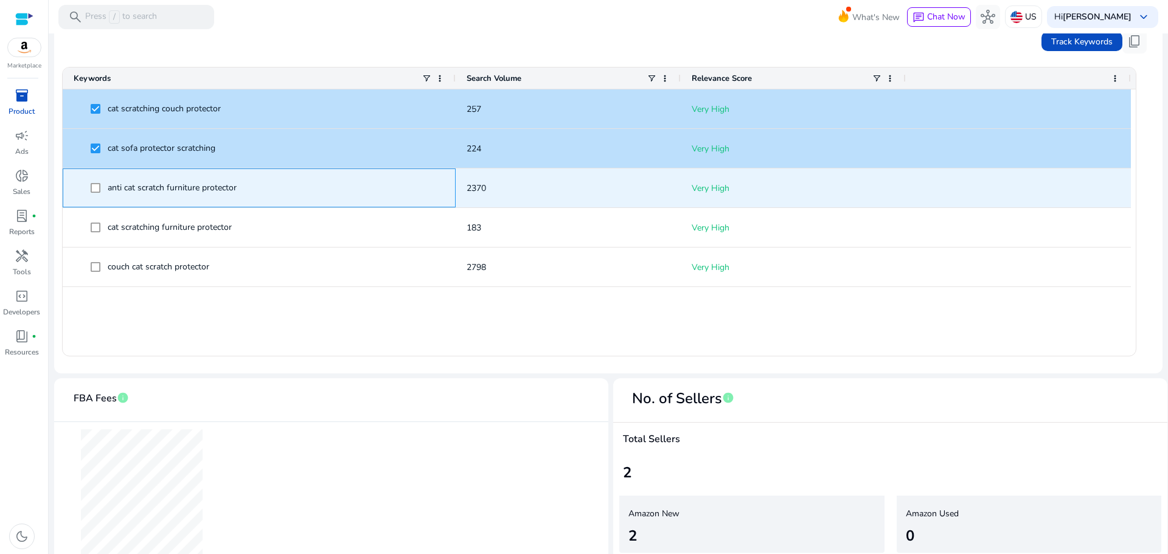
click at [97, 182] on span at bounding box center [99, 188] width 17 height 25
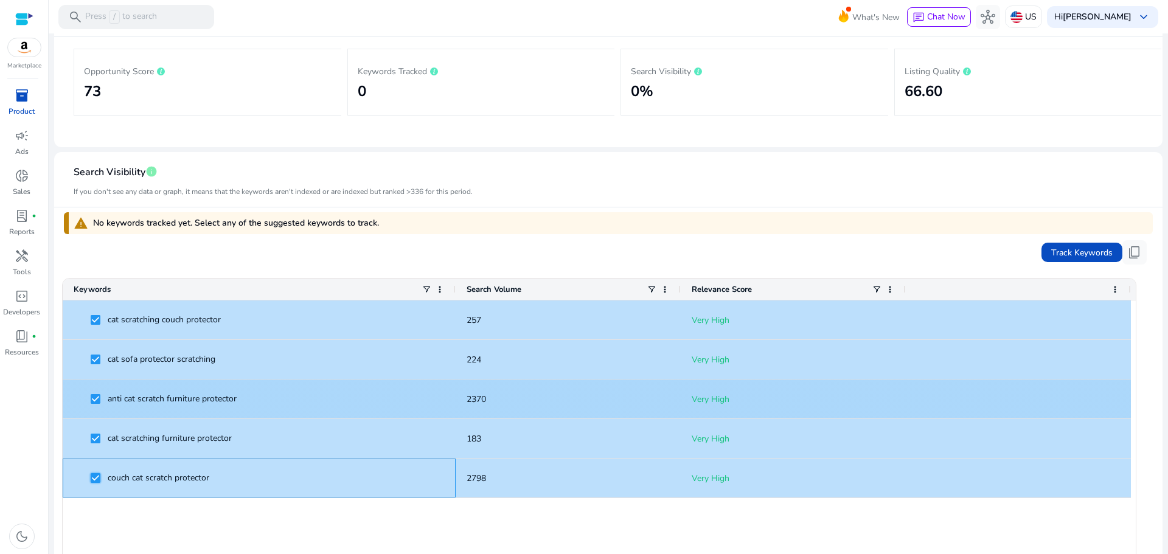
scroll to position [182, 0]
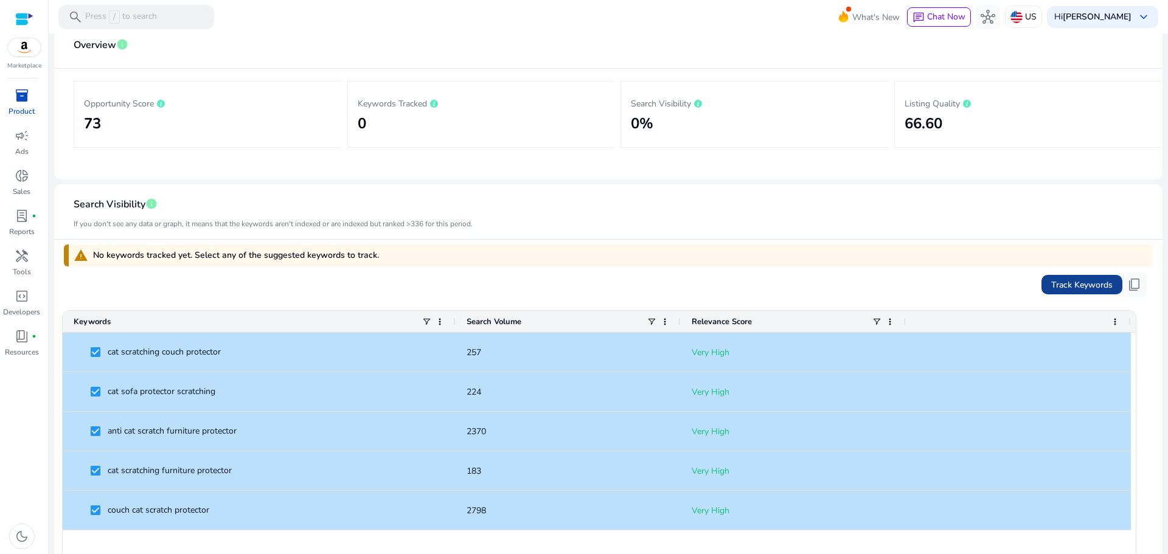
click at [1073, 279] on span "Track Keywords" at bounding box center [1081, 285] width 61 height 13
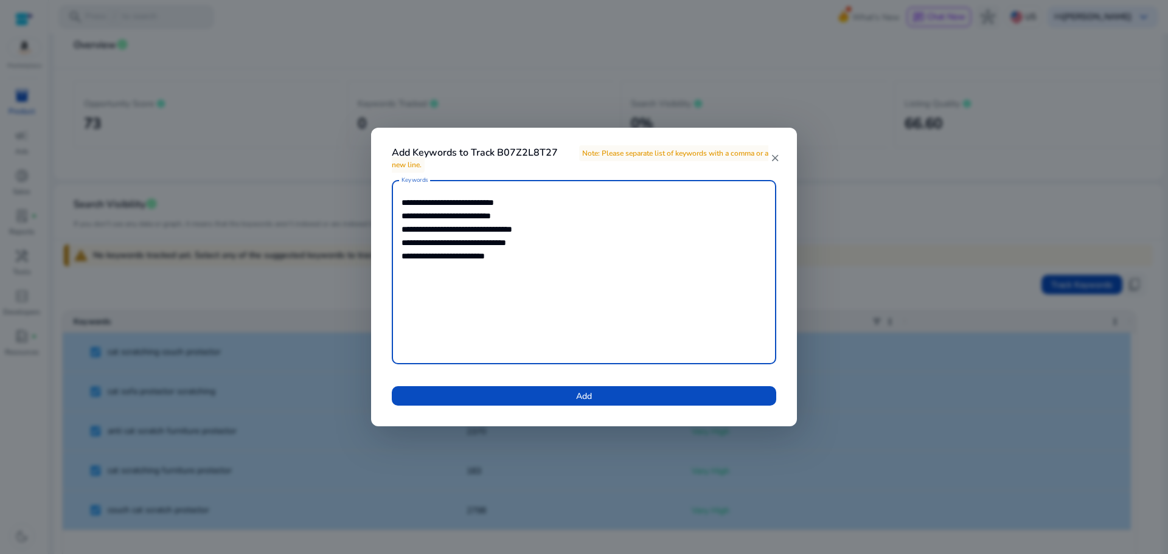
click at [642, 392] on span at bounding box center [584, 395] width 384 height 29
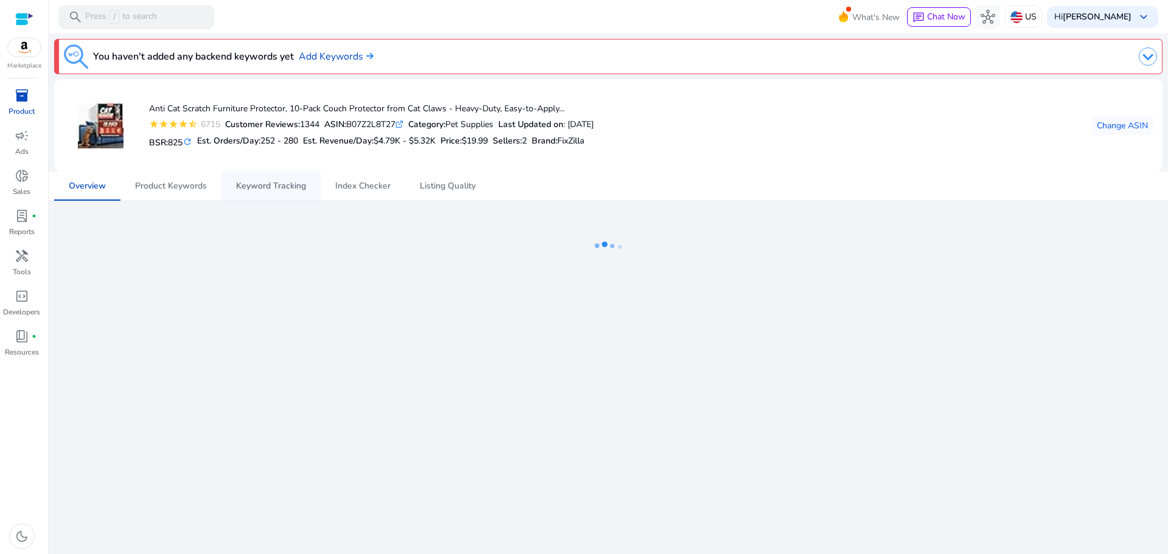
click at [259, 190] on span "Keyword Tracking" at bounding box center [271, 186] width 70 height 9
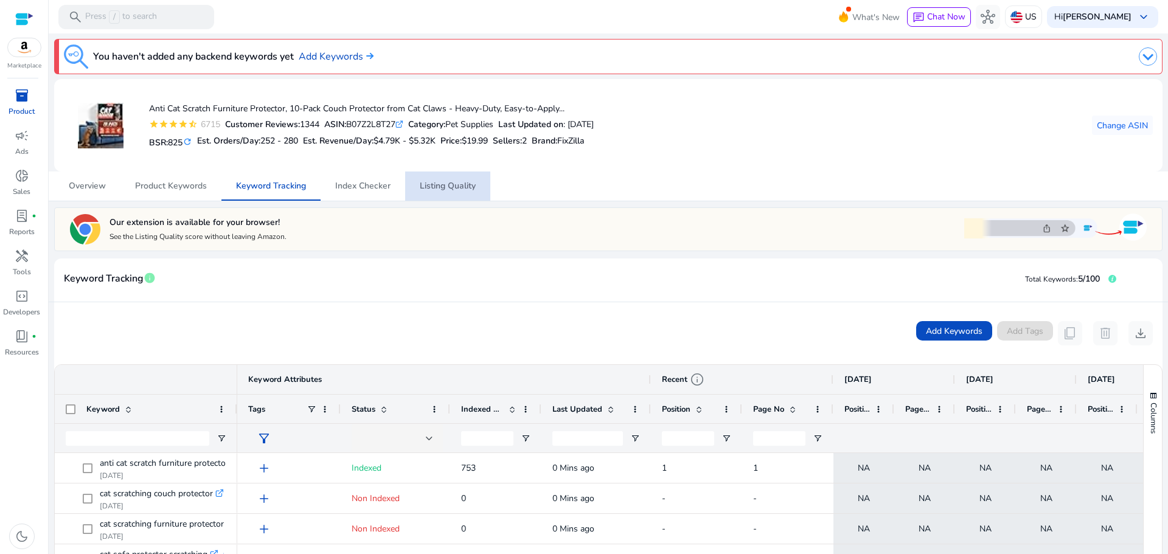
click at [432, 189] on span "Listing Quality" at bounding box center [448, 186] width 56 height 9
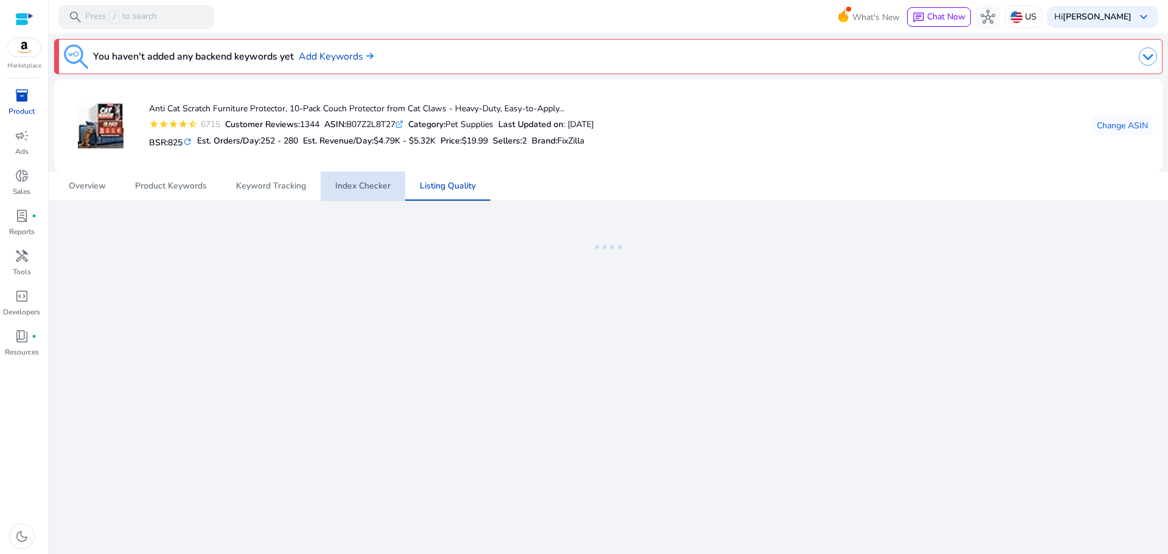
click at [364, 186] on span "Index Checker" at bounding box center [362, 186] width 55 height 9
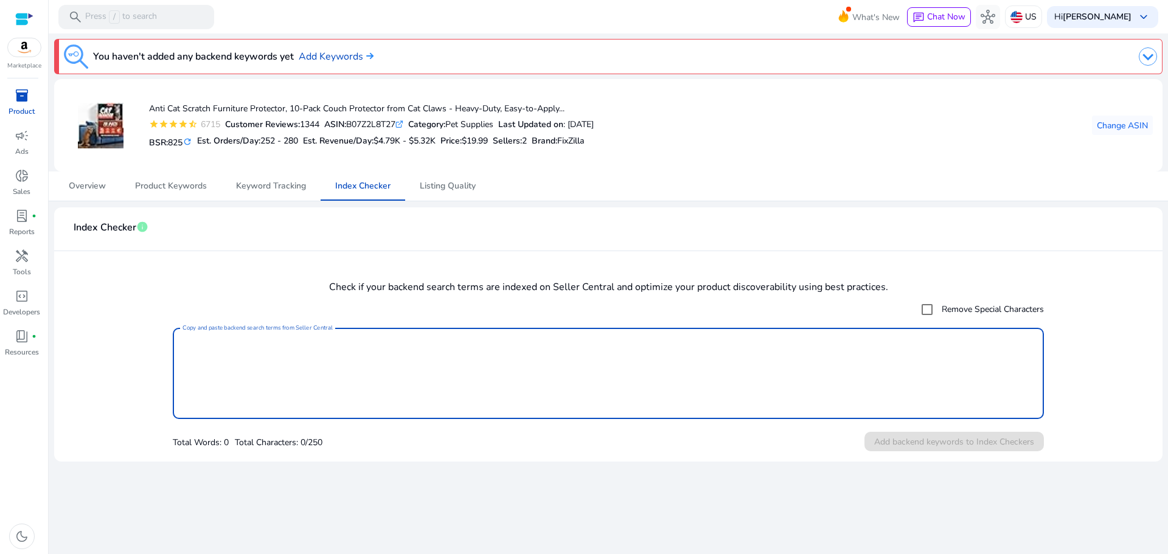
click at [263, 355] on textarea "Copy and paste backend search terms from Seller Central" at bounding box center [607, 373] width 851 height 79
click at [274, 192] on span "Keyword Tracking" at bounding box center [271, 185] width 70 height 29
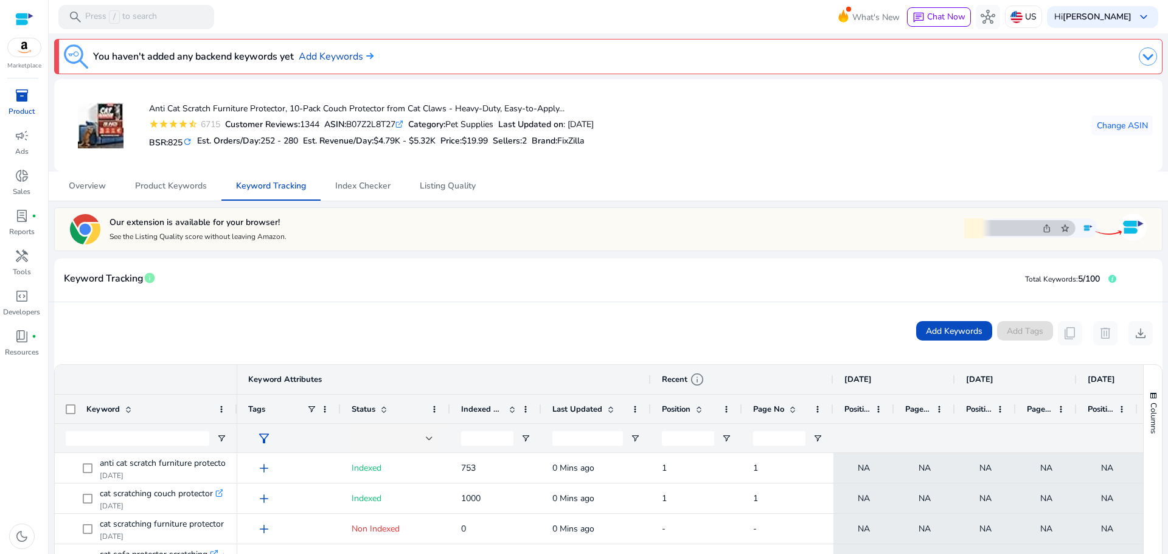
click at [29, 100] on div "inventory_2" at bounding box center [22, 95] width 34 height 19
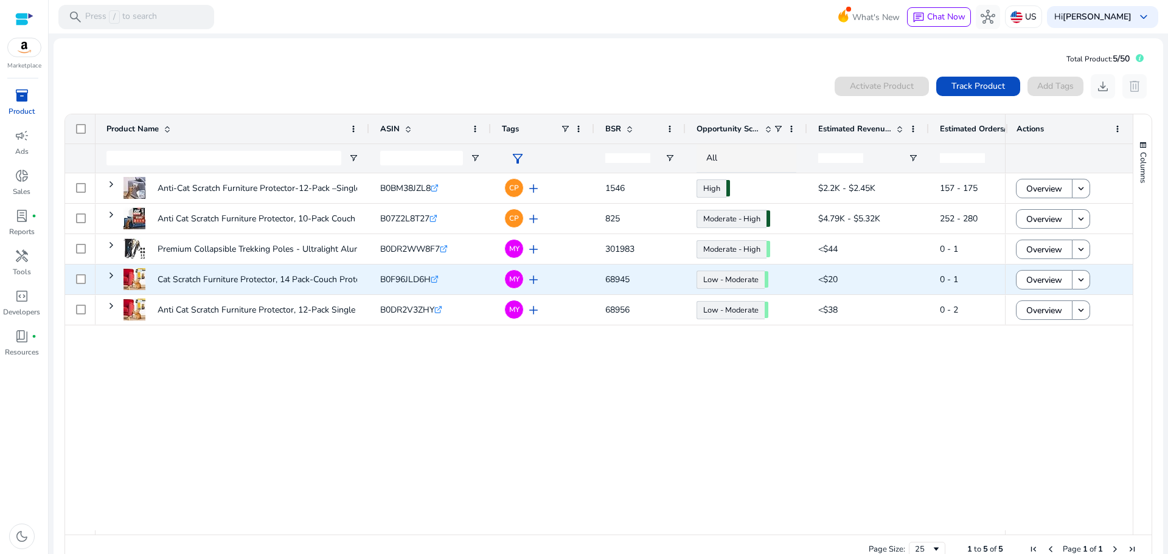
click at [1027, 279] on span "Overview" at bounding box center [1044, 280] width 36 height 25
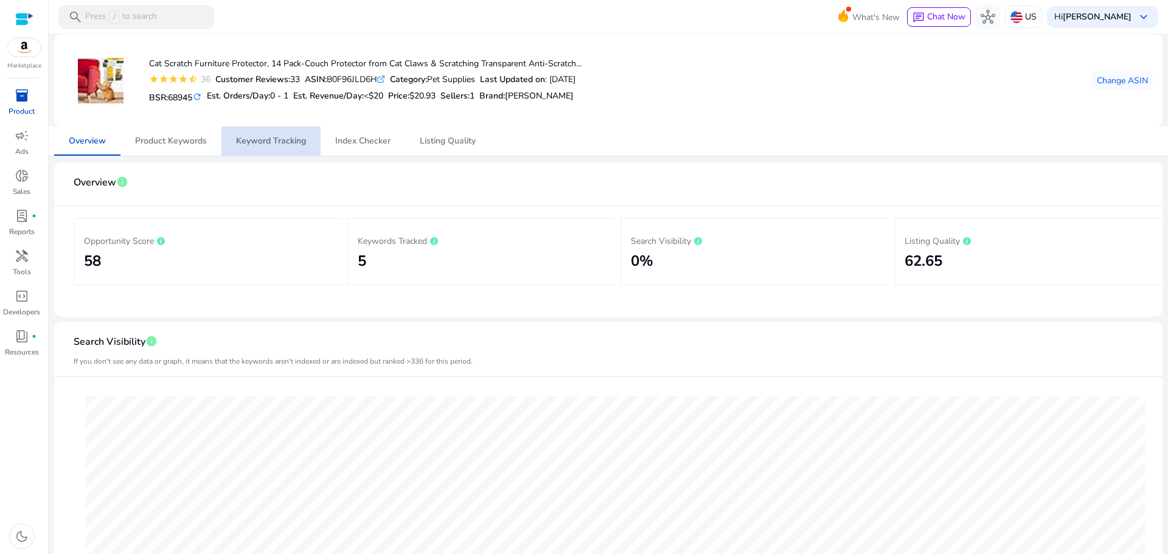
click at [240, 137] on span "Keyword Tracking" at bounding box center [271, 141] width 70 height 9
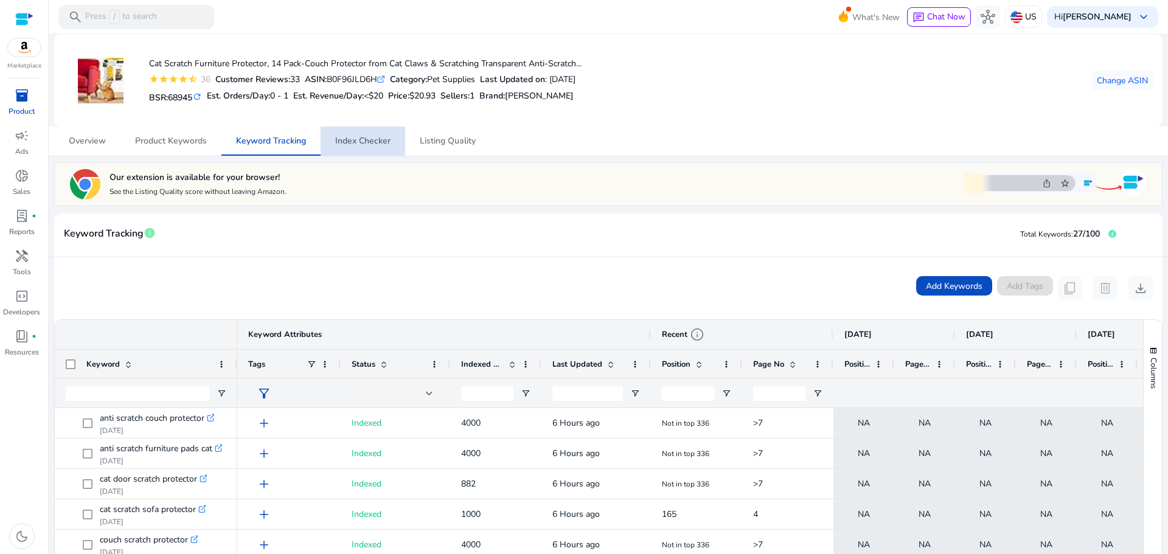
click at [357, 137] on span "Index Checker" at bounding box center [362, 141] width 55 height 9
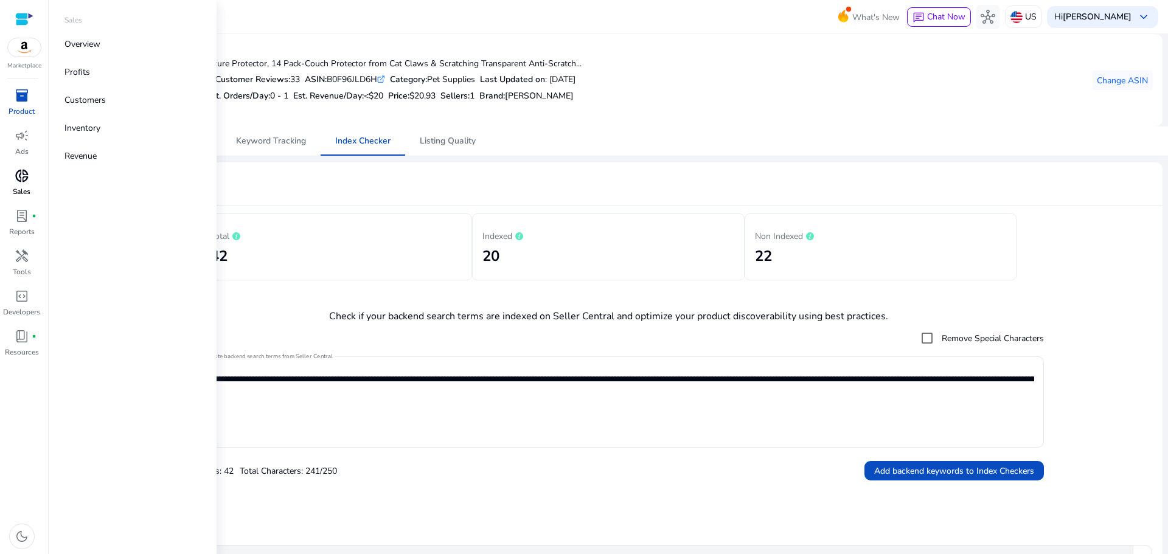
click at [18, 175] on span "donut_small" at bounding box center [22, 175] width 15 height 15
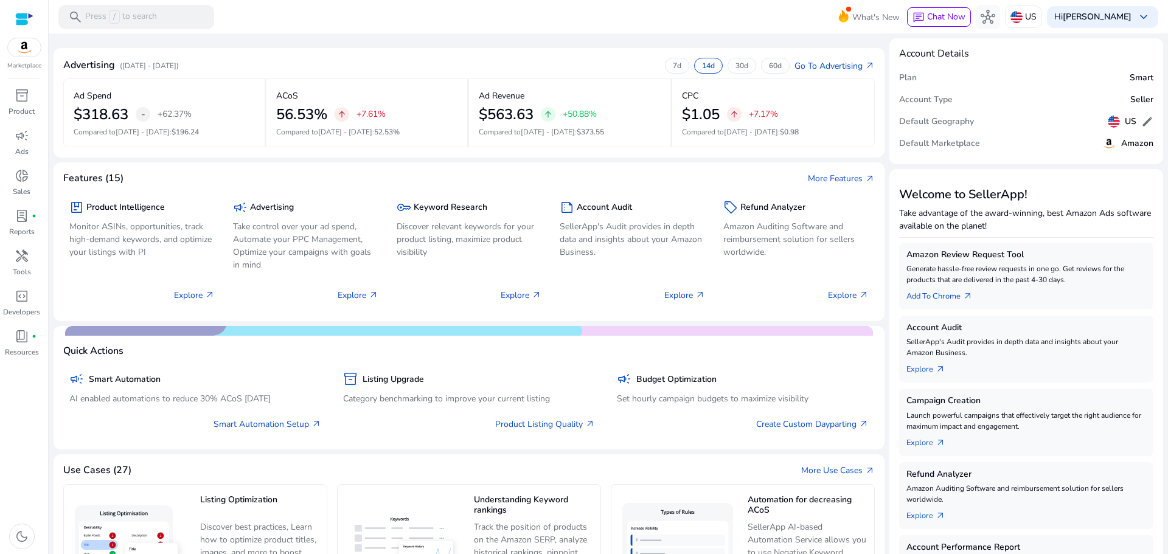
click at [26, 18] on div at bounding box center [24, 19] width 18 height 14
click at [26, 44] on img at bounding box center [24, 47] width 33 height 18
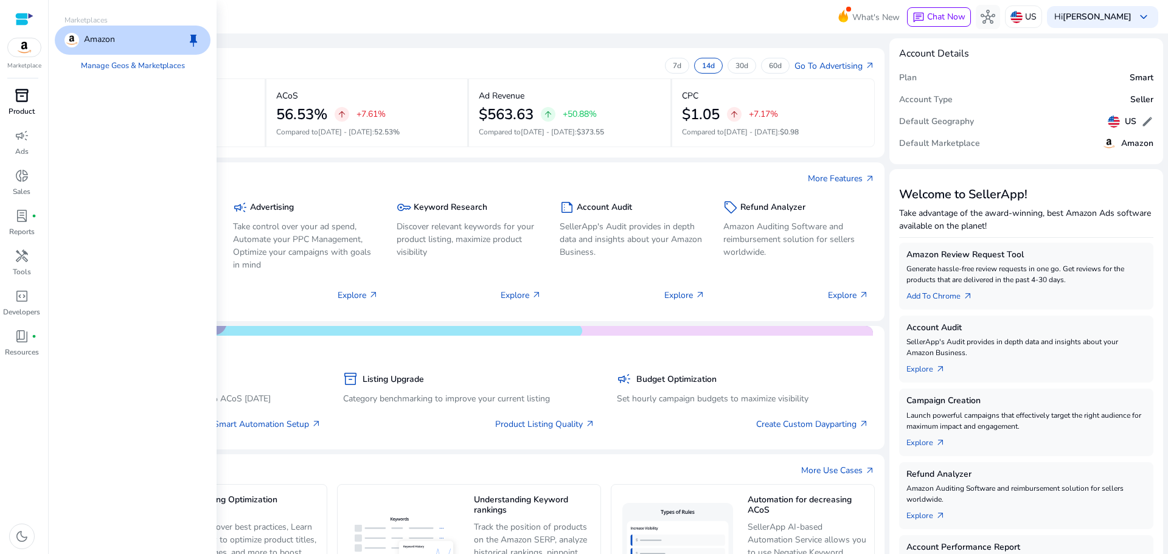
click at [16, 86] on div "inventory_2" at bounding box center [22, 95] width 34 height 19
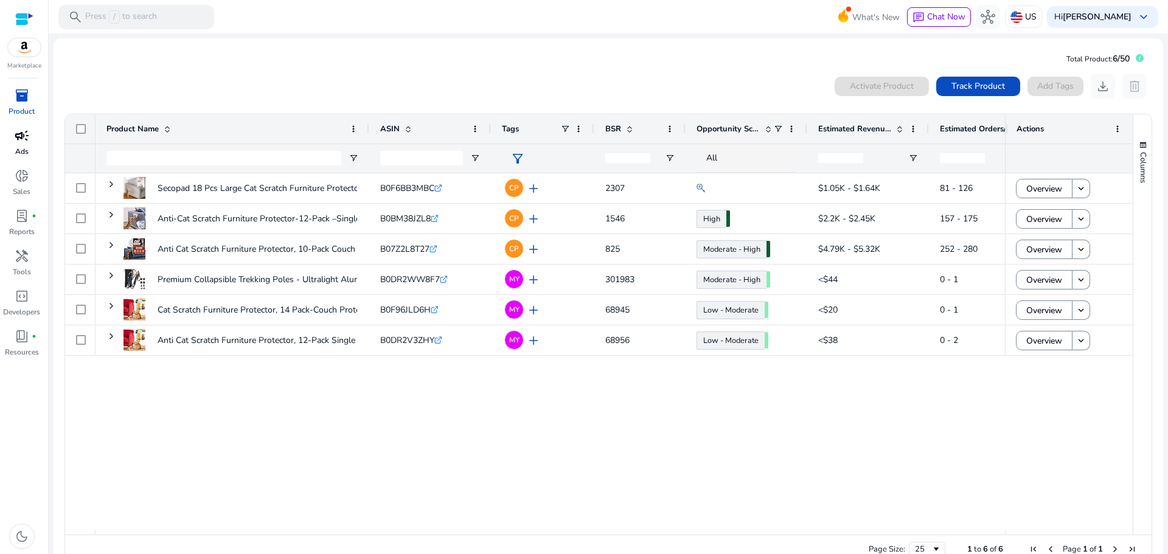
click at [27, 143] on span "campaign" at bounding box center [22, 135] width 15 height 15
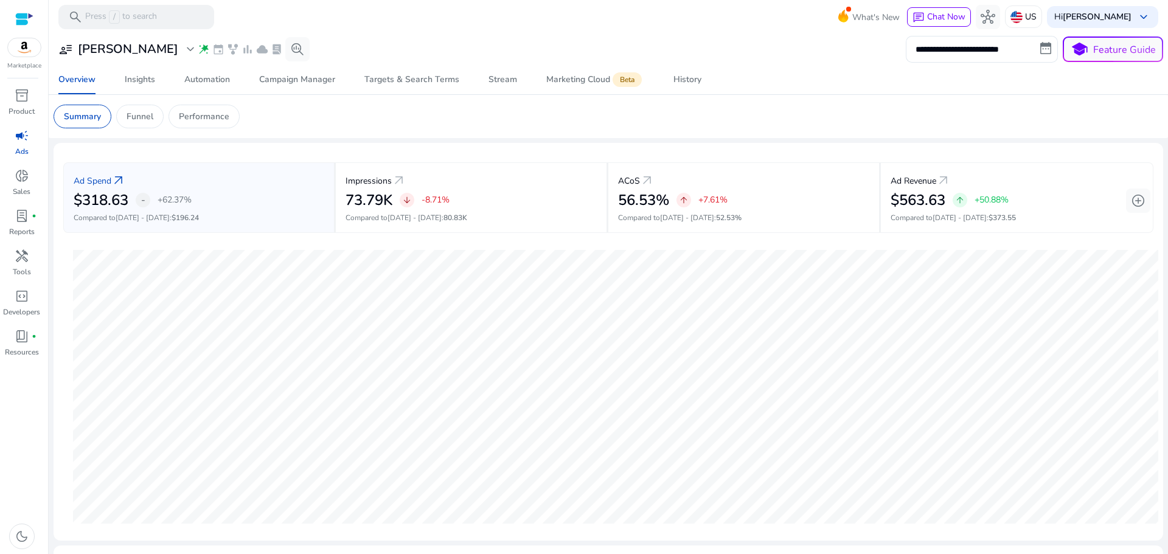
click at [19, 25] on div at bounding box center [24, 19] width 18 height 14
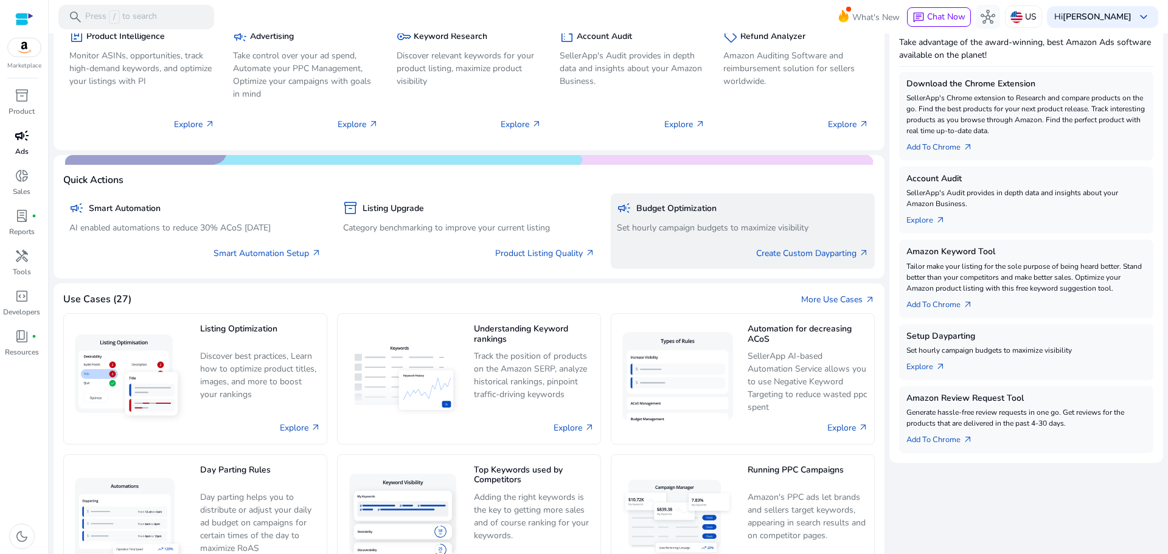
scroll to position [216, 0]
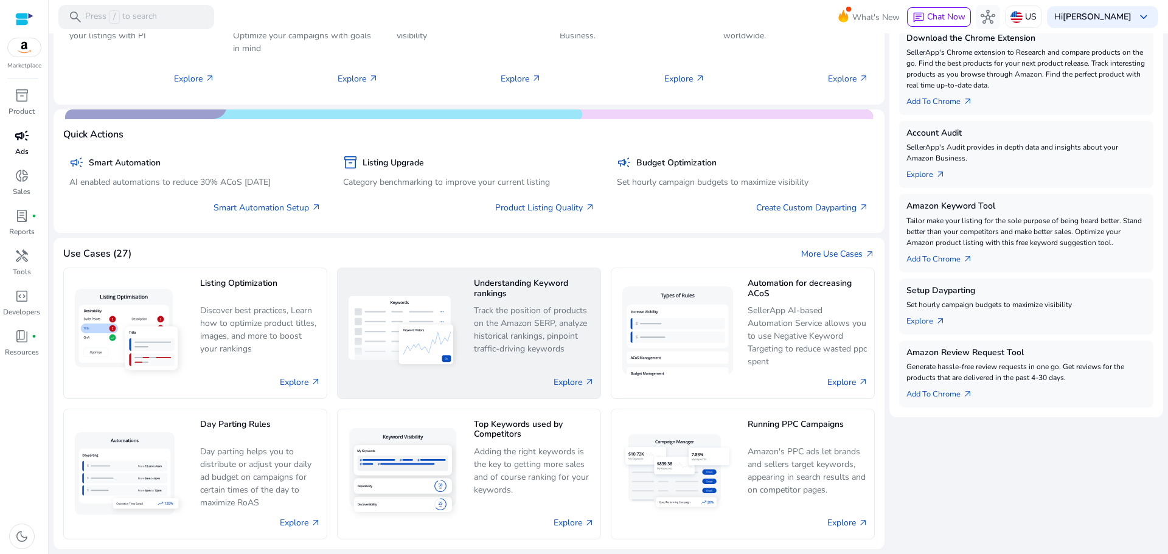
click at [515, 328] on p "Track the position of products on the Amazon SERP, analyze historical rankings,…" at bounding box center [534, 330] width 120 height 52
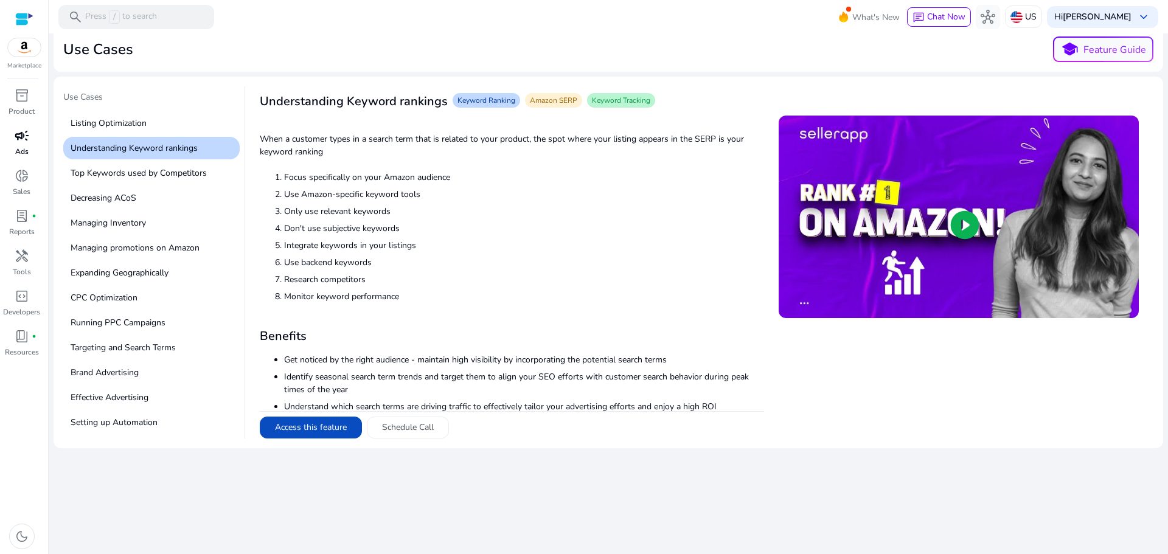
click at [18, 19] on div at bounding box center [24, 19] width 18 height 14
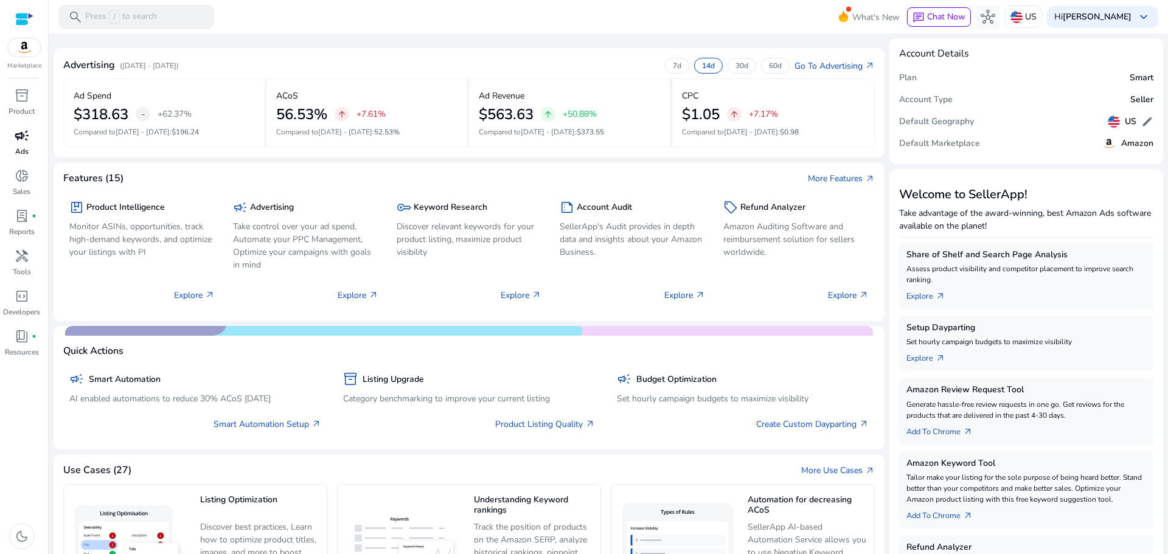
click at [27, 18] on div at bounding box center [24, 19] width 18 height 14
click at [23, 17] on div at bounding box center [24, 19] width 18 height 14
click at [23, 187] on p "Sales" at bounding box center [22, 191] width 18 height 11
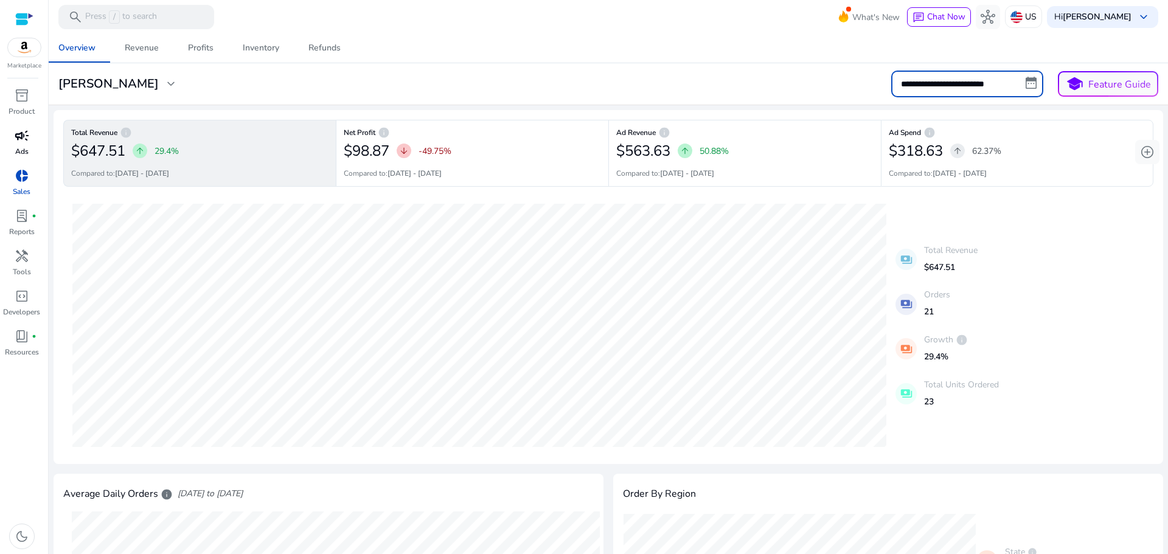
click at [949, 85] on input "**********" at bounding box center [967, 84] width 152 height 27
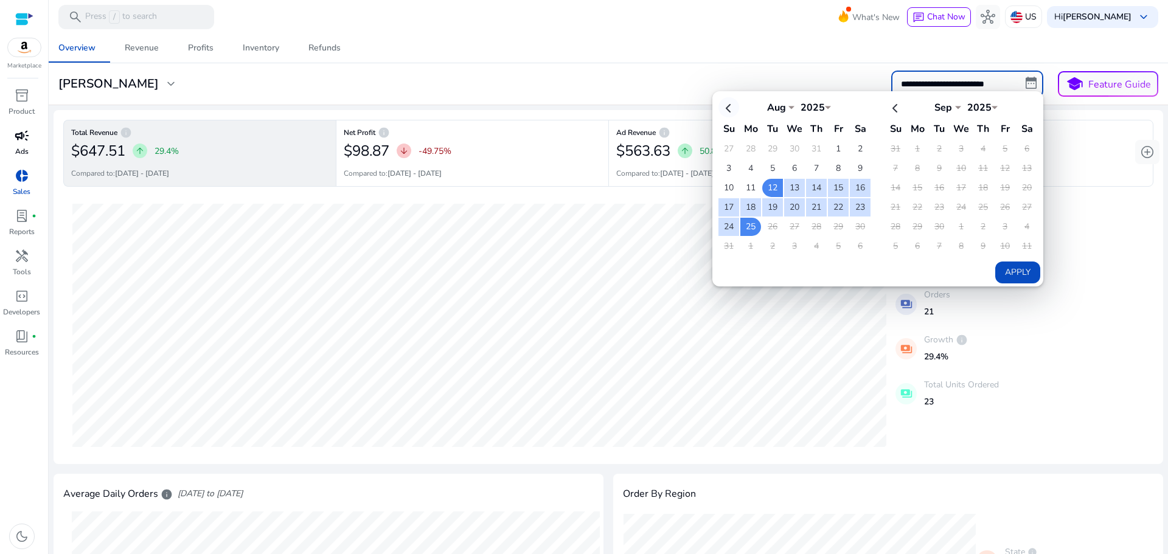
click at [730, 108] on th at bounding box center [728, 107] width 21 height 20
select select "*"
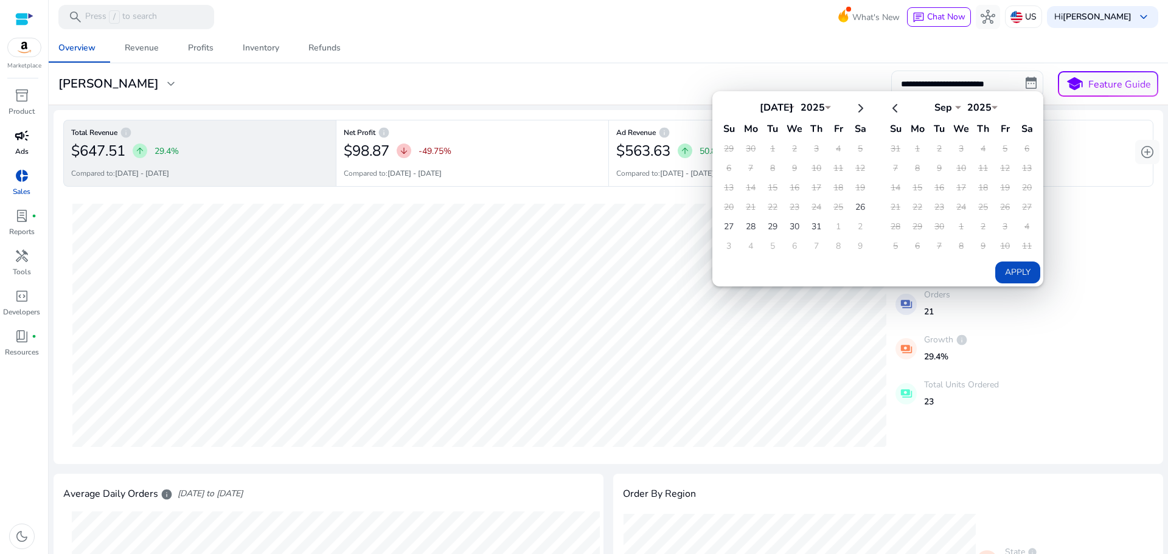
click at [730, 108] on th at bounding box center [728, 107] width 21 height 20
click at [890, 111] on th at bounding box center [895, 107] width 21 height 20
select select "*"
click at [850, 111] on th at bounding box center [860, 107] width 21 height 20
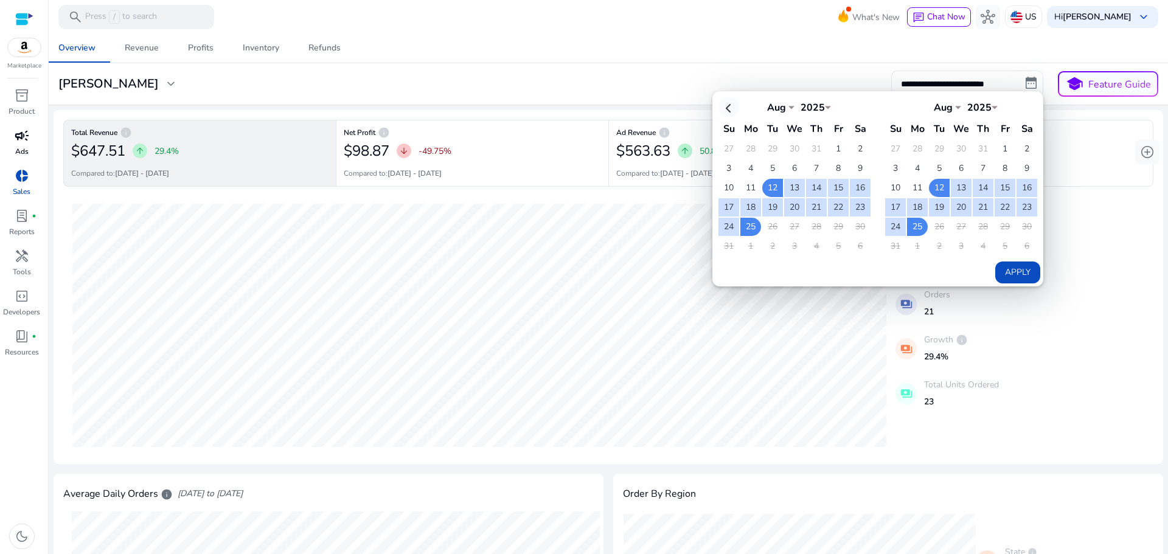
click at [726, 105] on th at bounding box center [728, 107] width 21 height 20
click at [861, 111] on th at bounding box center [860, 107] width 21 height 20
click at [794, 105] on select "****" at bounding box center [812, 106] width 36 height 10
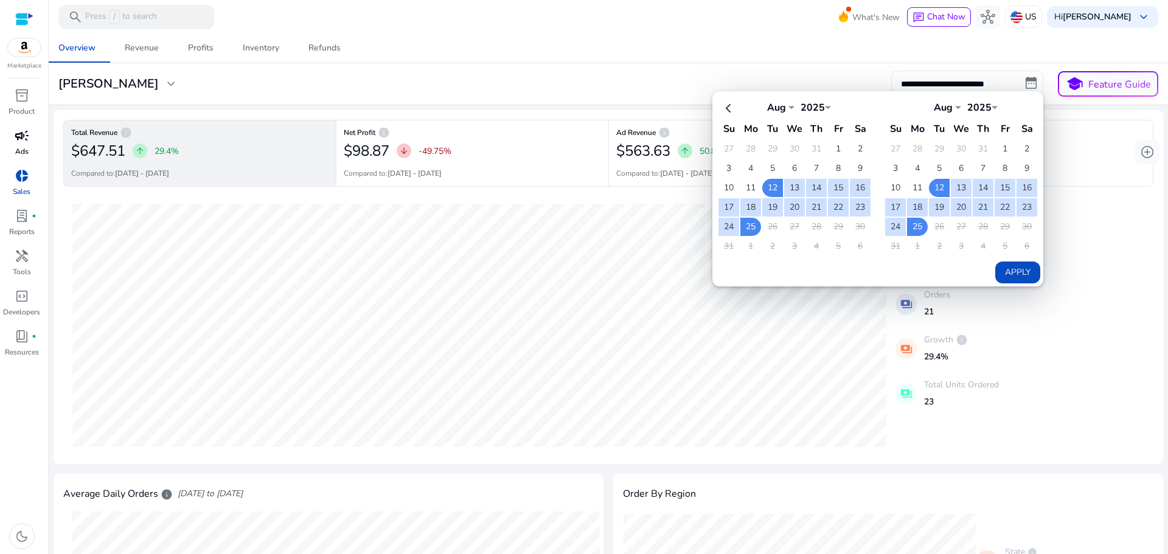
click at [783, 105] on select "*** *** *** *** *** *** *** *** *** *** *** ***" at bounding box center [776, 106] width 36 height 10
select select "*"
click at [758, 101] on select "*** *** *** *** *** *** *** *** *** *** *** ***" at bounding box center [776, 106] width 36 height 10
click at [778, 109] on select "*** *** *** *** *** *** *** *** *** *** *** ***" at bounding box center [776, 106] width 36 height 10
click at [758, 102] on select "*** *** *** *** *** *** *** *** *** *** *** ***" at bounding box center [776, 106] width 36 height 10
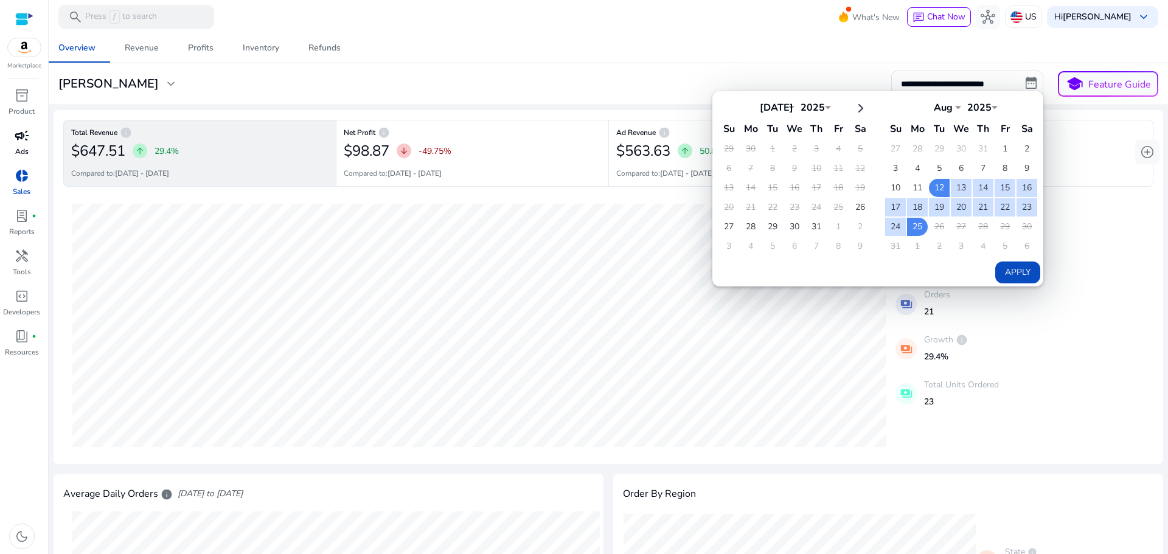
click at [819, 11] on mat-toolbar "search Press / to search What's New chat Chat Now hub US Hi Mohammad Abidat key…" at bounding box center [608, 16] width 1119 height 33
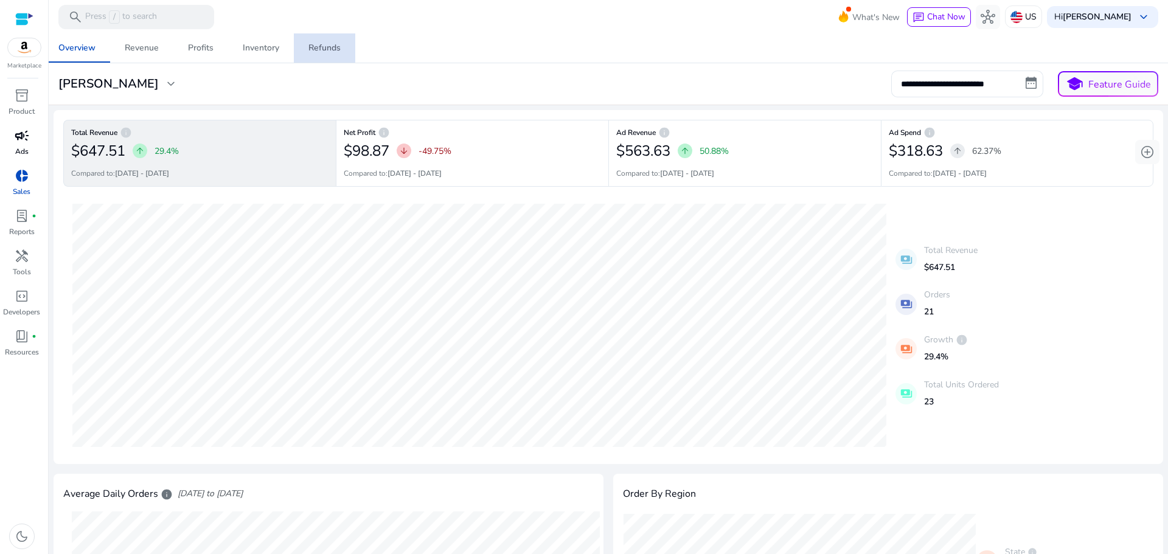
click at [310, 44] on div "Refunds" at bounding box center [324, 48] width 32 height 9
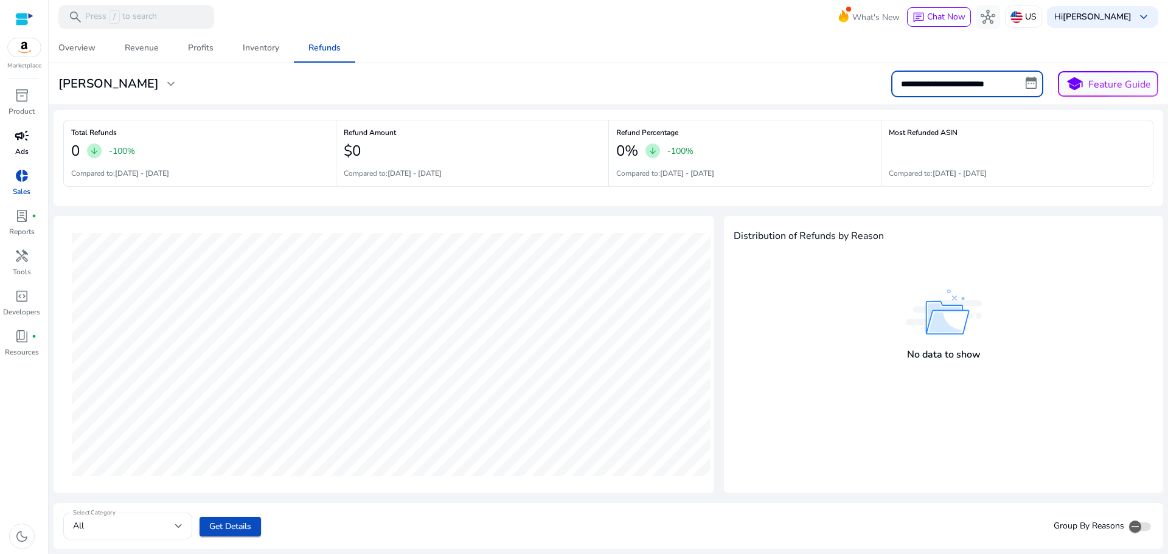
click at [937, 81] on input "**********" at bounding box center [967, 84] width 152 height 27
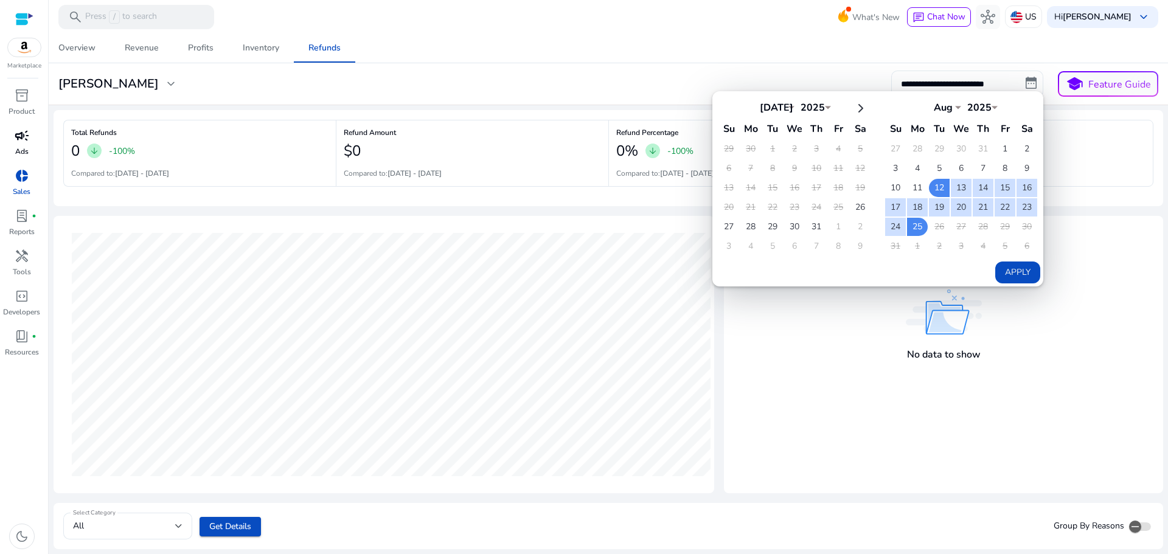
click at [778, 108] on select "*** *** *** *** *** *** *** *** *** *** *** ***" at bounding box center [776, 106] width 36 height 10
click at [888, 100] on th at bounding box center [895, 107] width 21 height 20
click at [709, 17] on mat-toolbar "search Press / to search What's New chat Chat Now hub US Hi Mohammad Abidat key…" at bounding box center [608, 16] width 1119 height 33
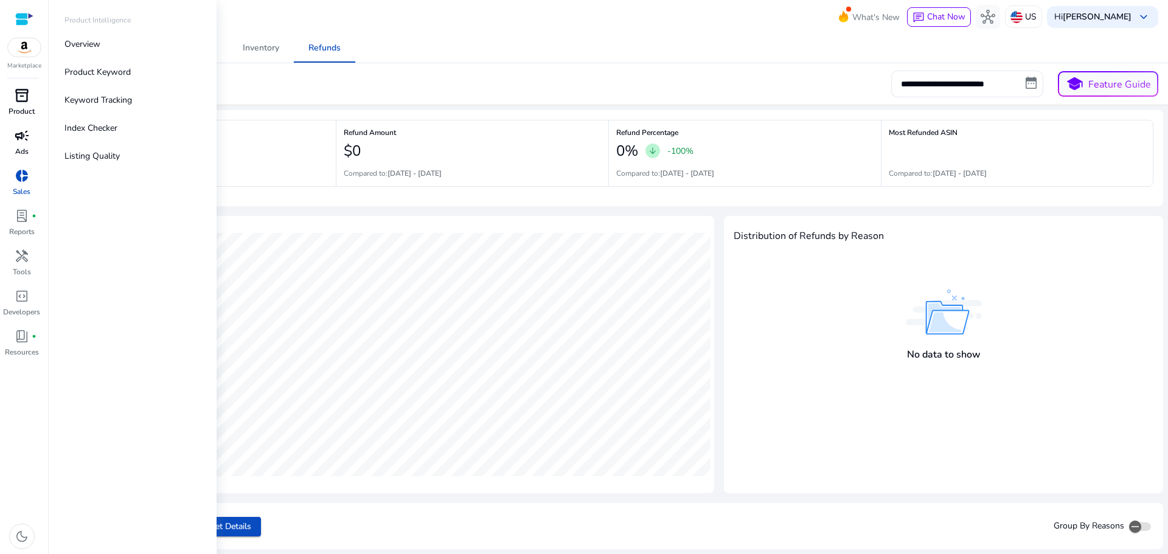
click at [27, 97] on span "inventory_2" at bounding box center [22, 95] width 15 height 15
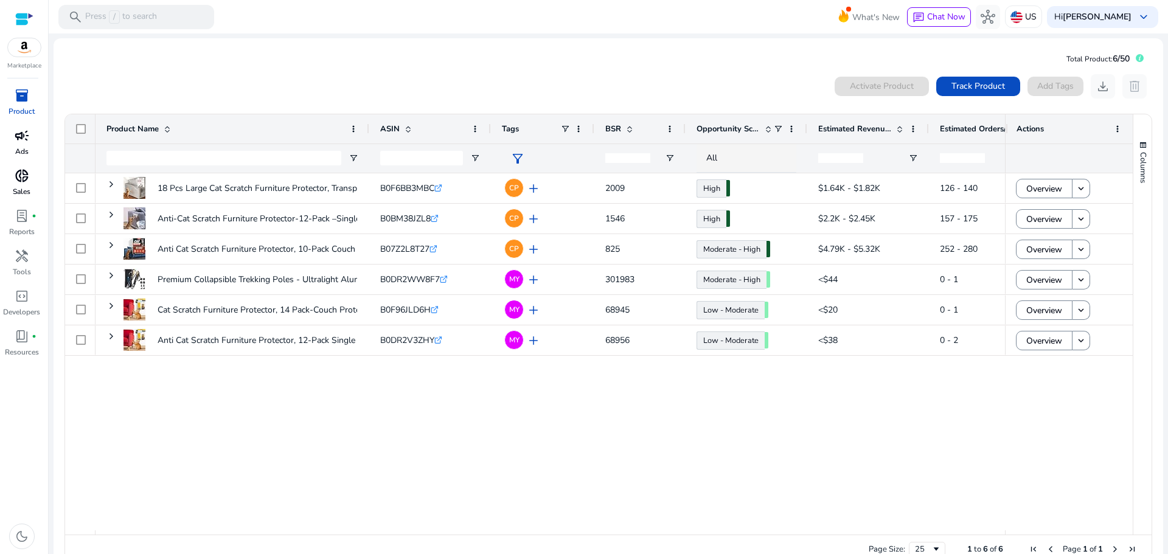
click at [775, 411] on div "18 Pcs Large Cat Scratch Furniture Protector, Transparent Couch... B0F6BB3MBC .…" at bounding box center [549, 351] width 909 height 357
click at [20, 132] on span "campaign" at bounding box center [22, 135] width 15 height 15
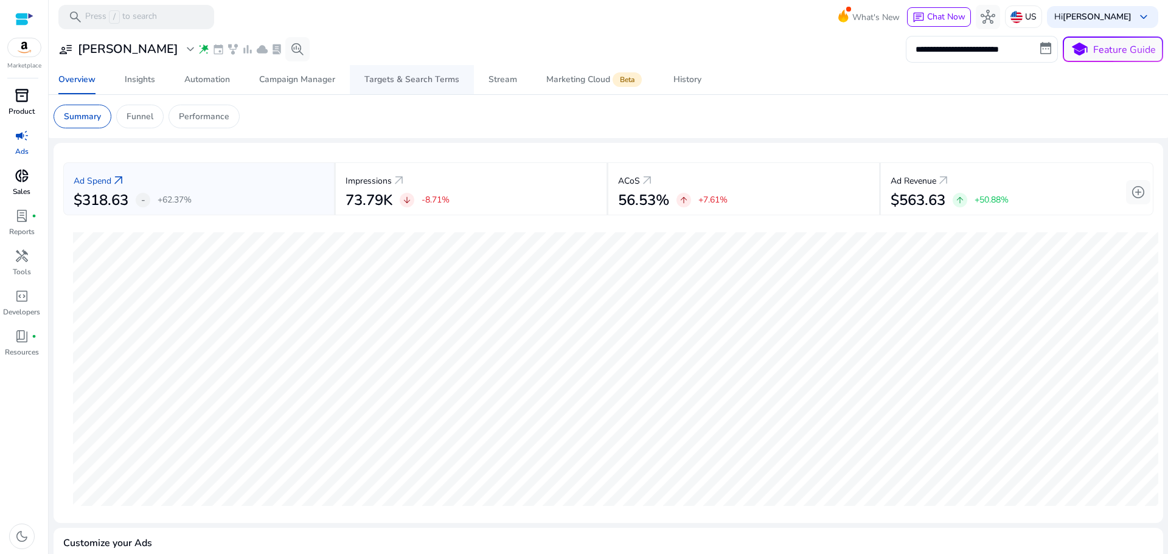
click at [396, 85] on span "Targets & Search Terms" at bounding box center [411, 79] width 95 height 29
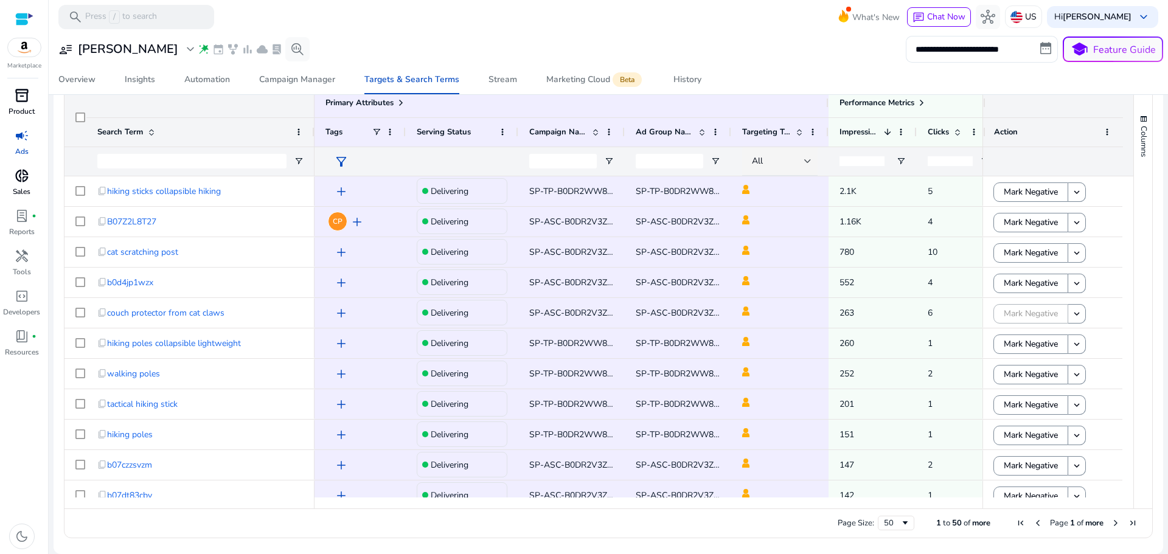
scroll to position [0, 80]
click at [342, 255] on span "add" at bounding box center [341, 252] width 15 height 15
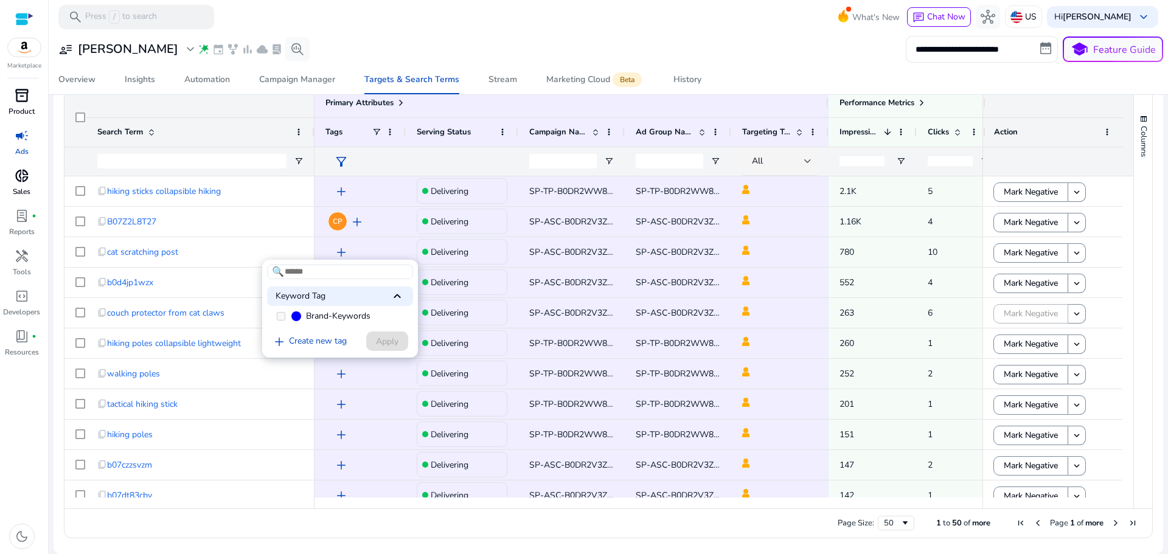
click at [399, 294] on span "keyboard_arrow_up" at bounding box center [397, 296] width 15 height 15
click at [299, 297] on div "Keyword Tag keyboard_arrow_down" at bounding box center [340, 295] width 146 height 19
click at [364, 215] on div at bounding box center [584, 277] width 1168 height 554
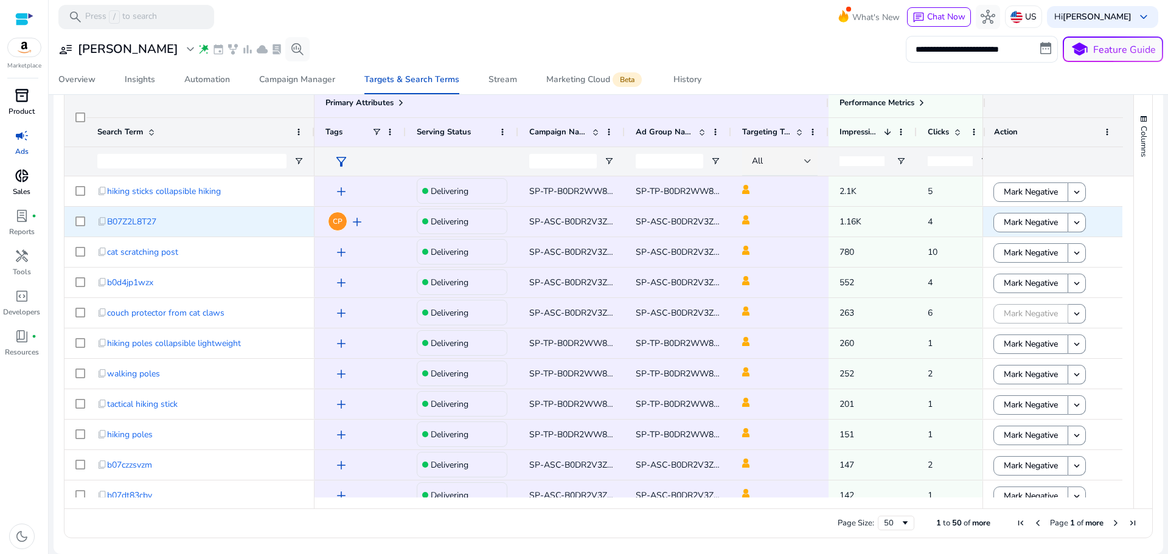
click at [363, 221] on span "add" at bounding box center [357, 222] width 15 height 15
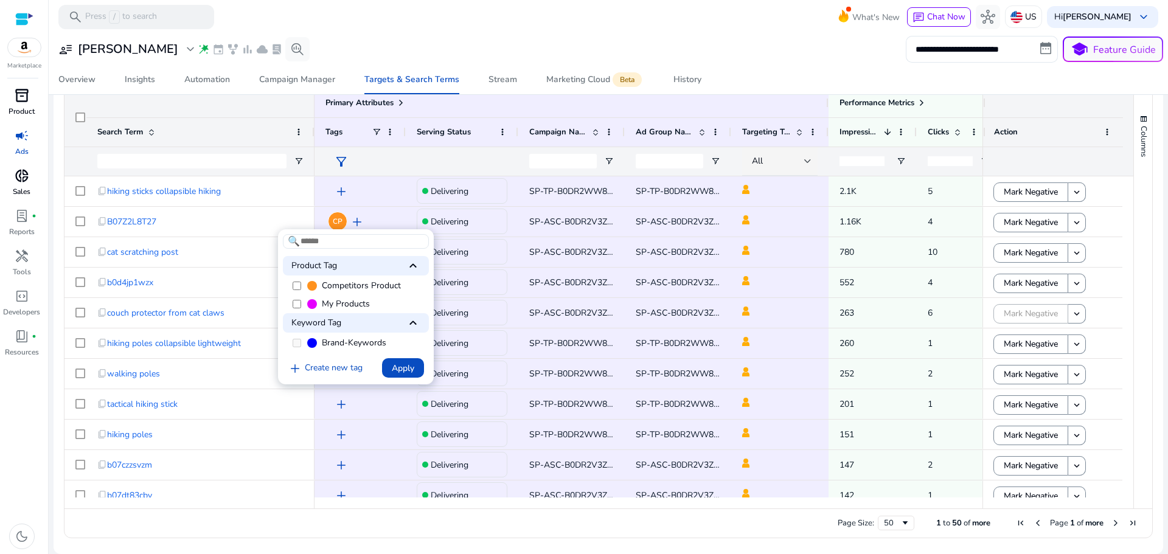
click at [338, 27] on div at bounding box center [584, 277] width 1168 height 554
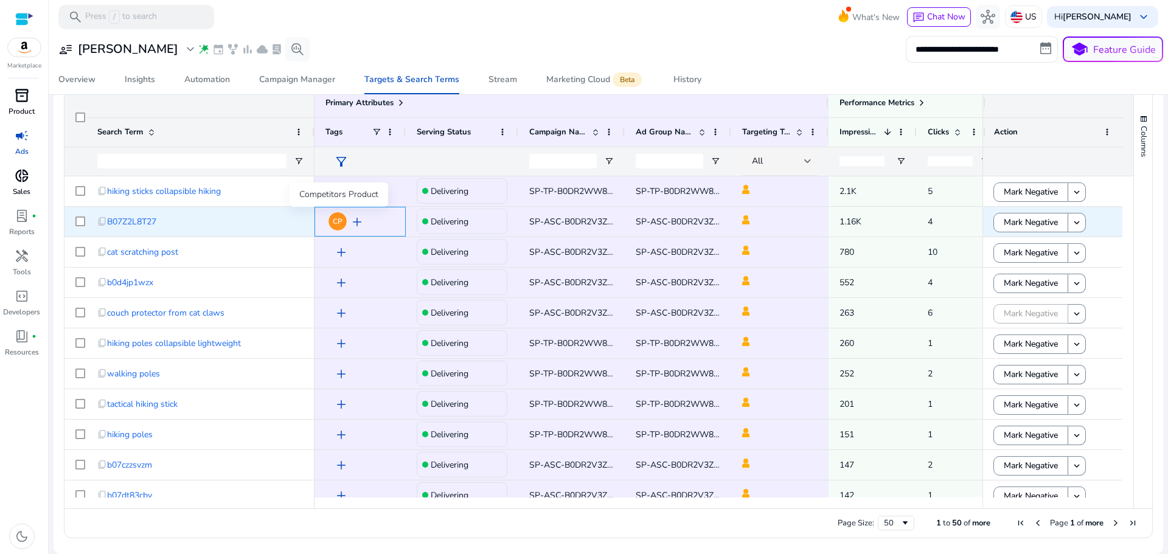
click at [334, 221] on span "CP" at bounding box center [338, 221] width 10 height 7
click at [359, 217] on span "add" at bounding box center [357, 222] width 15 height 15
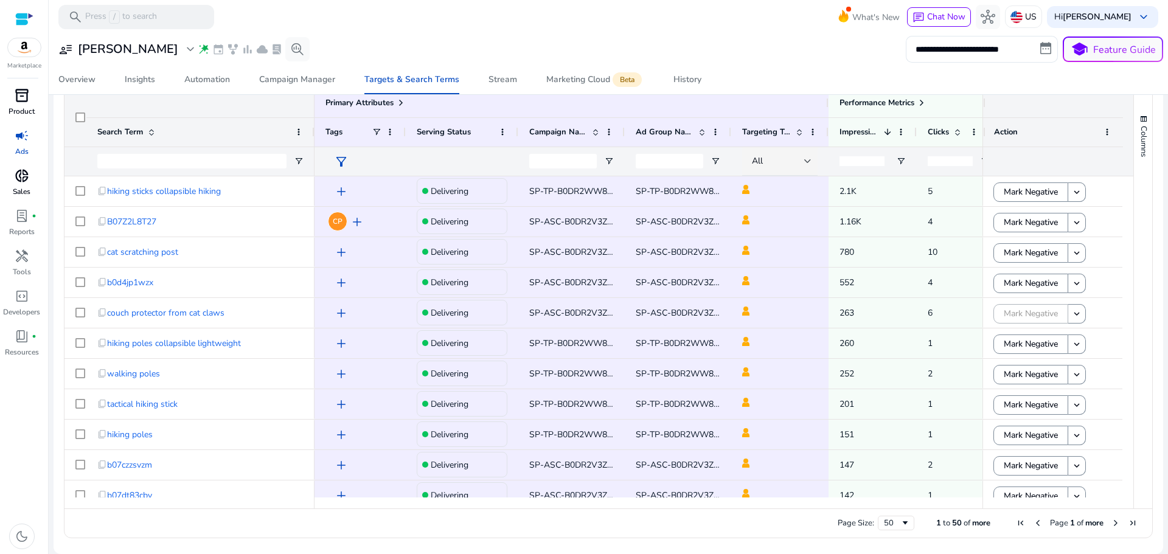
click at [357, 224] on div at bounding box center [584, 277] width 1168 height 554
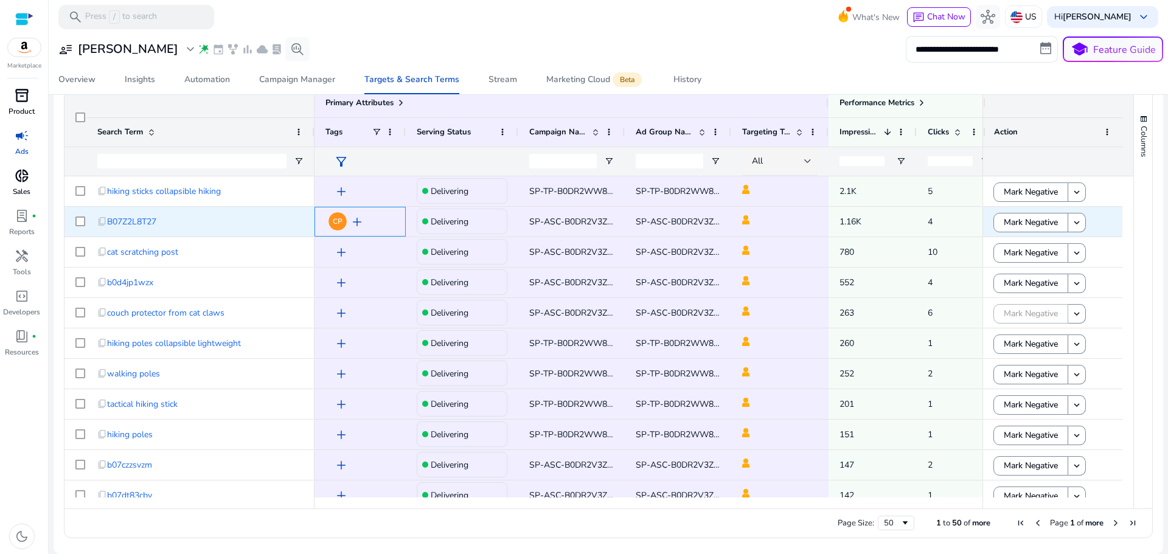
click at [356, 224] on span "add" at bounding box center [357, 222] width 15 height 15
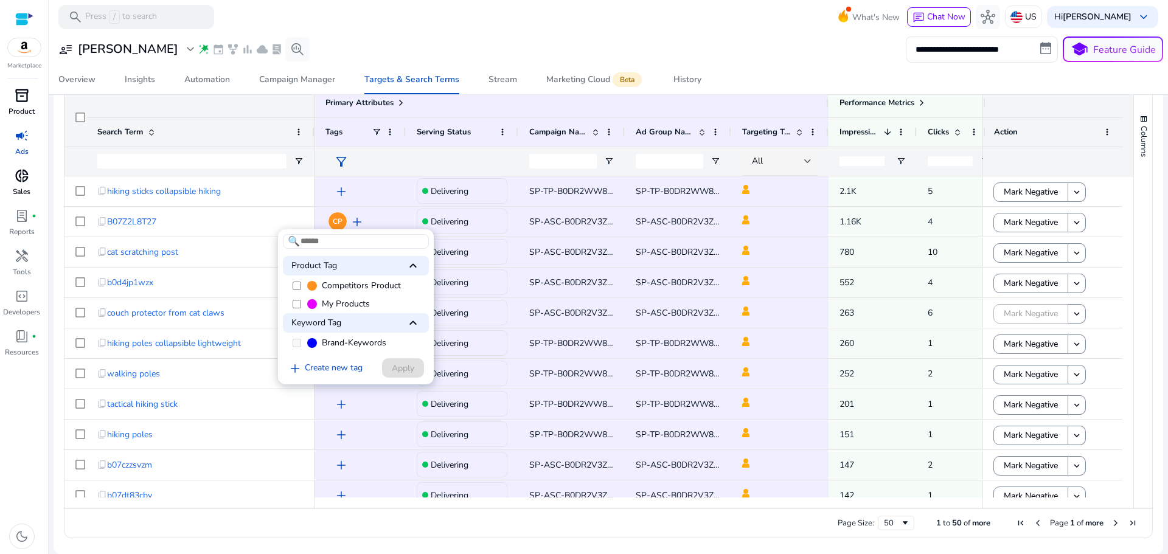
click at [460, 32] on div at bounding box center [584, 277] width 1168 height 554
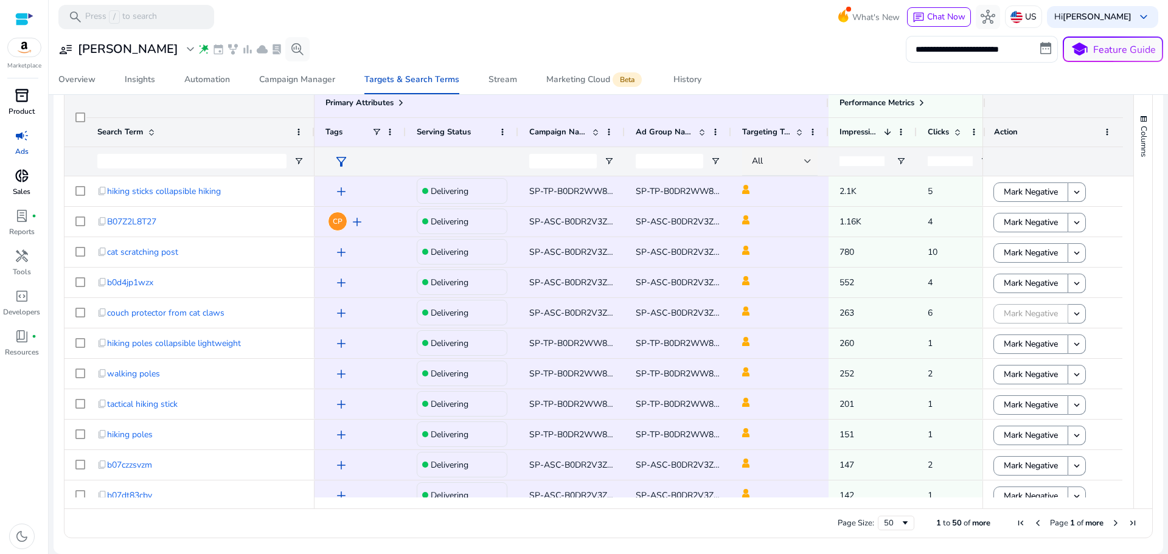
drag, startPoint x: 475, startPoint y: 502, endPoint x: 527, endPoint y: 512, distance: 52.6
click at [527, 512] on div "Drag here to set row groups Drag here to set column labels Primary Attributes S…" at bounding box center [608, 313] width 1089 height 451
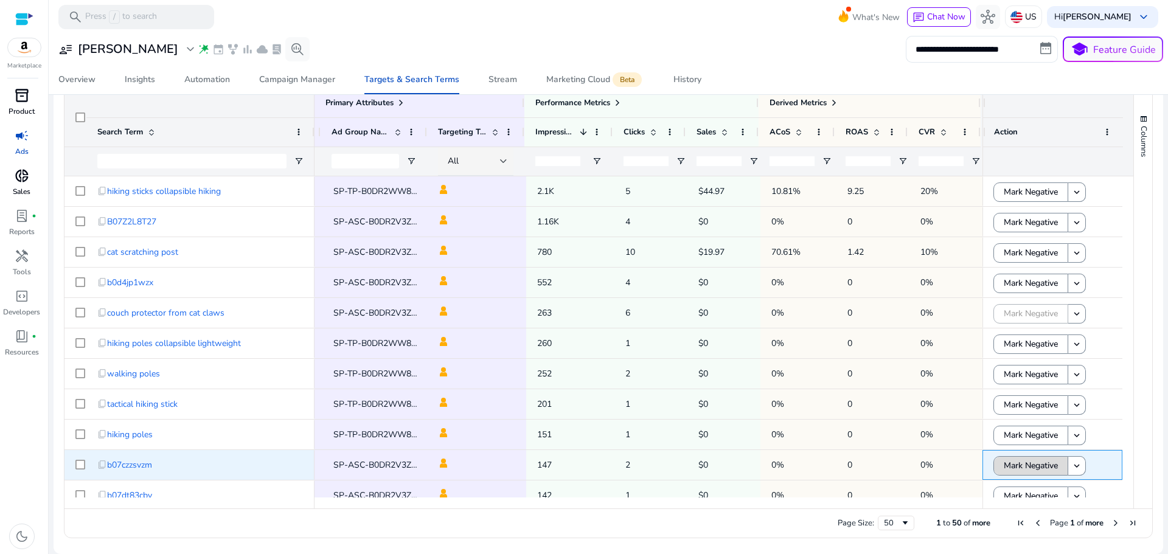
click at [996, 468] on span at bounding box center [1031, 465] width 74 height 29
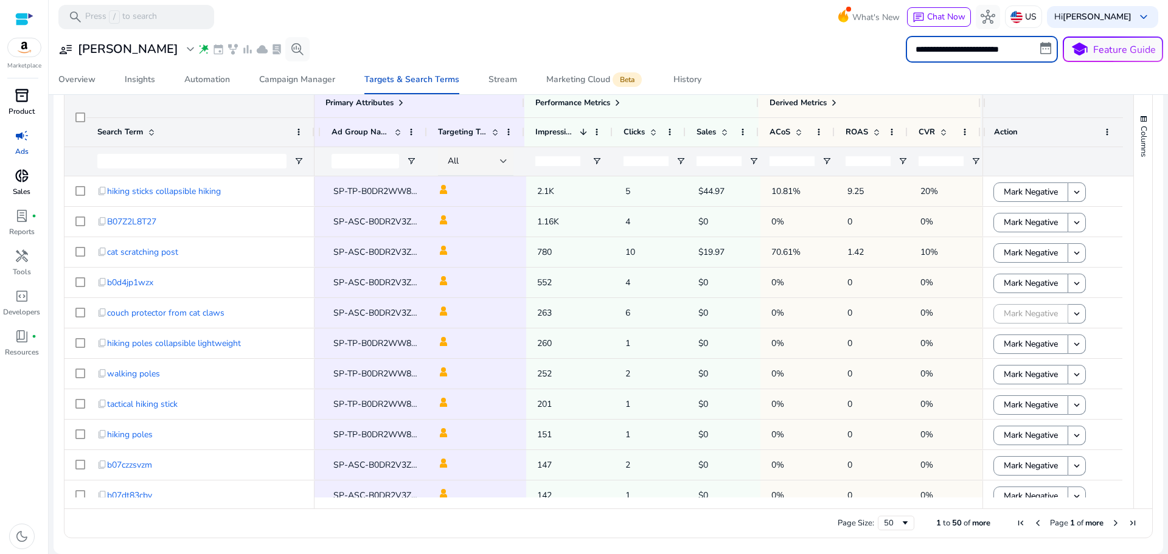
click at [976, 49] on input "**********" at bounding box center [982, 49] width 152 height 27
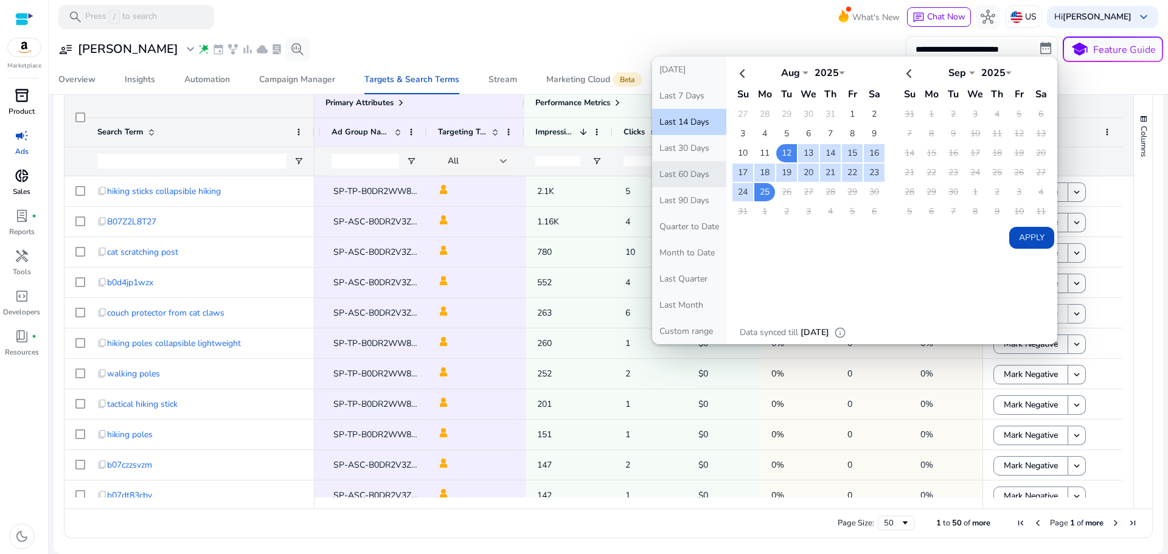
click at [676, 176] on button "Last 60 Days" at bounding box center [689, 174] width 74 height 26
type input "**********"
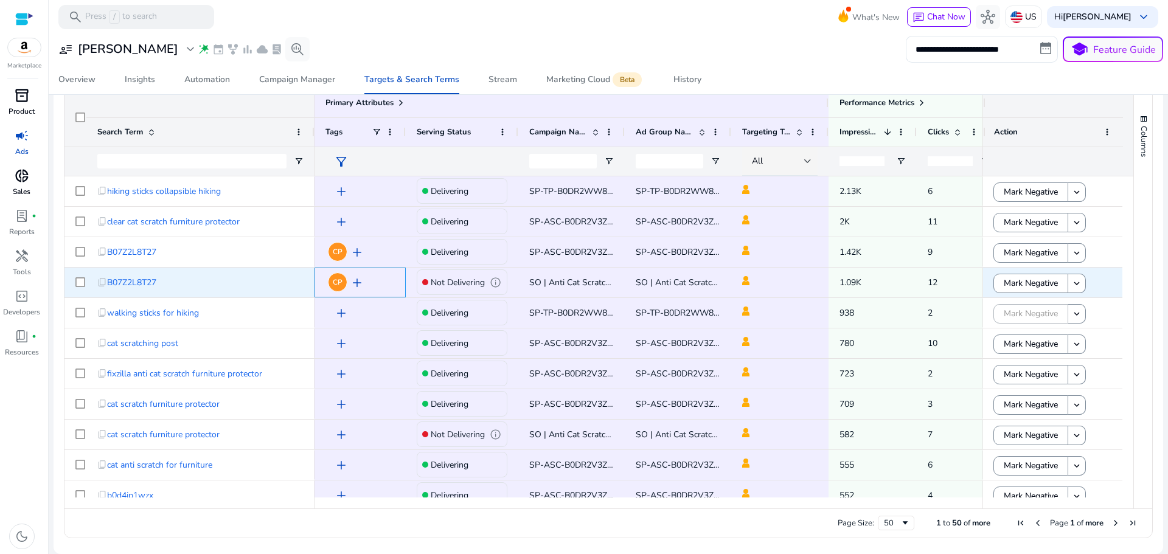
click at [350, 284] on span "add" at bounding box center [357, 282] width 15 height 15
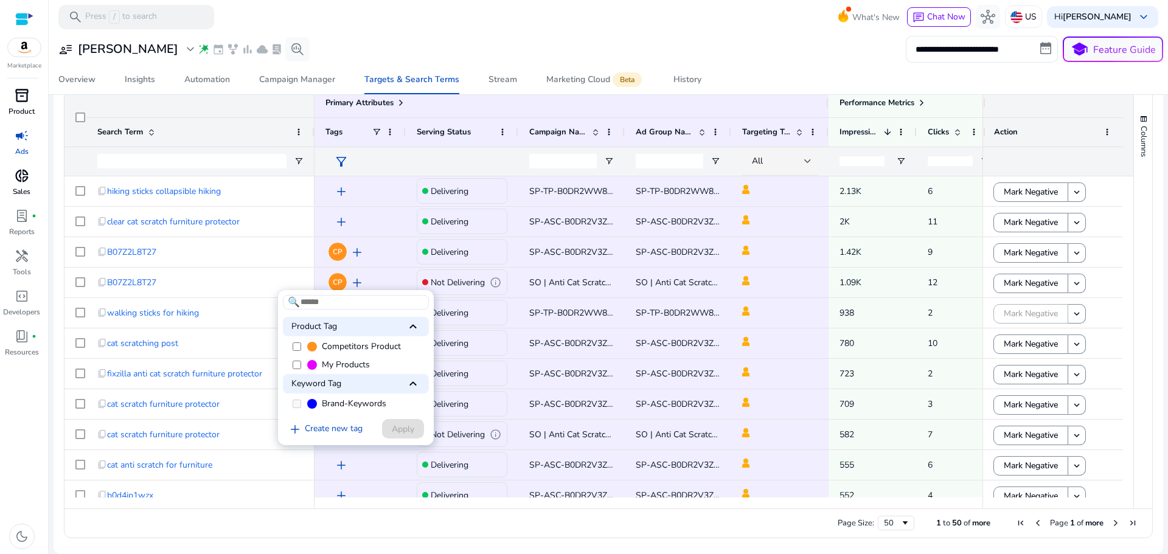
click at [351, 282] on div at bounding box center [584, 277] width 1168 height 554
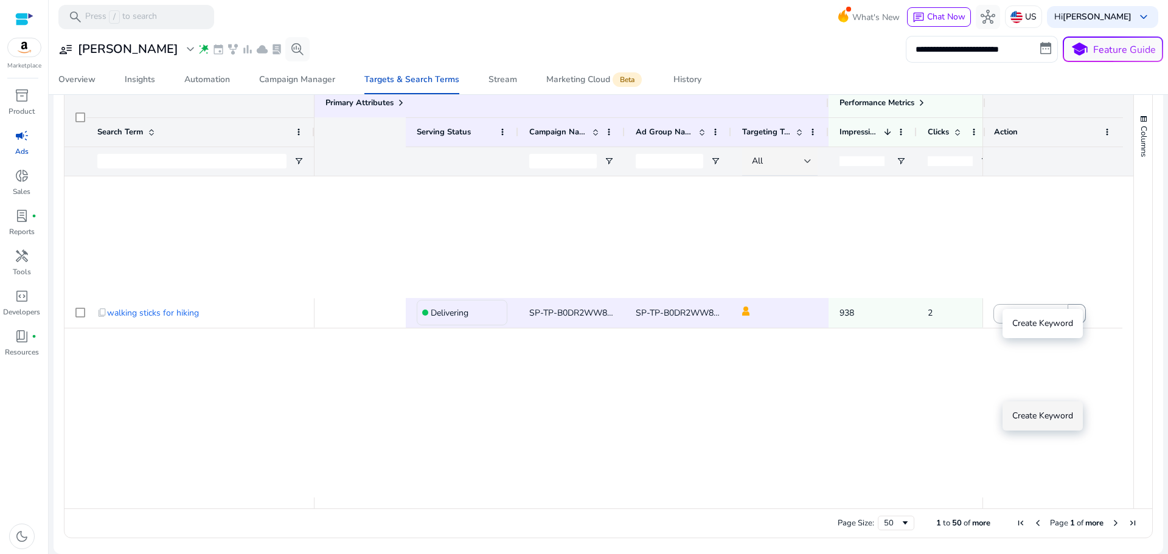
scroll to position [0, 307]
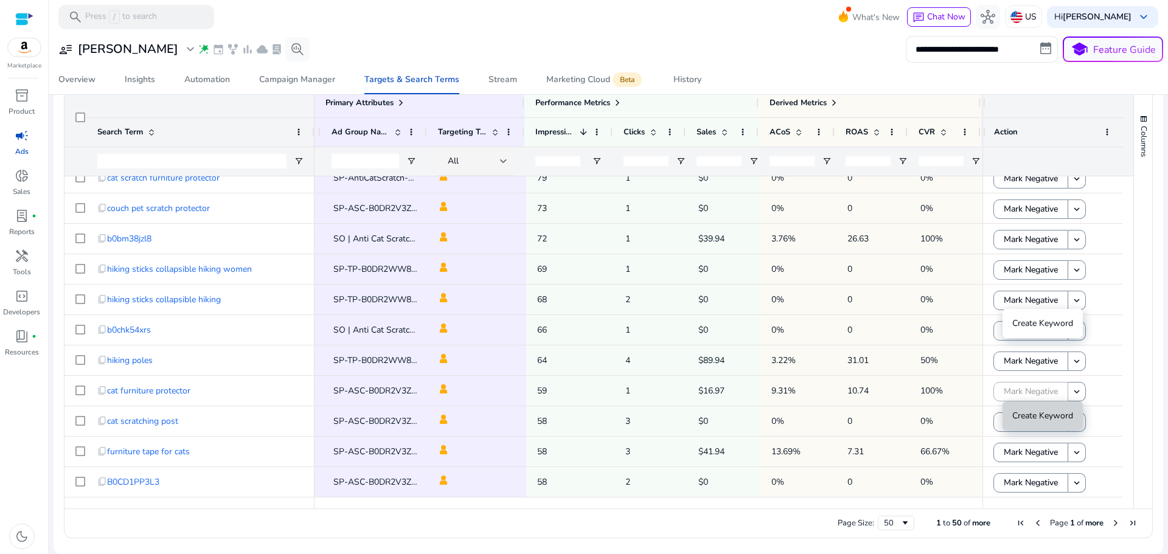
click at [1055, 417] on span "Create Keyword" at bounding box center [1042, 416] width 61 height 12
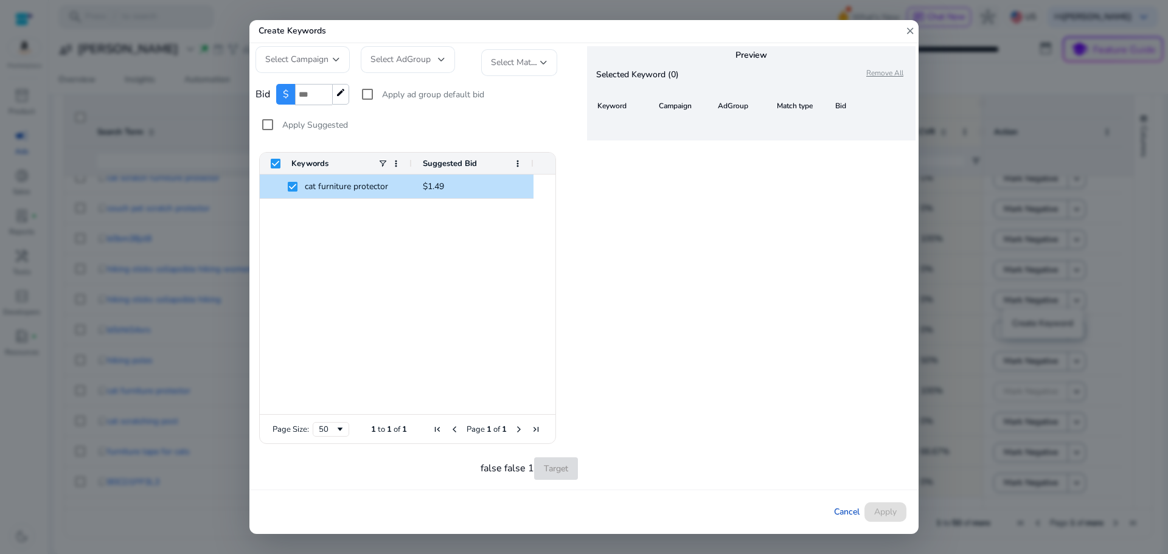
drag, startPoint x: 311, startPoint y: 88, endPoint x: 286, endPoint y: 108, distance: 32.5
click at [289, 105] on div "$ * edit" at bounding box center [312, 94] width 73 height 21
click at [485, 300] on div "cat furniture protector $1.49" at bounding box center [408, 295] width 296 height 240
click at [905, 30] on mat-icon "close" at bounding box center [909, 31] width 11 height 23
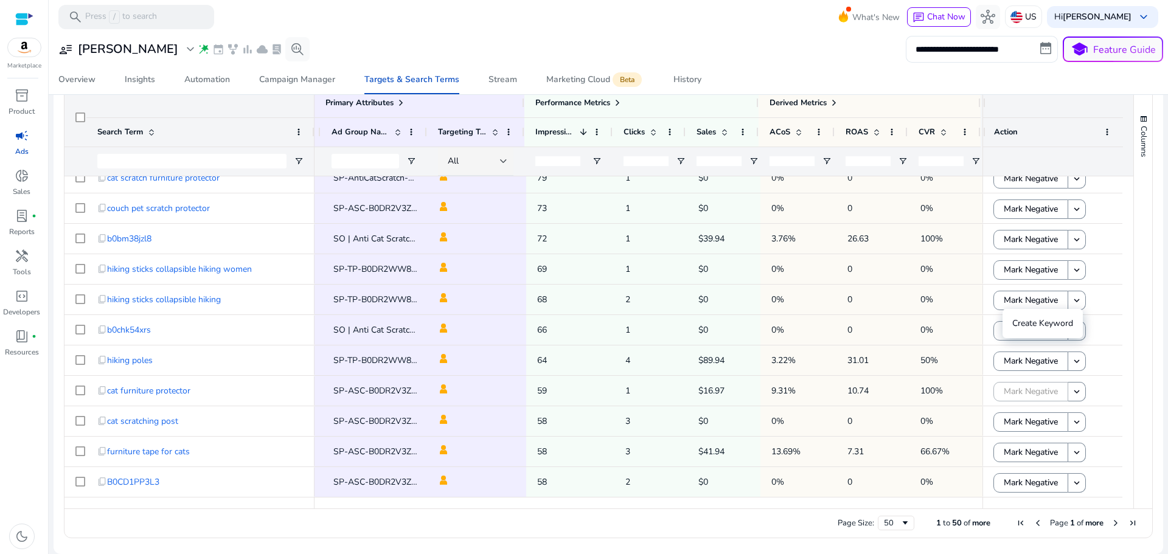
click at [1134, 320] on div "Columns" at bounding box center [1143, 298] width 18 height 420
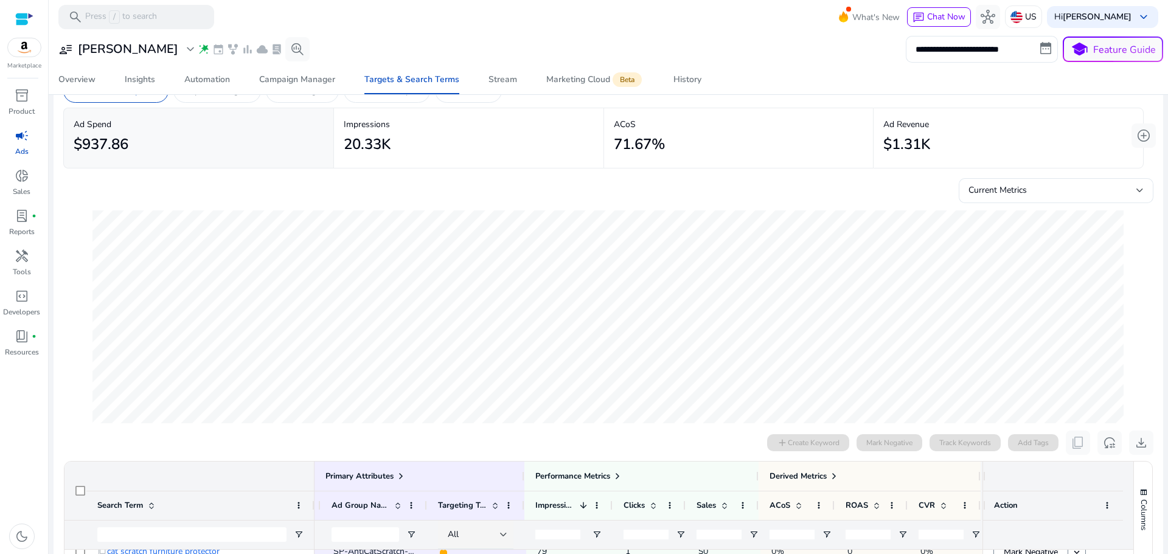
scroll to position [0, 0]
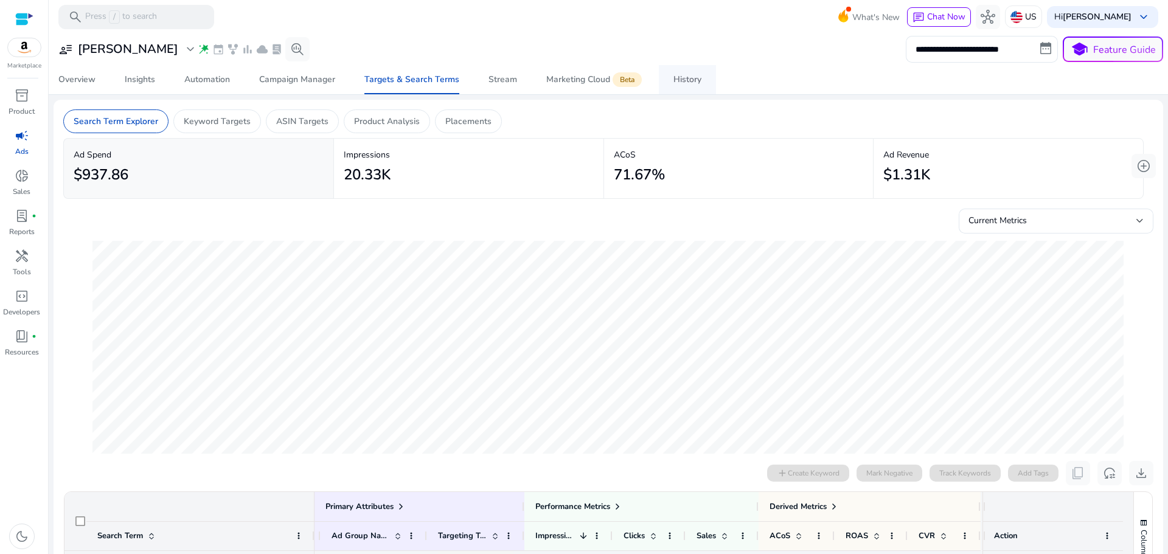
click at [685, 81] on div "History" at bounding box center [687, 79] width 28 height 9
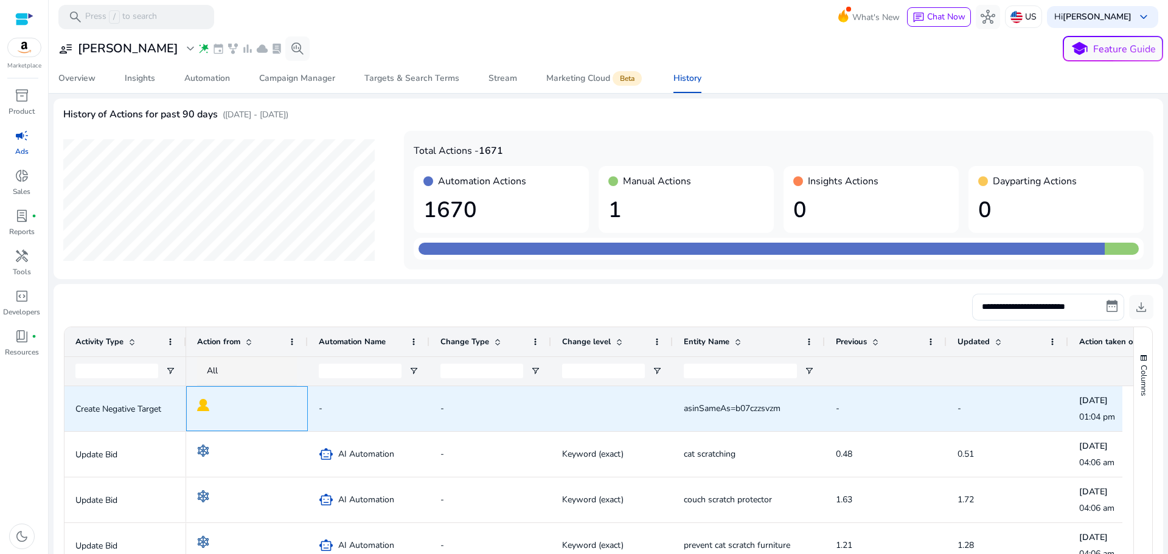
click at [214, 404] on span at bounding box center [247, 408] width 100 height 25
click at [204, 402] on img at bounding box center [203, 405] width 12 height 12
click at [150, 409] on p "Create Negative Target" at bounding box center [125, 409] width 100 height 25
click at [137, 424] on span "Create Negative Target" at bounding box center [125, 408] width 100 height 33
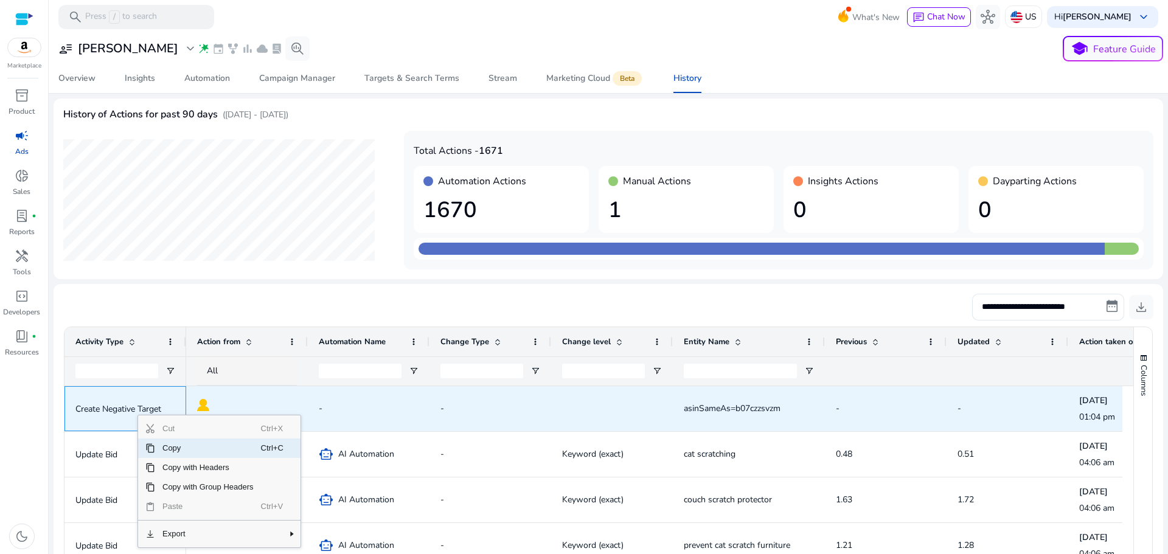
click at [78, 403] on p "Create Negative Target" at bounding box center [125, 409] width 100 height 25
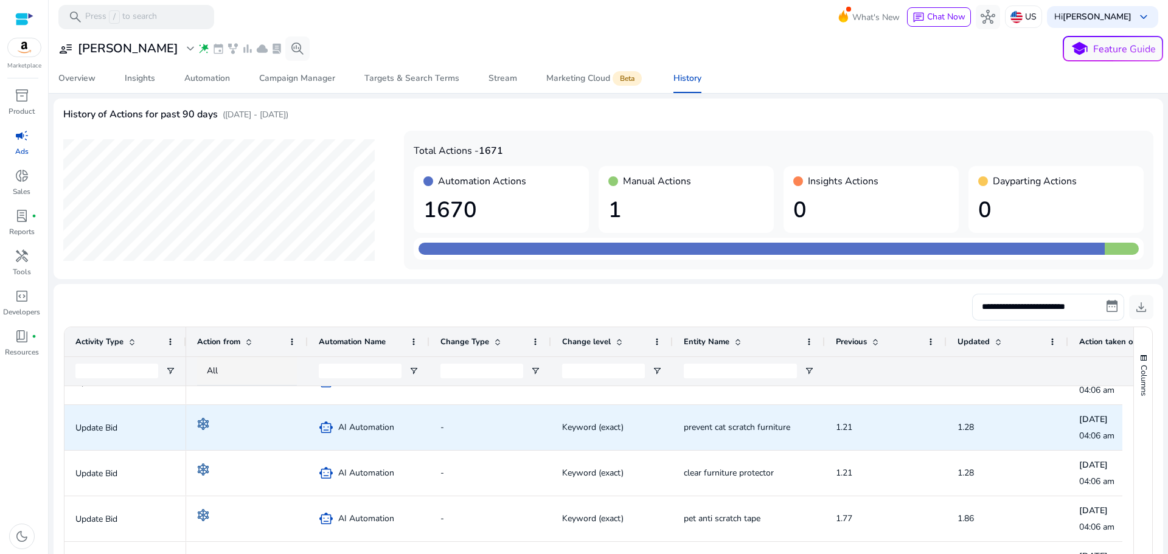
scroll to position [122, 0]
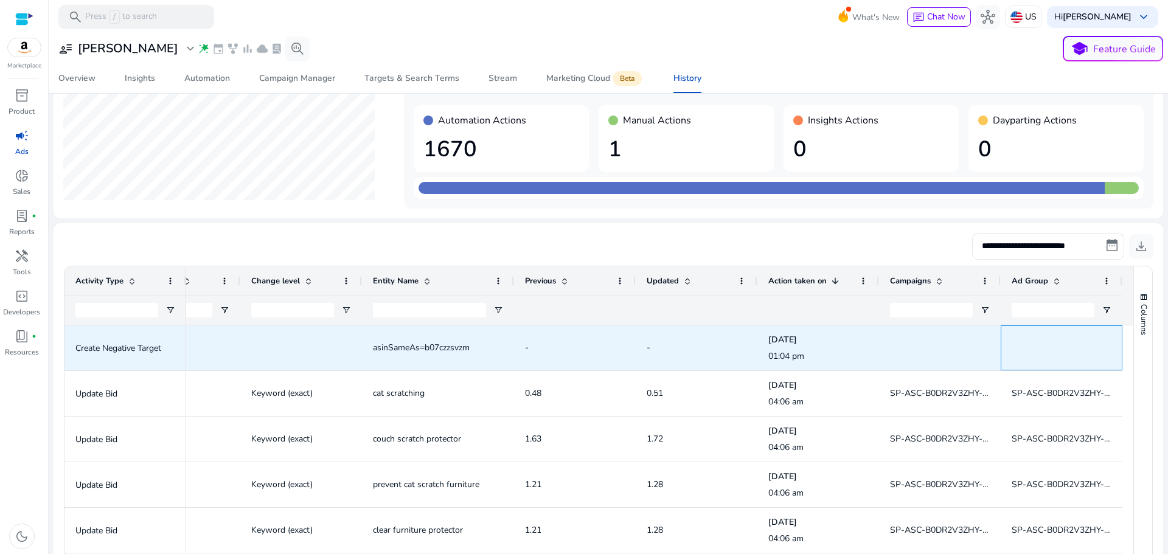
click at [1046, 355] on div at bounding box center [1061, 348] width 100 height 44
click at [788, 354] on p "01:04 pm" at bounding box center [818, 356] width 100 height 12
click at [940, 350] on div at bounding box center [940, 348] width 100 height 44
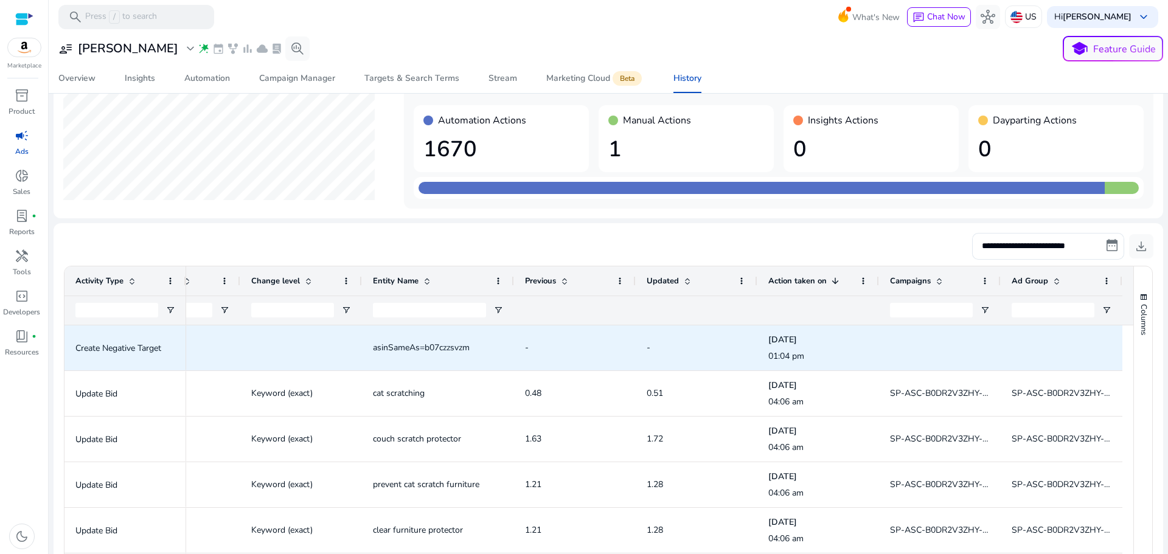
click at [1053, 347] on div at bounding box center [1061, 348] width 100 height 44
drag, startPoint x: 1053, startPoint y: 347, endPoint x: 1059, endPoint y: 394, distance: 47.1
click at [1054, 348] on div at bounding box center [1061, 348] width 100 height 44
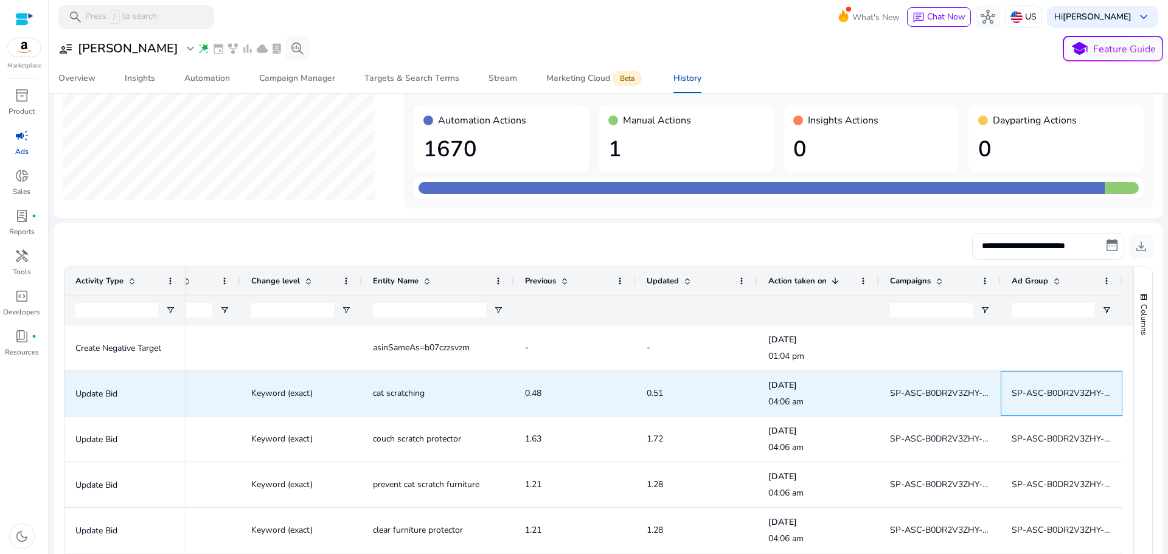
click at [1059, 407] on div "SP-ASC-B0DR2V3ZHY-Keyword-EXACT-Final" at bounding box center [1061, 394] width 100 height 44
click at [1058, 395] on span "SP-ASC-B0DR2V3ZHY-Keyword-EXACT-Final" at bounding box center [1100, 393] width 178 height 12
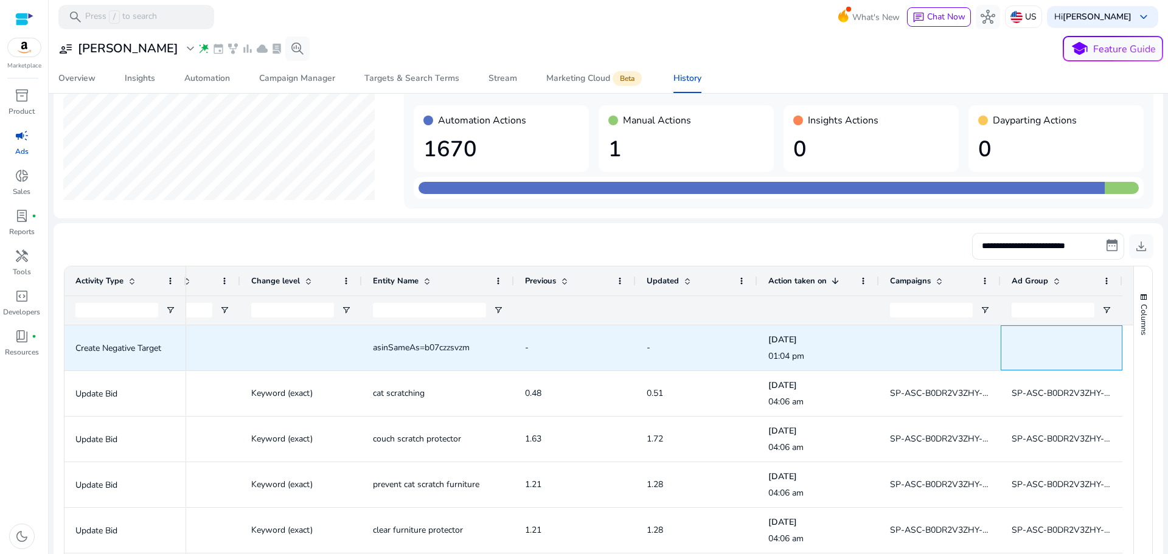
click at [1045, 361] on div at bounding box center [1061, 348] width 100 height 44
click at [1045, 360] on div at bounding box center [1061, 348] width 100 height 44
drag, startPoint x: 1044, startPoint y: 359, endPoint x: 1041, endPoint y: 350, distance: 10.4
click at [1044, 358] on div at bounding box center [1061, 348] width 100 height 44
click at [1040, 350] on div at bounding box center [1061, 348] width 100 height 44
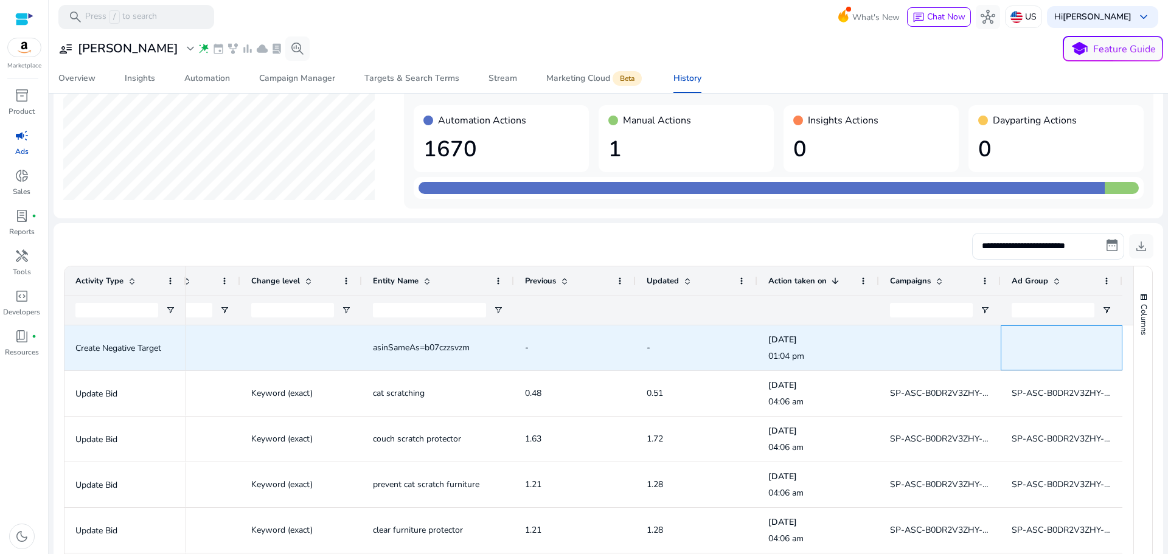
click at [1040, 348] on div at bounding box center [1061, 348] width 100 height 44
click at [932, 351] on div at bounding box center [940, 348] width 100 height 44
drag, startPoint x: 830, startPoint y: 351, endPoint x: 806, endPoint y: 355, distance: 24.0
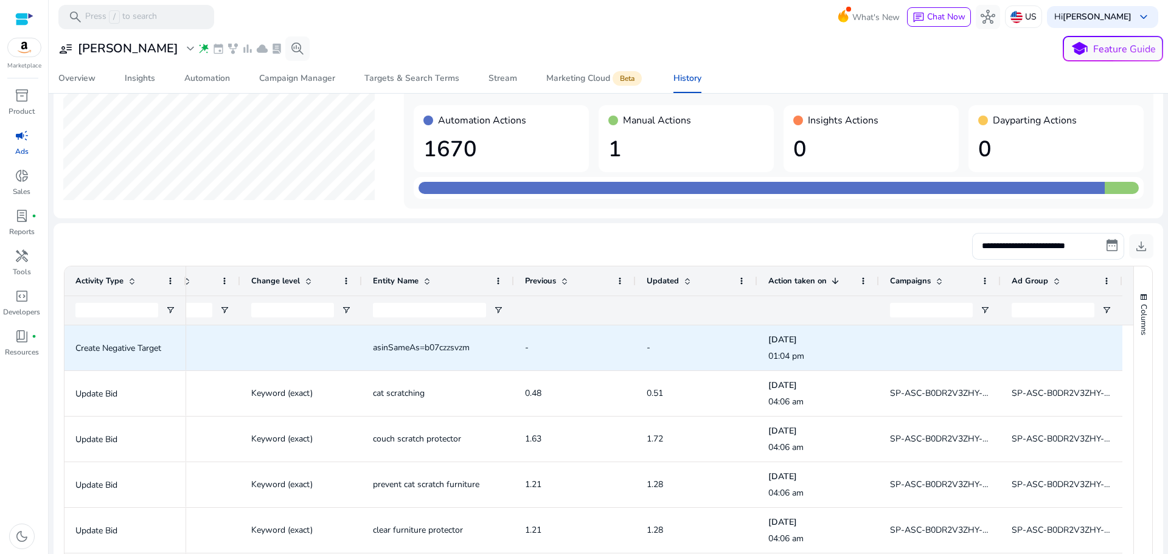
click at [828, 353] on p "01:04 pm" at bounding box center [818, 356] width 100 height 12
click at [439, 355] on span "asinSameAs=b07czzsvzm" at bounding box center [438, 347] width 130 height 25
click at [252, 344] on div at bounding box center [301, 348] width 100 height 44
click at [115, 364] on span "Create Negative Target" at bounding box center [125, 347] width 100 height 33
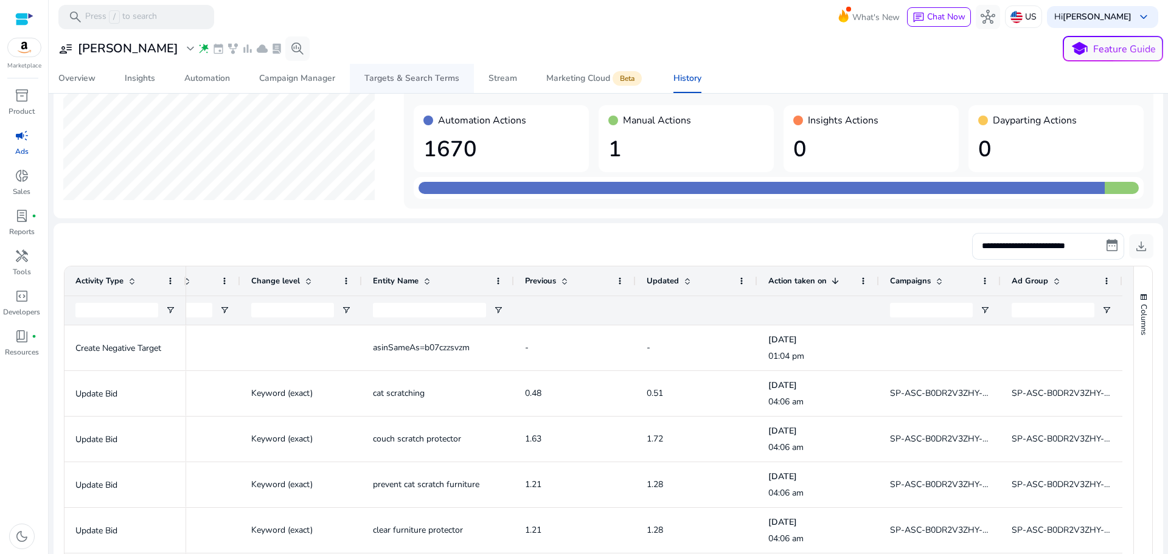
click at [402, 80] on div "Targets & Search Terms" at bounding box center [411, 78] width 95 height 9
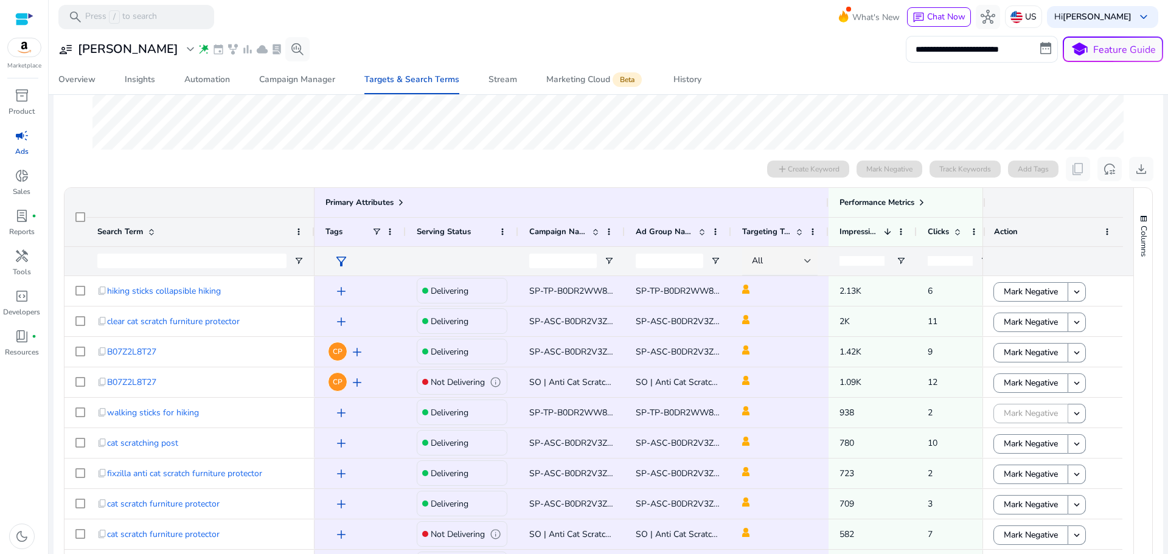
click at [1141, 408] on div "Columns" at bounding box center [1143, 398] width 18 height 420
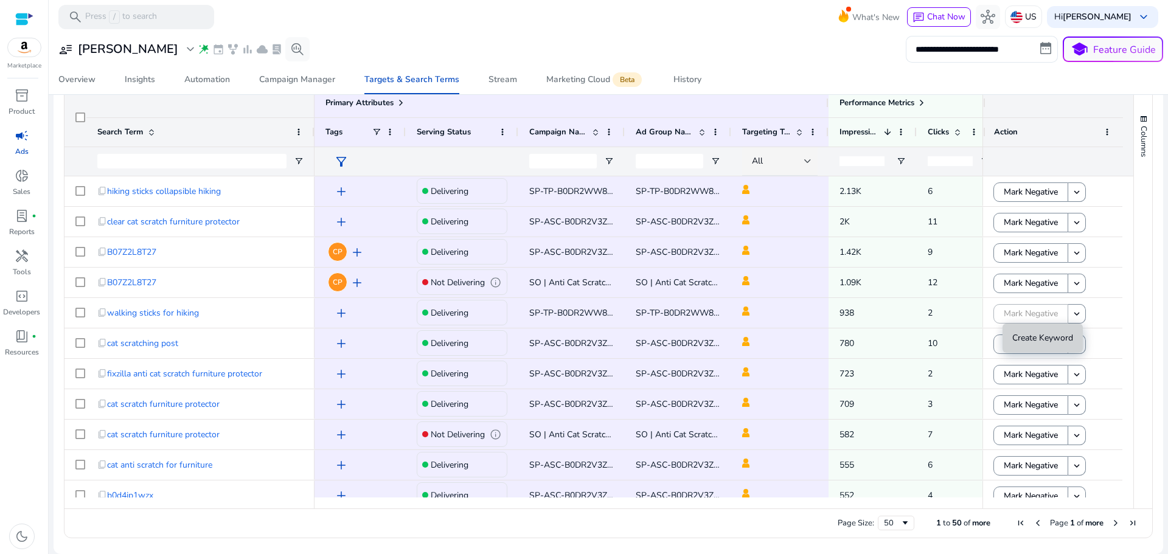
click at [1059, 338] on span "Create Keyword" at bounding box center [1042, 338] width 61 height 12
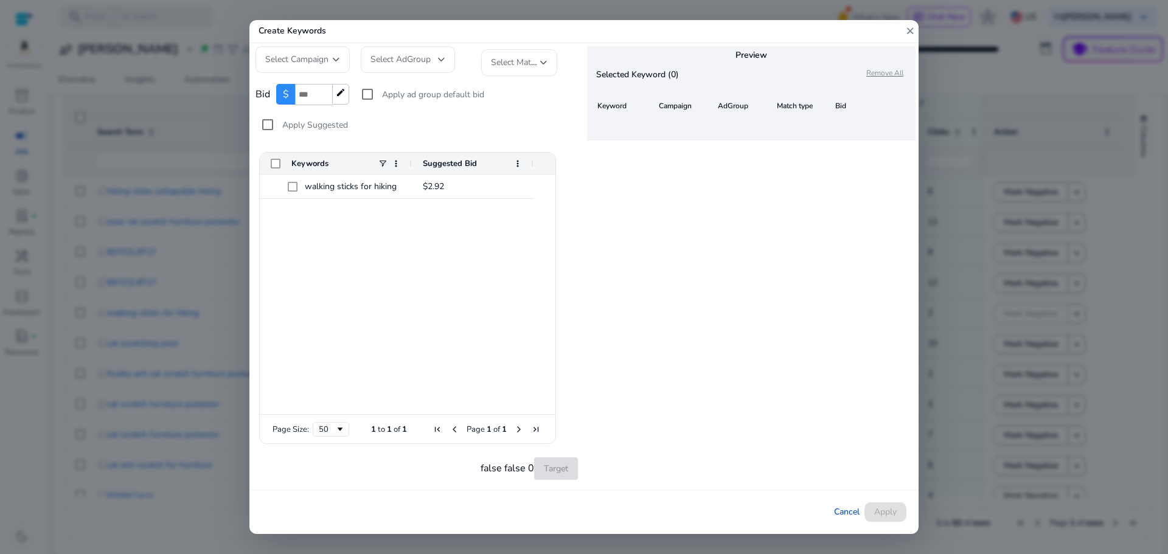
click at [910, 32] on mat-icon "close" at bounding box center [909, 31] width 11 height 23
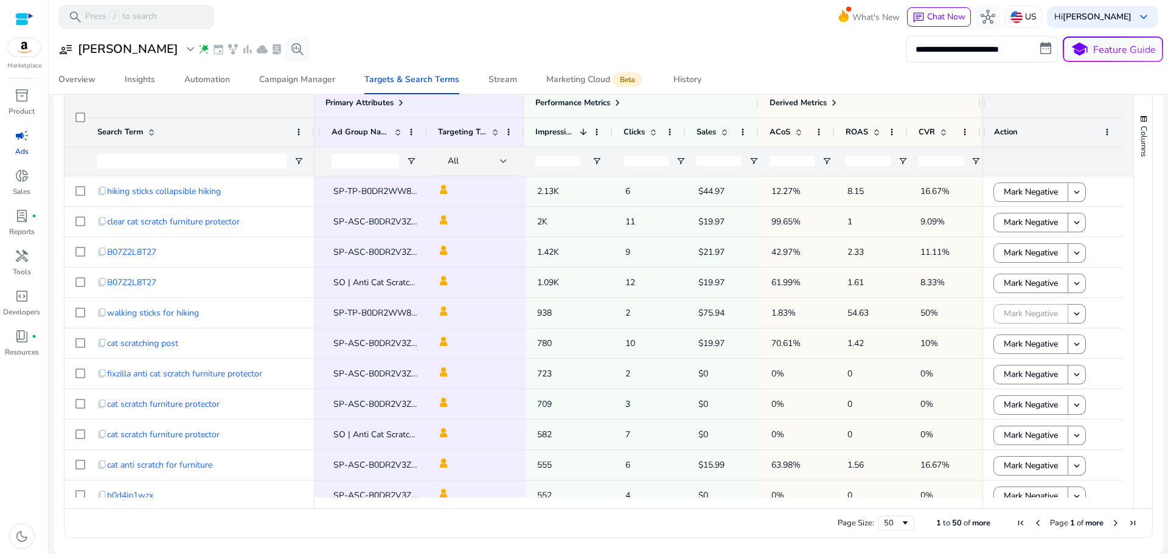
click at [1150, 269] on ag-grid-angular "Press SPACE to select this row. Drag here to set row groups Drag here to set co…" at bounding box center [608, 312] width 1108 height 463
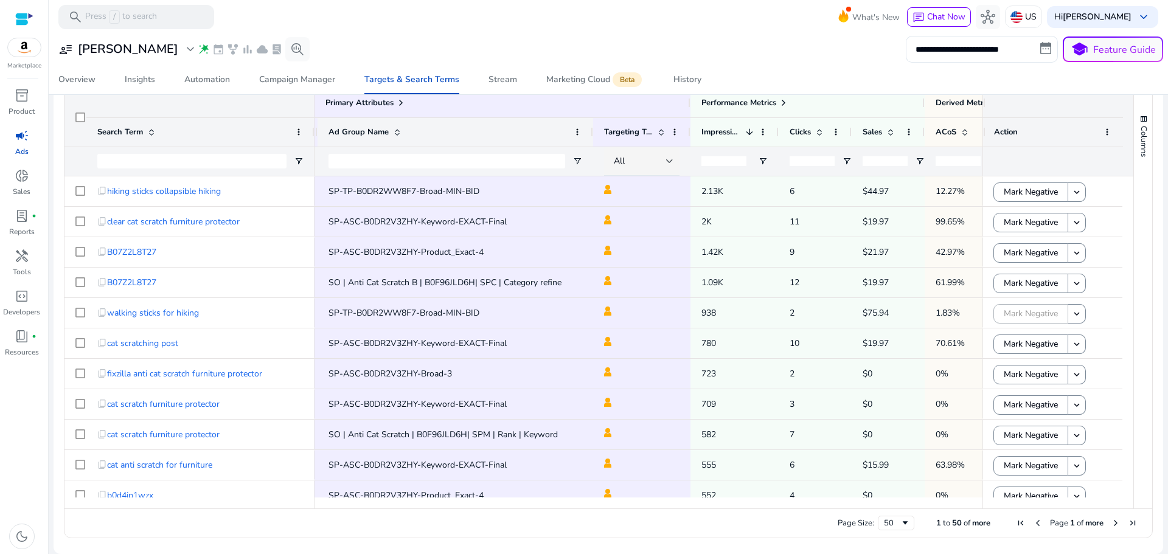
drag, startPoint x: 423, startPoint y: 130, endPoint x: 592, endPoint y: 142, distance: 169.5
click at [592, 142] on div at bounding box center [592, 132] width 5 height 29
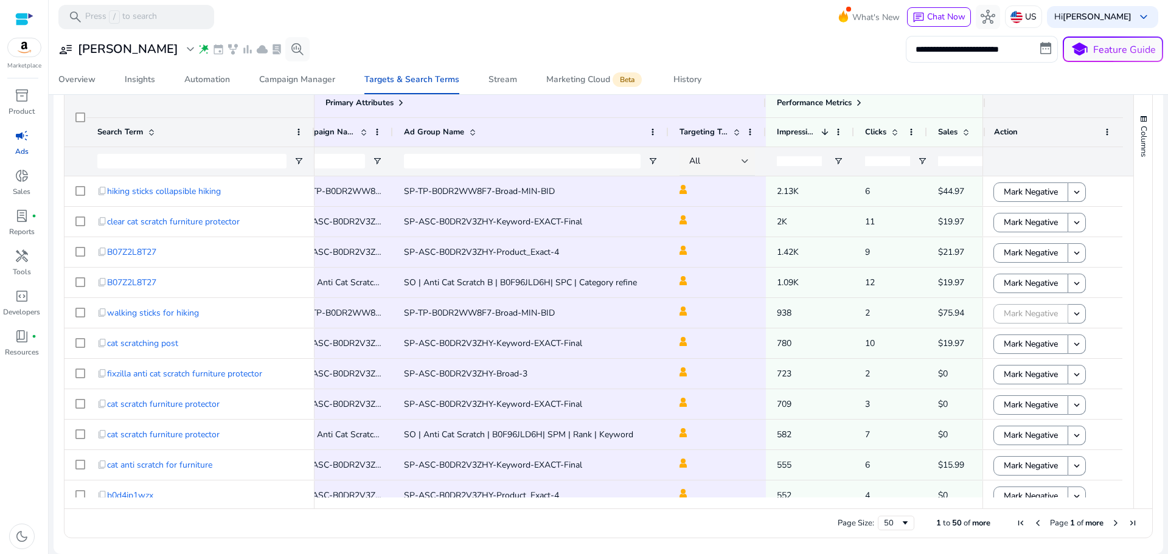
scroll to position [0, 227]
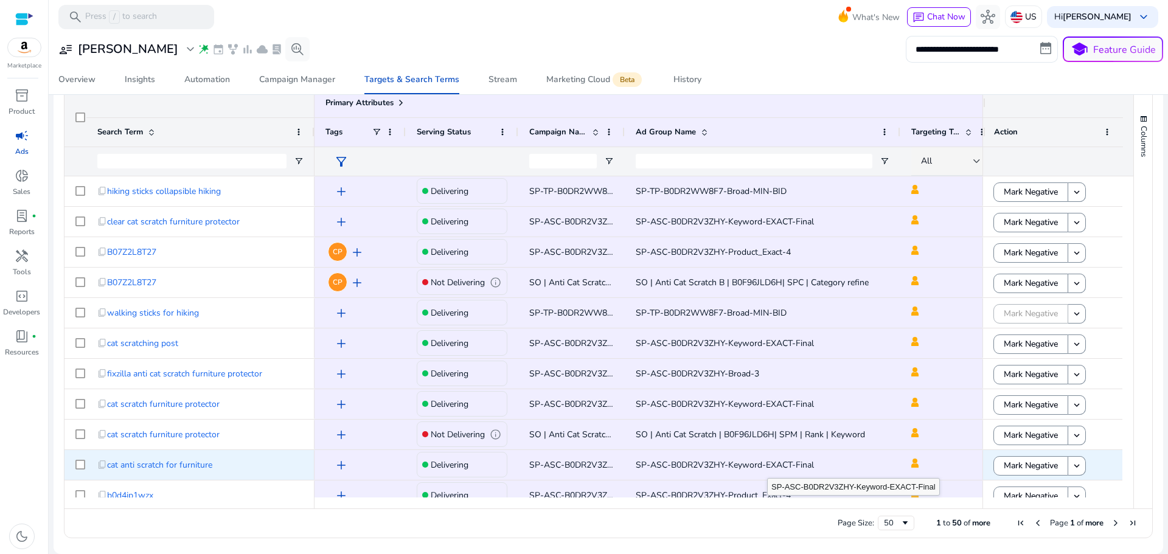
click at [767, 467] on span "SP-ASC-B0DR2V3ZHY-Keyword-EXACT-Final" at bounding box center [725, 465] width 178 height 12
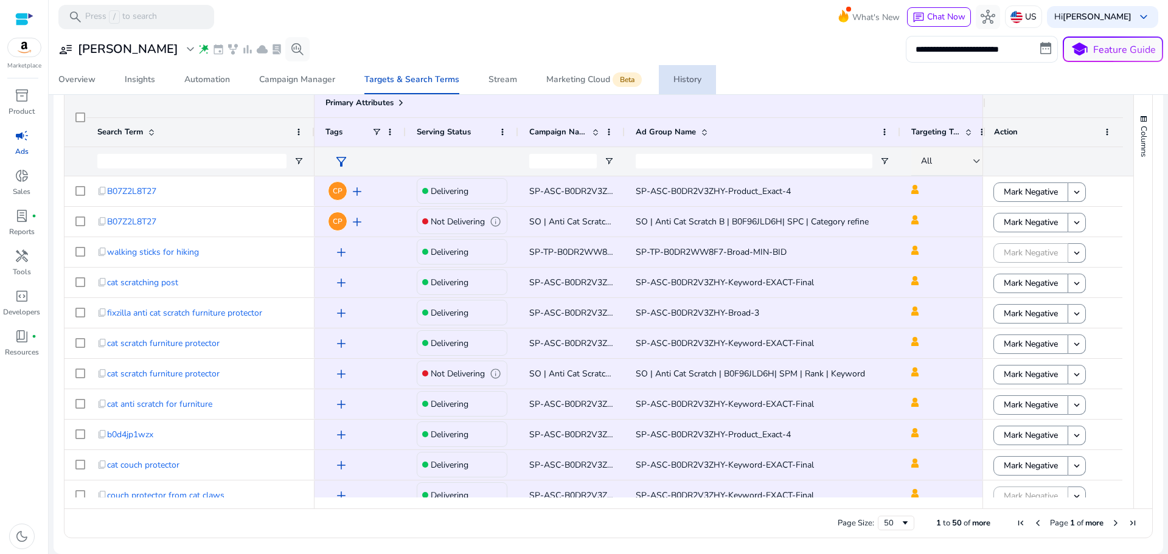
click at [673, 80] on div "History" at bounding box center [687, 79] width 28 height 9
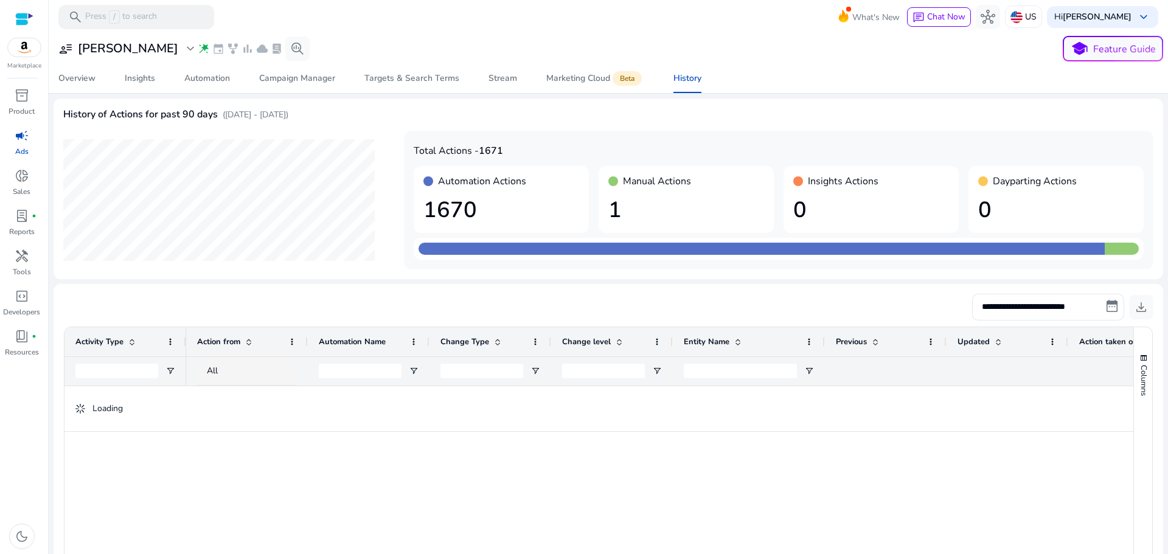
click at [658, 192] on div "Manual Actions 1" at bounding box center [685, 199] width 175 height 67
click at [611, 178] on div "Manual Actions 1" at bounding box center [685, 199] width 175 height 67
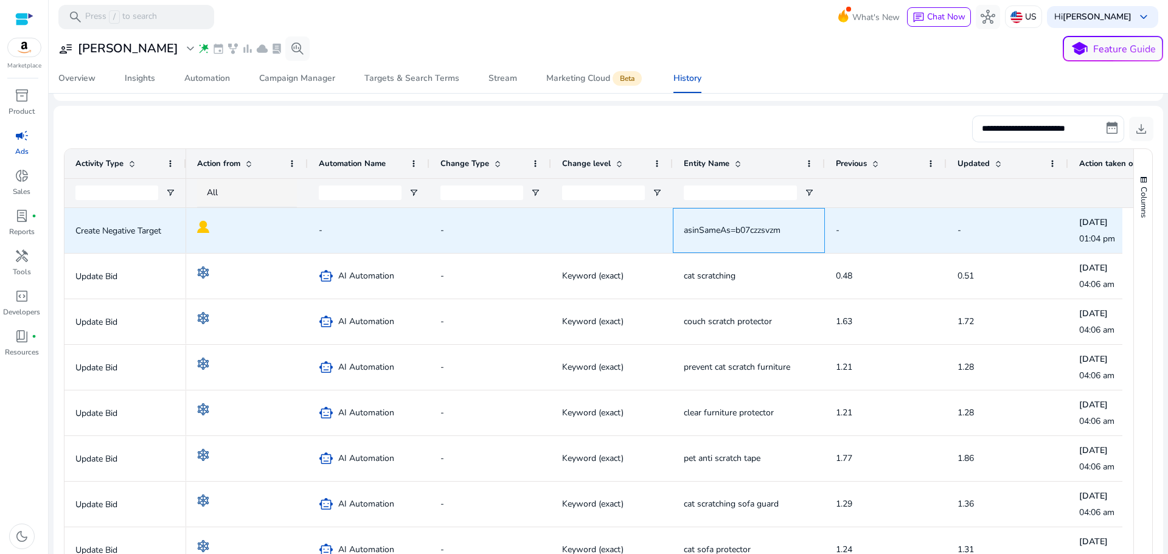
click at [693, 230] on span "asinSameAs=b07czzsvzm" at bounding box center [732, 230] width 97 height 12
click at [659, 231] on div at bounding box center [612, 231] width 100 height 44
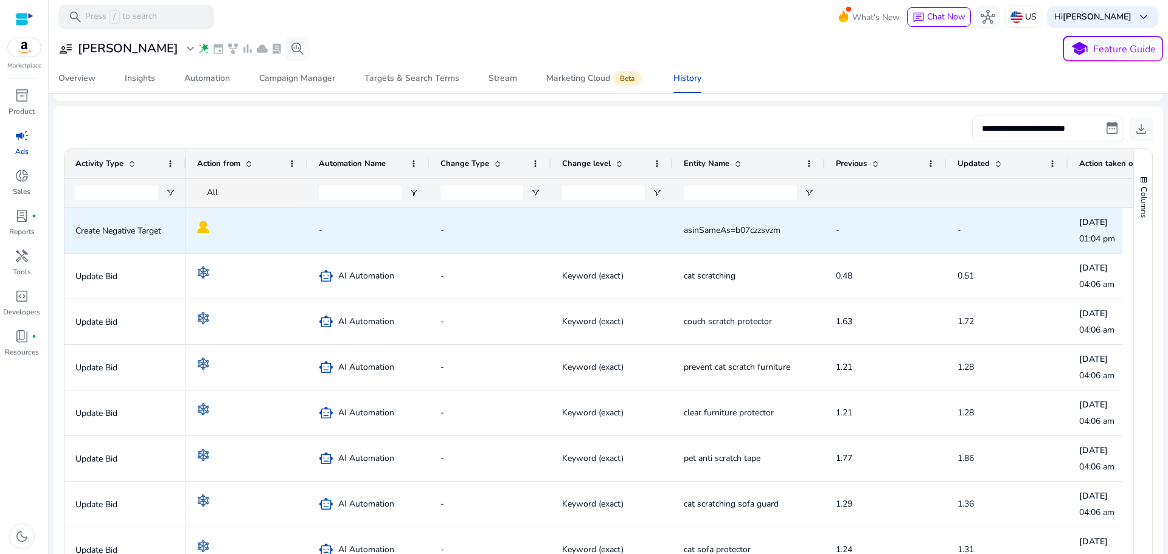
click at [867, 240] on span "-" at bounding box center [886, 230] width 100 height 25
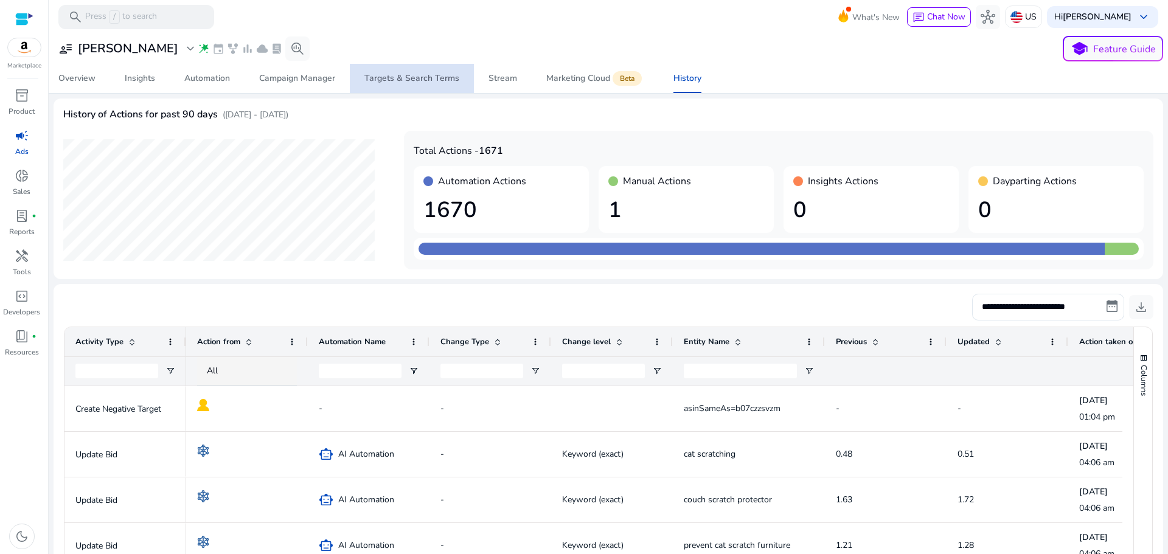
click at [417, 81] on div "Targets & Search Terms" at bounding box center [411, 78] width 95 height 9
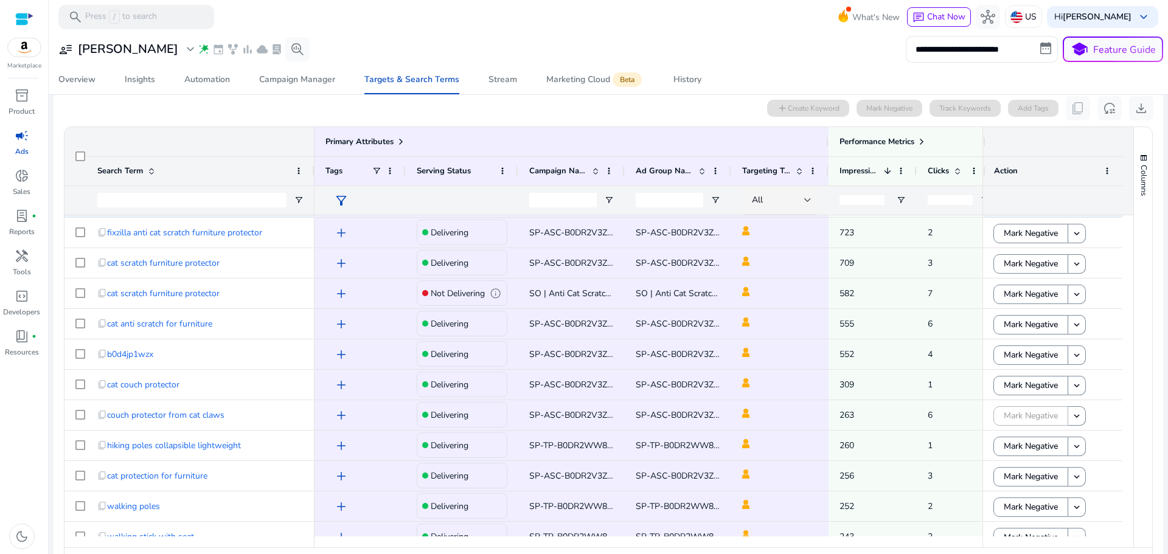
scroll to position [182, 0]
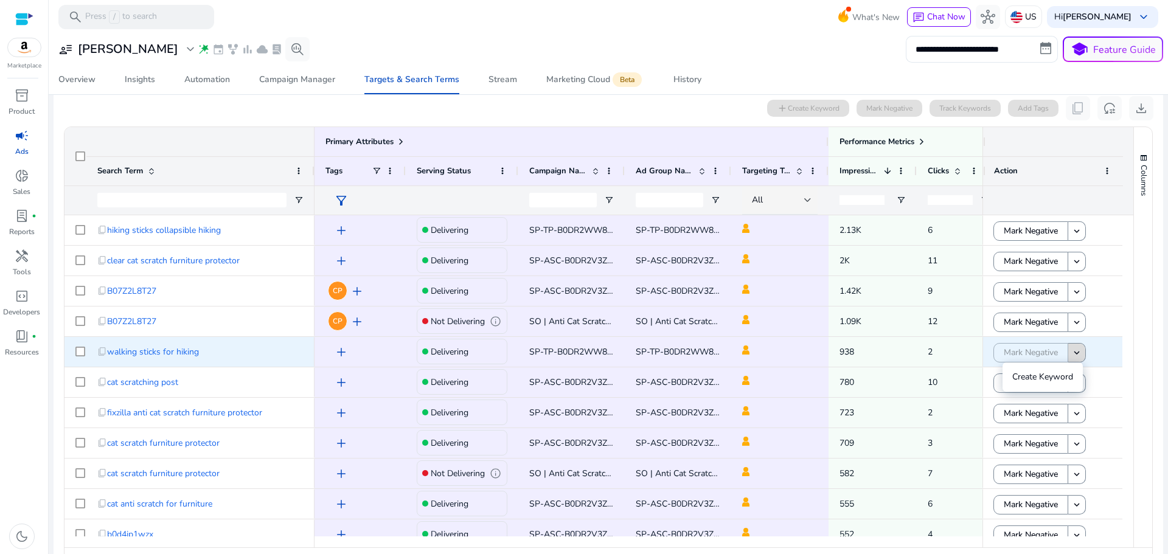
click at [1074, 357] on mat-icon "keyboard_arrow_down" at bounding box center [1076, 352] width 11 height 11
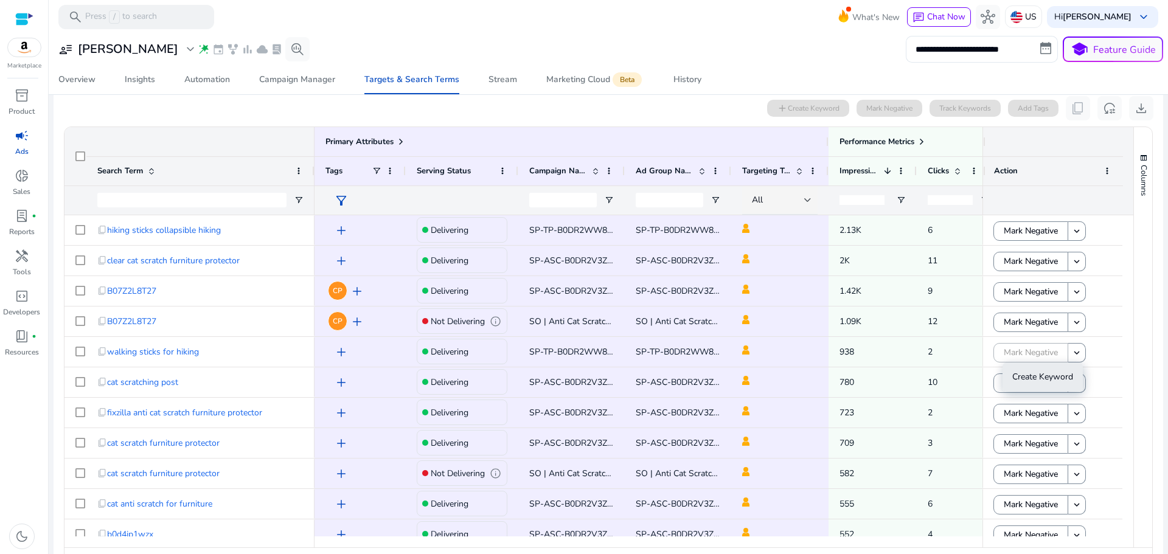
click at [1056, 369] on span "Create Keyword" at bounding box center [1042, 377] width 61 height 24
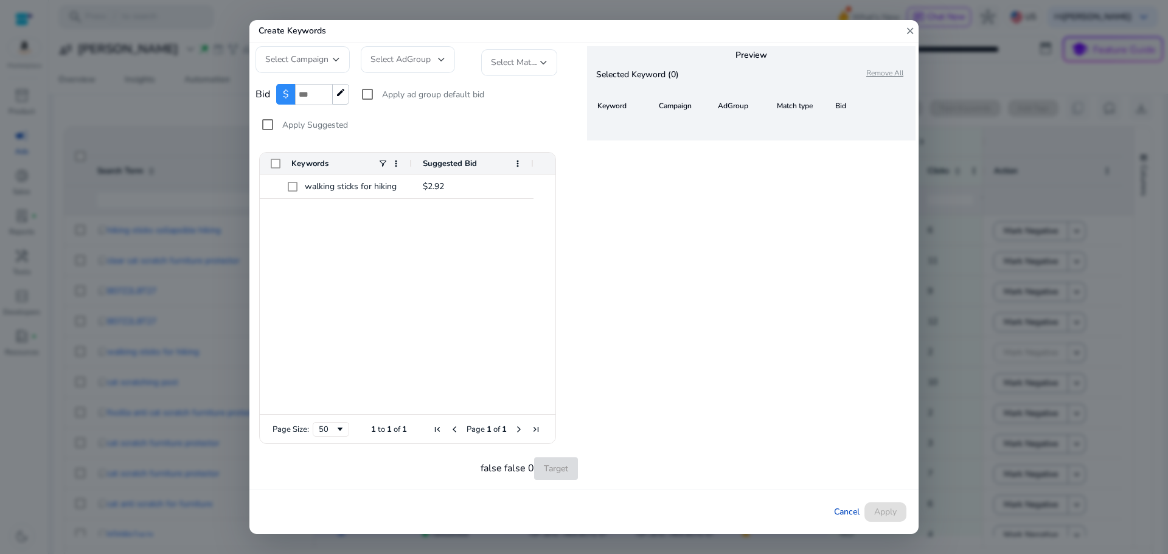
click at [319, 96] on input "**" at bounding box center [313, 94] width 37 height 21
click at [324, 90] on input "*" at bounding box center [313, 94] width 37 height 21
drag, startPoint x: 310, startPoint y: 91, endPoint x: 281, endPoint y: 100, distance: 30.4
click at [283, 100] on div "$ * edit" at bounding box center [312, 94] width 73 height 21
type input "****"
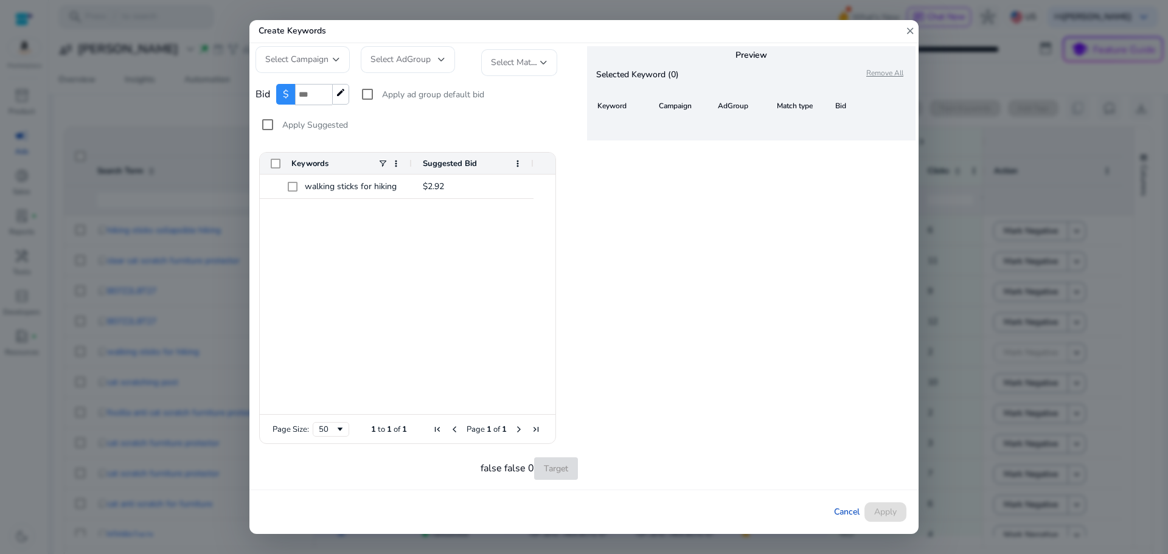
click at [421, 278] on div "walking sticks for hiking $2.92" at bounding box center [408, 295] width 296 height 240
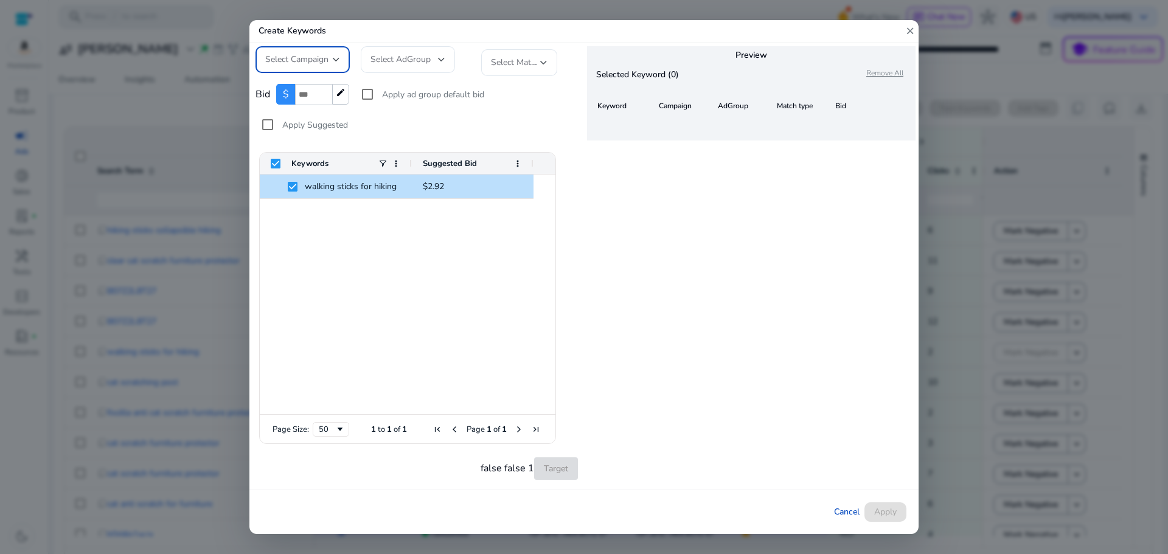
click at [320, 59] on span "Select Campaign" at bounding box center [296, 60] width 63 height 12
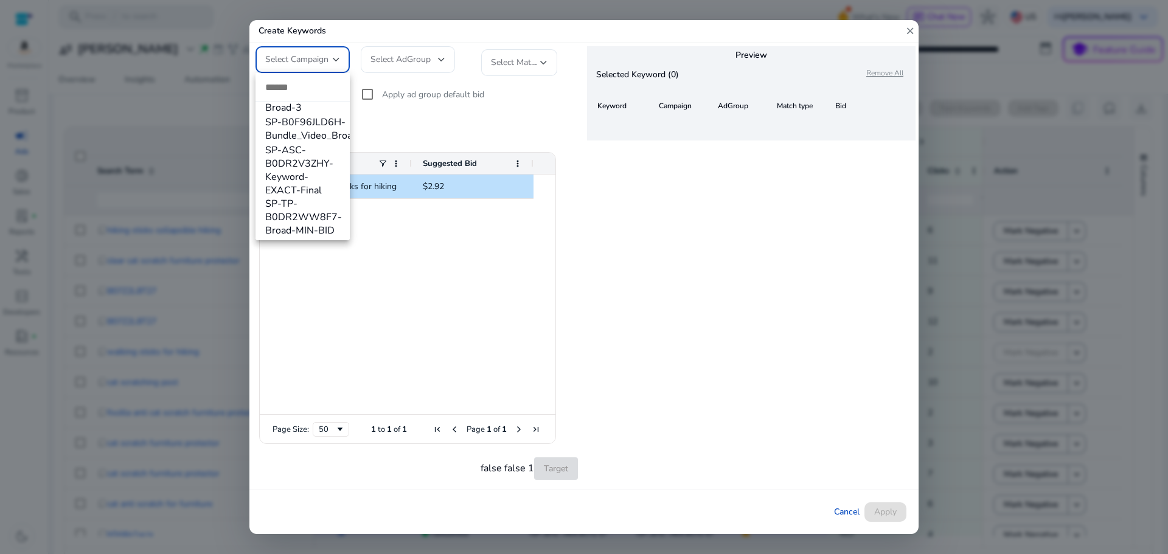
scroll to position [284, 0]
click at [314, 224] on span "SP-TP-B0DR2WW8F7-Broad-MIN-BID" at bounding box center [302, 215] width 75 height 40
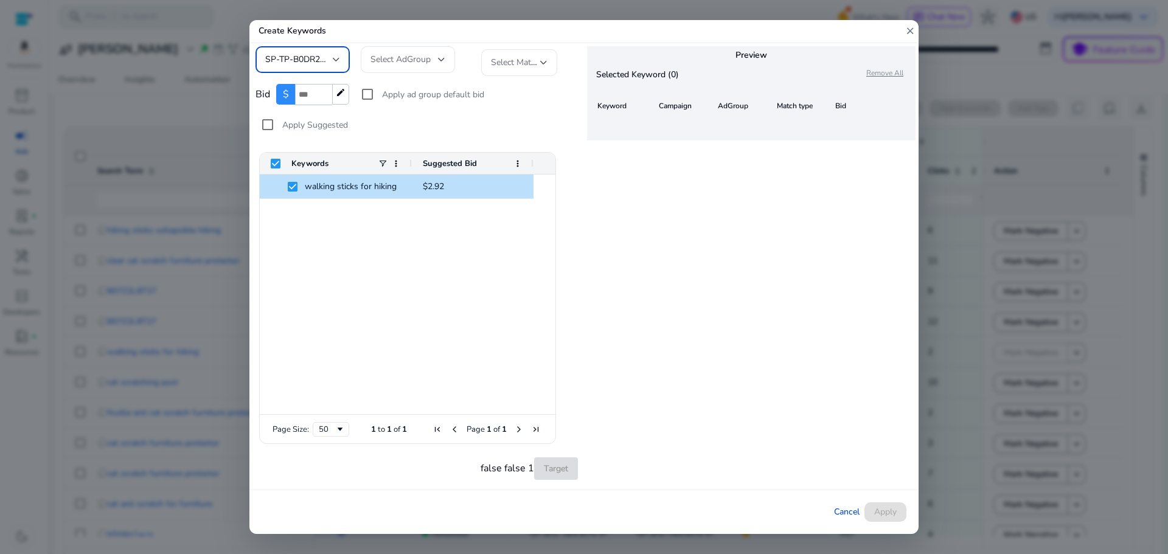
click at [344, 269] on div "walking sticks for hiking $2.92" at bounding box center [408, 295] width 296 height 240
click at [412, 55] on span "Select AdGroup" at bounding box center [400, 60] width 60 height 12
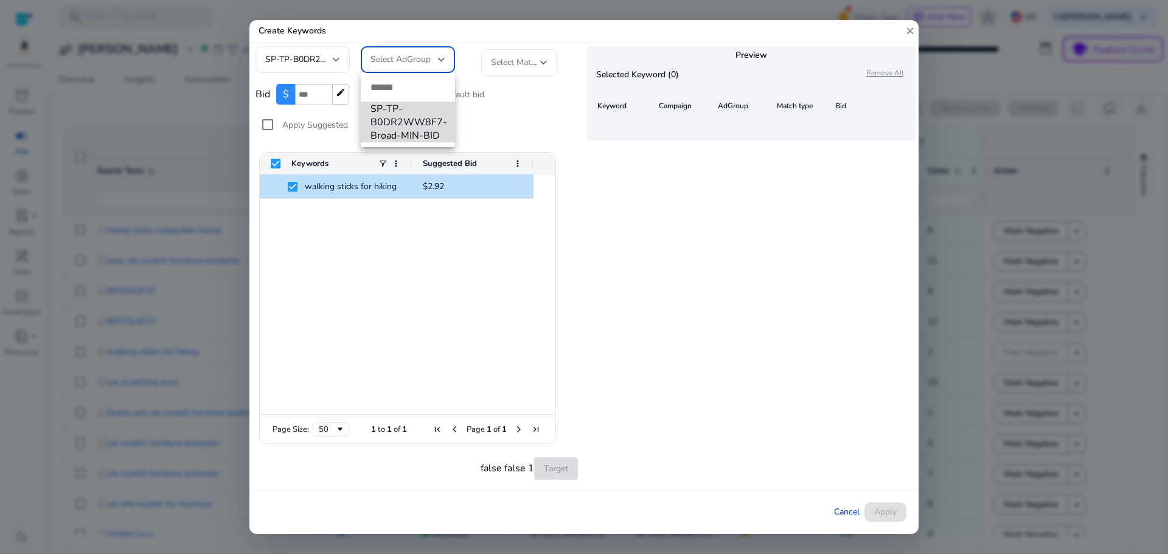
click at [411, 123] on span "SP-TP-B0DR2WW8F7-Broad-MIN-BID" at bounding box center [407, 122] width 75 height 40
click at [506, 66] on span "Select Match Type" at bounding box center [525, 63] width 69 height 12
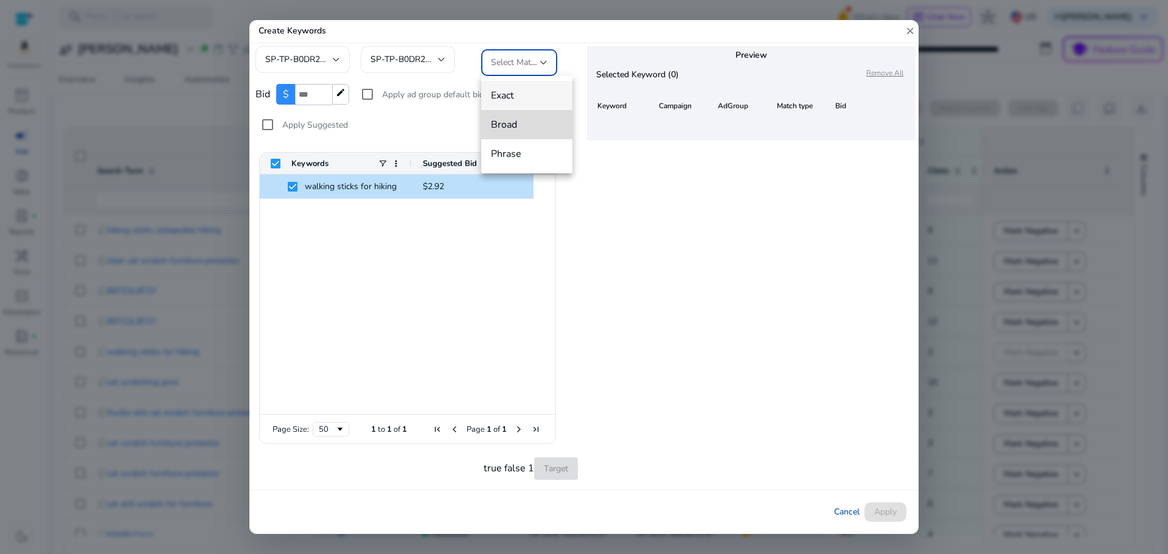
click at [509, 126] on span "Broad" at bounding box center [527, 124] width 72 height 13
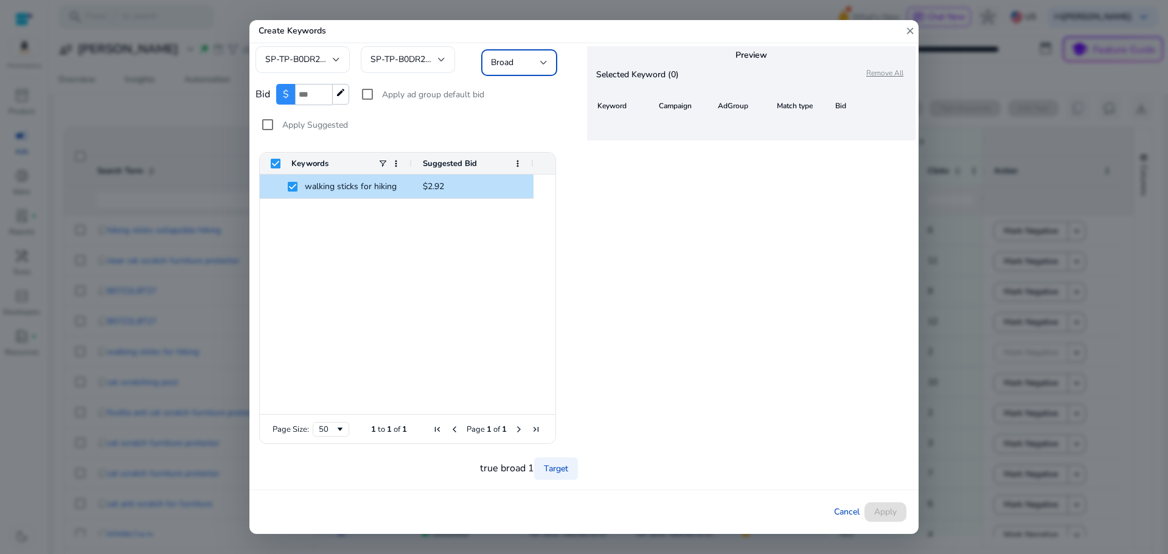
click at [904, 28] on mat-icon "close" at bounding box center [909, 31] width 11 height 23
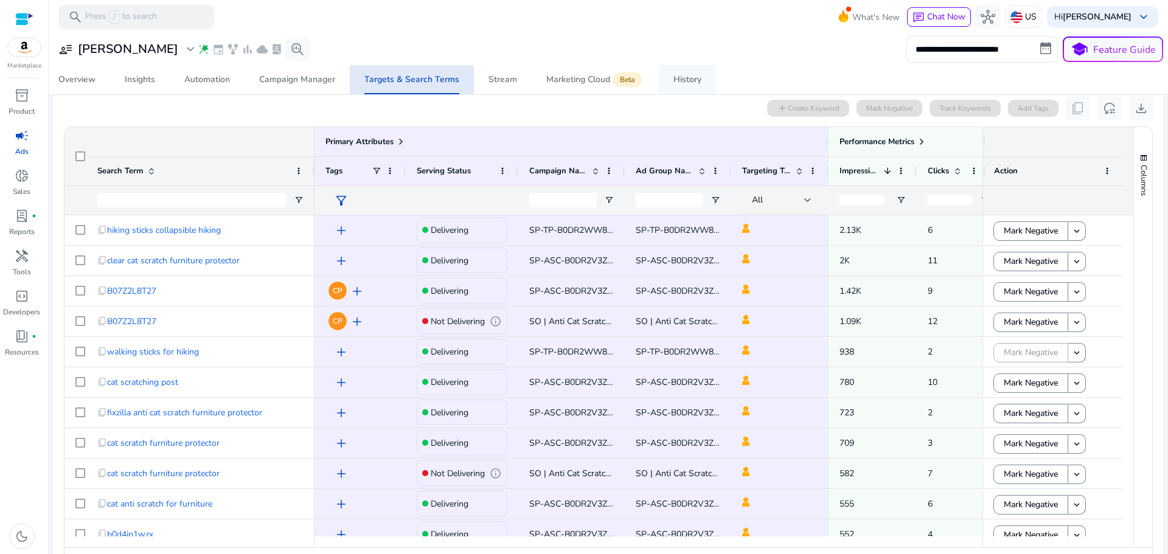
click at [673, 78] on div "History" at bounding box center [687, 79] width 28 height 9
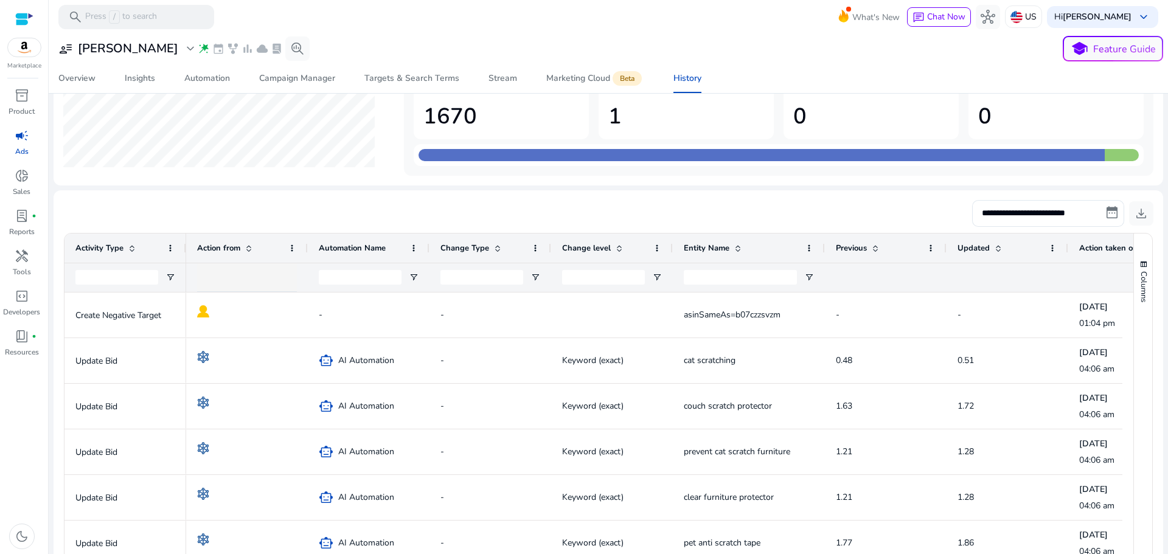
scroll to position [122, 0]
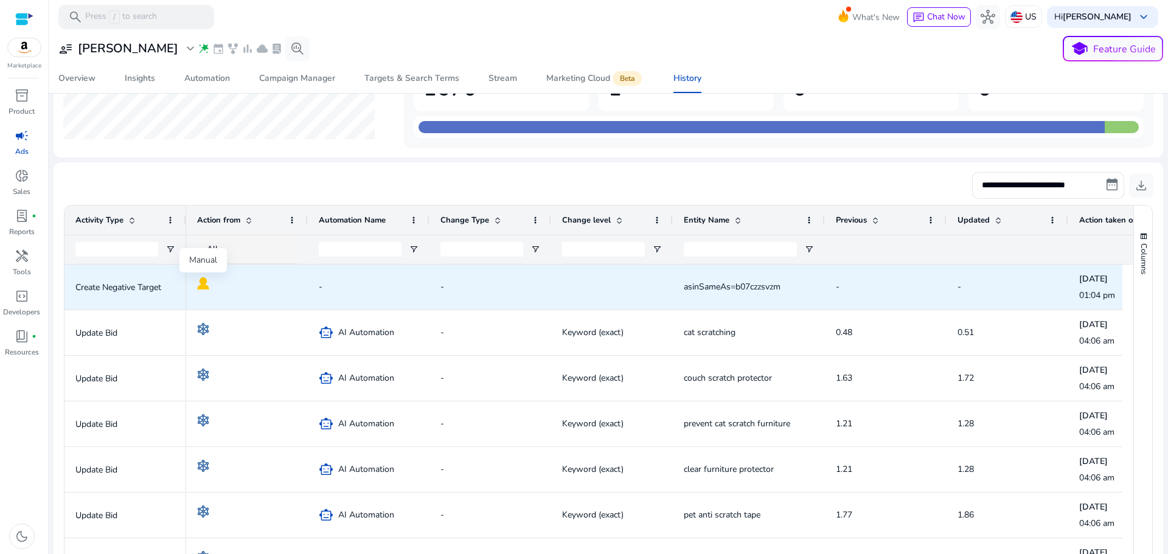
click at [208, 282] on img at bounding box center [203, 283] width 12 height 12
click at [209, 282] on img at bounding box center [203, 283] width 12 height 12
